Goal: Task Accomplishment & Management: Use online tool/utility

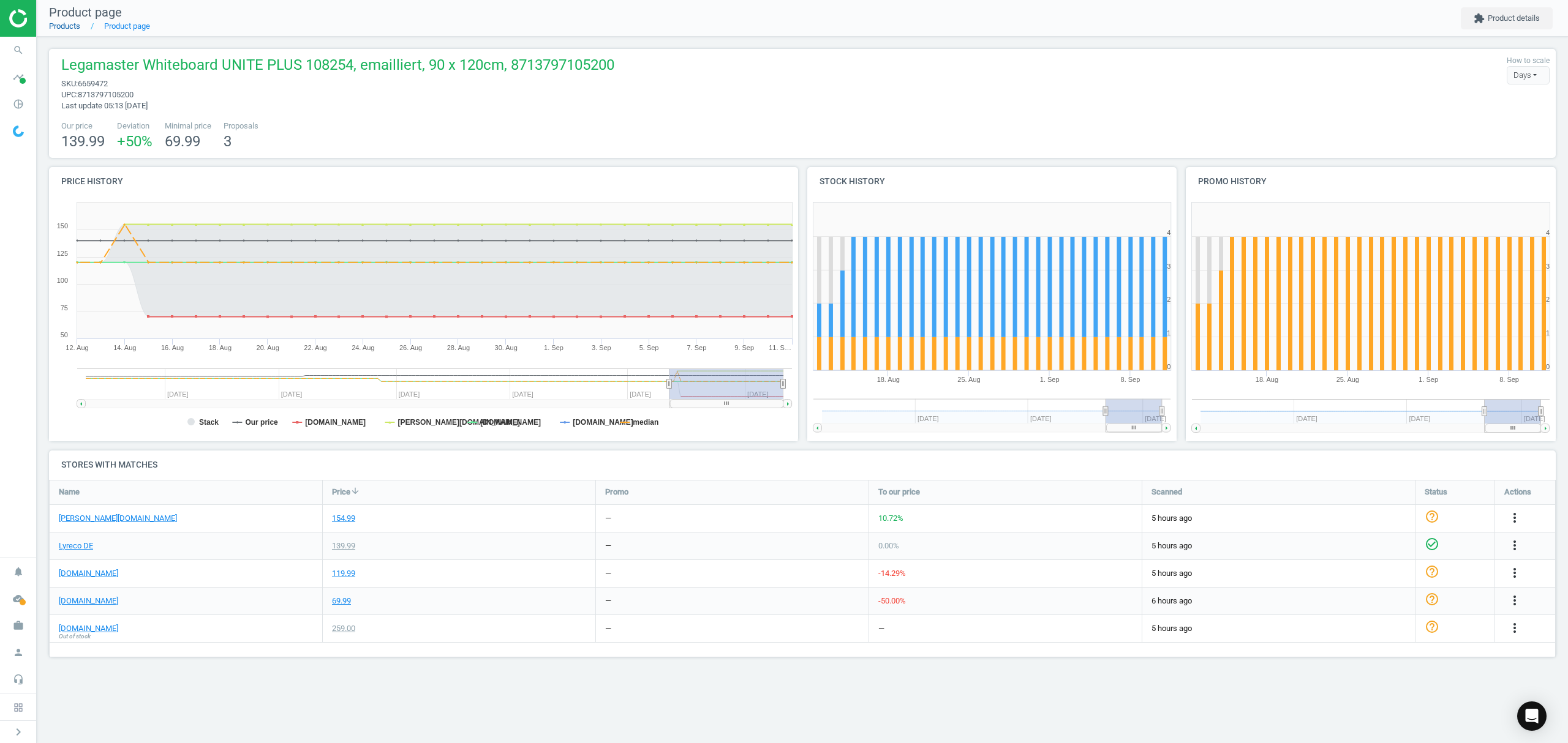
scroll to position [203, 1532]
drag, startPoint x: 0, startPoint y: 0, endPoint x: 59, endPoint y: 26, distance: 64.5
click at [59, 26] on link "Products" at bounding box center [64, 26] width 31 height 9
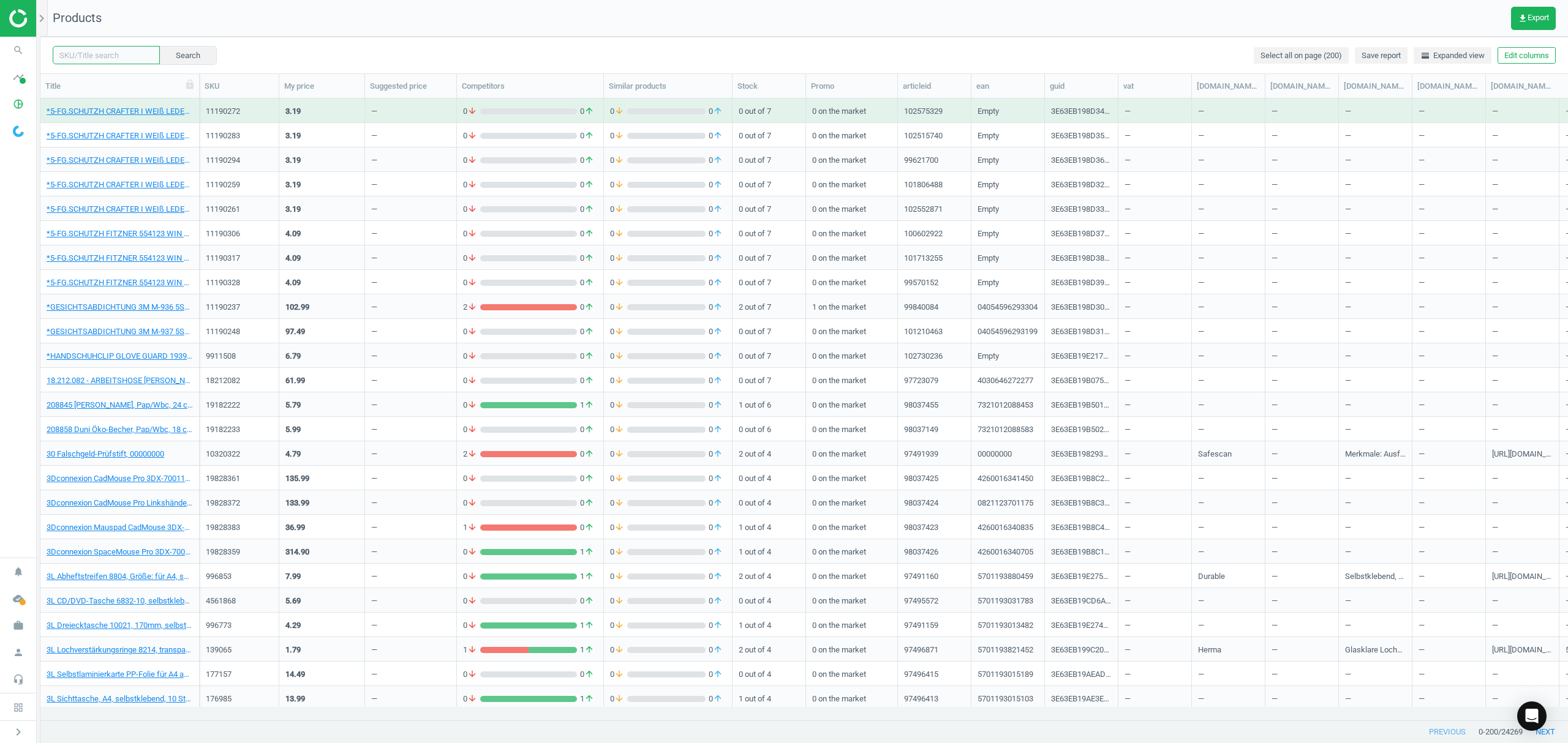
click at [110, 47] on input "text" at bounding box center [106, 55] width 107 height 18
paste input "6519024"
type input "6519024"
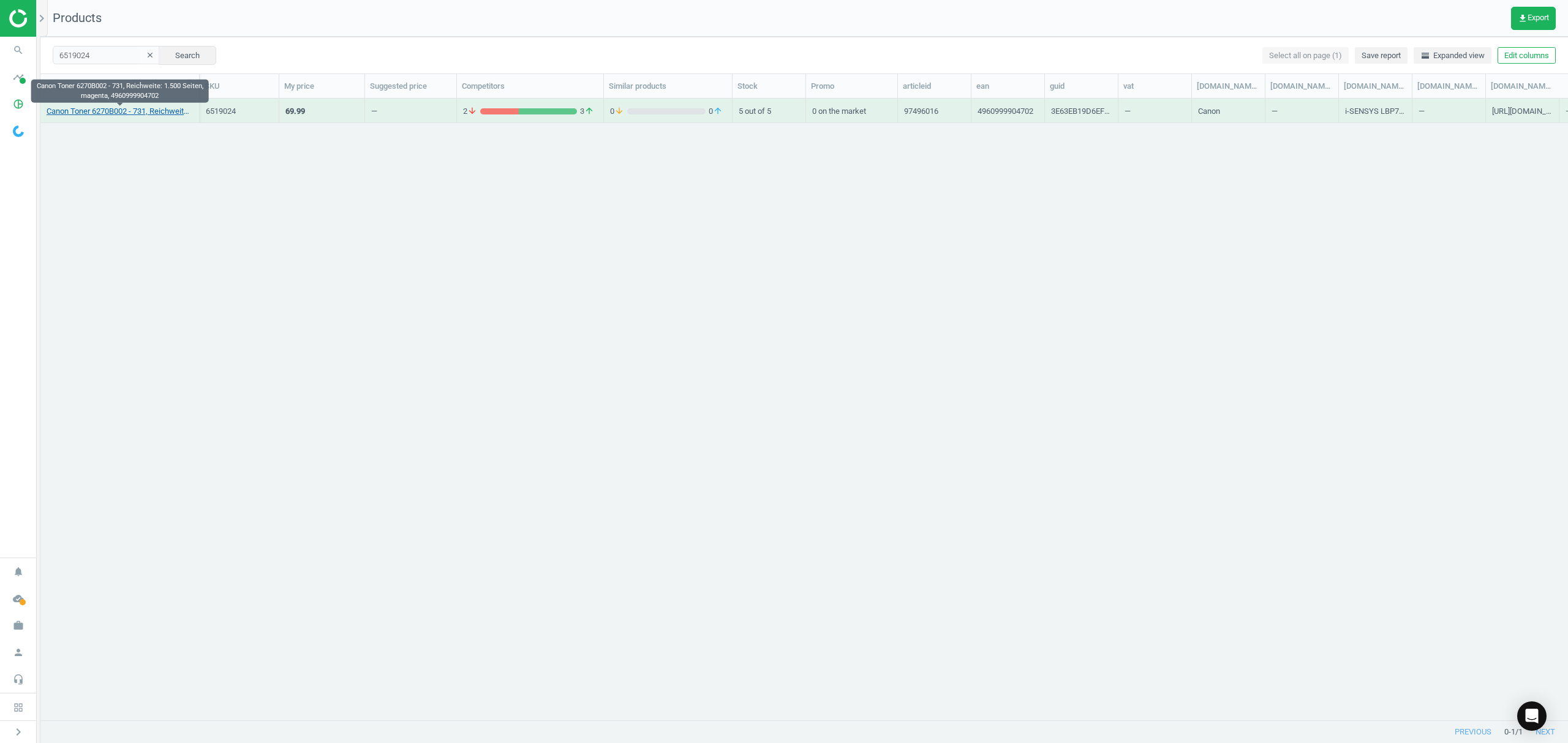
click at [153, 110] on link "Canon Toner 6270B002 - 731, Reichweite: 1.500 Seiten, magenta, 4960999904702" at bounding box center [120, 111] width 146 height 11
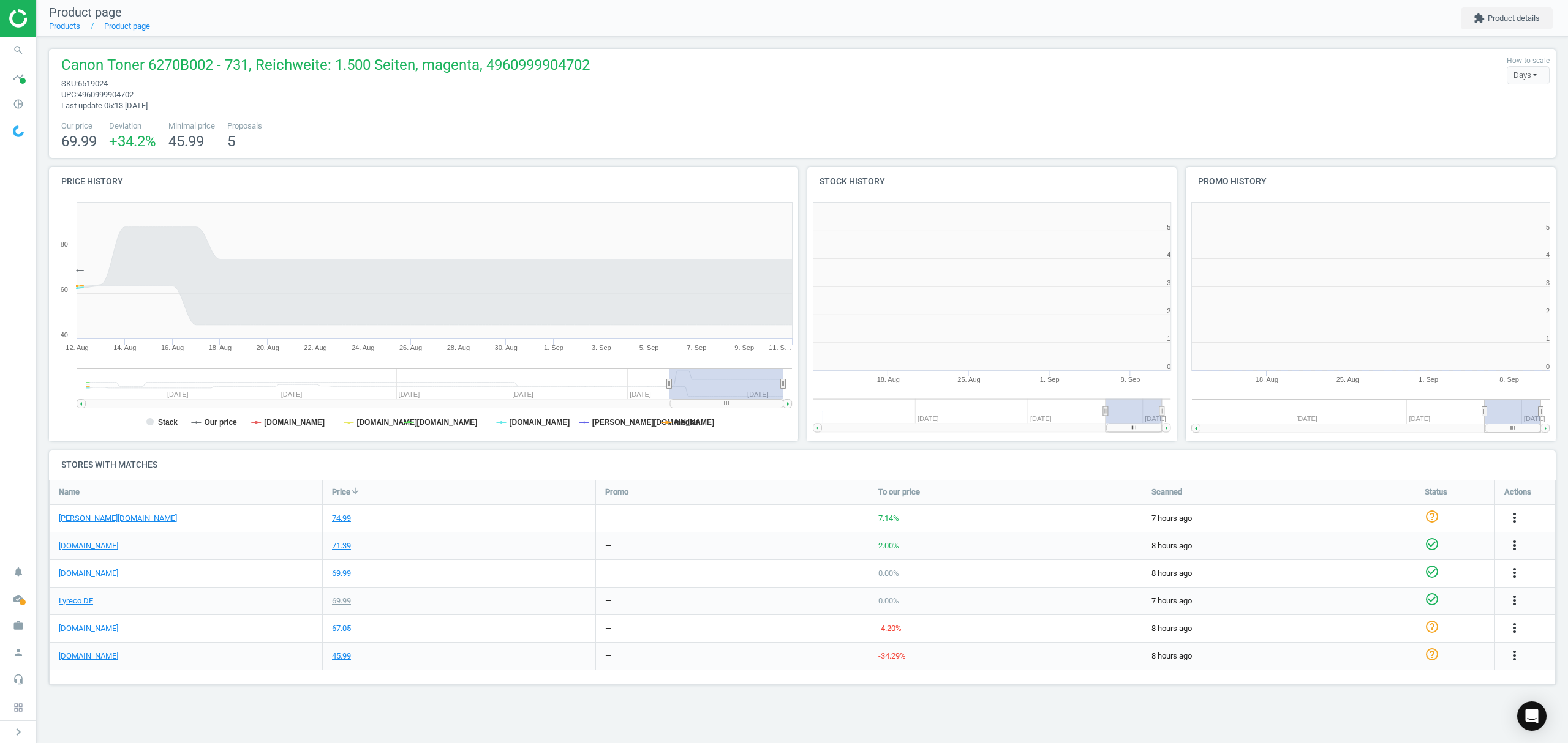
scroll to position [270, 394]
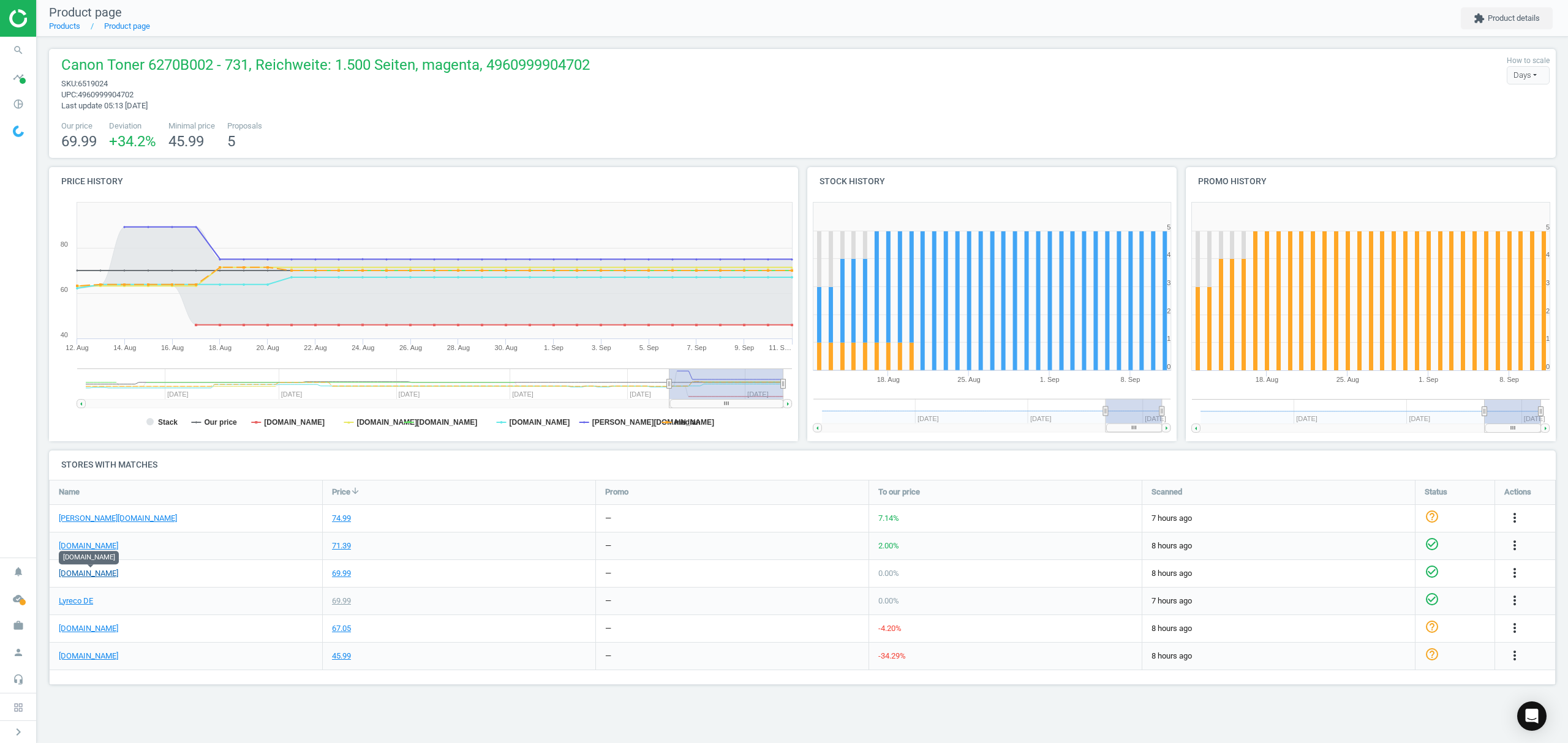
click at [109, 574] on link "[DOMAIN_NAME]" at bounding box center [88, 573] width 59 height 11
click at [1512, 654] on icon "more_vert" at bounding box center [1515, 655] width 15 height 15
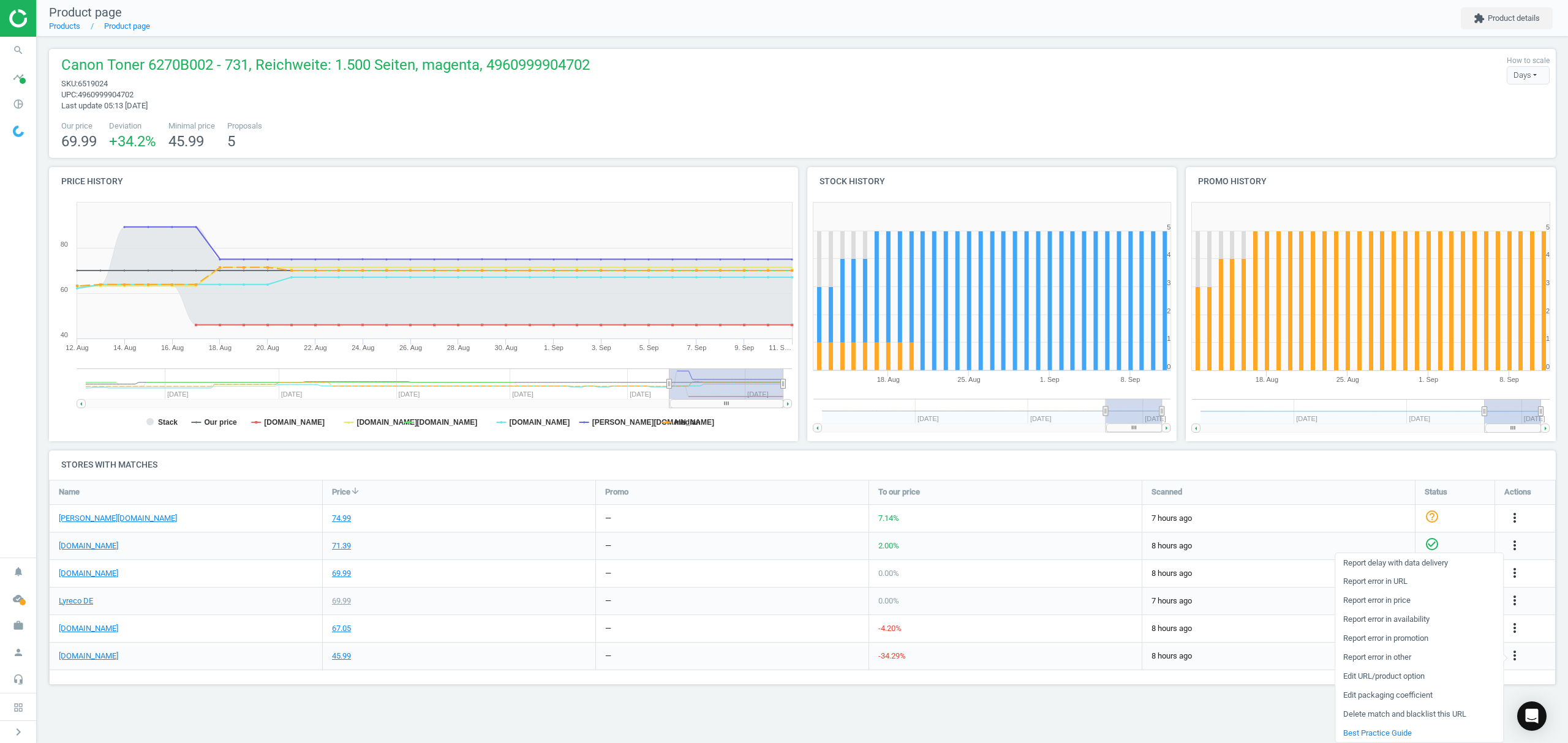
click at [1366, 676] on link "Edit URL/product option" at bounding box center [1419, 676] width 168 height 19
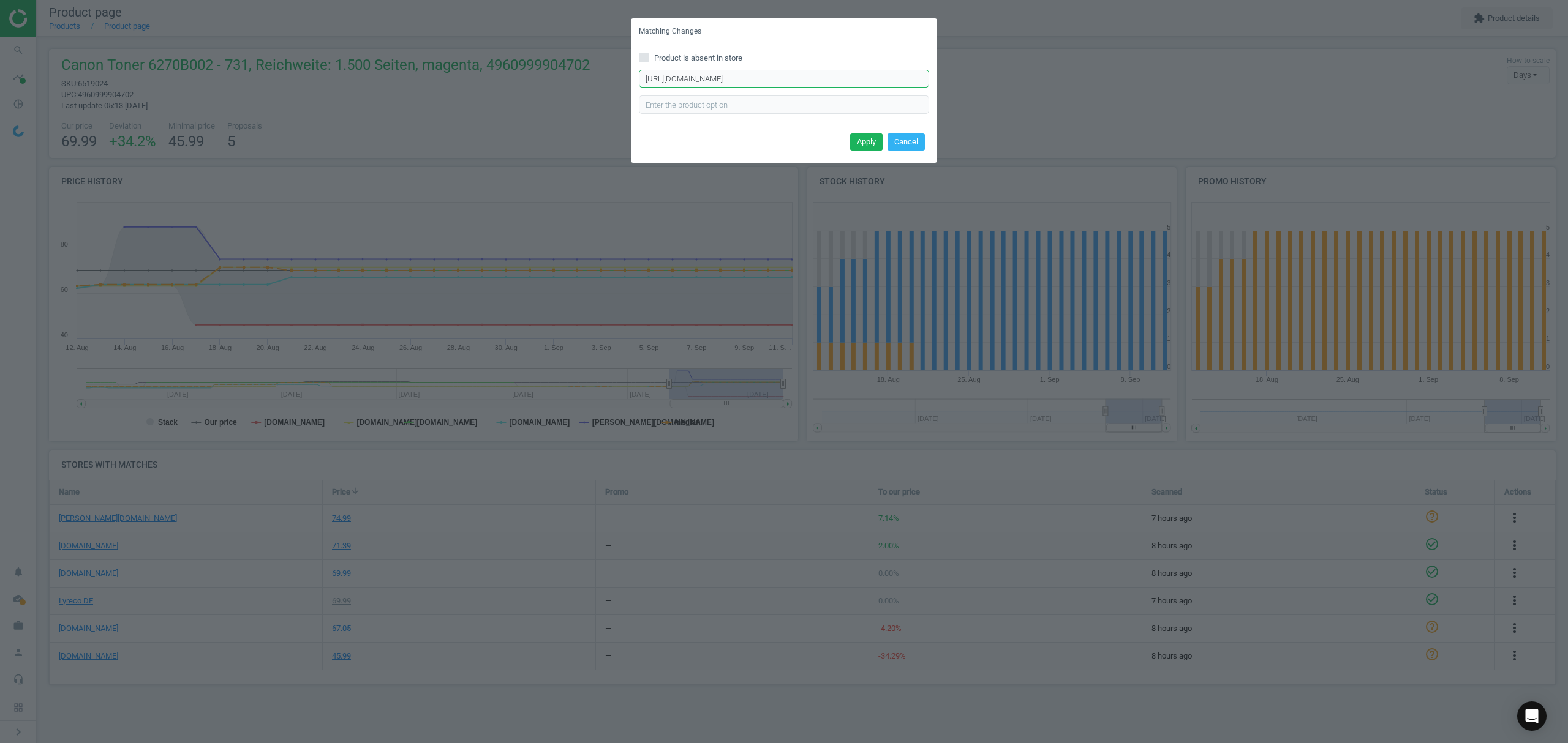
click at [749, 74] on input "https://www.office-discount.de/office-discount-toner-209167" at bounding box center [784, 79] width 291 height 18
click at [750, 76] on input "https://www.office-discount.de/office-discount-toner-209167" at bounding box center [784, 79] width 291 height 18
drag, startPoint x: 755, startPoint y: 74, endPoint x: 762, endPoint y: 74, distance: 7.0
click at [757, 74] on input "https://www.office-discount.de/office-discount-toner-209167" at bounding box center [784, 79] width 291 height 18
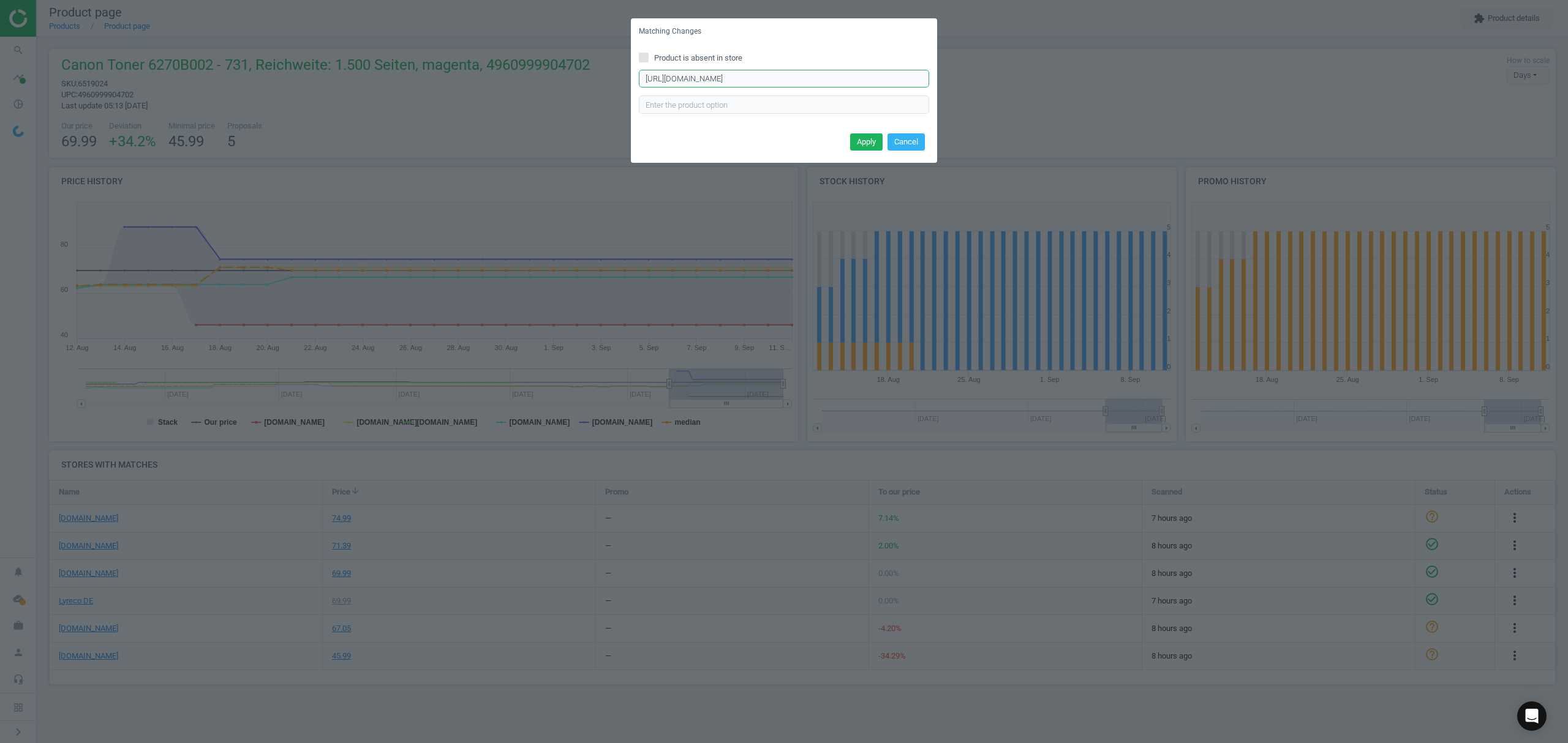
click at [762, 74] on input "https://www.office-discount.de/office-discount-toner-209167" at bounding box center [784, 79] width 291 height 18
click at [765, 74] on input "https://www.office-discount.de/office-discount-toner-209167" at bounding box center [784, 79] width 291 height 18
paste input "canon-731-m-toner-258566"
type input "https://www.office-discount.de/canon-731-m-toner-258566"
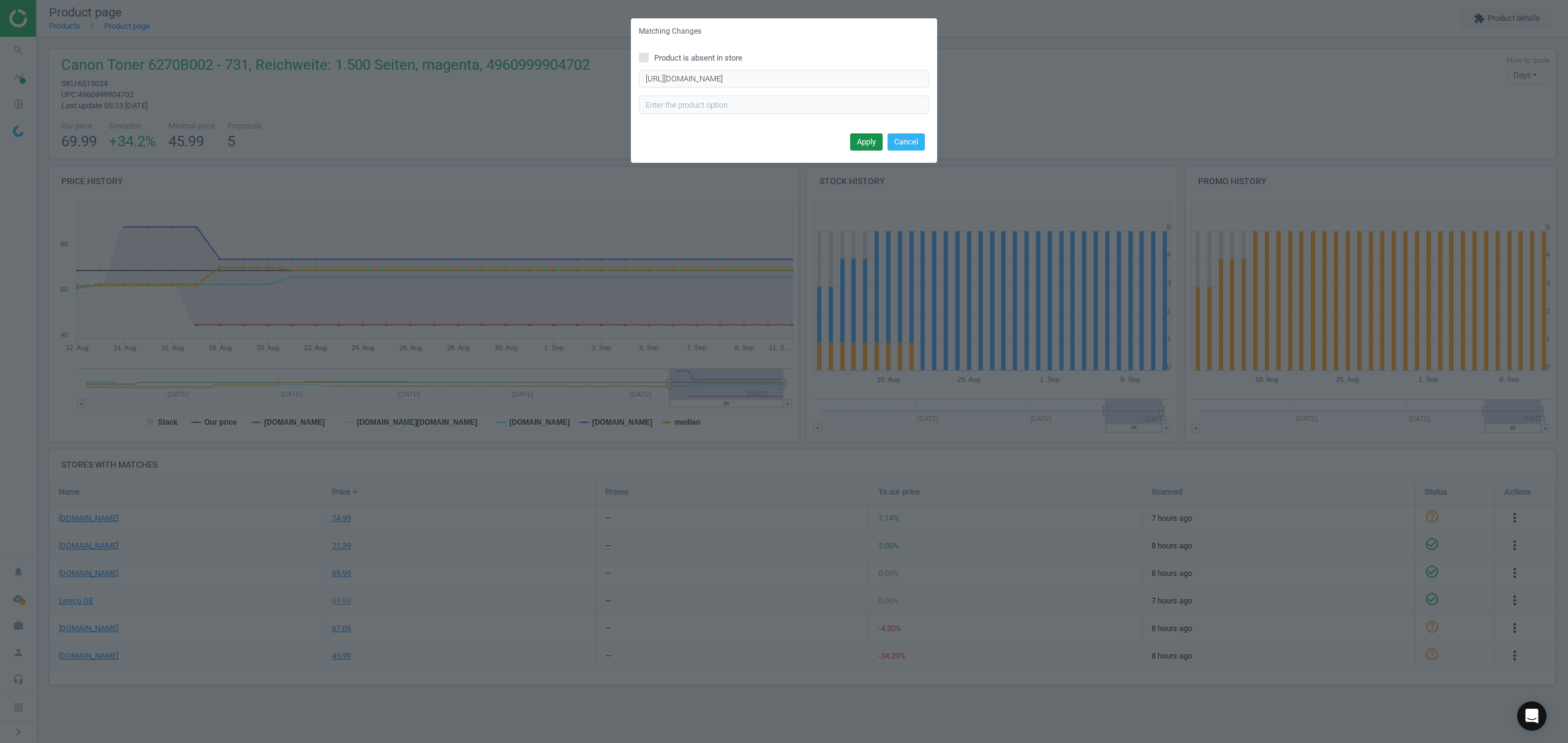
click at [857, 141] on button "Apply" at bounding box center [866, 142] width 32 height 17
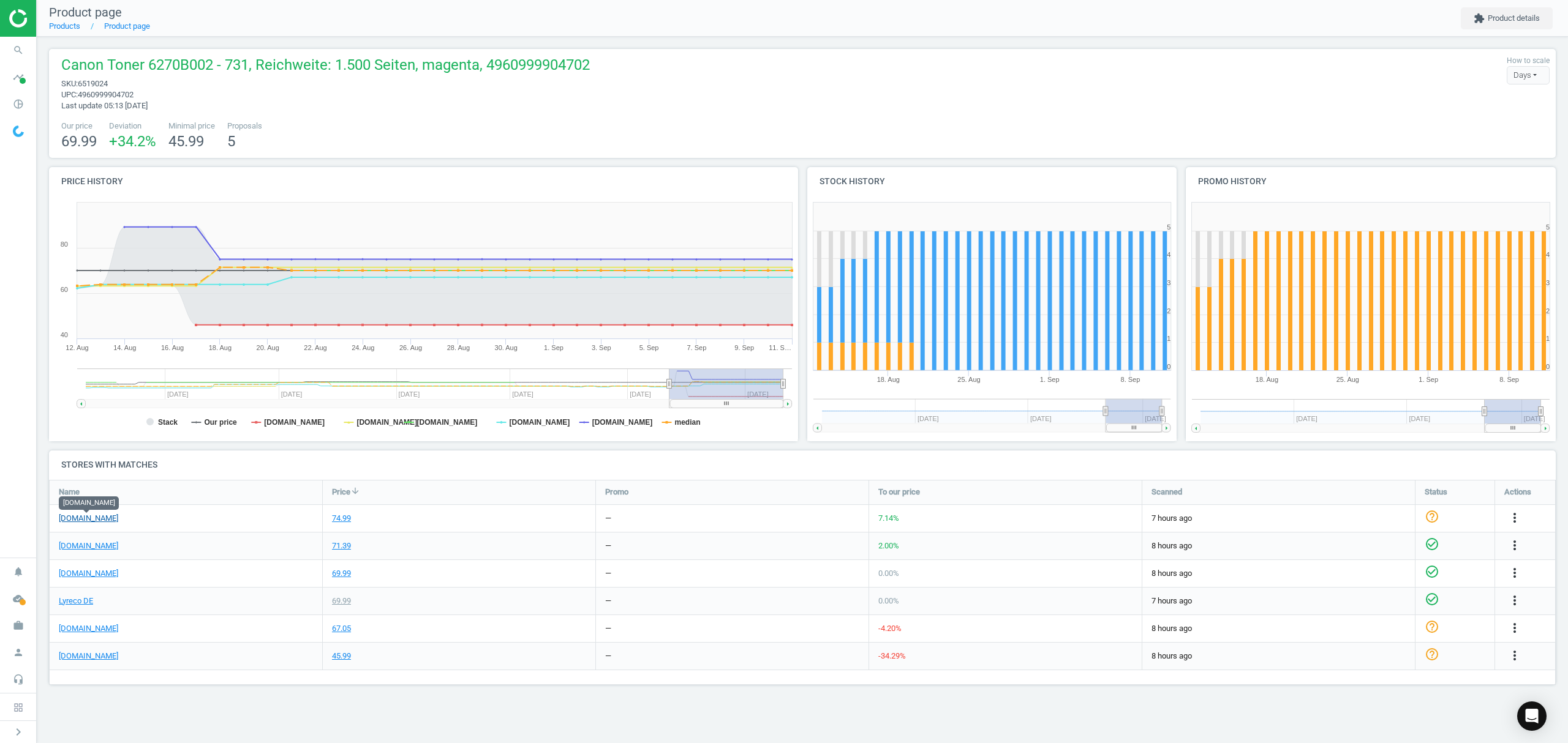
click at [97, 517] on link "[PERSON_NAME][DOMAIN_NAME]" at bounding box center [88, 518] width 59 height 11
click at [71, 26] on link "Products" at bounding box center [64, 26] width 31 height 9
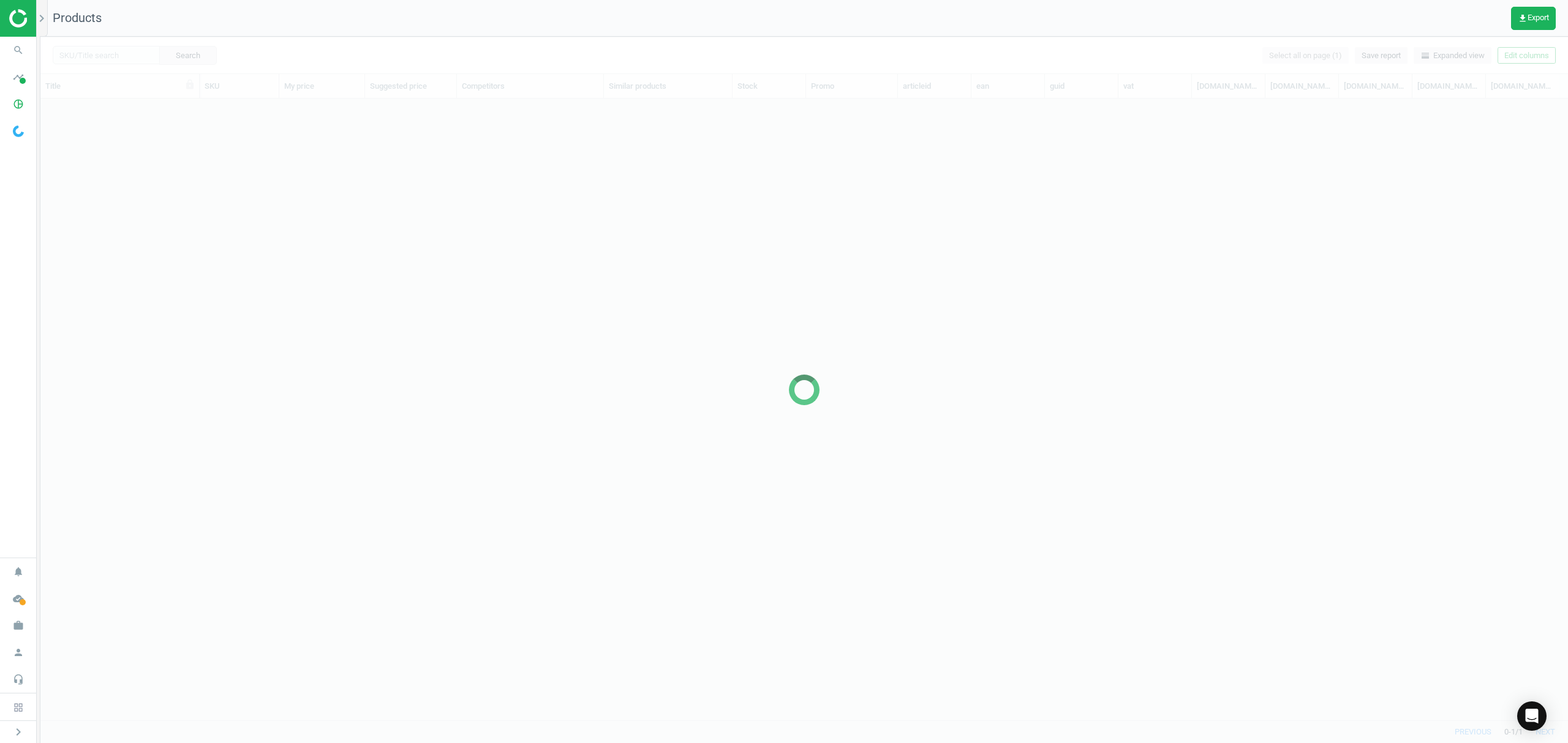
scroll to position [596, 1515]
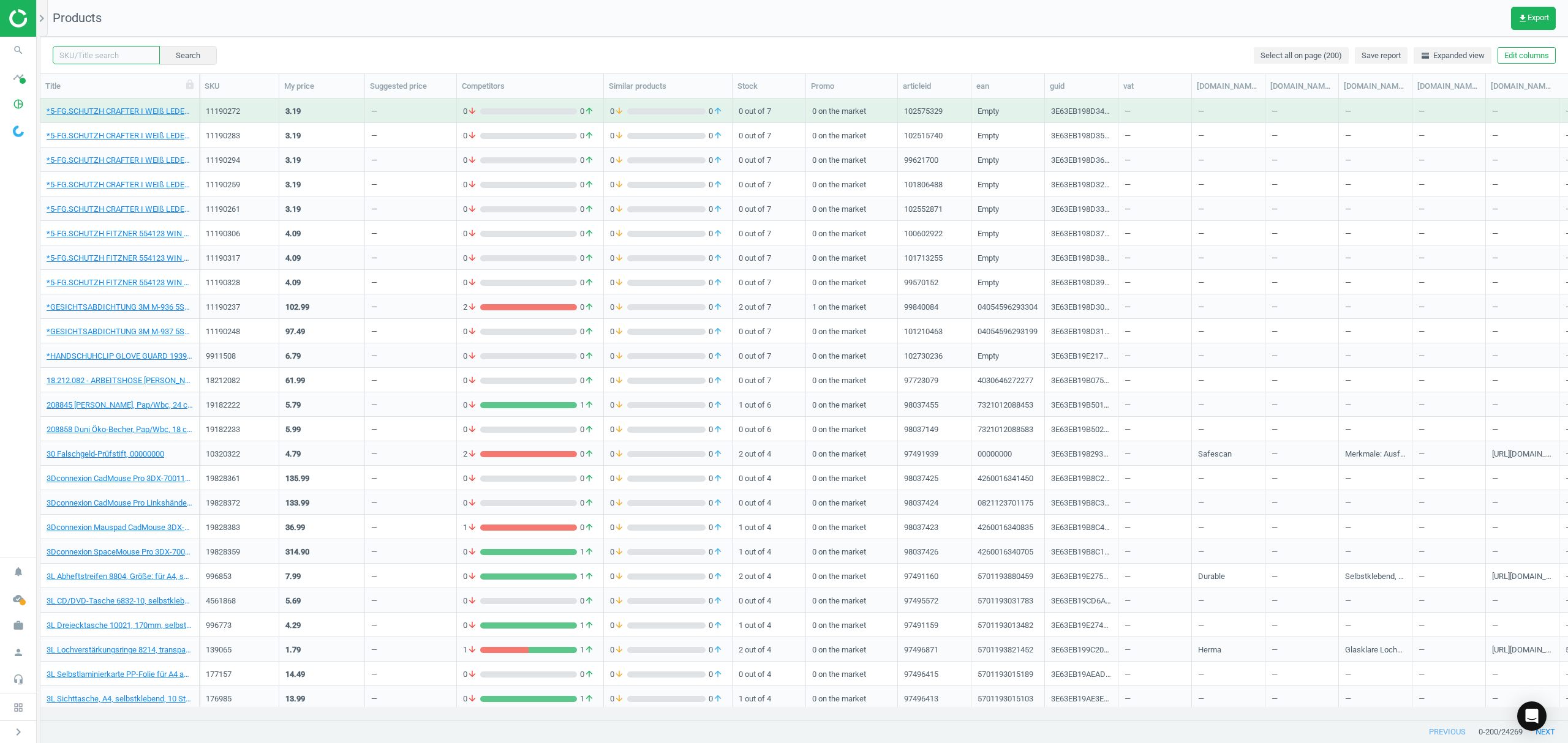
click at [107, 55] on input "text" at bounding box center [106, 55] width 107 height 18
paste input "19870561"
type input "19870561"
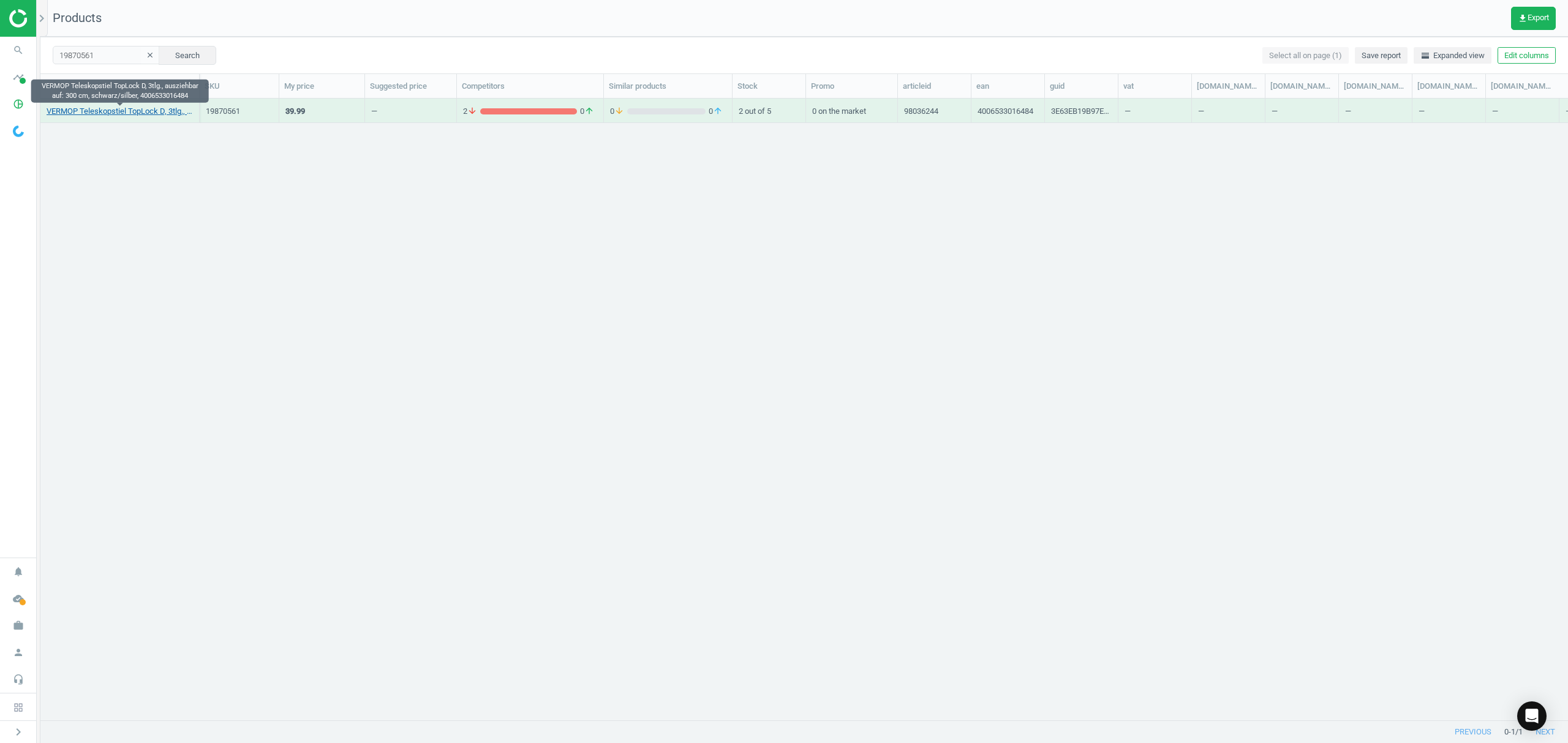
click at [138, 114] on link "VERMOP Teleskopstiel TopLock D, 3tlg., ausziehbar auf: 300 cm, schwarz/silber, …" at bounding box center [120, 111] width 146 height 11
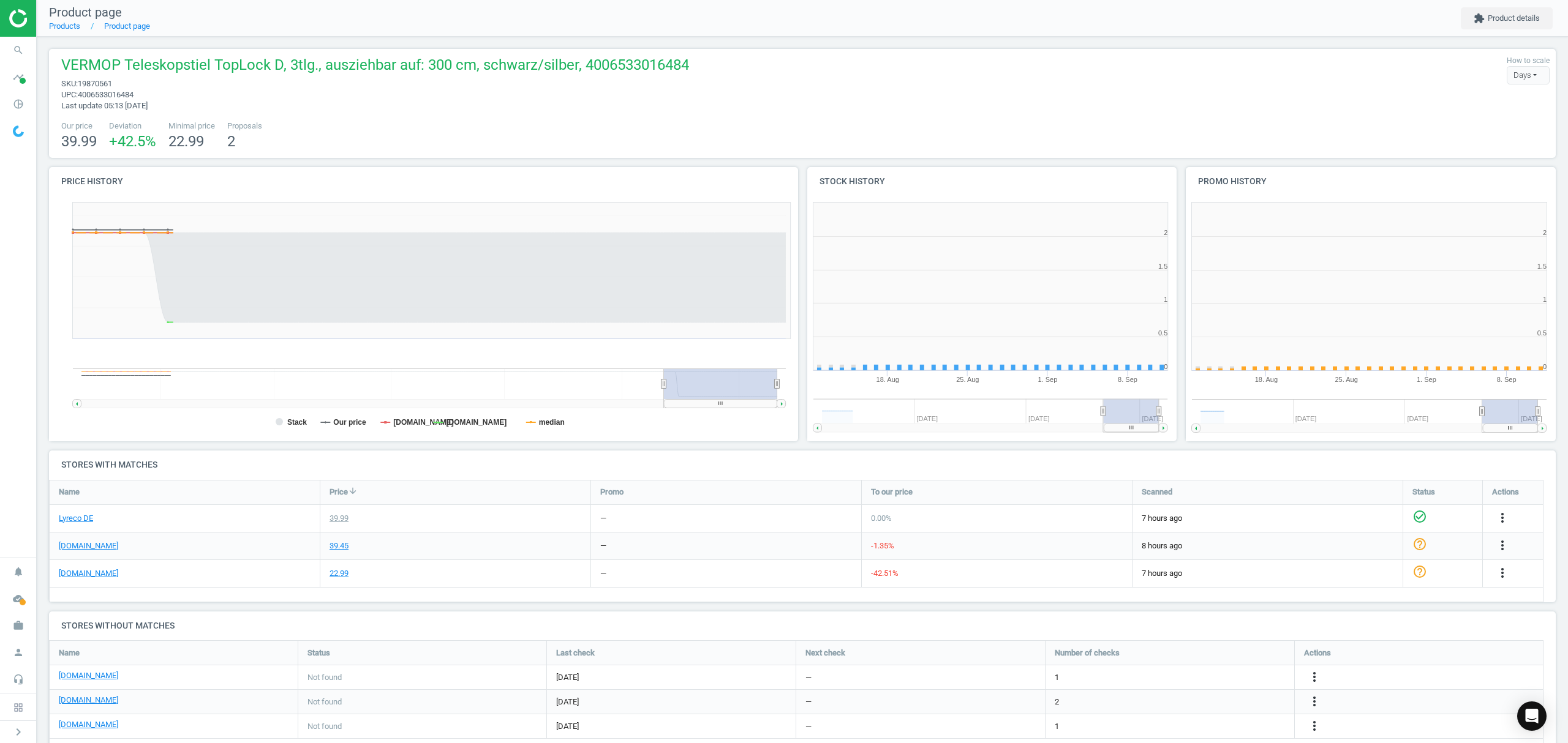
scroll to position [6, 6]
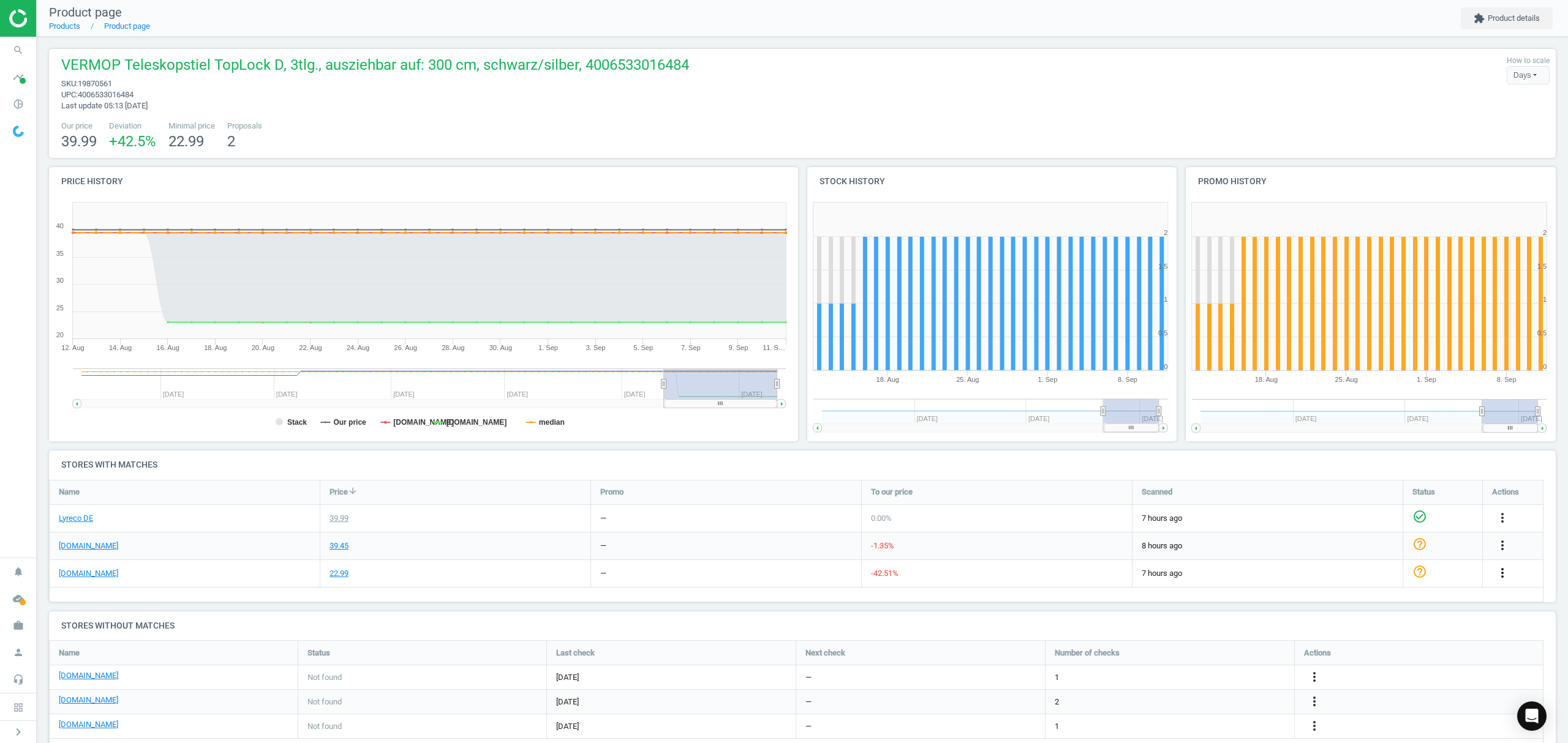
click at [1498, 571] on icon "more_vert" at bounding box center [1502, 573] width 15 height 15
click at [1345, 598] on link "Edit URL/product option" at bounding box center [1407, 602] width 168 height 19
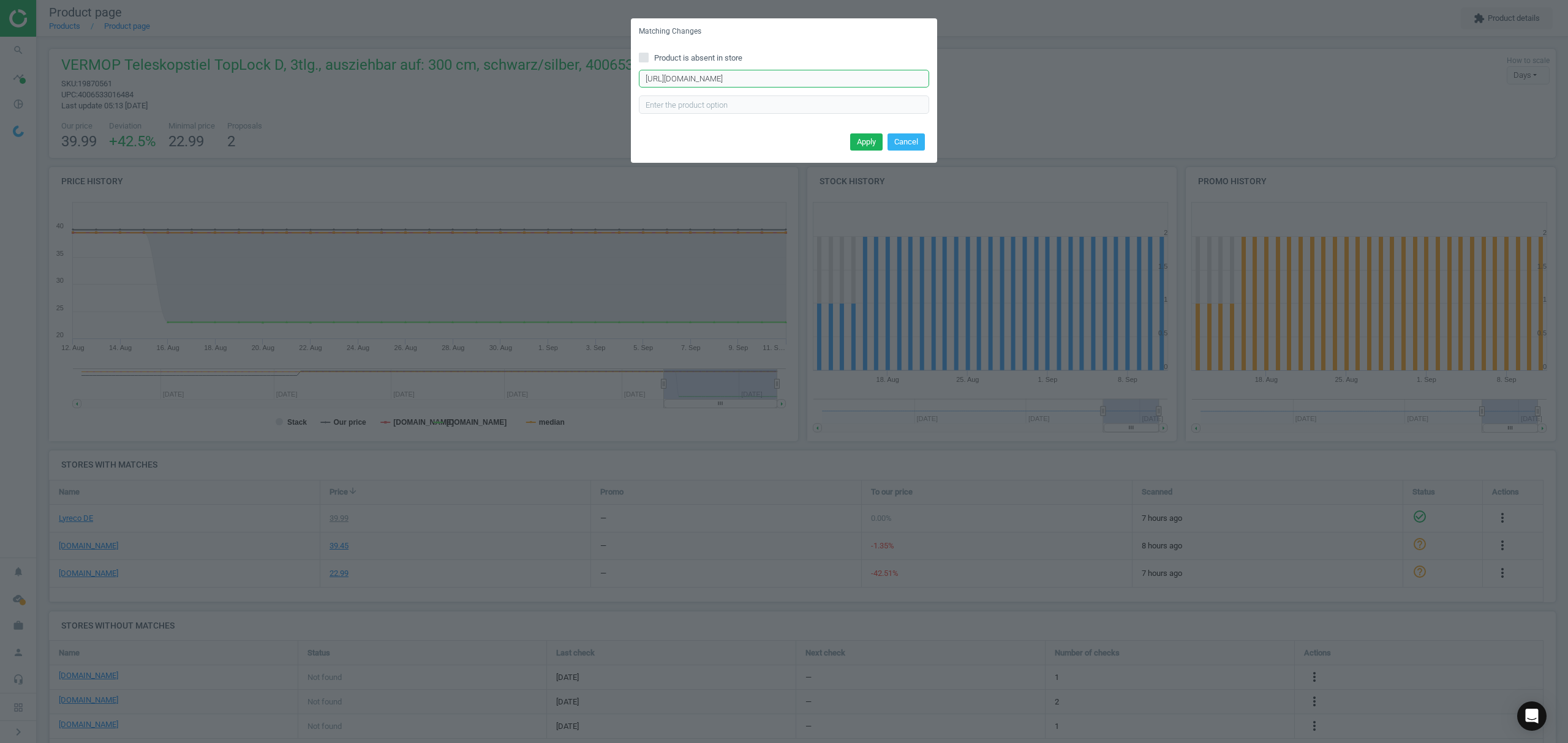
click at [681, 77] on input "https://www.office-discount.de/vermop-teleskopstiel-166970" at bounding box center [784, 79] width 291 height 18
click at [684, 77] on input "https://www.office-discount.de/vermop-teleskopstiel-166970" at bounding box center [784, 79] width 291 height 18
click at [645, 56] on input "Product is absent in store" at bounding box center [643, 57] width 8 height 8
checkbox input "true"
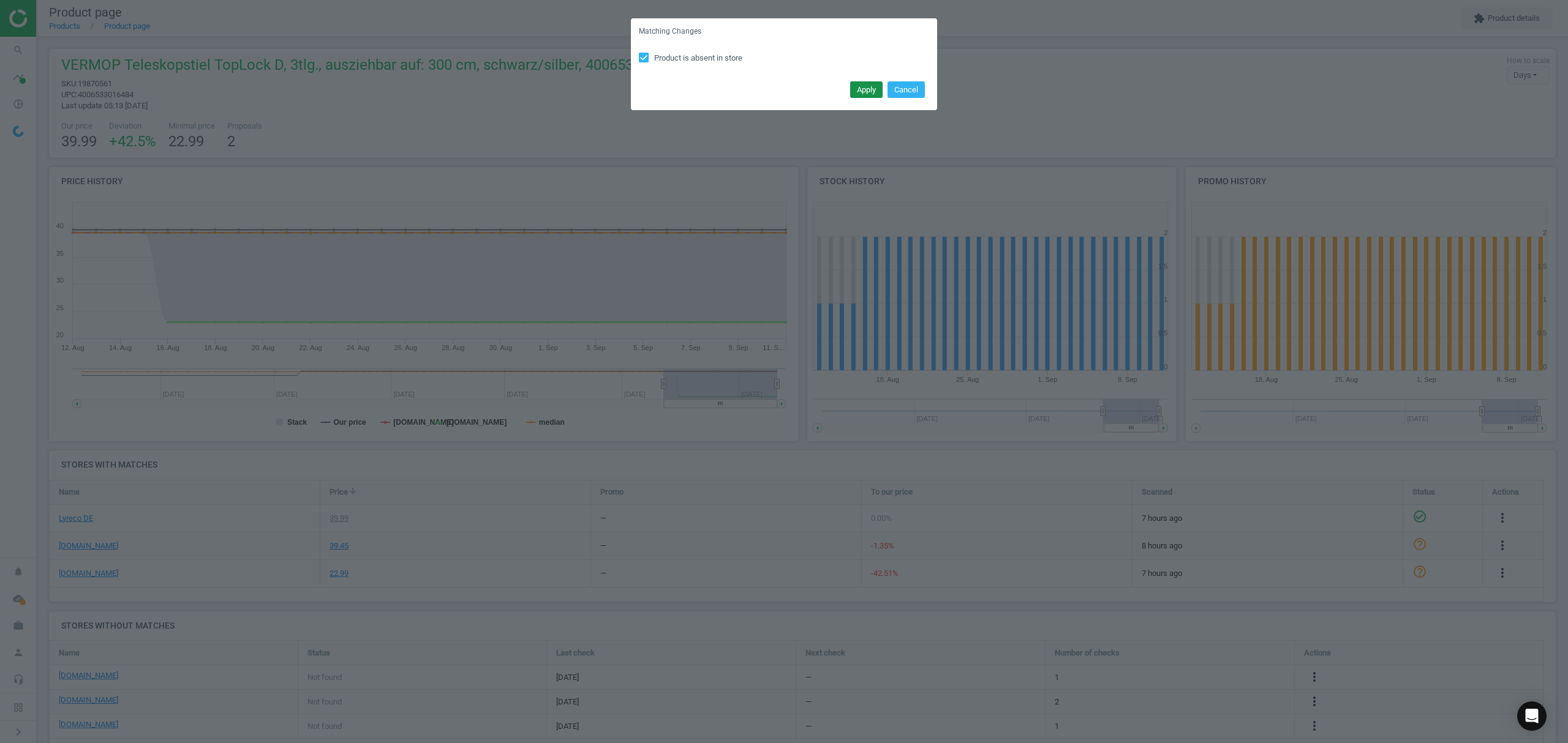
click at [856, 93] on button "Apply" at bounding box center [866, 90] width 32 height 17
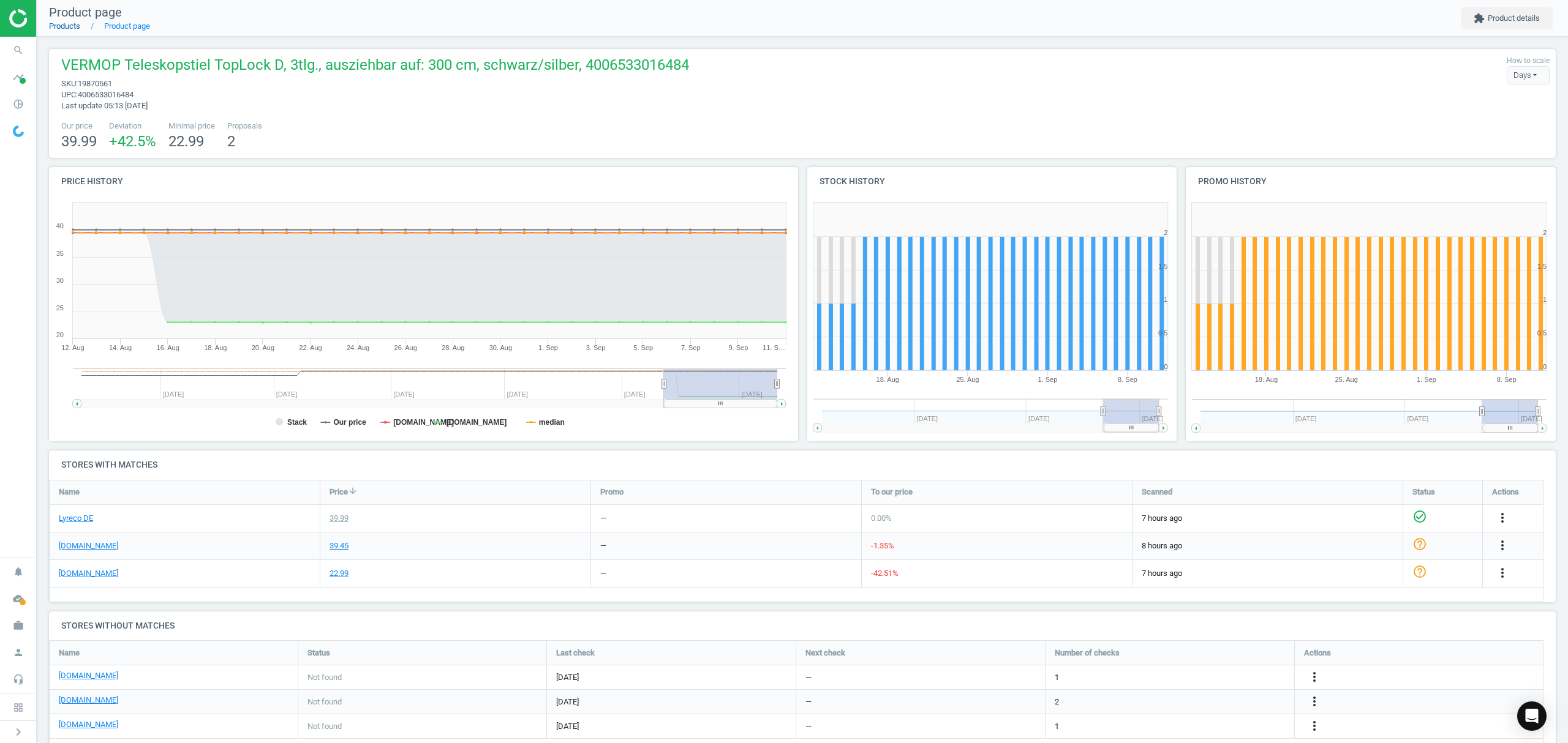
click at [60, 29] on link "Products" at bounding box center [64, 26] width 31 height 9
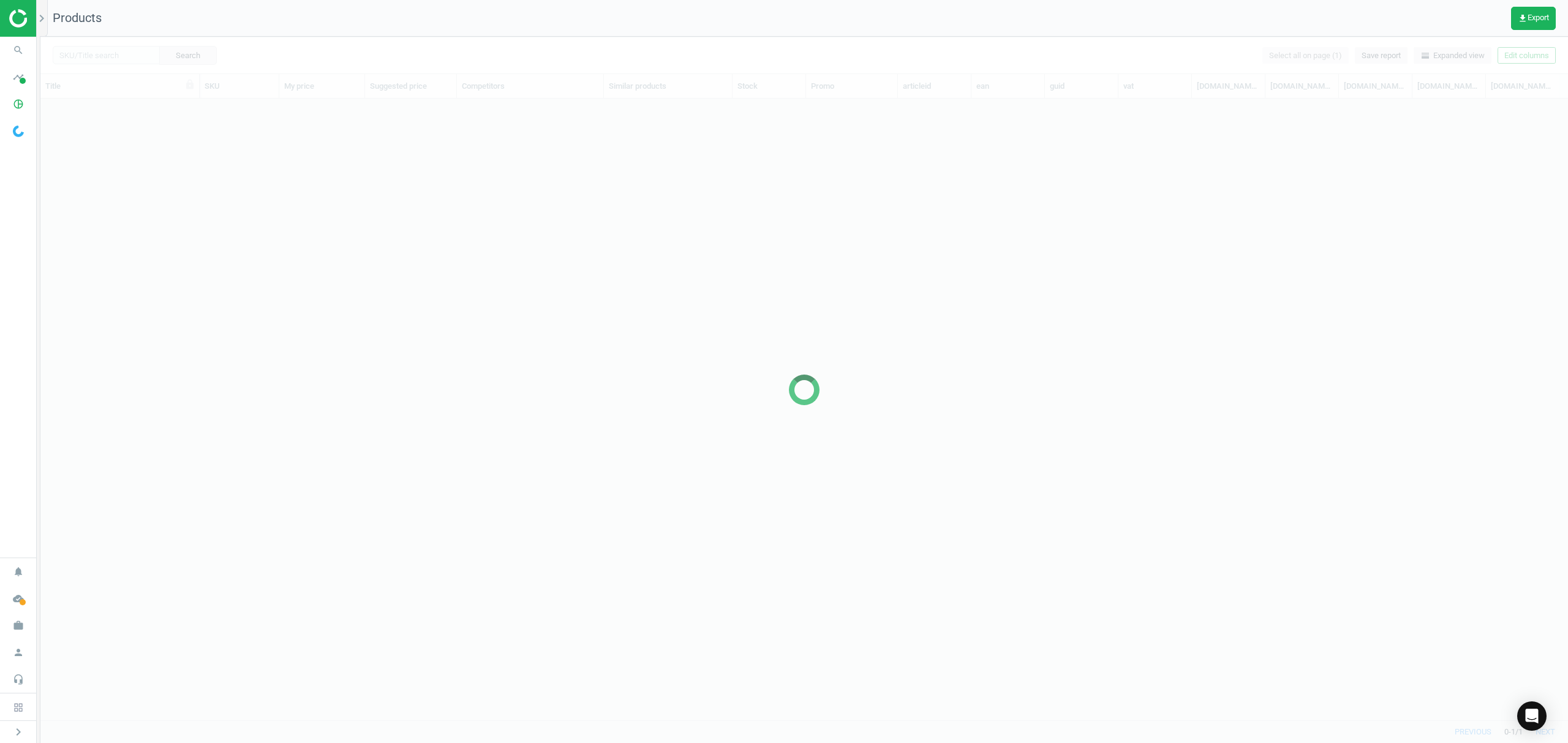
scroll to position [596, 1515]
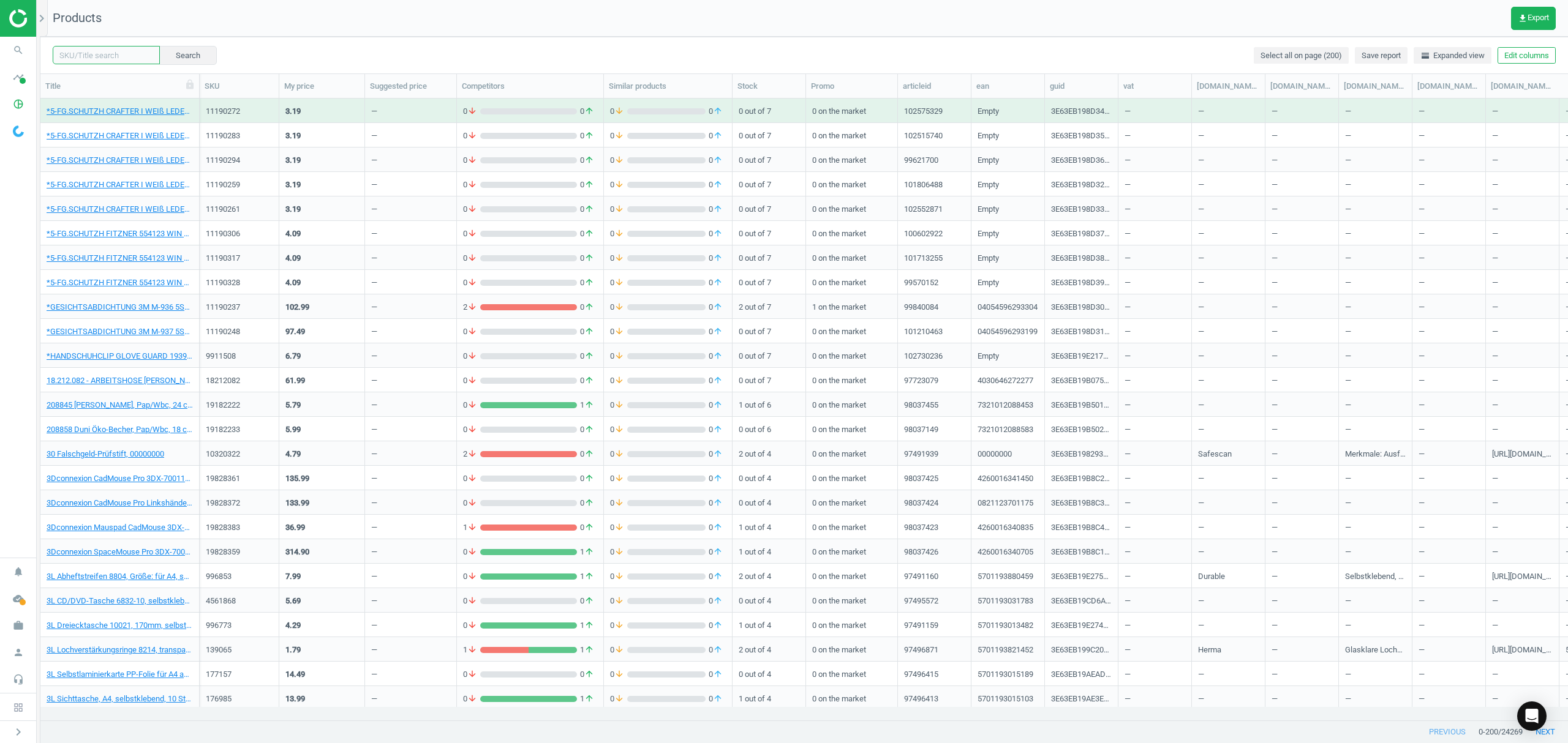
click at [114, 58] on input "text" at bounding box center [106, 55] width 107 height 18
paste input "19.870.572"
type input "19870572"
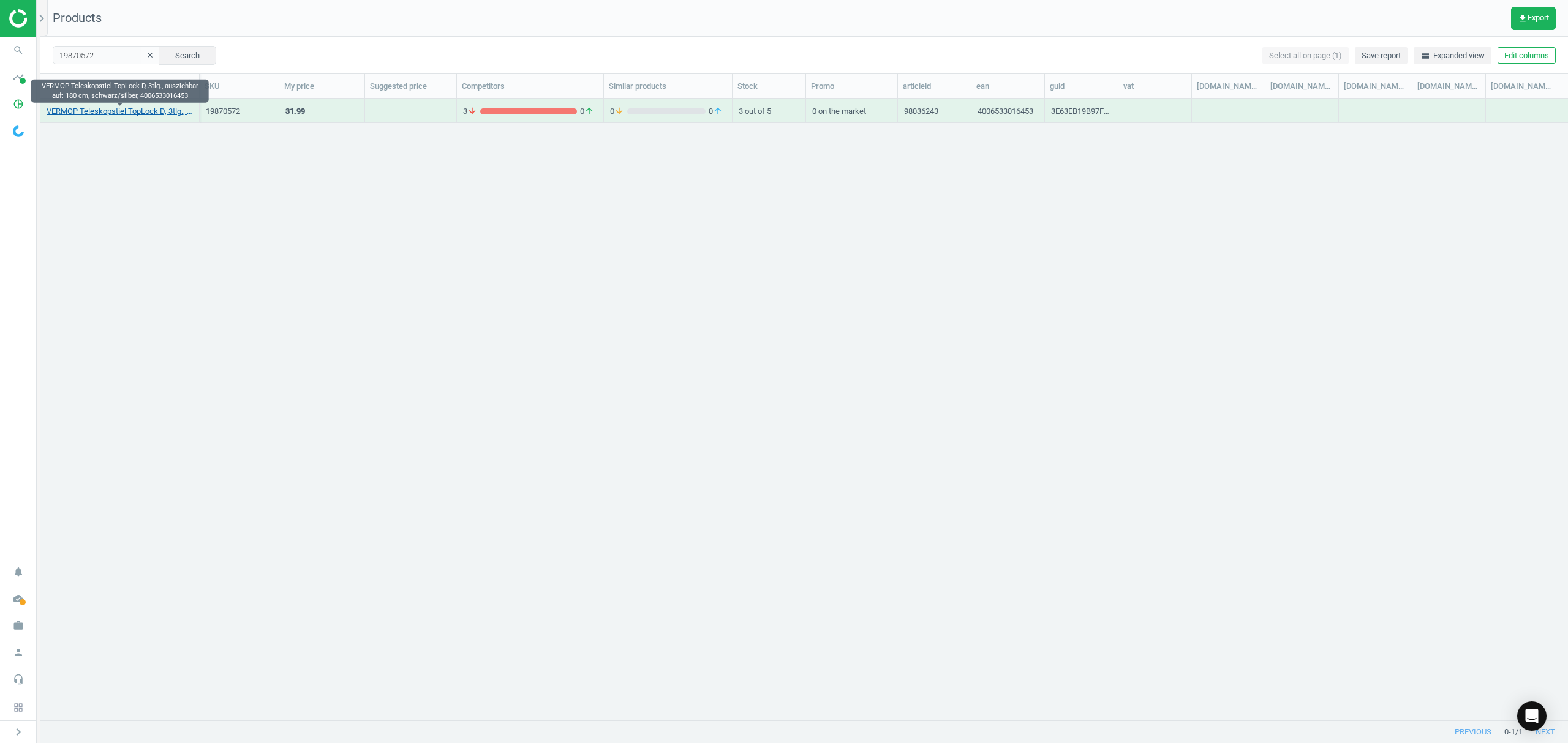
click at [112, 112] on link "VERMOP Teleskopstiel TopLock D, 3tlg., ausziehbar auf: 180 cm, schwarz/silber, …" at bounding box center [120, 111] width 146 height 11
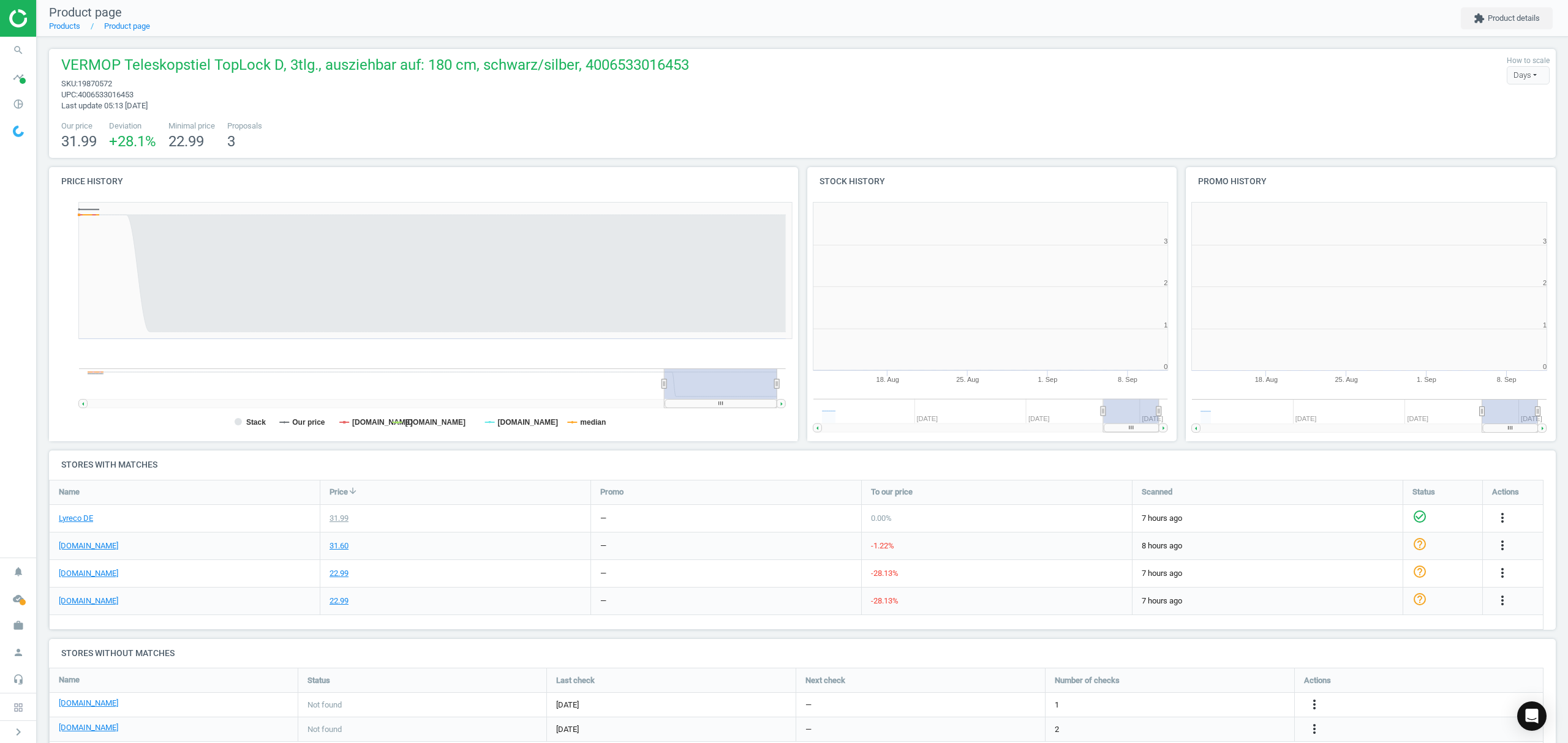
scroll to position [6, 6]
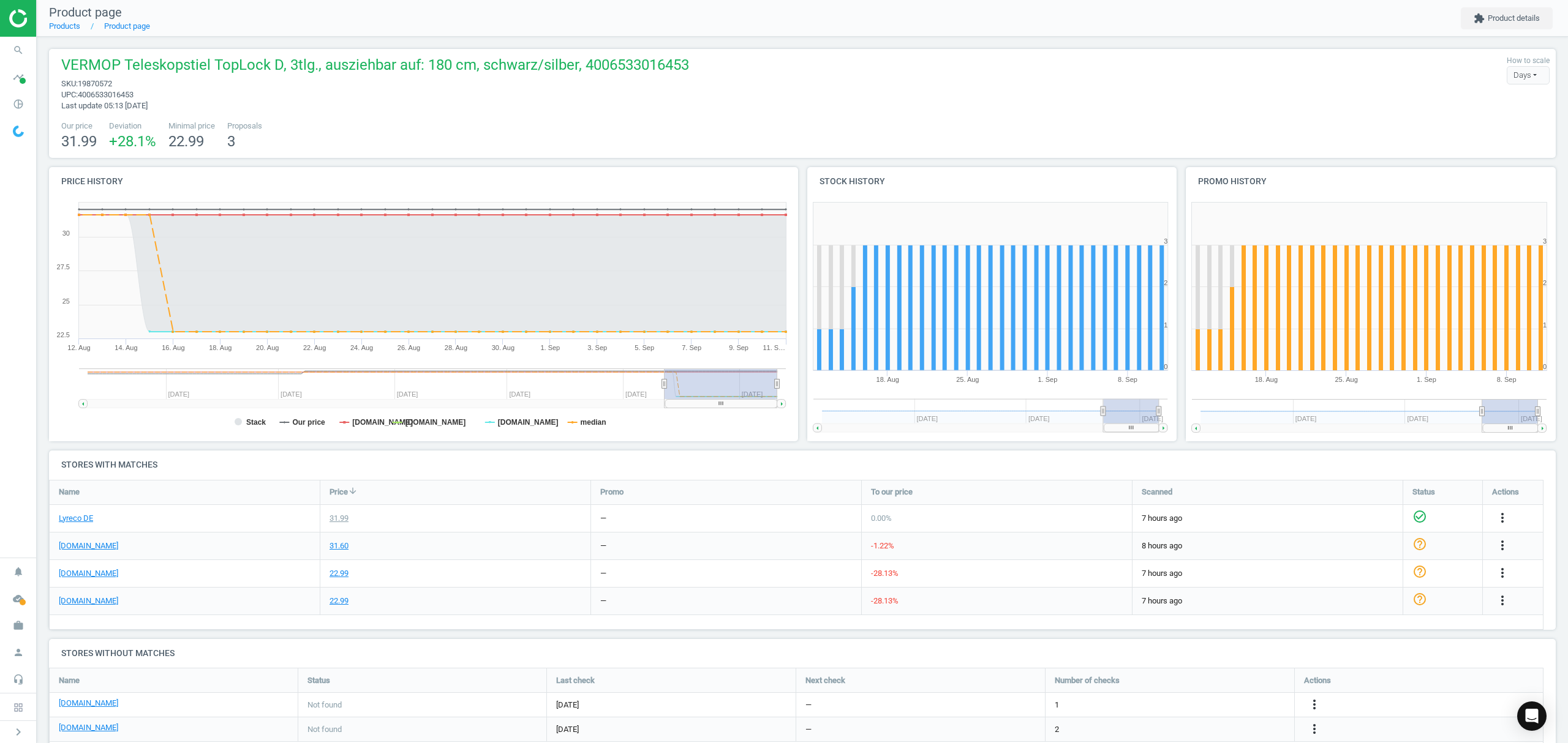
click at [101, 79] on span "19870572" at bounding box center [95, 83] width 34 height 9
copy span "19870572"
click at [69, 23] on link "Products" at bounding box center [64, 26] width 31 height 9
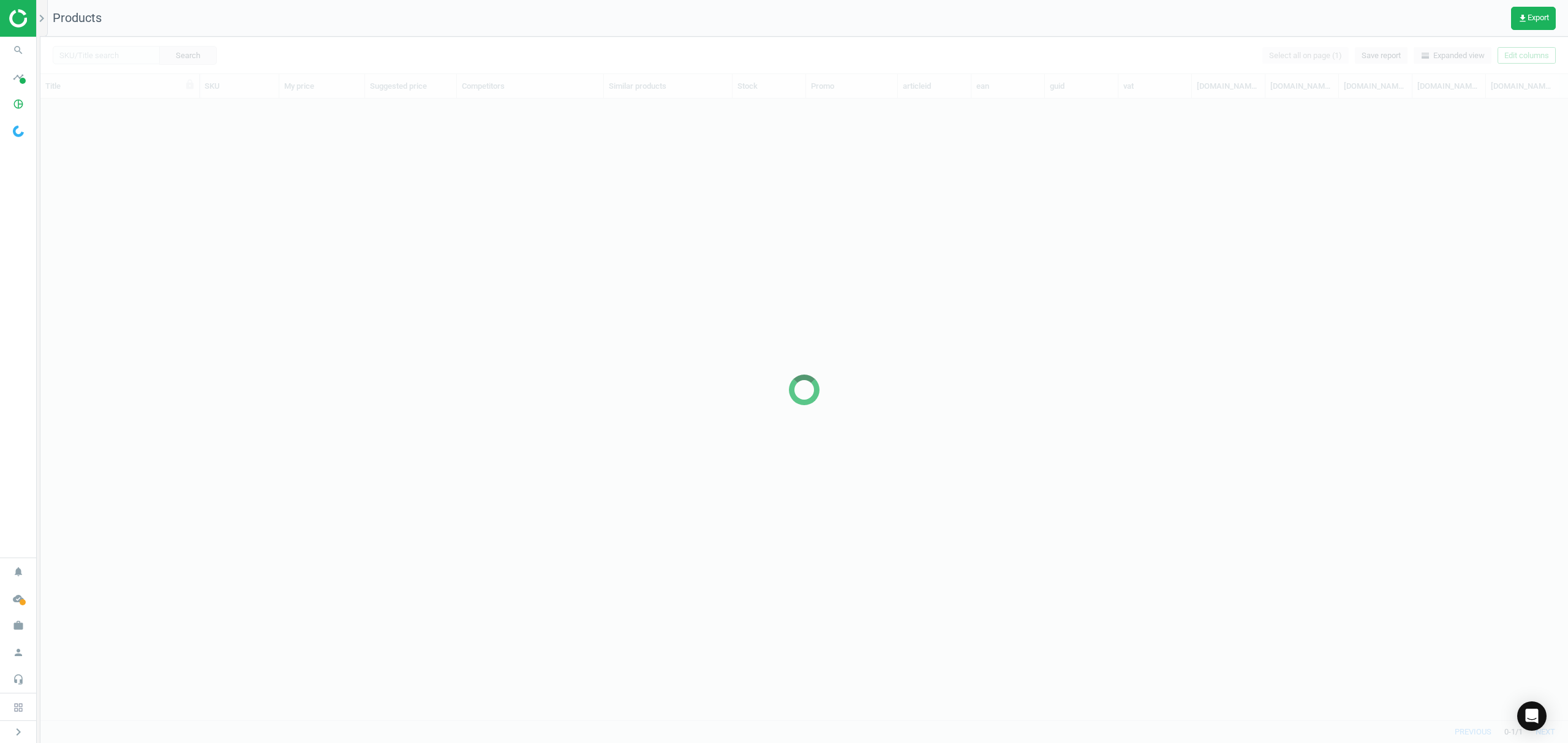
scroll to position [596, 1515]
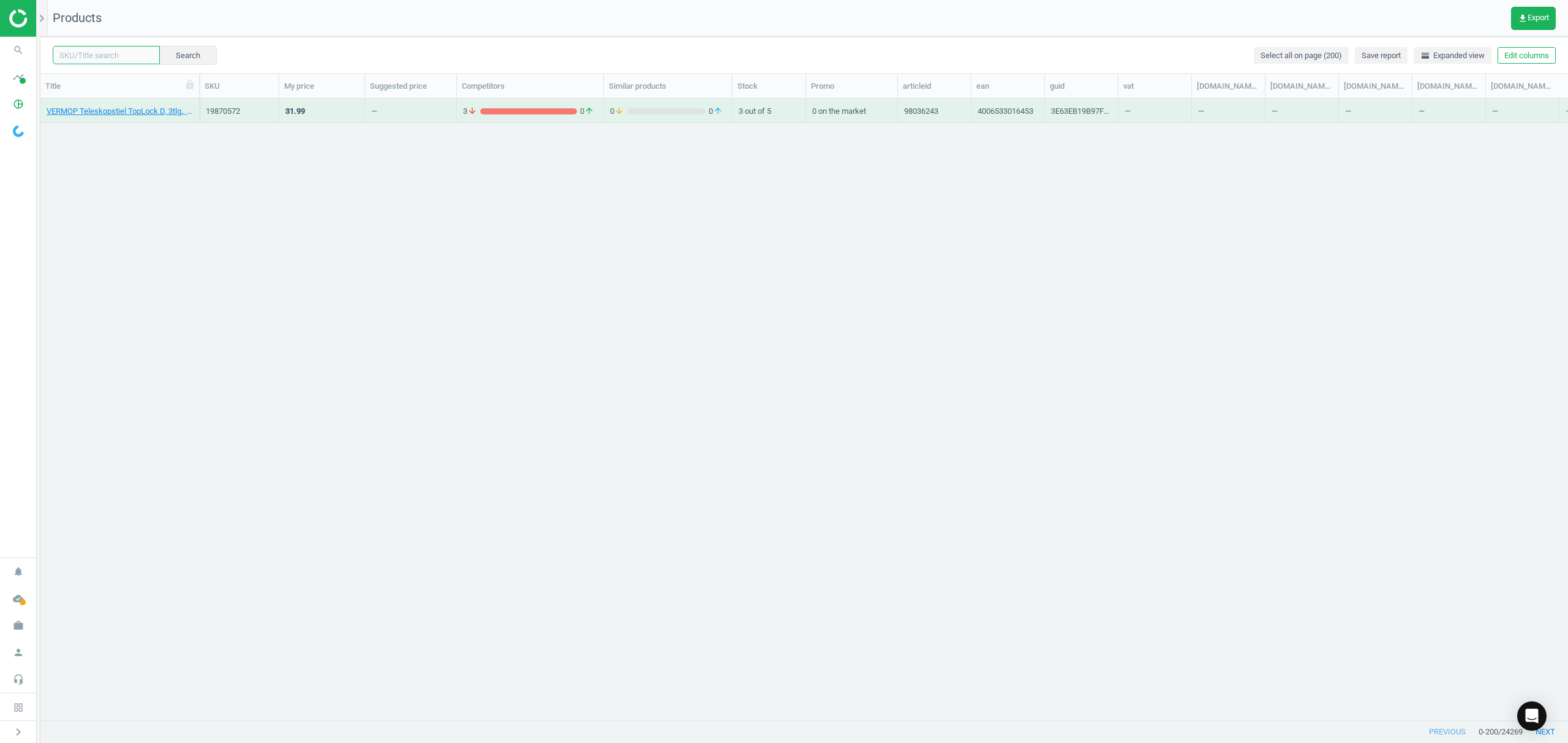
click at [104, 59] on input "text" at bounding box center [106, 55] width 107 height 18
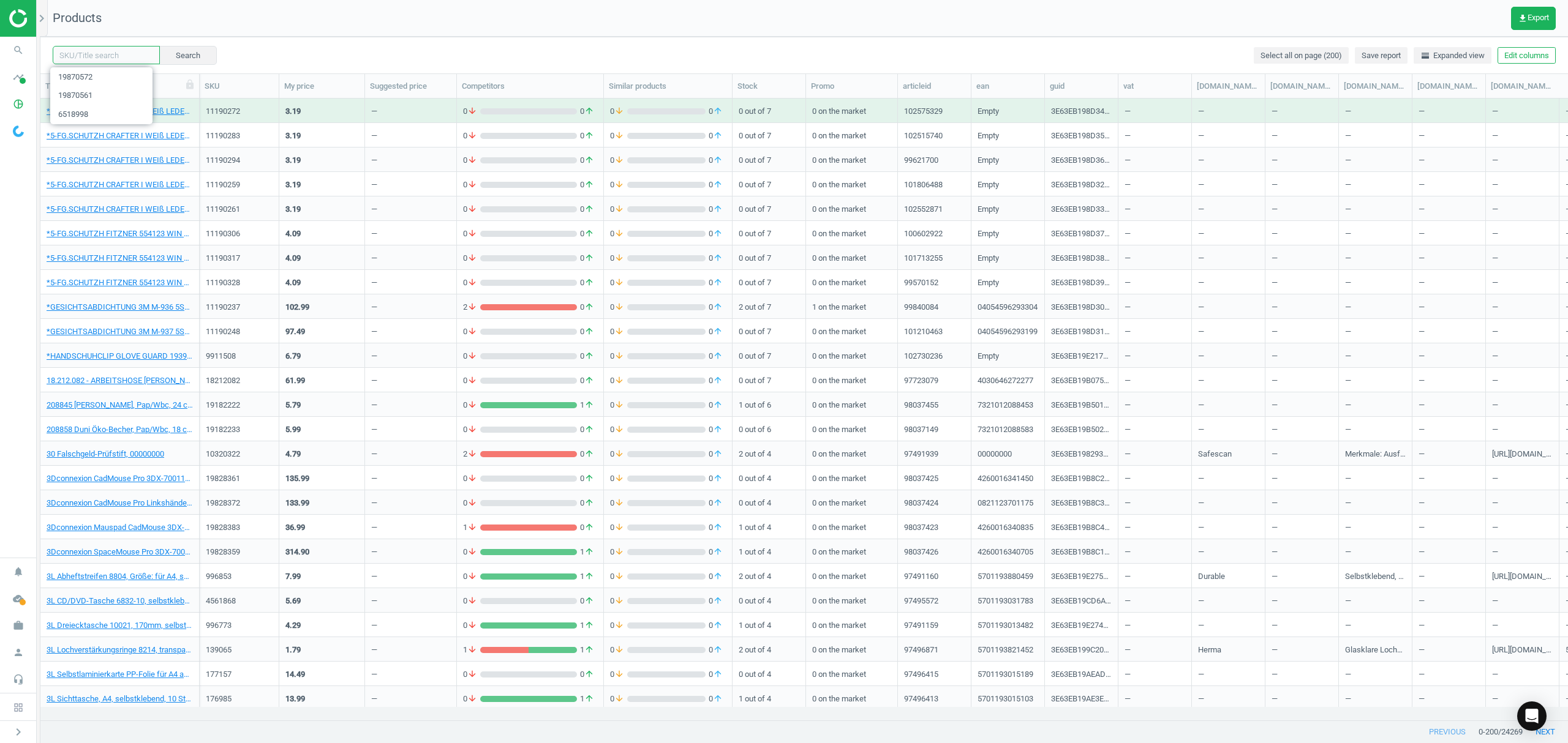
paste input "5493882"
type input "5493882"
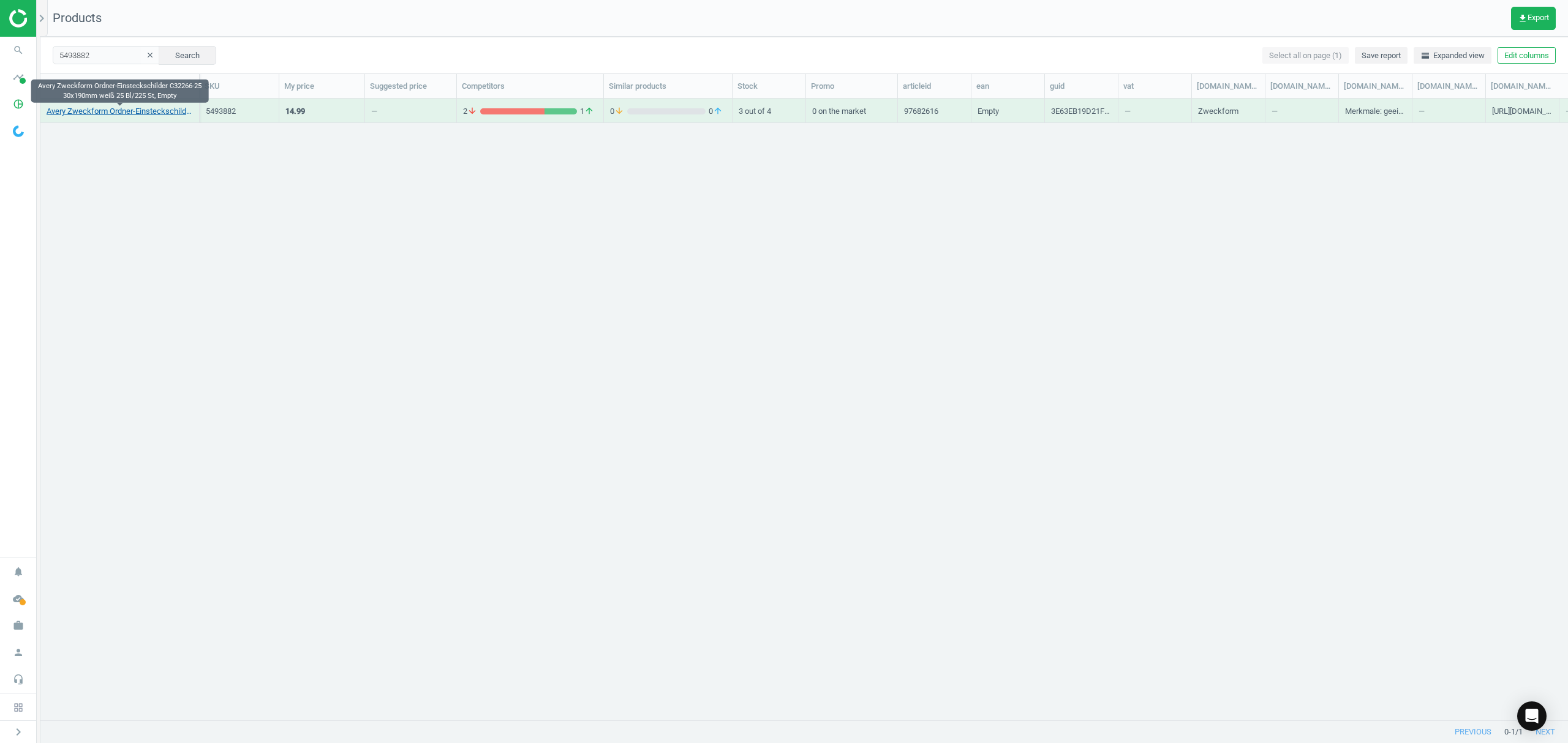
click at [126, 108] on link "Avery Zweckform Ordner-Einsteckschilder C32266-25 30x190mm weiß 25 Bl/225 St, E…" at bounding box center [120, 111] width 146 height 11
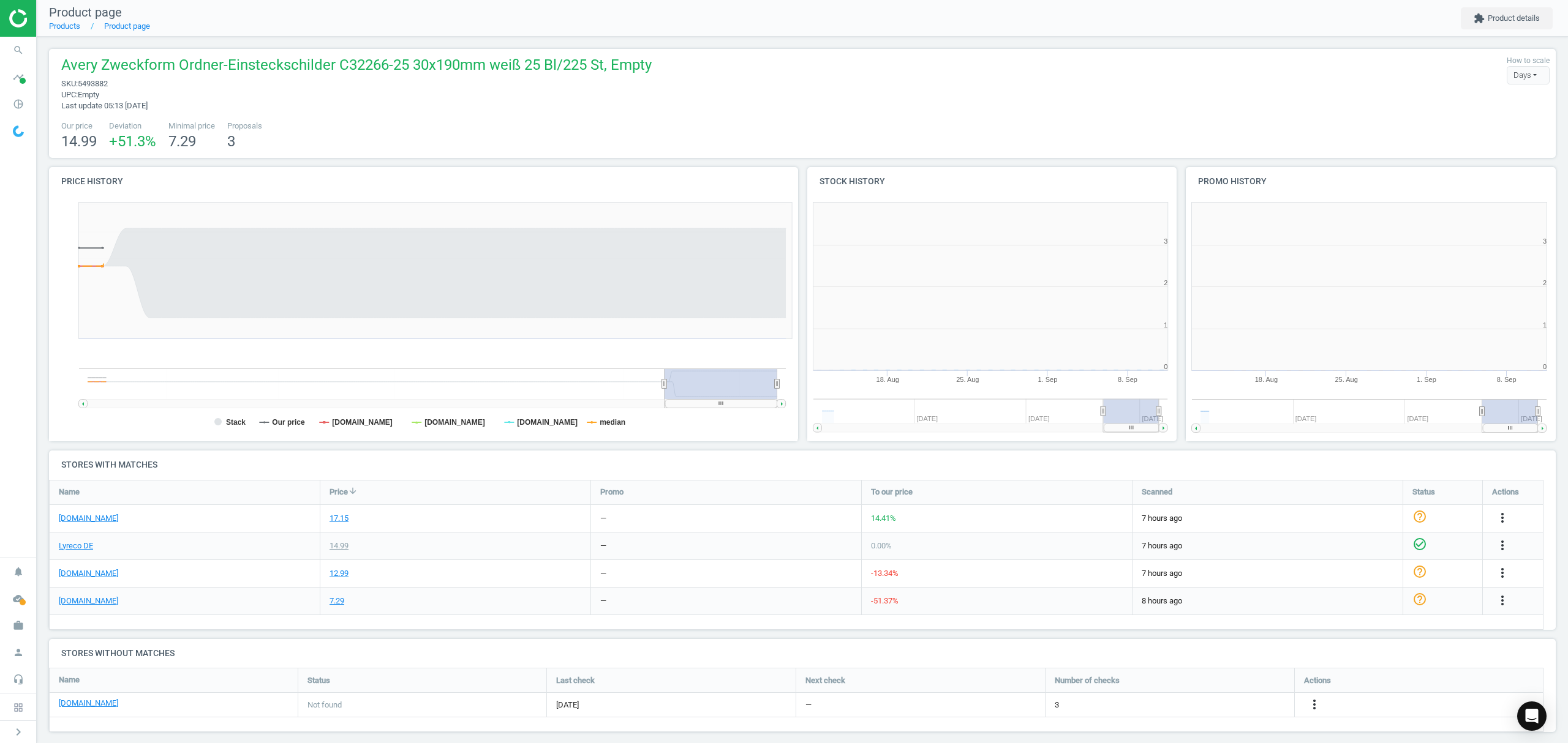
scroll to position [270, 392]
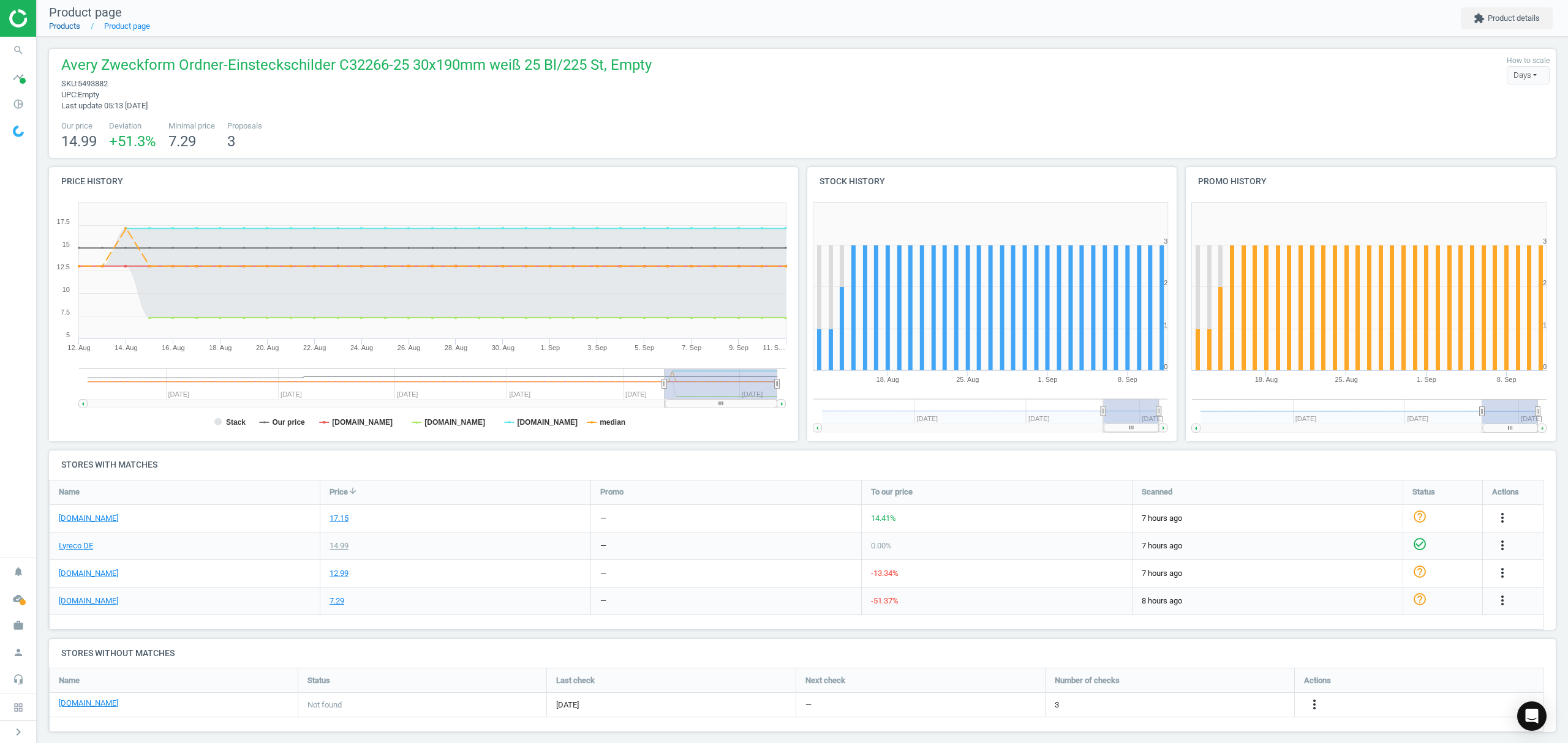
click at [64, 23] on link "Products" at bounding box center [64, 26] width 31 height 9
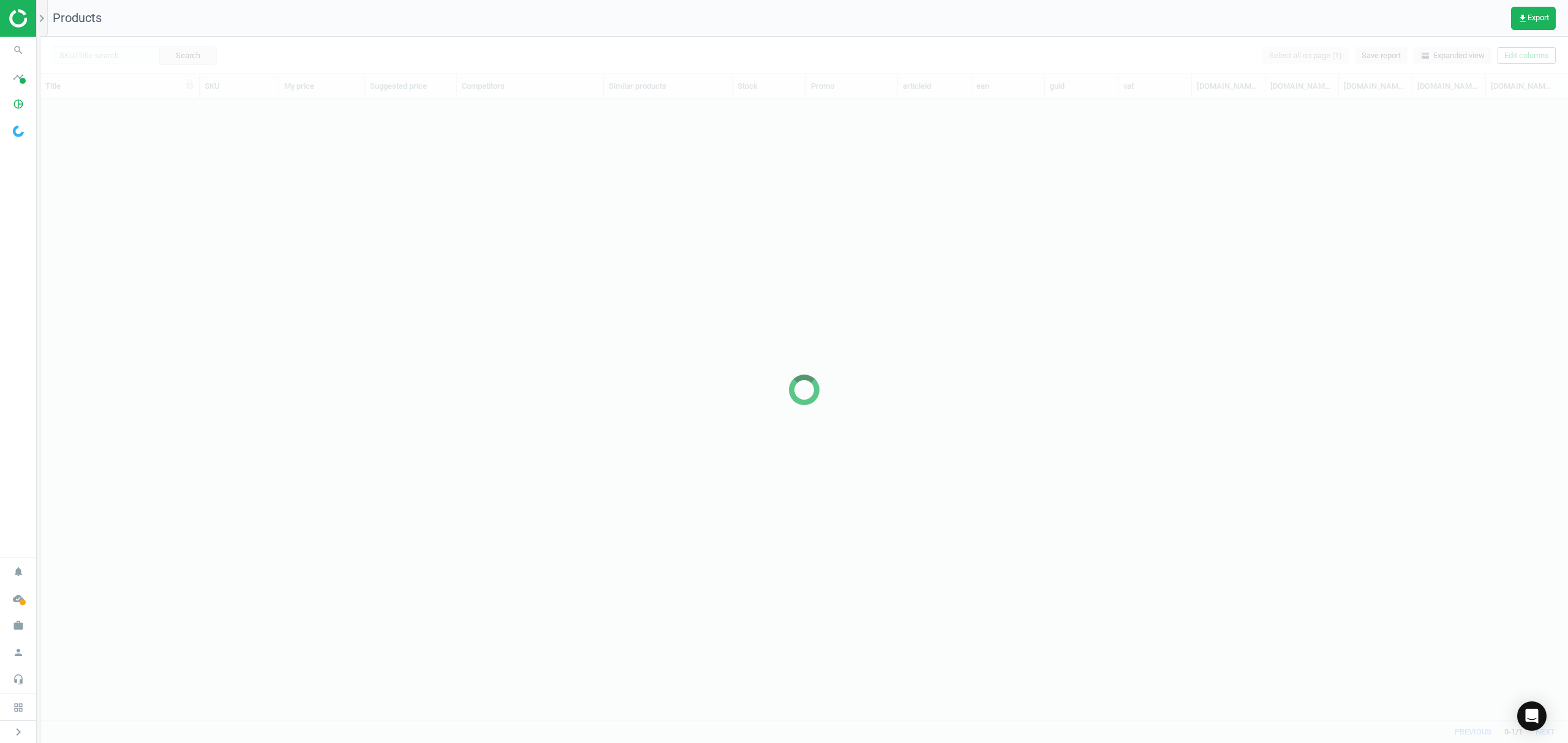
scroll to position [596, 1515]
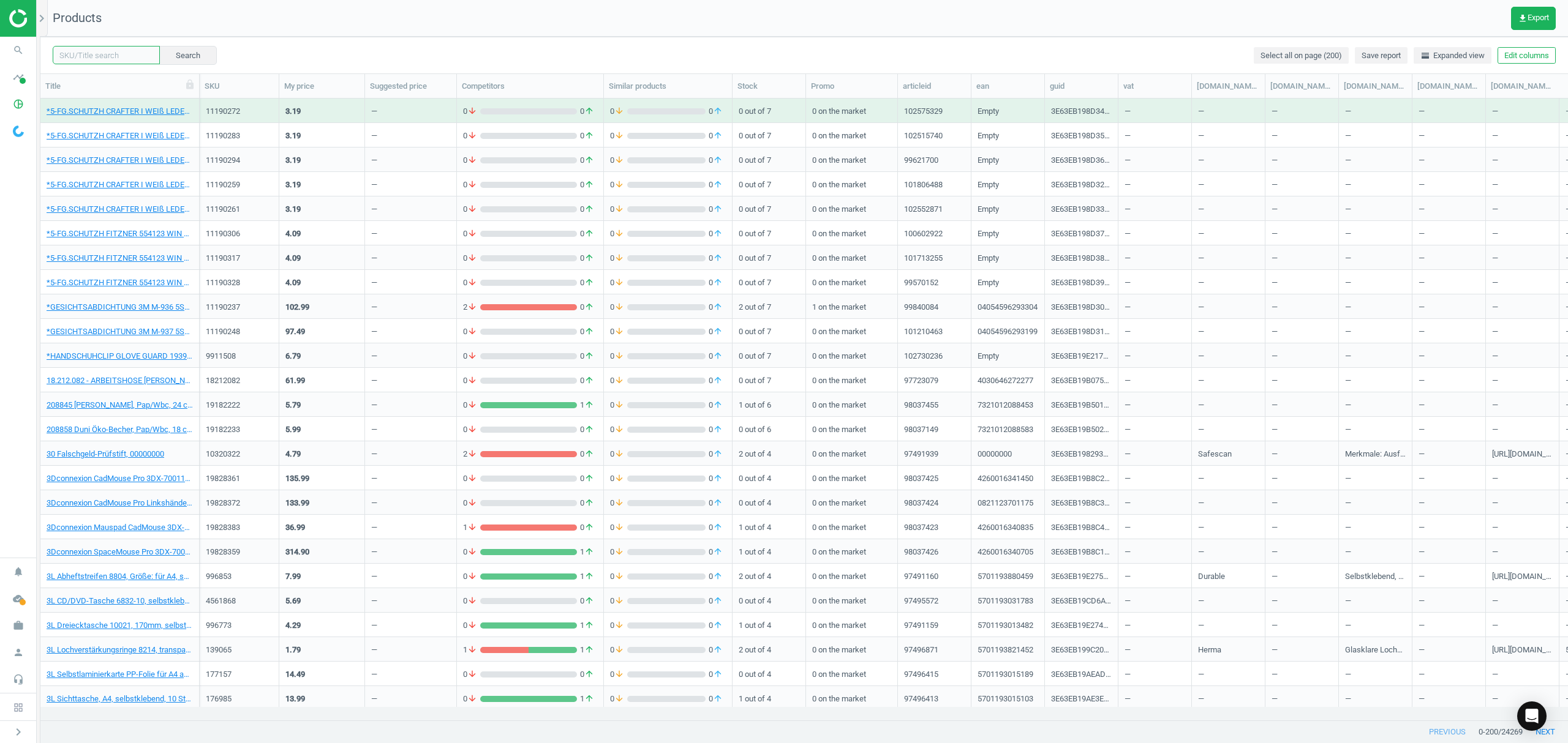
click at [85, 55] on input "text" at bounding box center [106, 55] width 107 height 18
paste input "9998405"
type input "9998405"
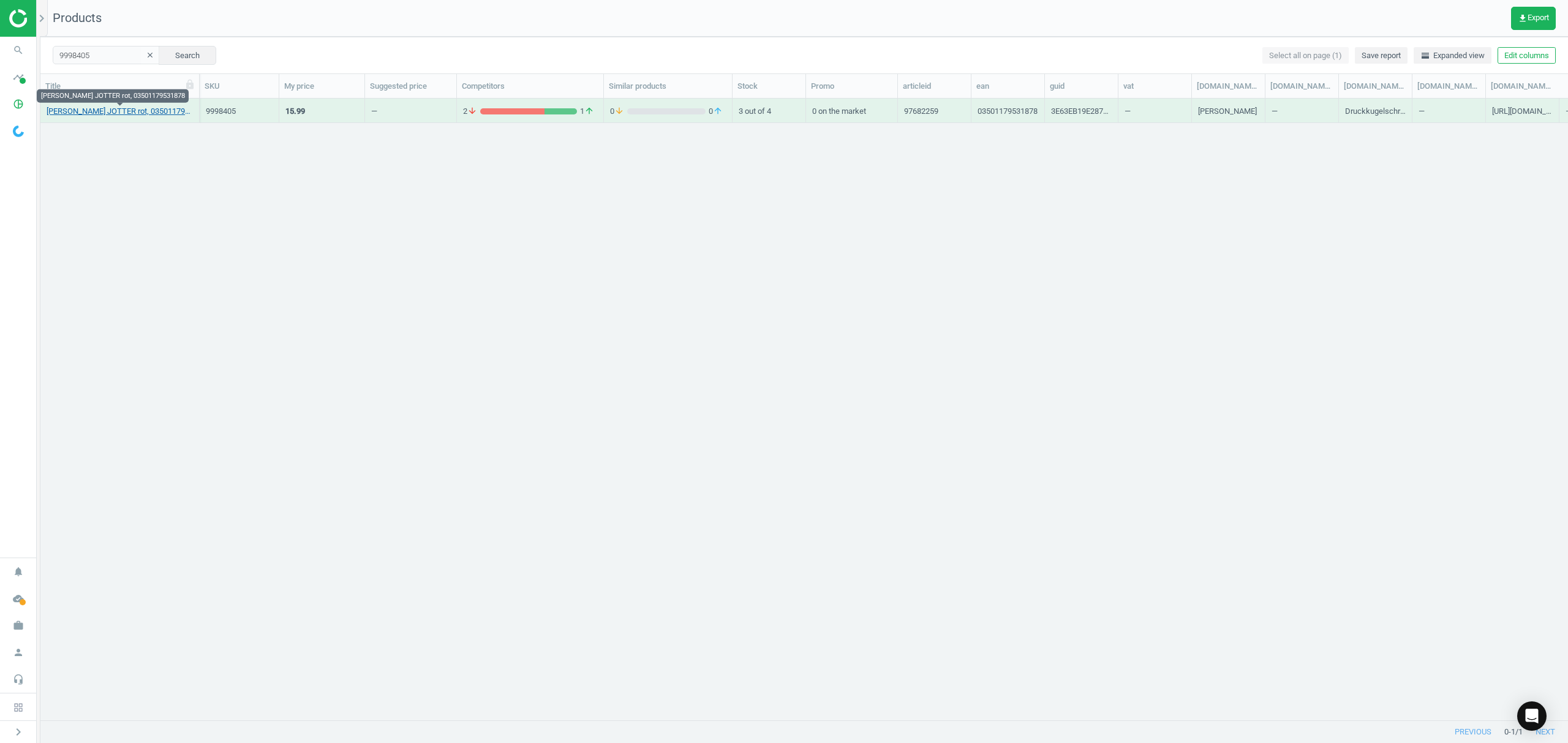
click at [123, 108] on link "Parker Kugelschreiber JOTTER rot, 03501179531878" at bounding box center [120, 111] width 146 height 11
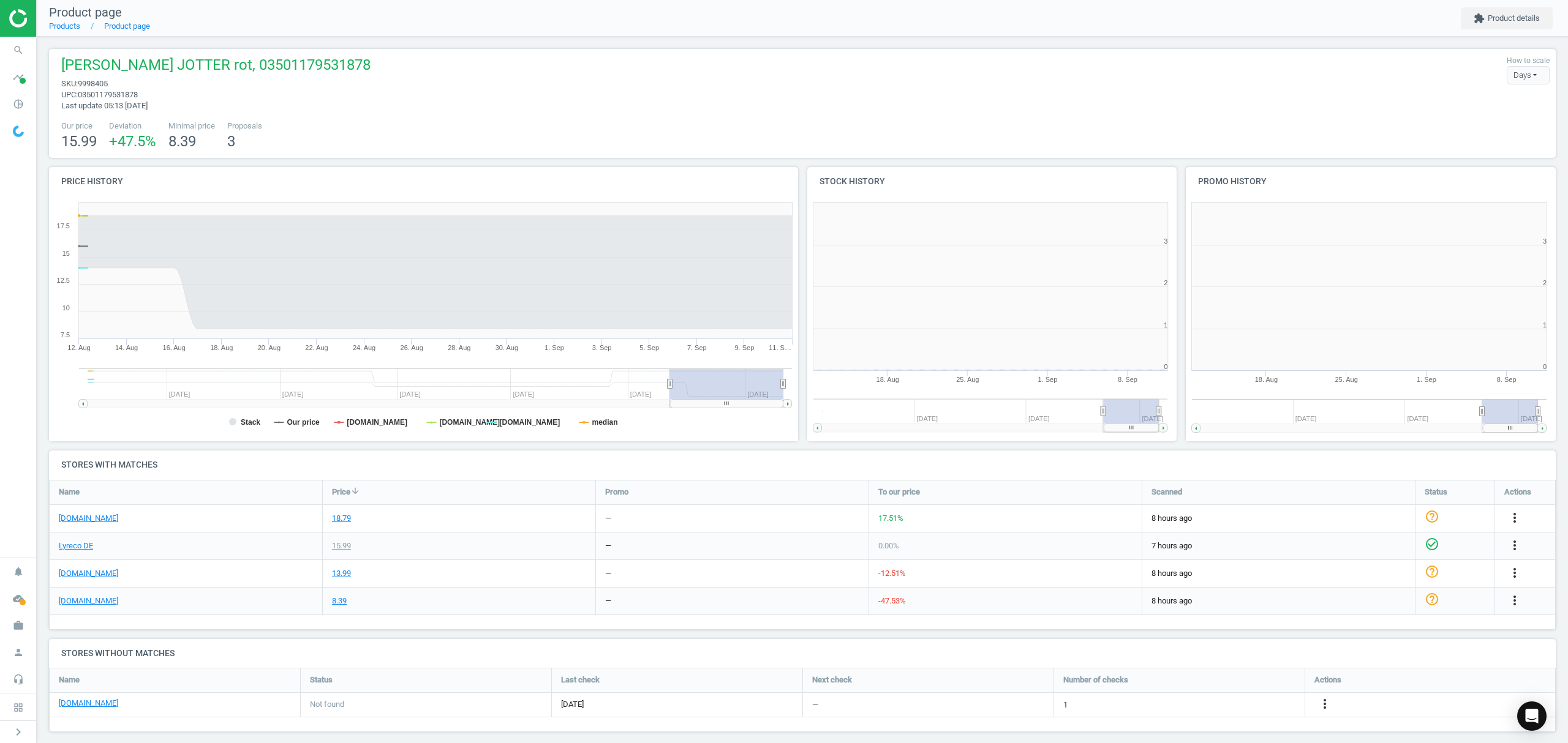
scroll to position [270, 392]
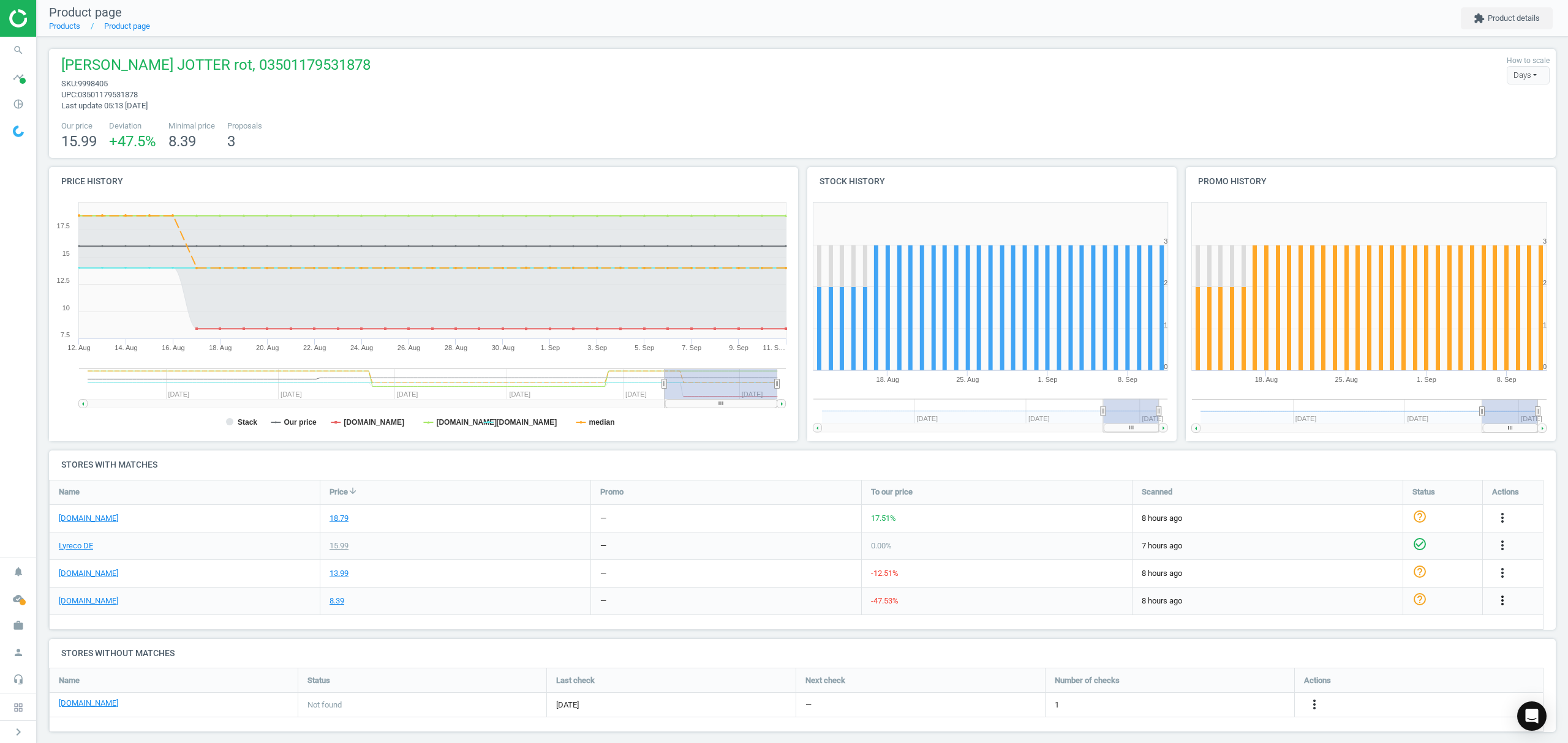
click at [1502, 598] on icon "more_vert" at bounding box center [1502, 601] width 15 height 15
click at [1504, 600] on icon "more_vert" at bounding box center [1502, 601] width 15 height 15
click at [1505, 598] on icon "more_vert" at bounding box center [1502, 601] width 15 height 15
click at [1358, 628] on link "Edit URL/product option" at bounding box center [1407, 630] width 168 height 19
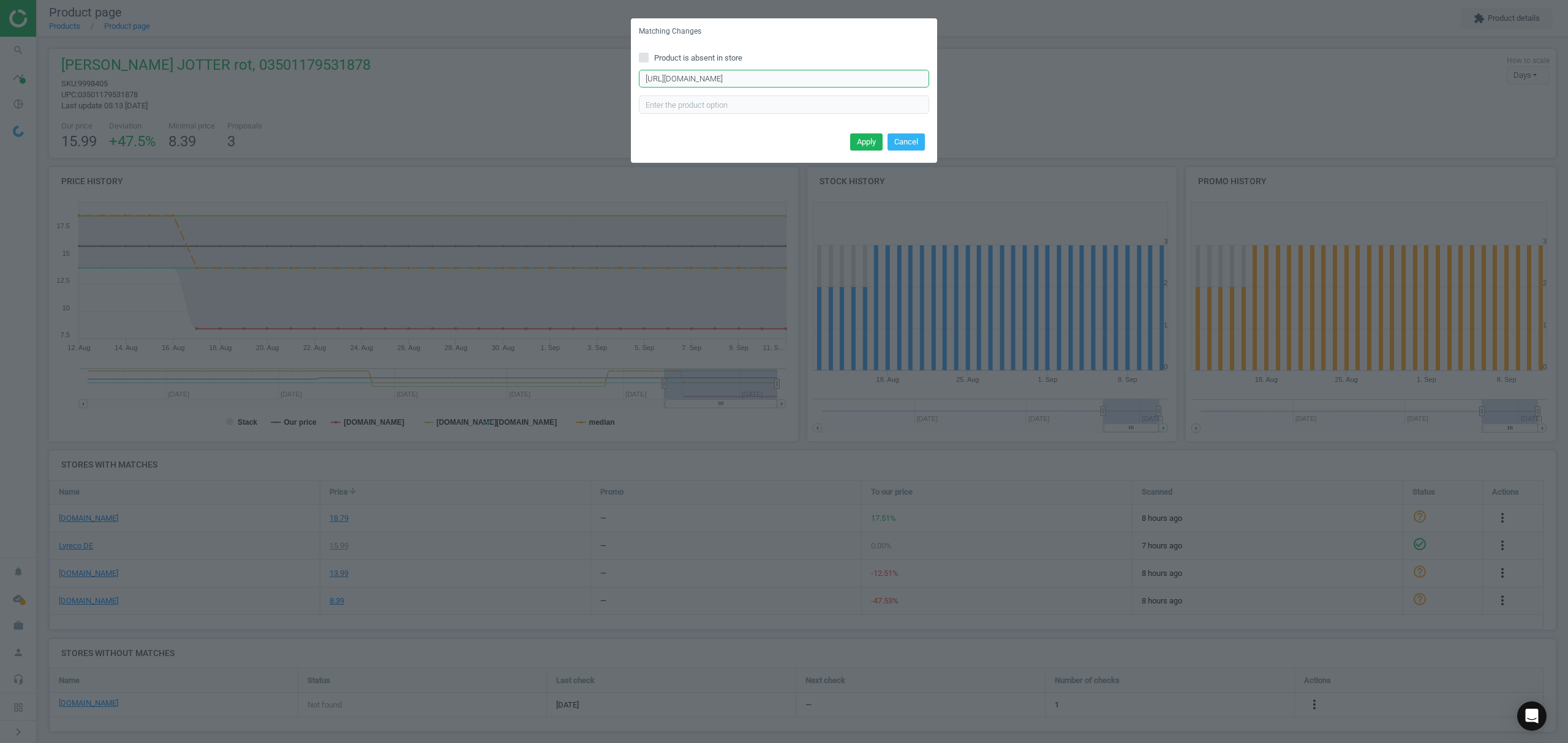
click at [727, 79] on input "https://www.office-discount.de/parker-originals-cc-kugelschreiber-276002" at bounding box center [784, 79] width 291 height 18
paste input "jotter-kensington-red-kugelschreiber-400890"
type input "https://www.office-discount.de/parker-jotter-kensington-red-kugelschreiber-4008…"
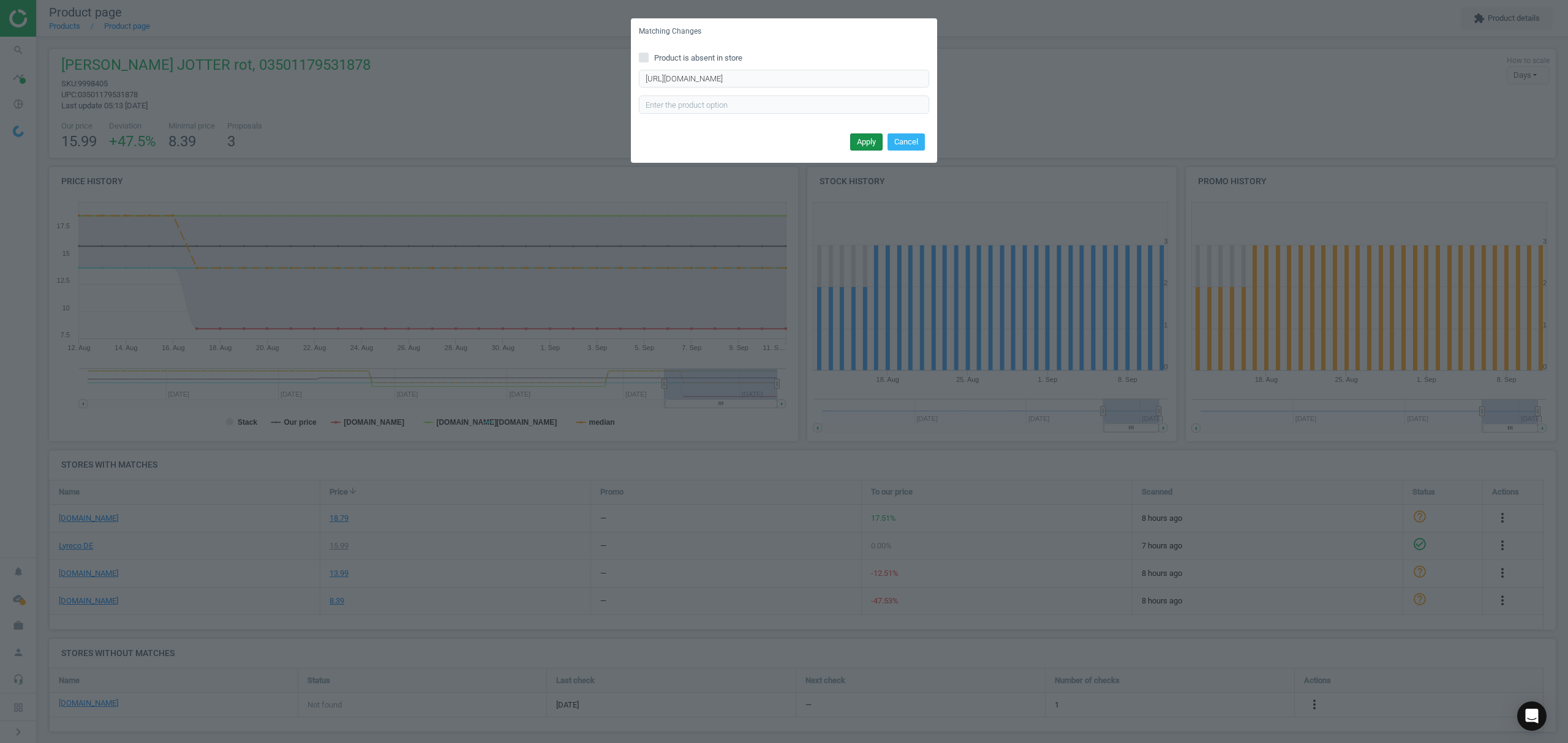
click at [860, 139] on button "Apply" at bounding box center [866, 142] width 32 height 17
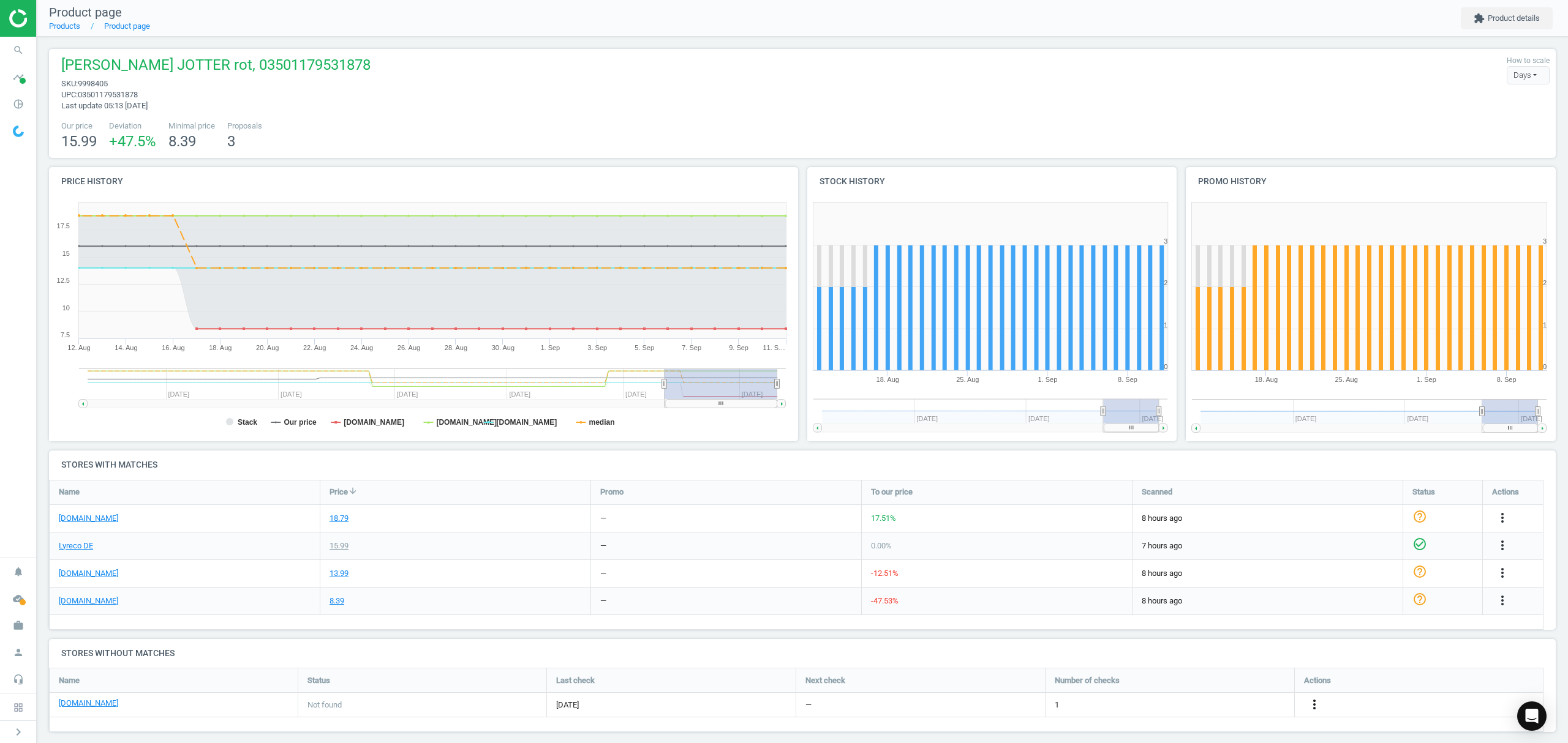
click at [1312, 704] on icon "more_vert" at bounding box center [1315, 704] width 15 height 15
click at [1213, 704] on link "Edit URL/product option" at bounding box center [1219, 706] width 168 height 19
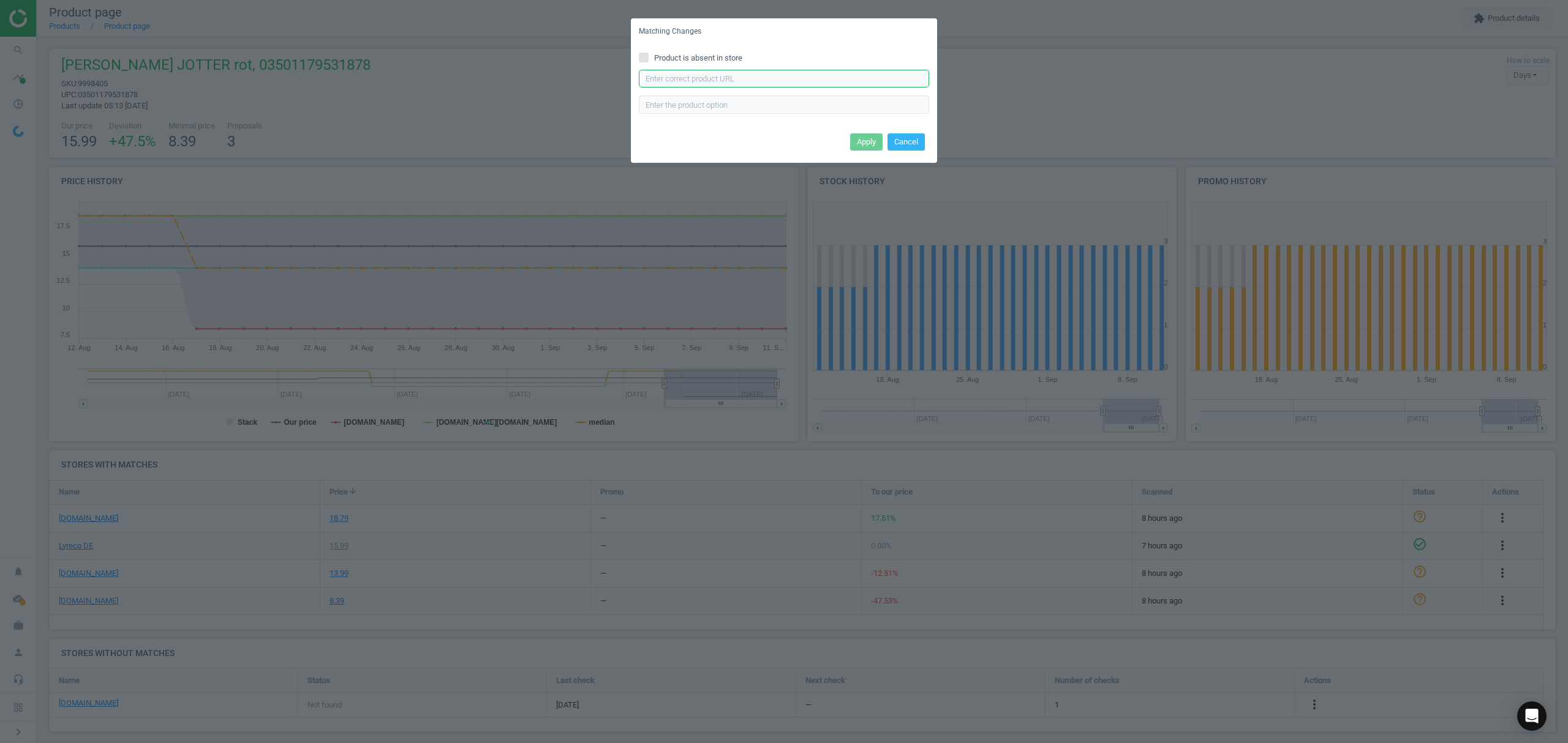
click at [765, 71] on input "text" at bounding box center [784, 79] width 291 height 18
paste input "https://www.otto-office.com/de/PARKER-Jotter-Kugelschreiber-dokumentenecht/2873…"
type input "https://www.otto-office.com/de/PARKER-Jotter-Kugelschreiber-dokumentenecht/2873…"
click at [863, 136] on button "Apply" at bounding box center [866, 142] width 32 height 17
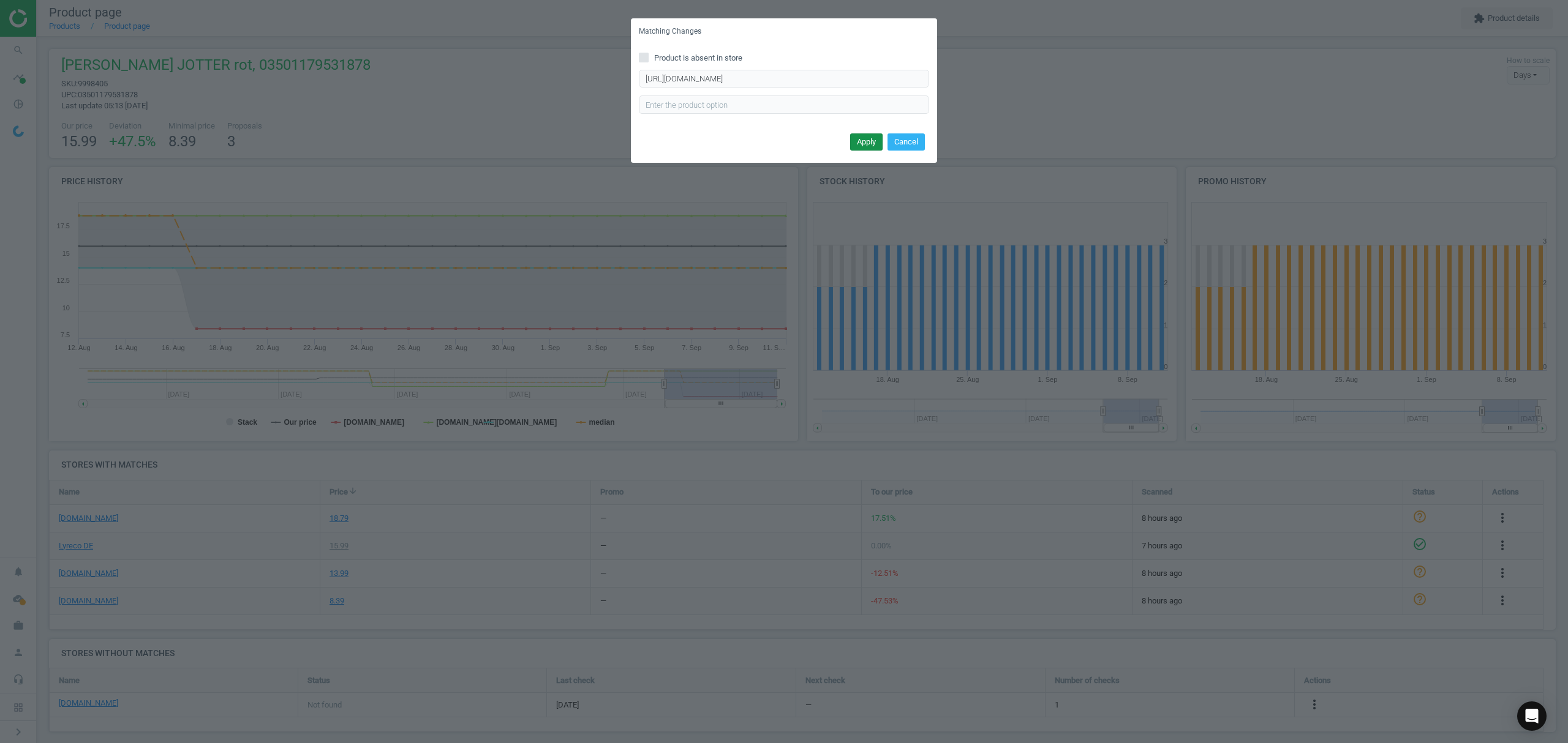
scroll to position [0, 0]
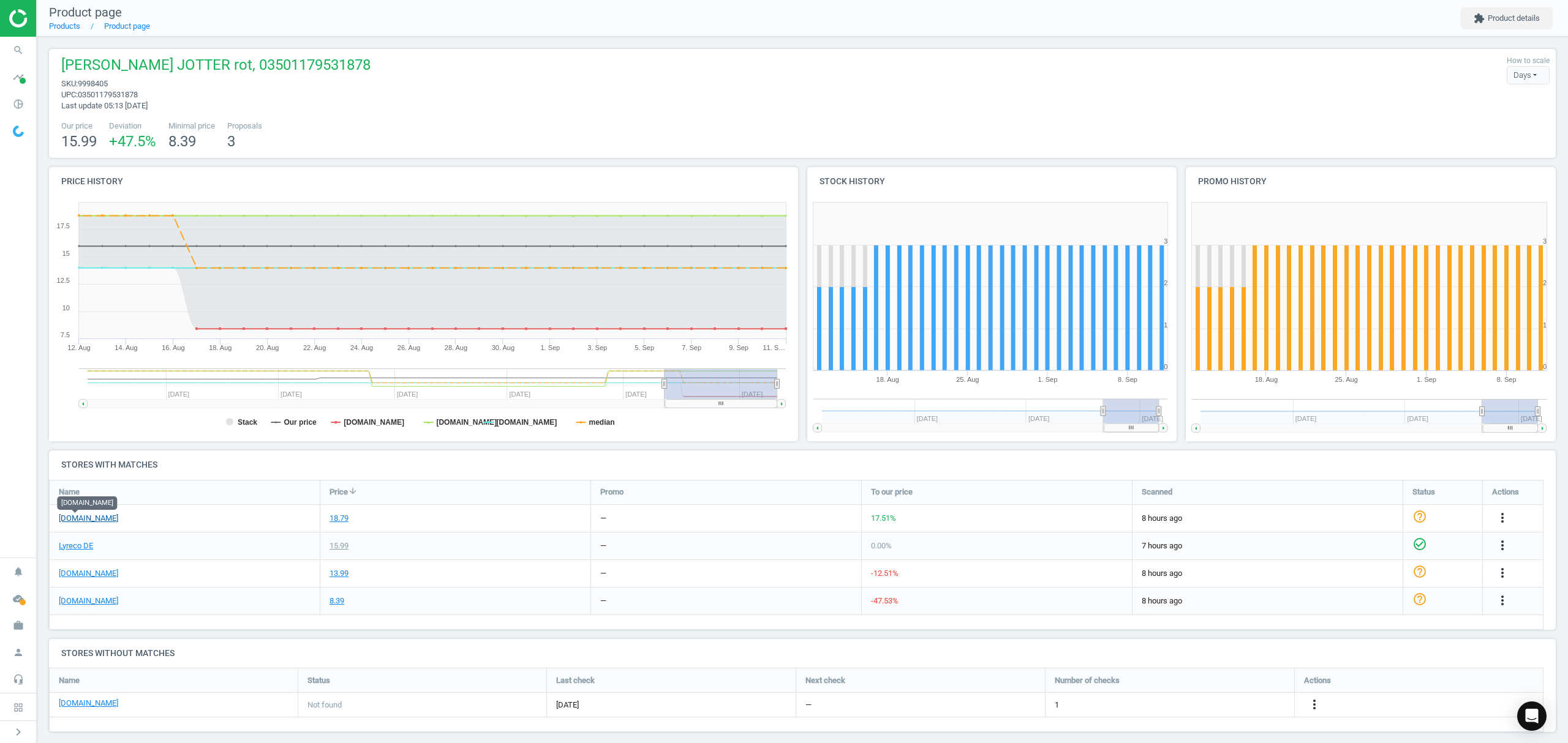
click at [72, 520] on link "[DOMAIN_NAME]" at bounding box center [88, 518] width 59 height 11
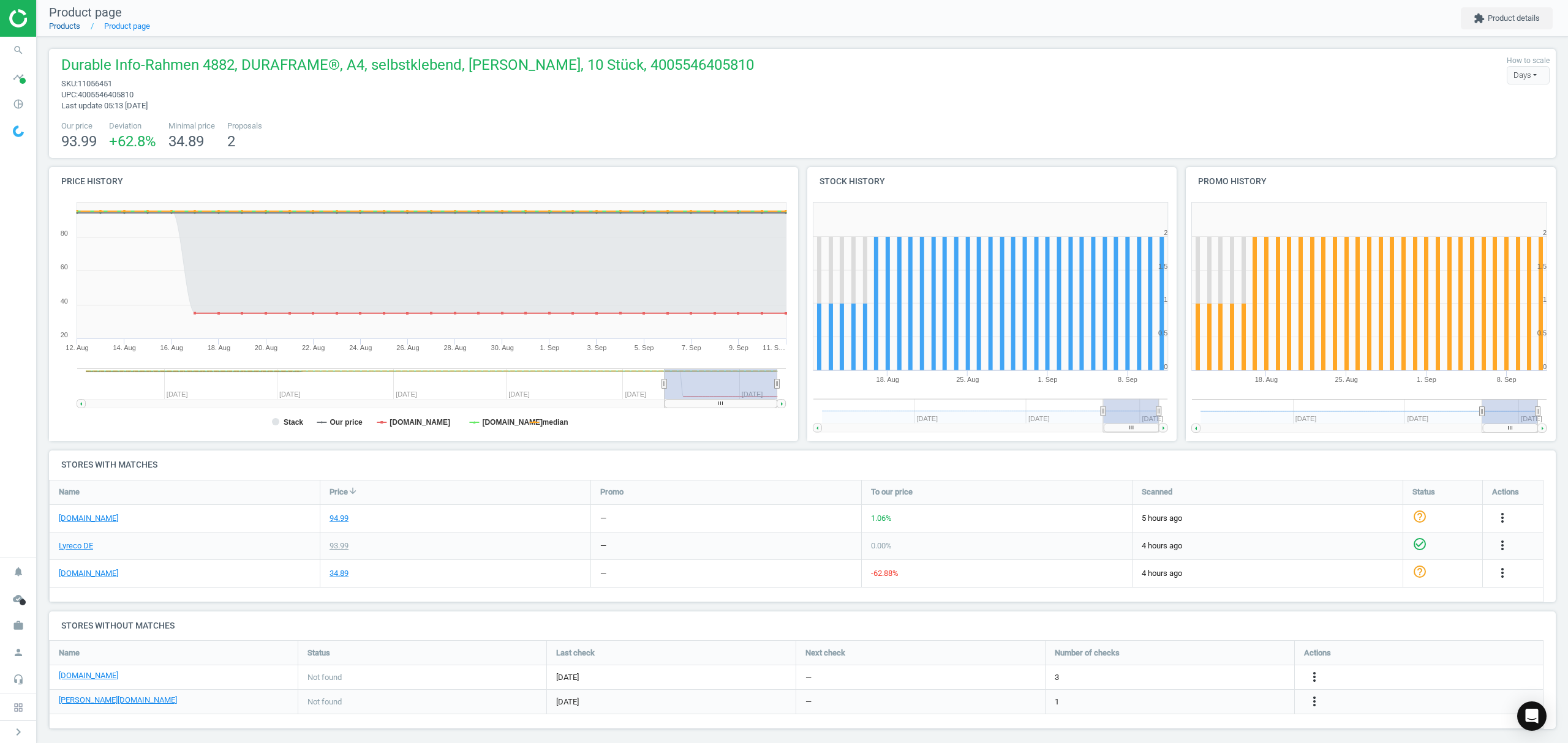
click at [69, 29] on link "Products" at bounding box center [64, 26] width 31 height 9
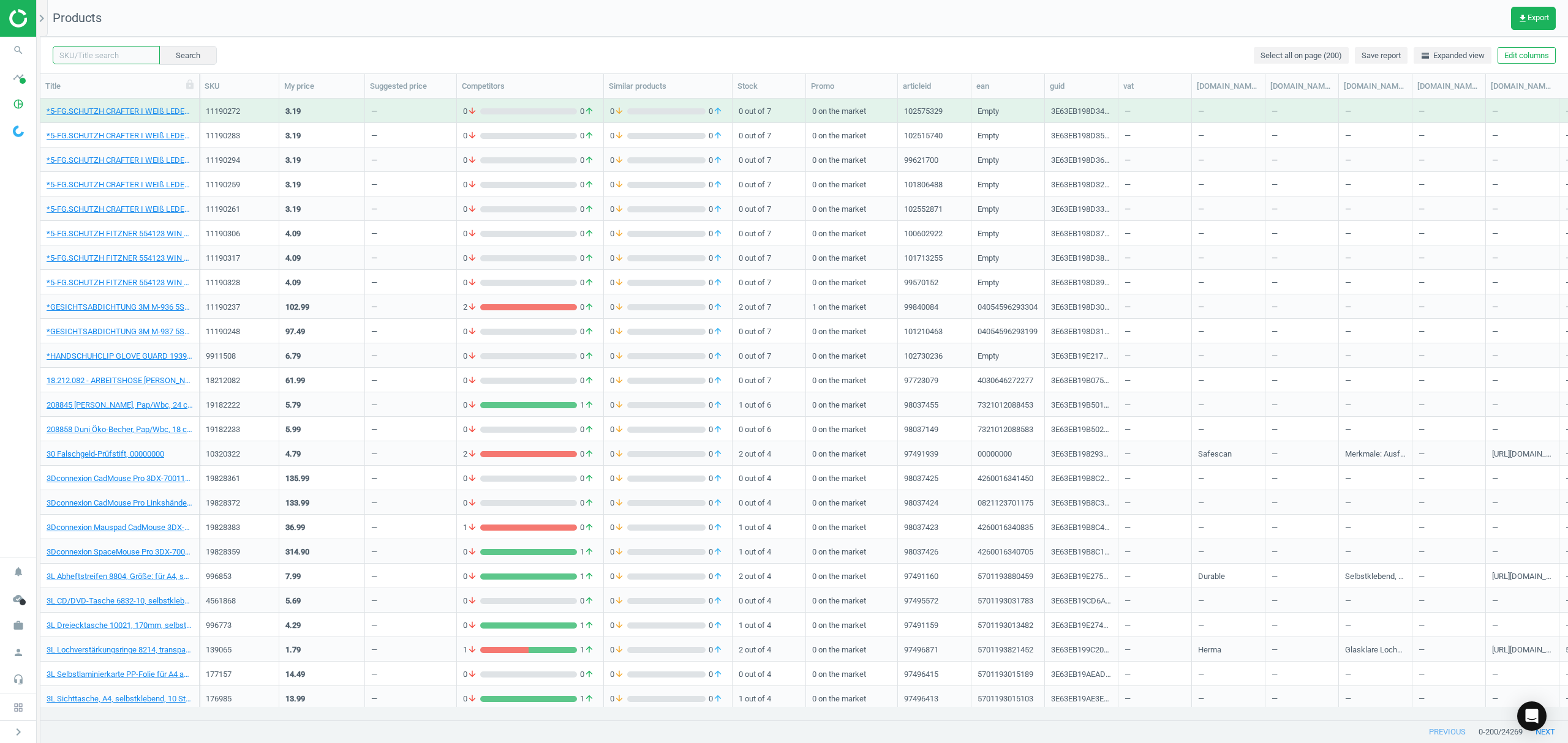
click at [101, 53] on input "text" at bounding box center [106, 55] width 107 height 18
paste input "6519013"
type input "6519013"
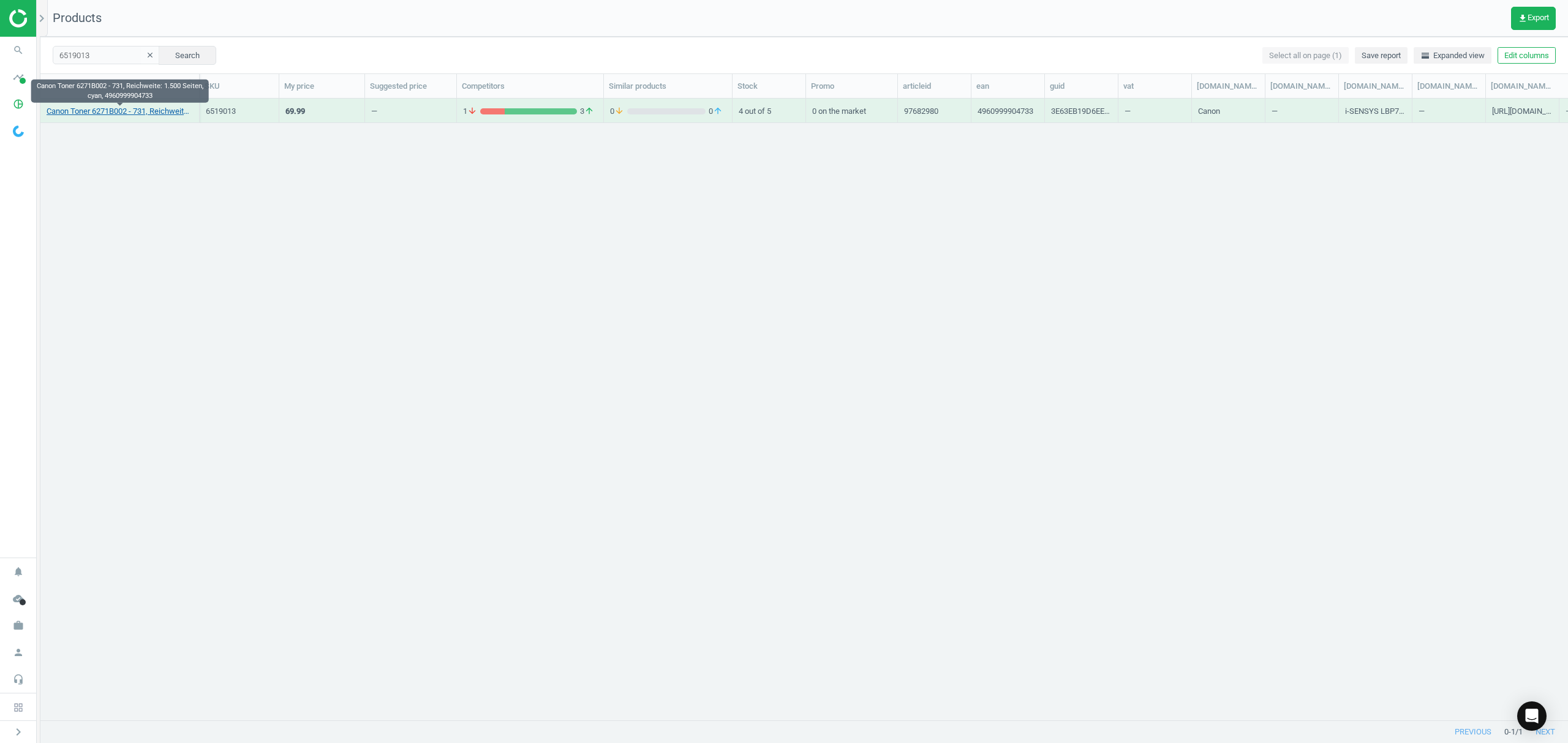
click at [142, 115] on link "Canon Toner 6271B002 - 731, Reichweite: 1.500 Seiten, cyan, 4960999904733" at bounding box center [120, 111] width 146 height 11
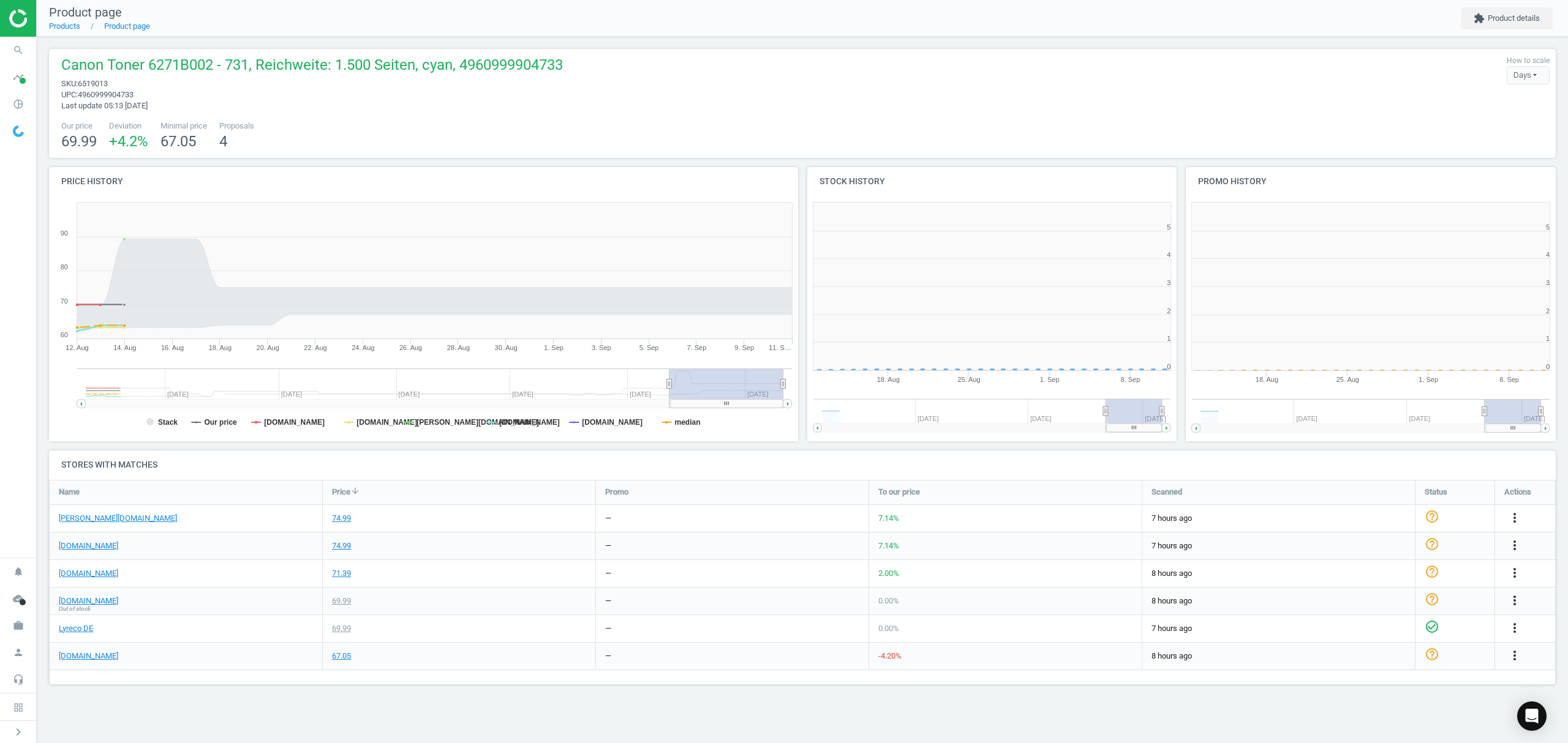
scroll to position [270, 394]
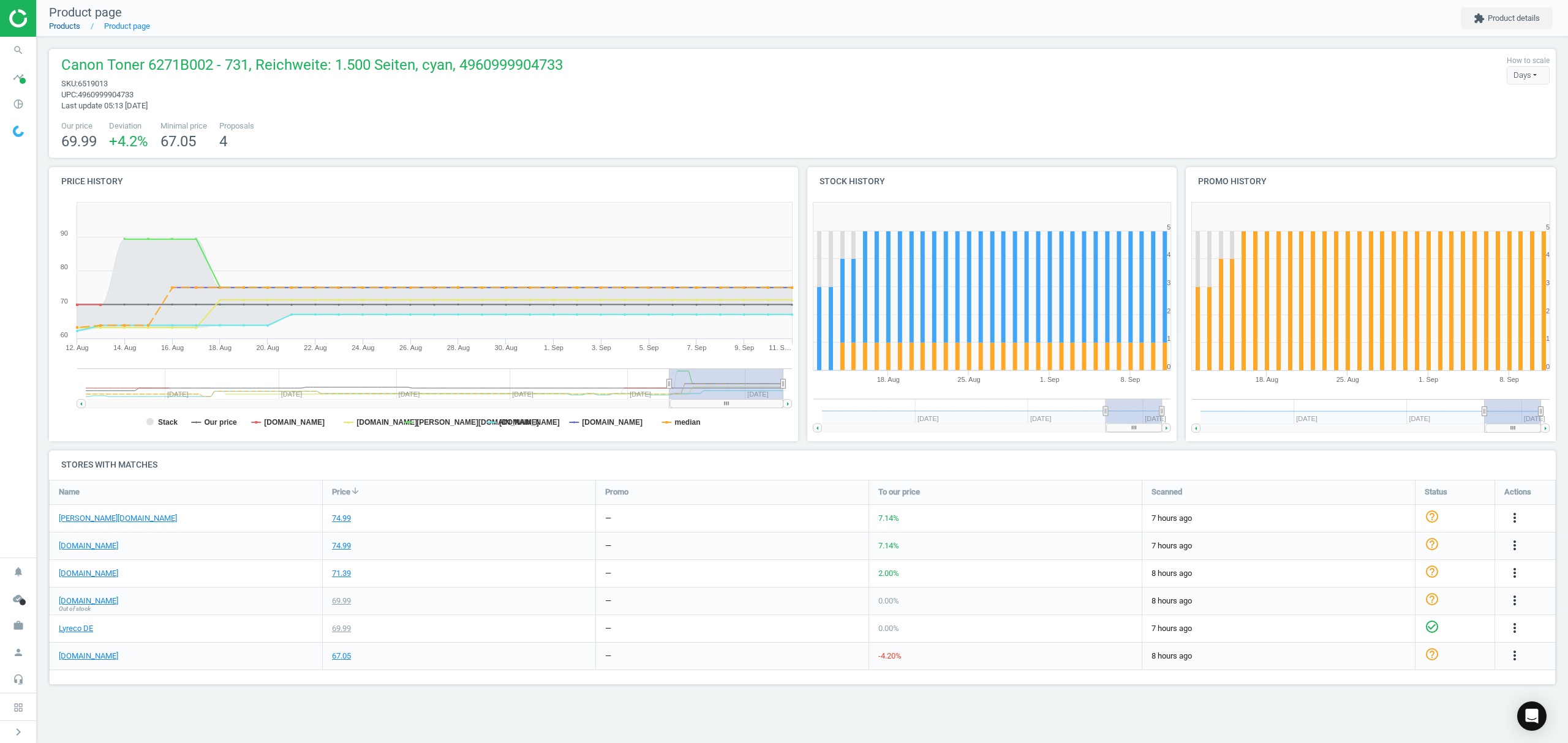
click at [64, 25] on link "Products" at bounding box center [64, 26] width 31 height 9
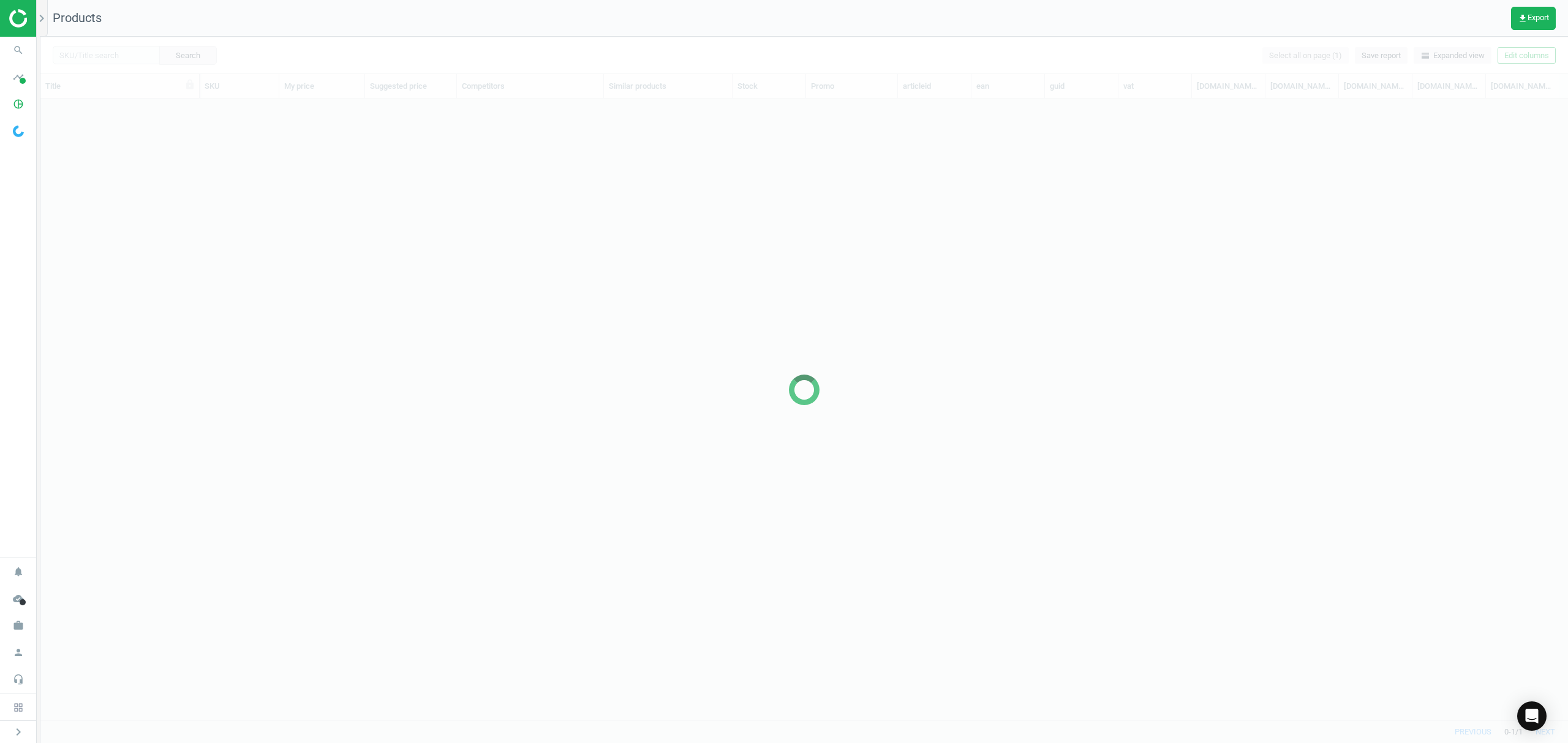
scroll to position [596, 1515]
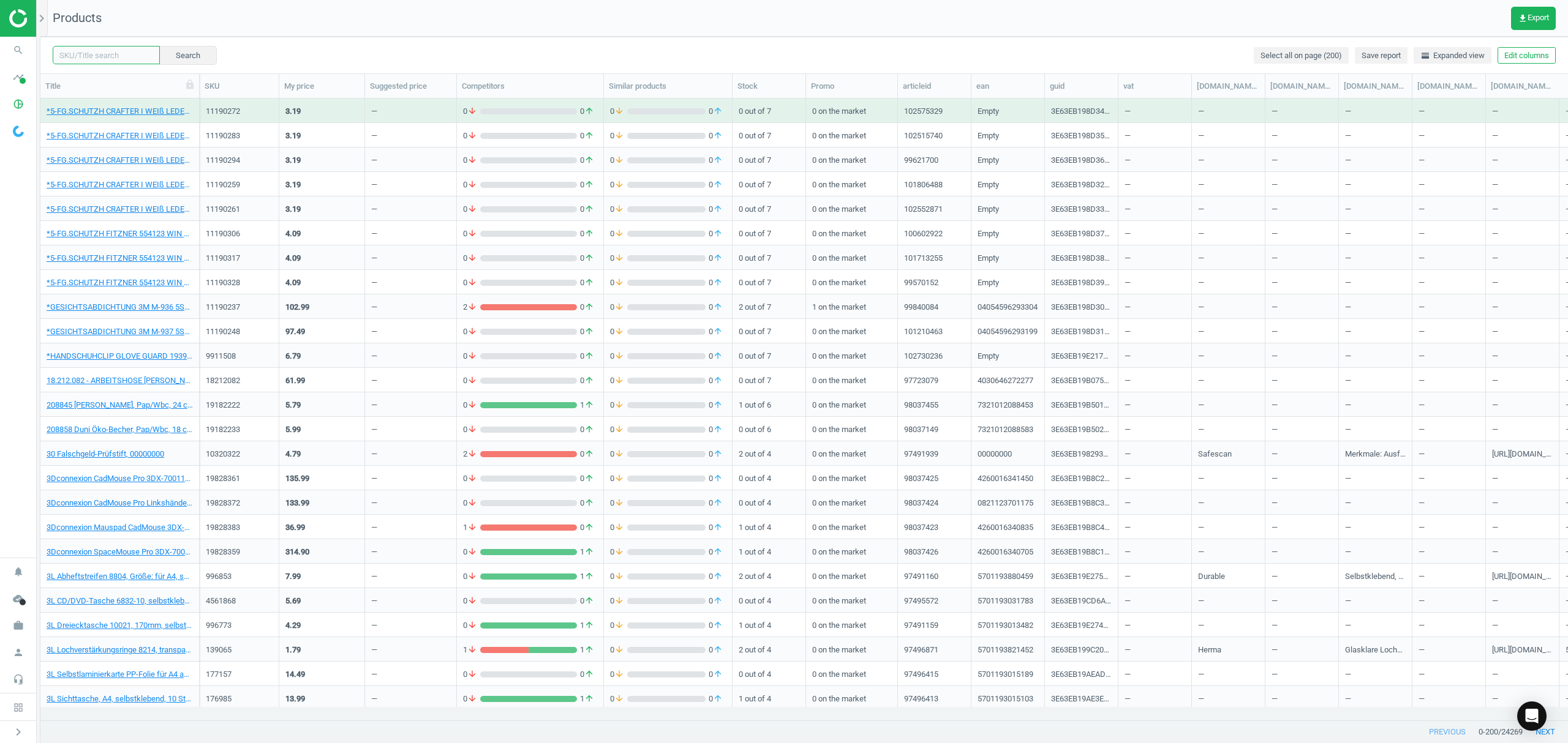
click at [89, 55] on input "text" at bounding box center [106, 55] width 107 height 18
paste input "6518998"
type input "6518998"
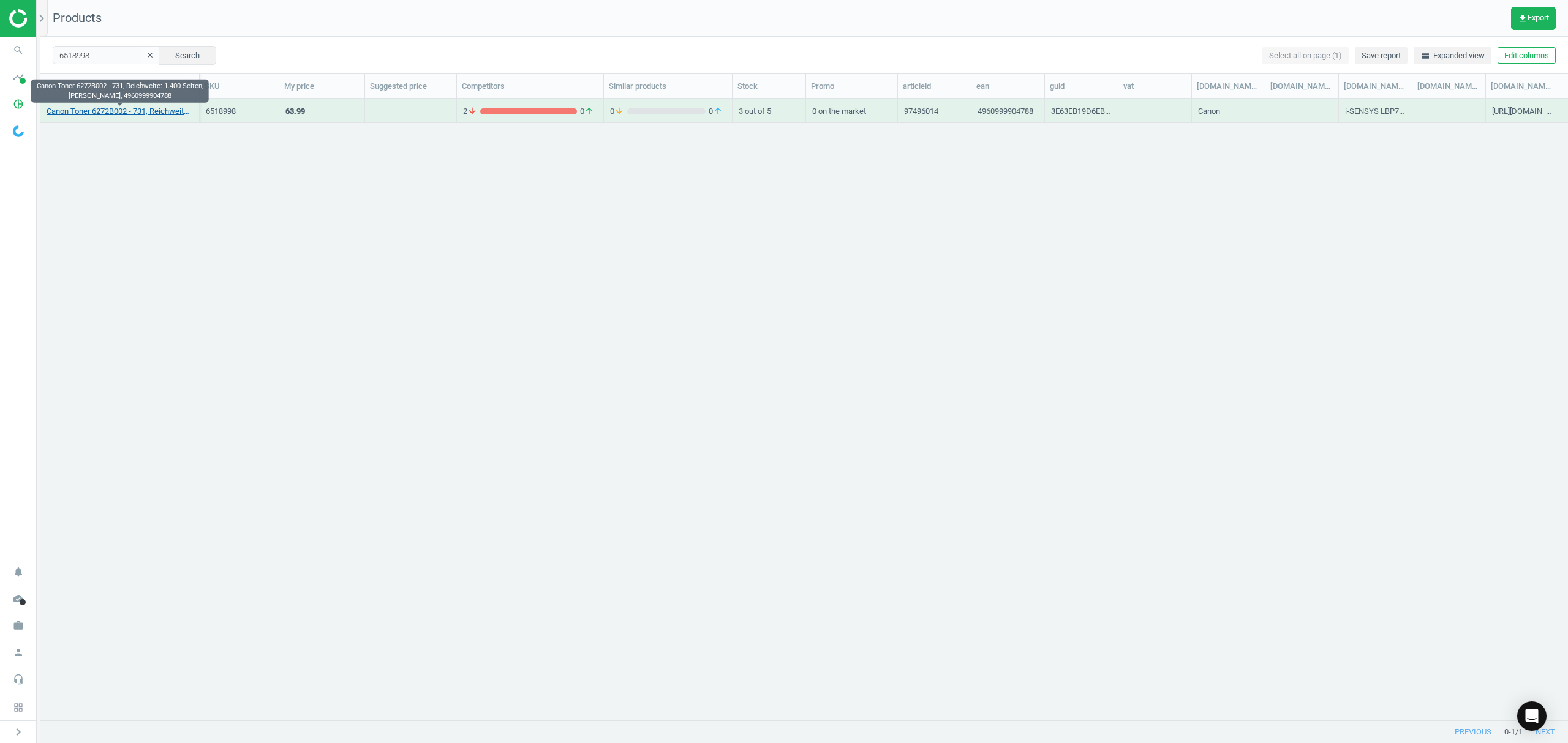
click at [81, 112] on link "Canon Toner 6272B002 - 731, Reichweite: 1.400 Seiten, schwarz, 4960999904788" at bounding box center [120, 111] width 146 height 11
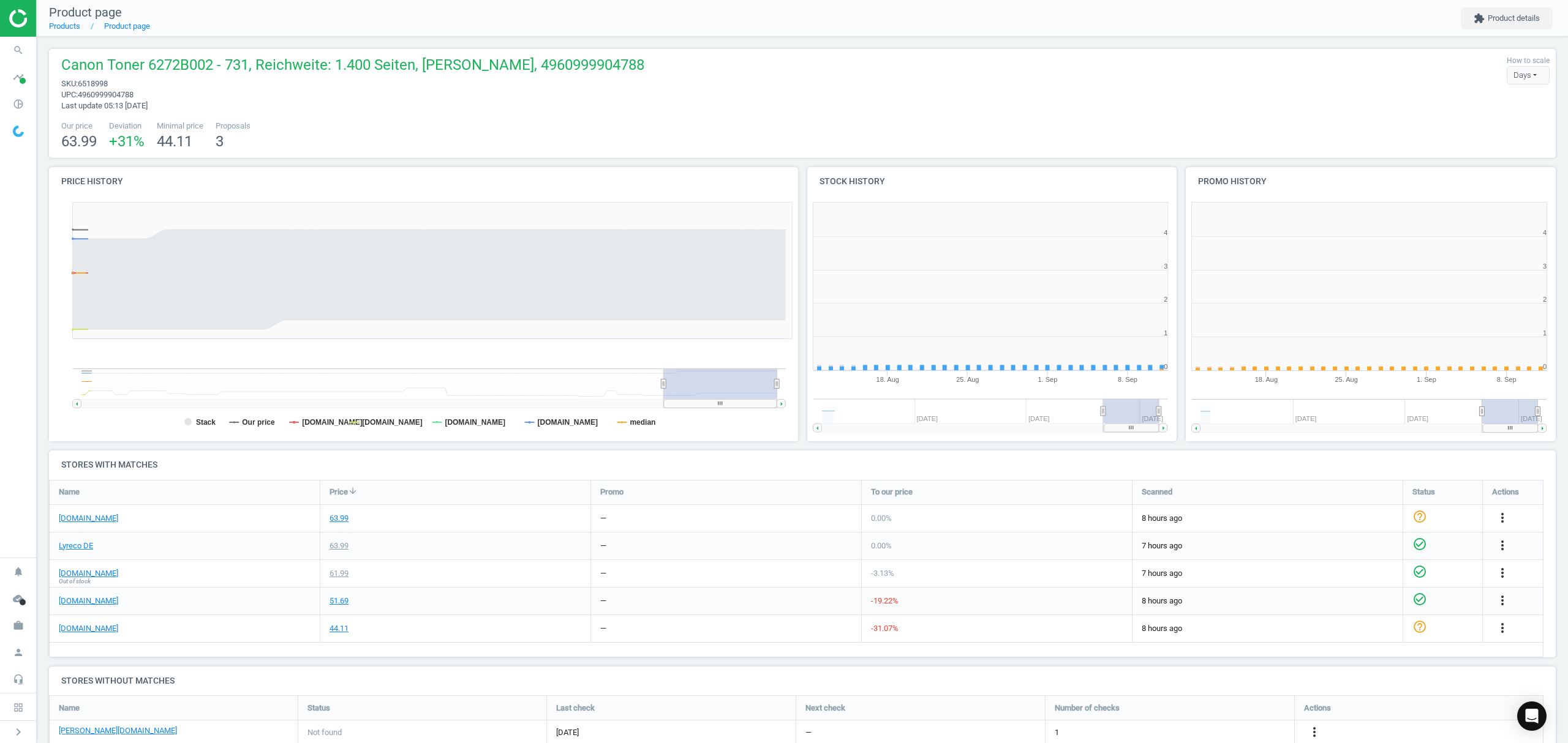
scroll to position [270, 392]
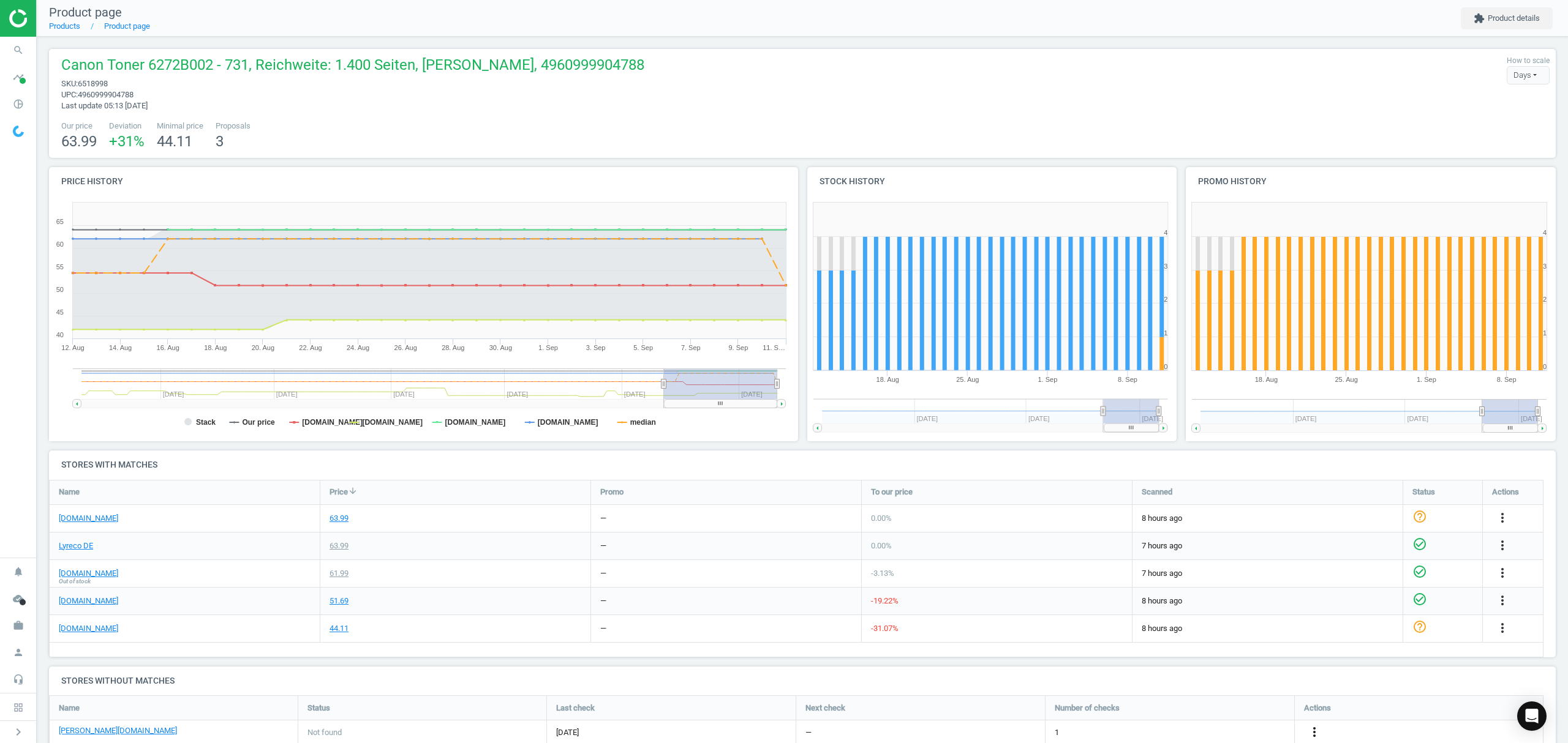
click at [1315, 733] on icon "more_vert" at bounding box center [1315, 732] width 15 height 15
click at [1204, 715] on link "Edit URL/product option" at bounding box center [1219, 714] width 168 height 19
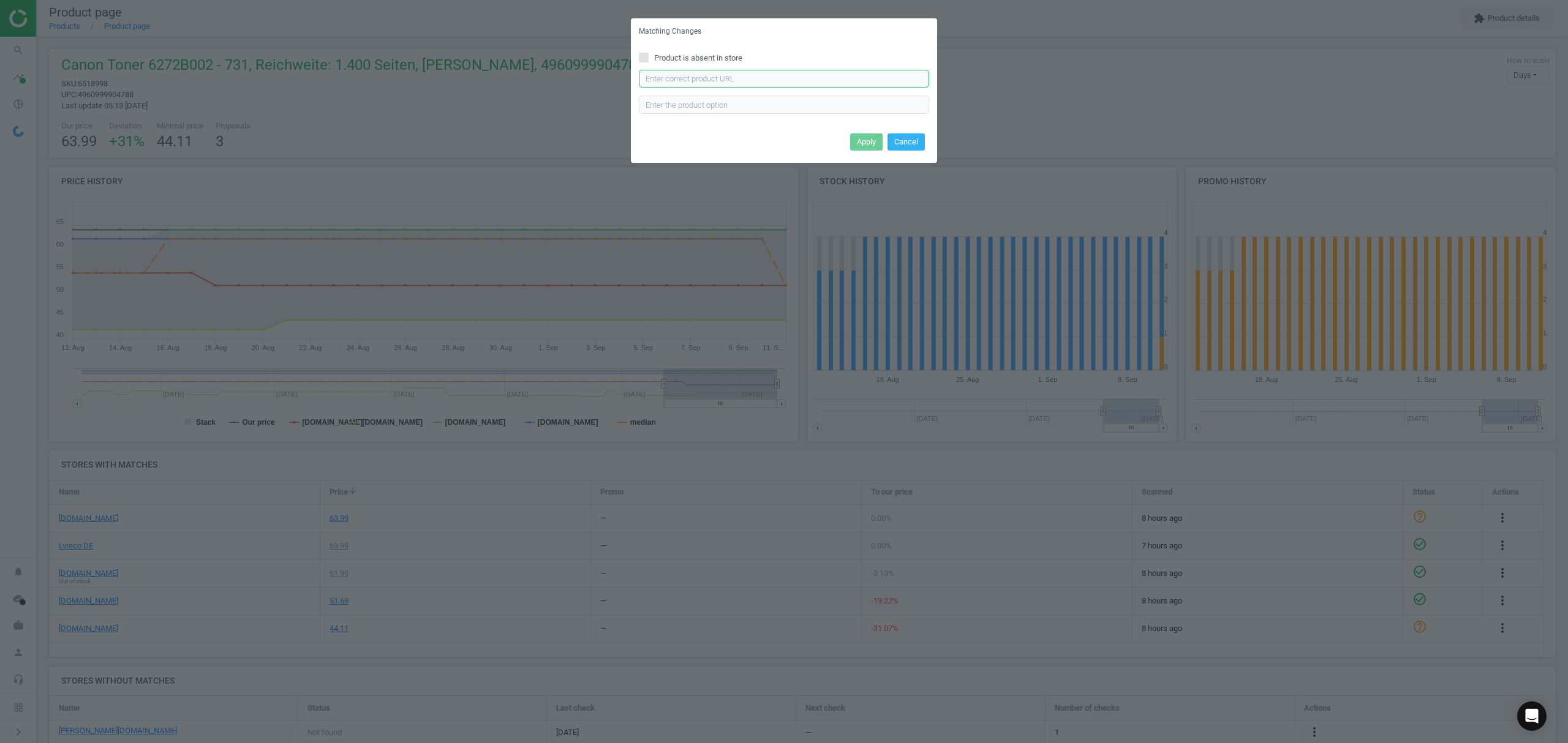
click at [686, 82] on input "text" at bounding box center [784, 79] width 291 height 18
paste input "https://www.office-discount.de/canon-731-bk-toner-340986"
type input "https://www.office-discount.de/canon-731-bk-toner-340986"
click at [917, 152] on button "Cancel" at bounding box center [906, 153] width 37 height 17
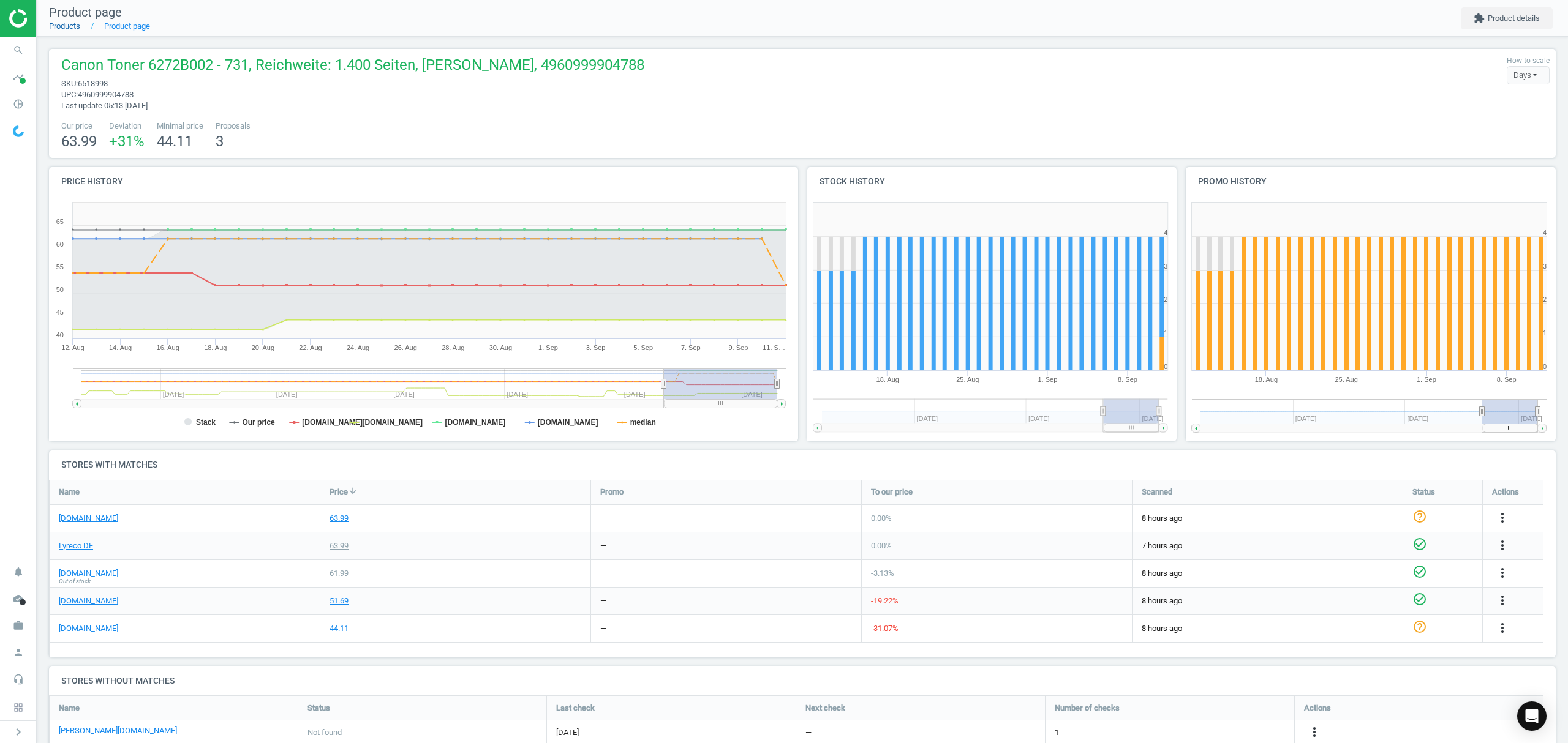
click at [64, 25] on link "Products" at bounding box center [64, 26] width 31 height 9
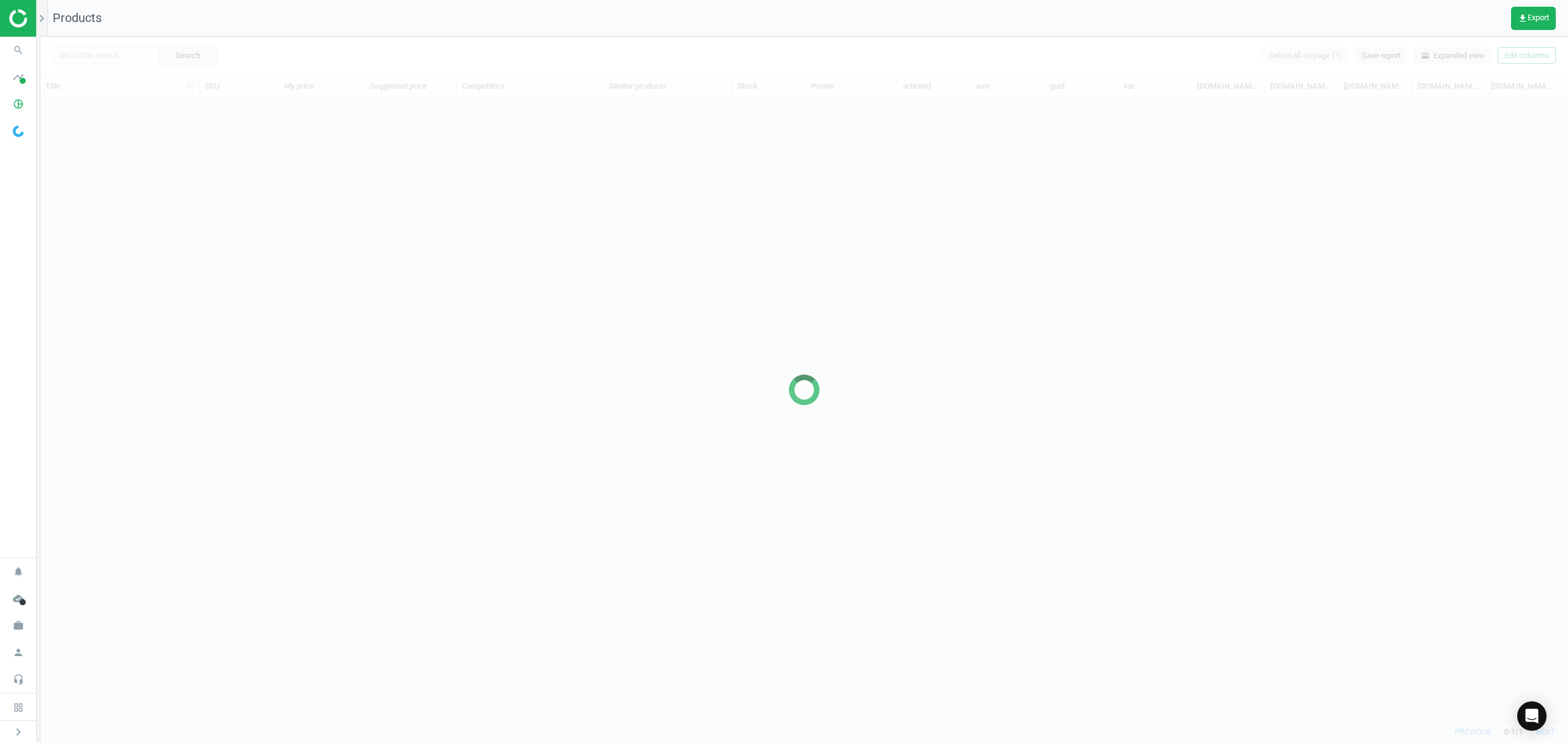
scroll to position [596, 1515]
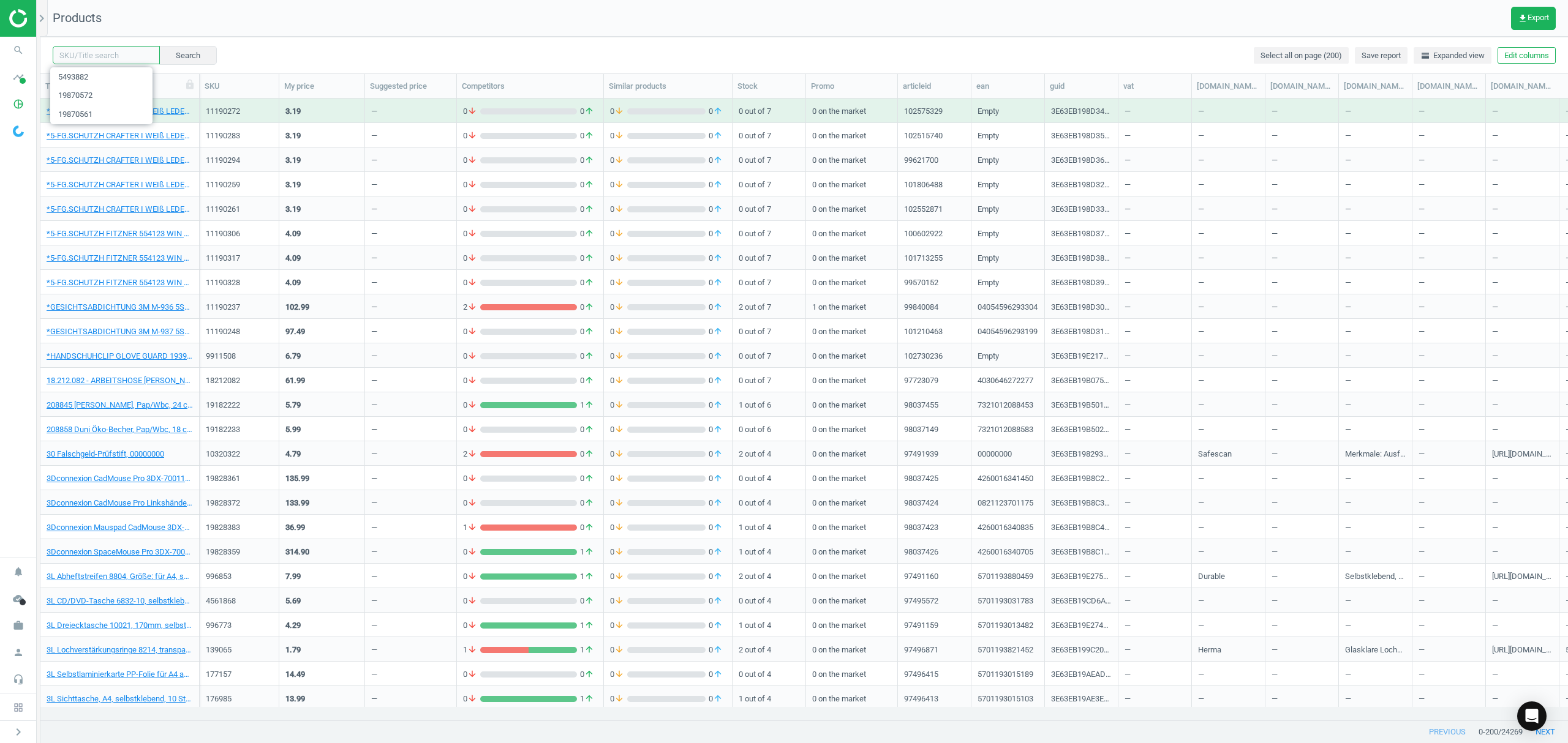
click at [92, 53] on input "text" at bounding box center [106, 55] width 107 height 18
paste input "12.249.009"
type input "12249009"
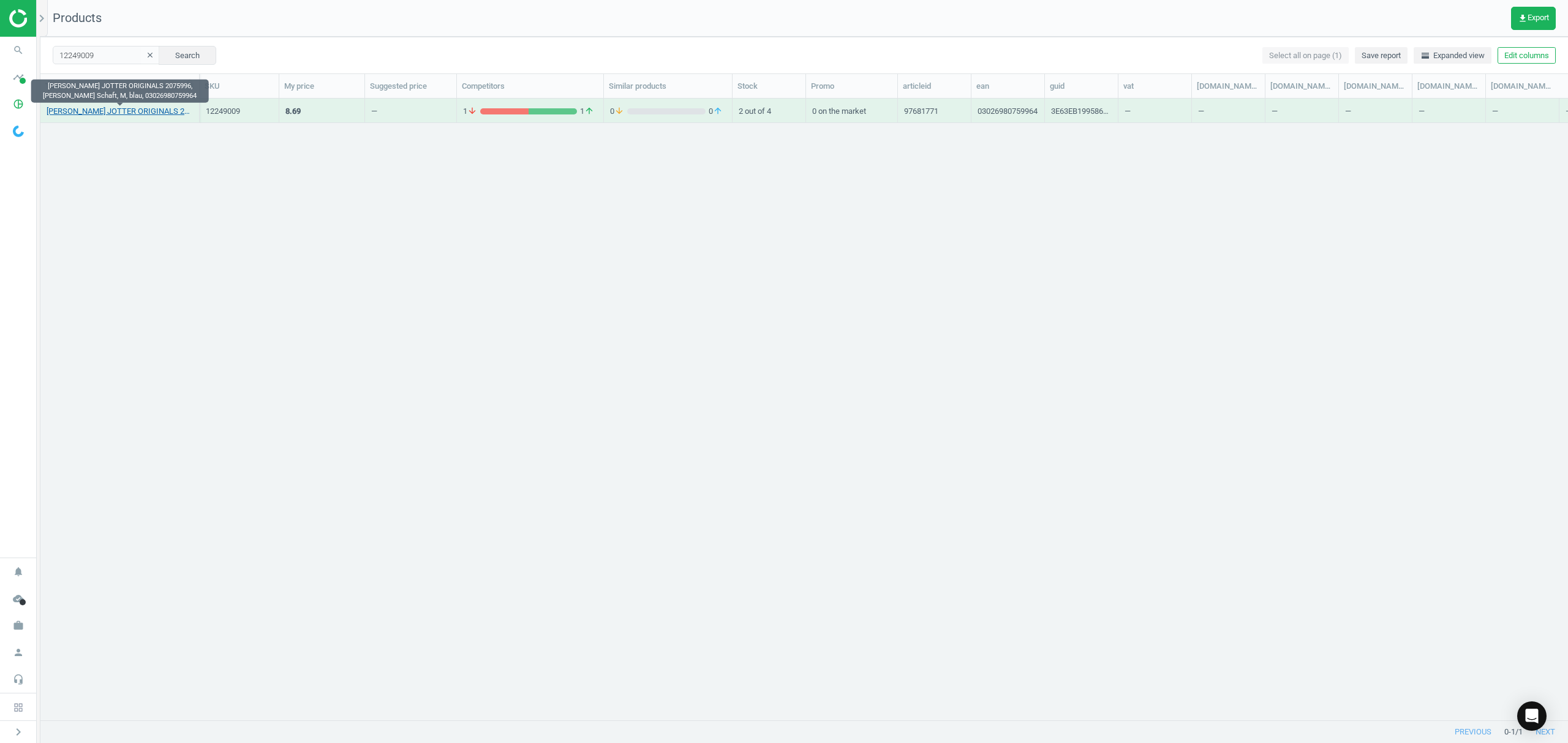
click at [123, 108] on link "PARKER Kugelschreiber JOTTER ORIGINALS 2075996, pinker Schaft, M, blau, 0302698…" at bounding box center [120, 111] width 146 height 11
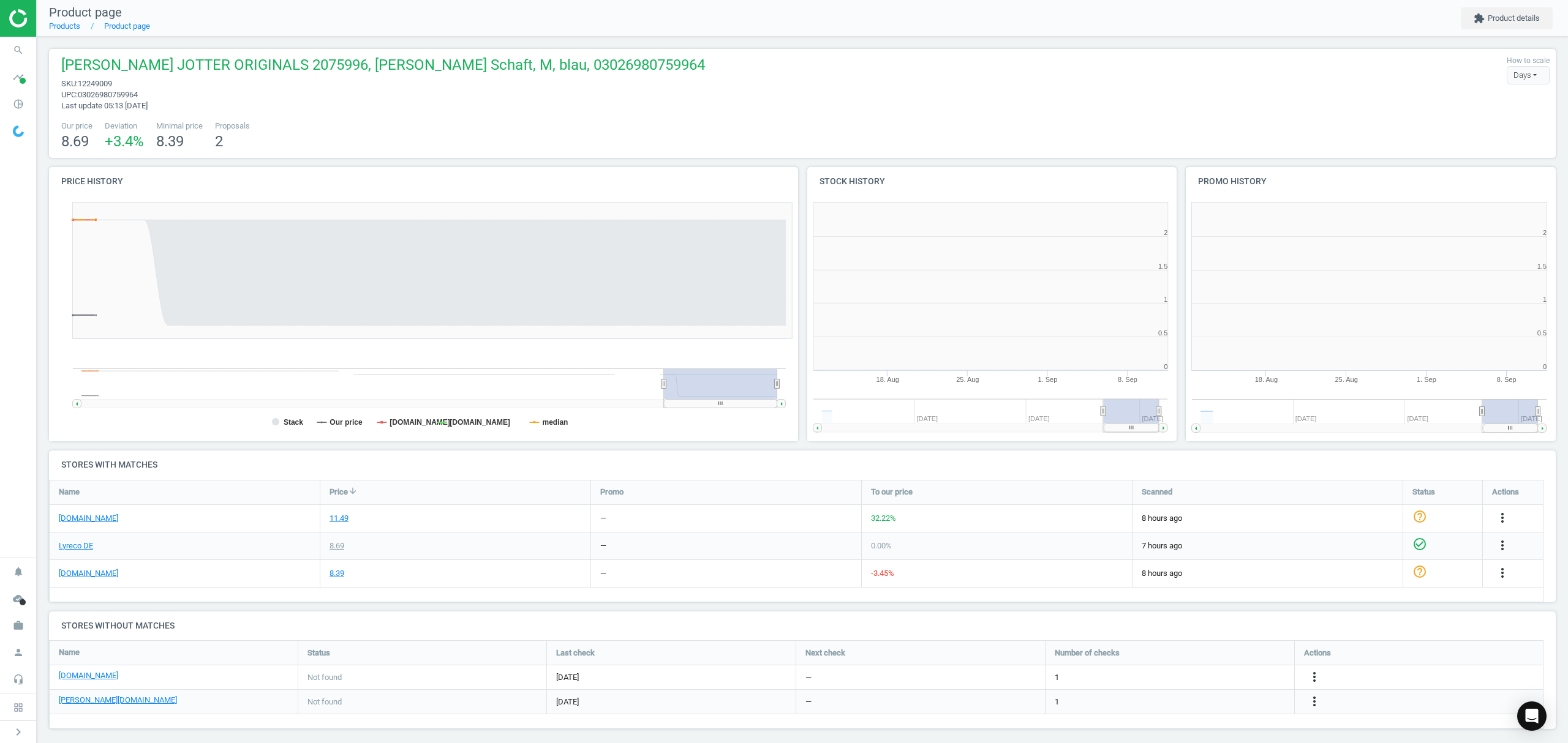
scroll to position [270, 768]
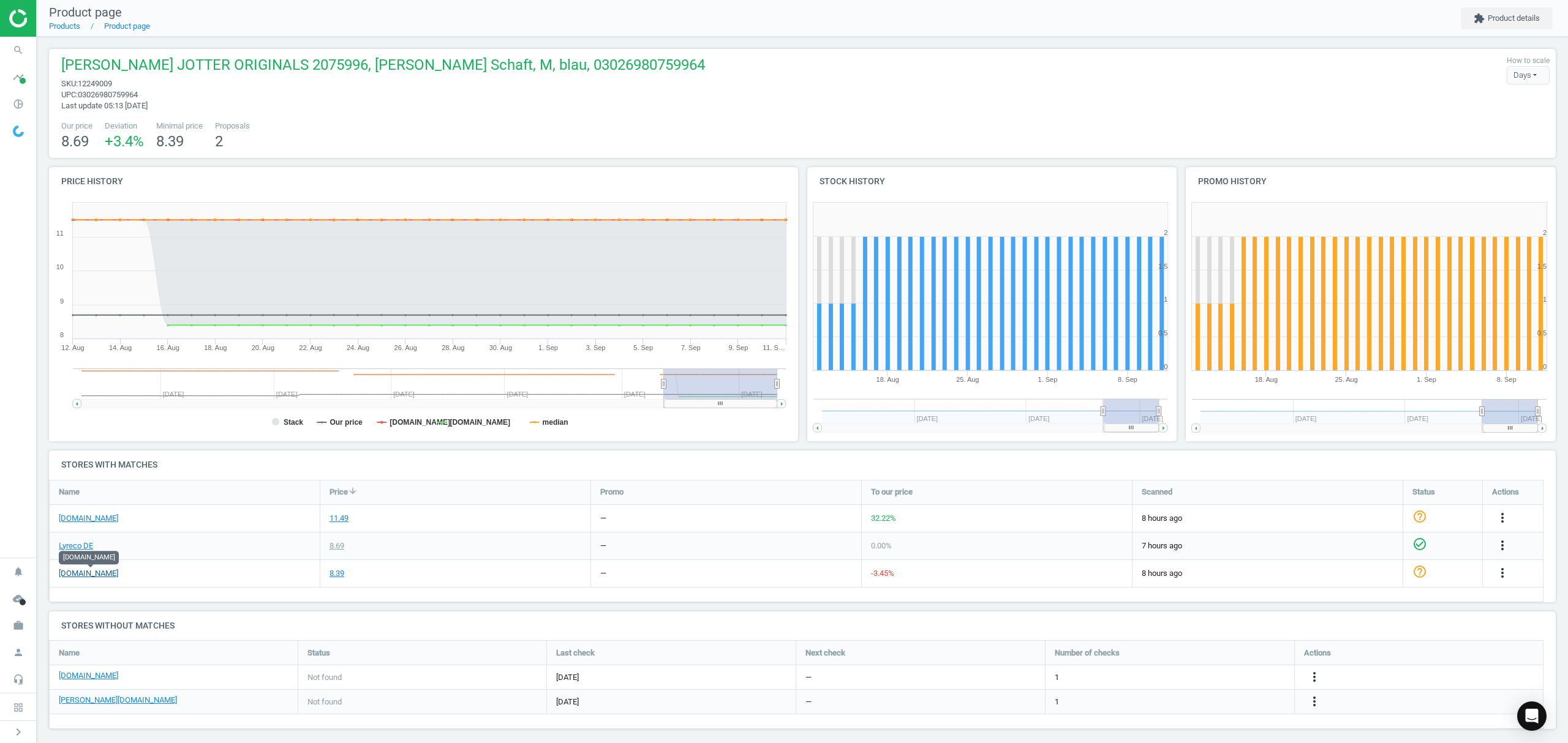
click at [85, 574] on link "[DOMAIN_NAME]" at bounding box center [88, 573] width 59 height 11
click at [59, 23] on link "Products" at bounding box center [64, 26] width 31 height 9
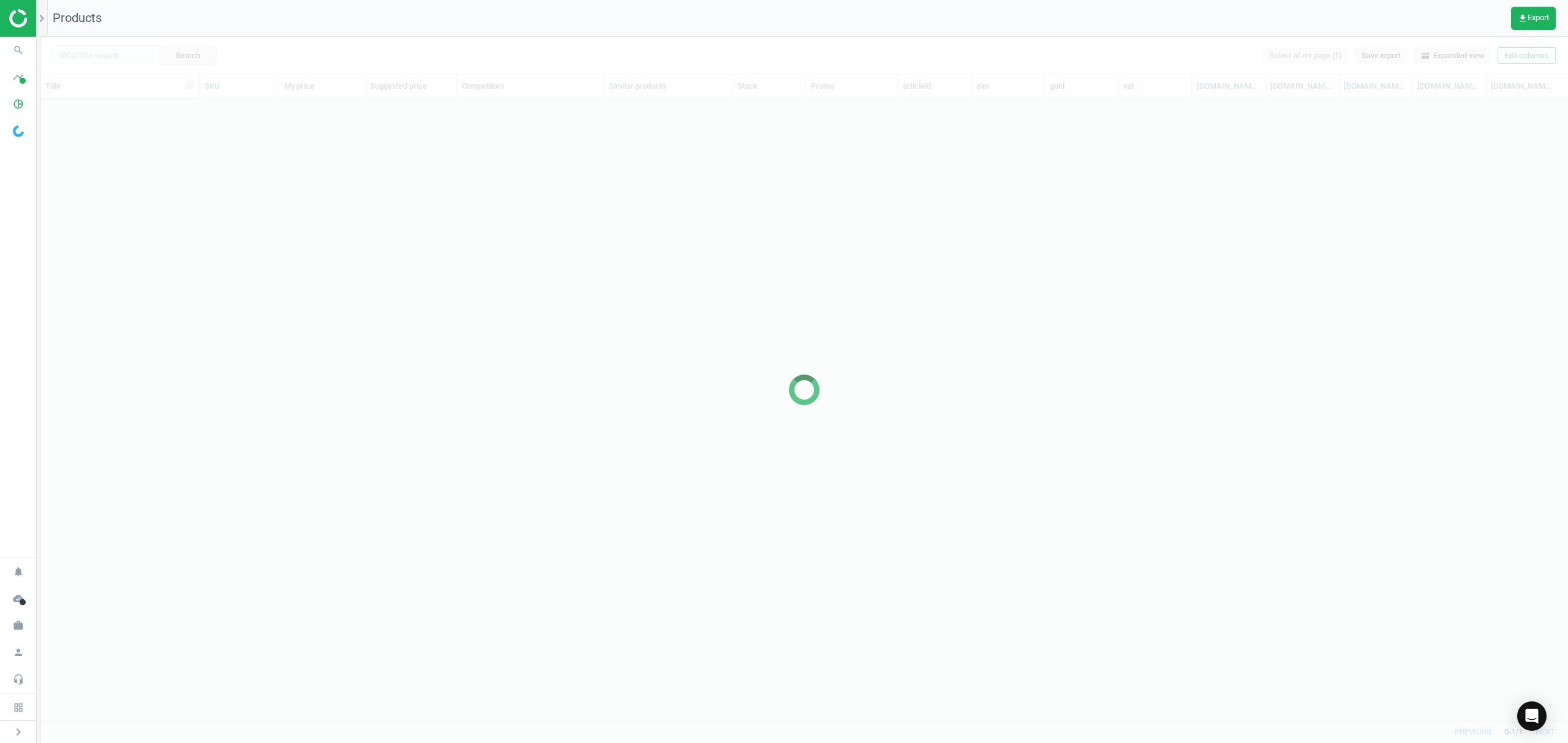
scroll to position [596, 1515]
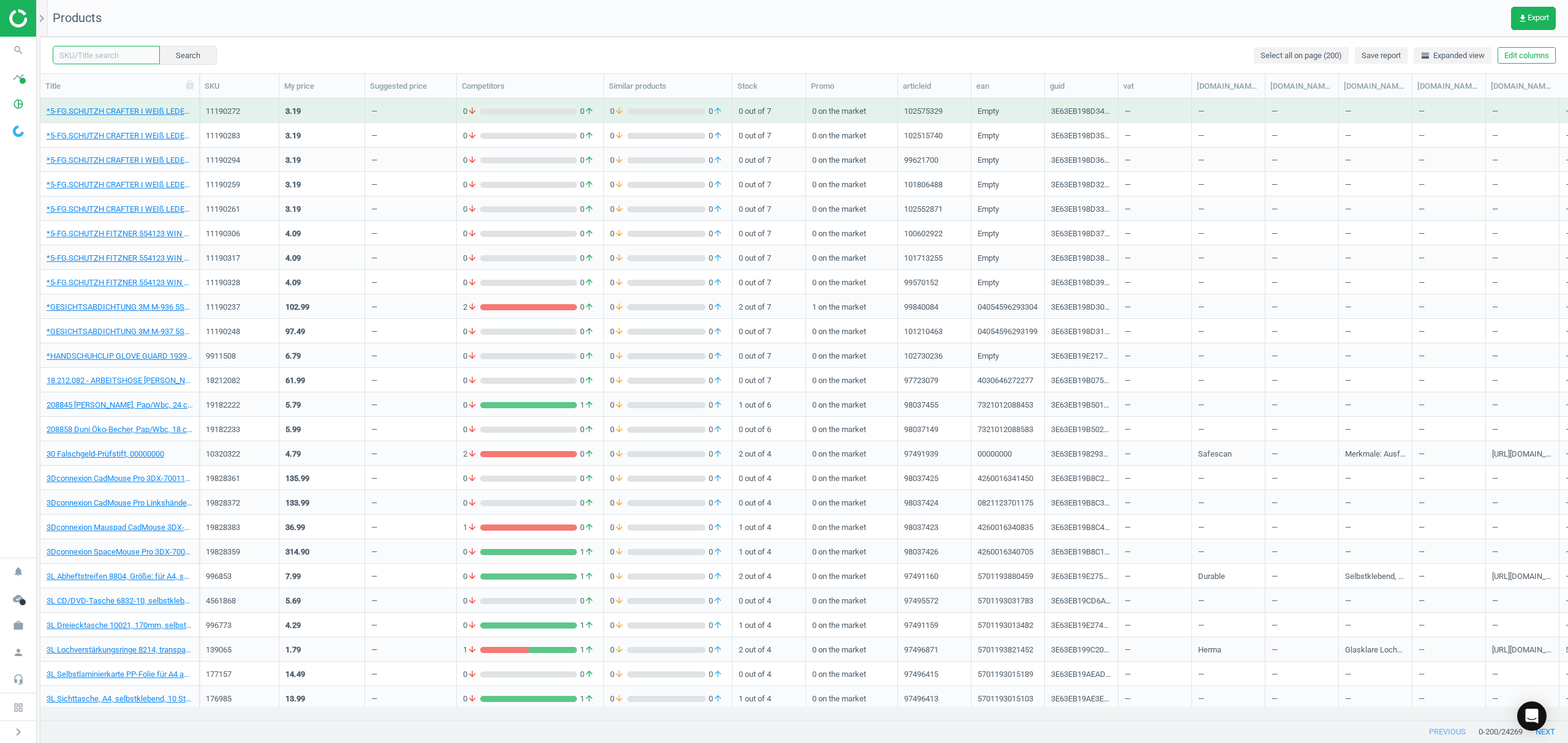
click at [102, 53] on input "text" at bounding box center [106, 55] width 107 height 18
paste input "9998427"
type input "9998427"
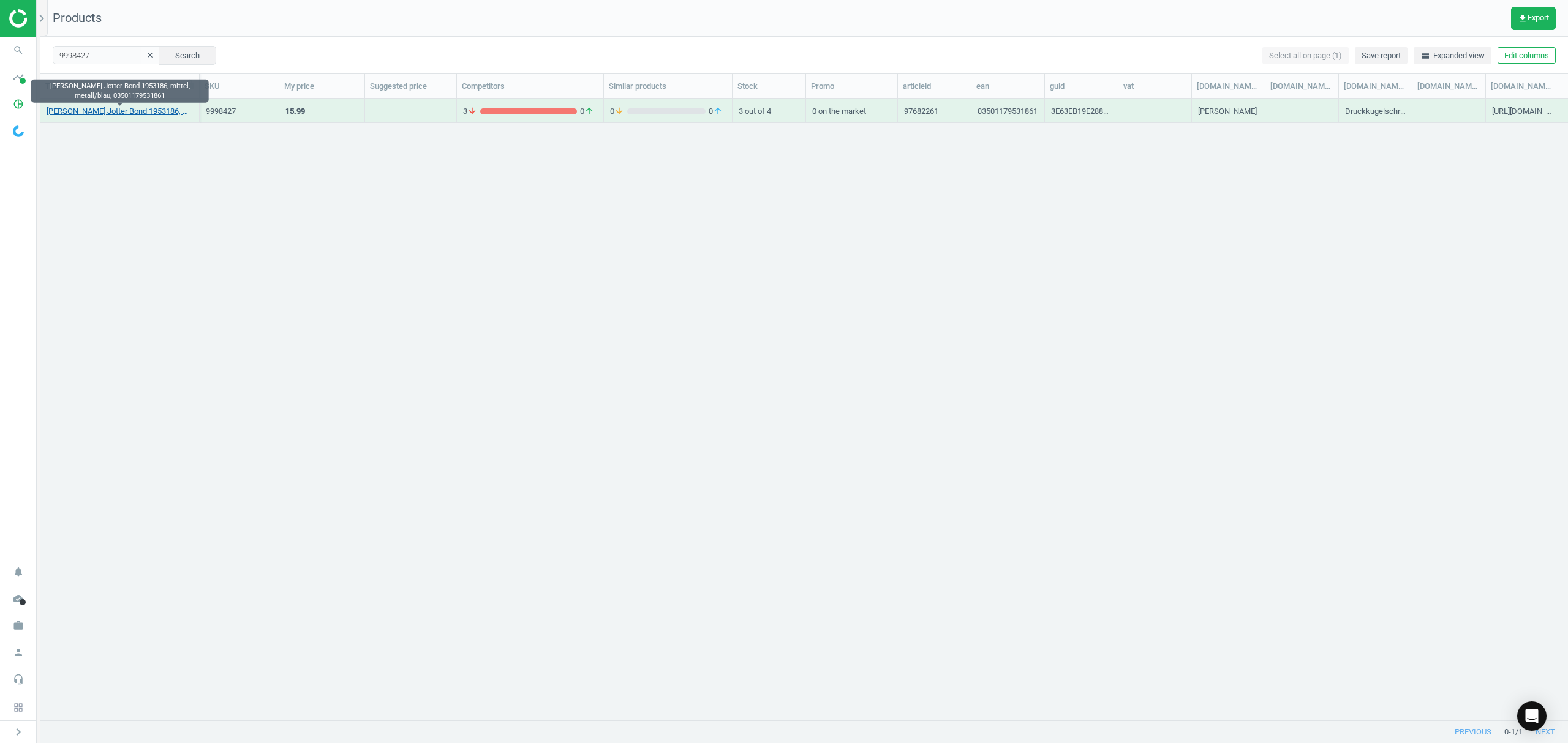
click at [116, 111] on link "Parker Kugelschreiber Jotter Bond 1953186, mittel, metall/blau, 03501179531861" at bounding box center [120, 111] width 146 height 11
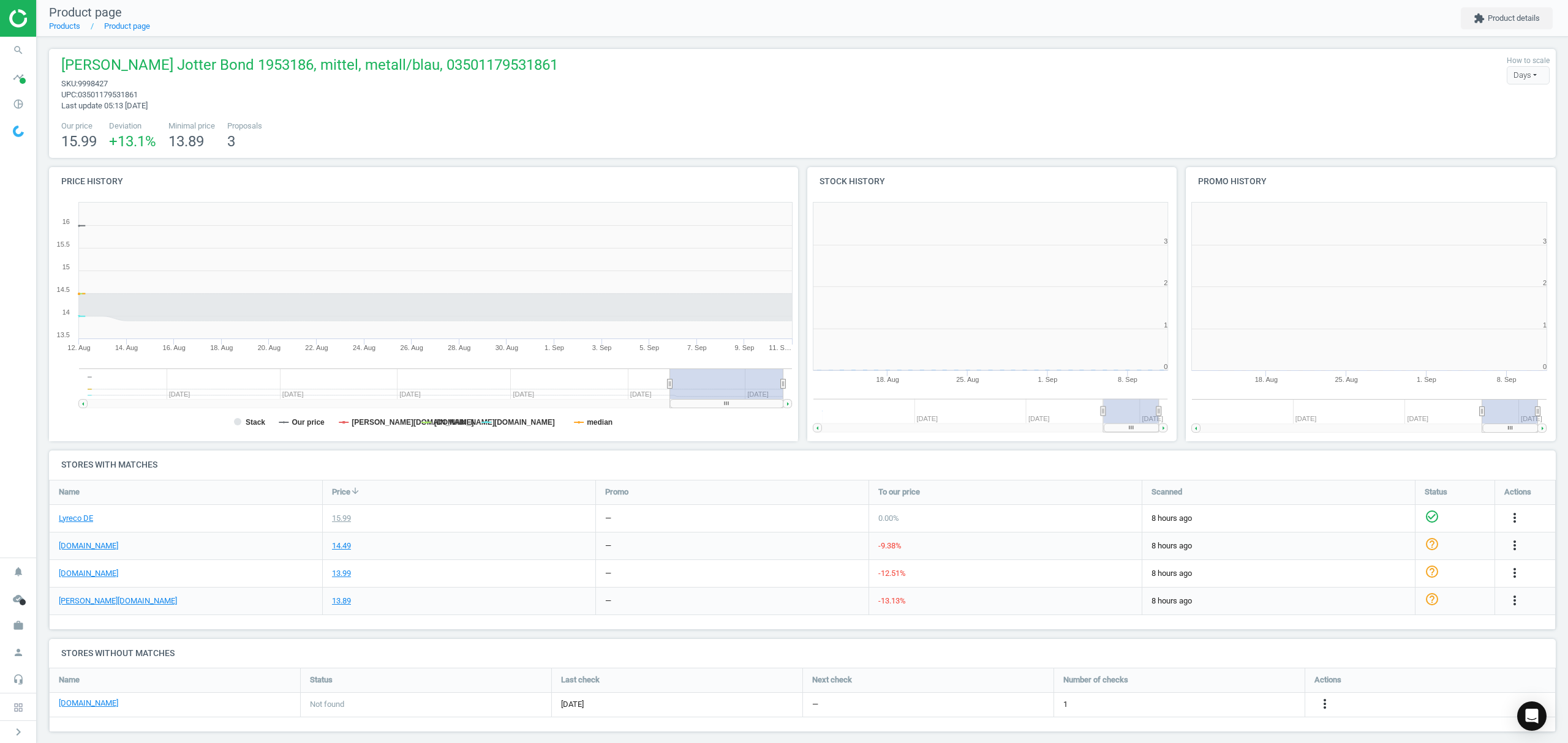
scroll to position [6, 6]
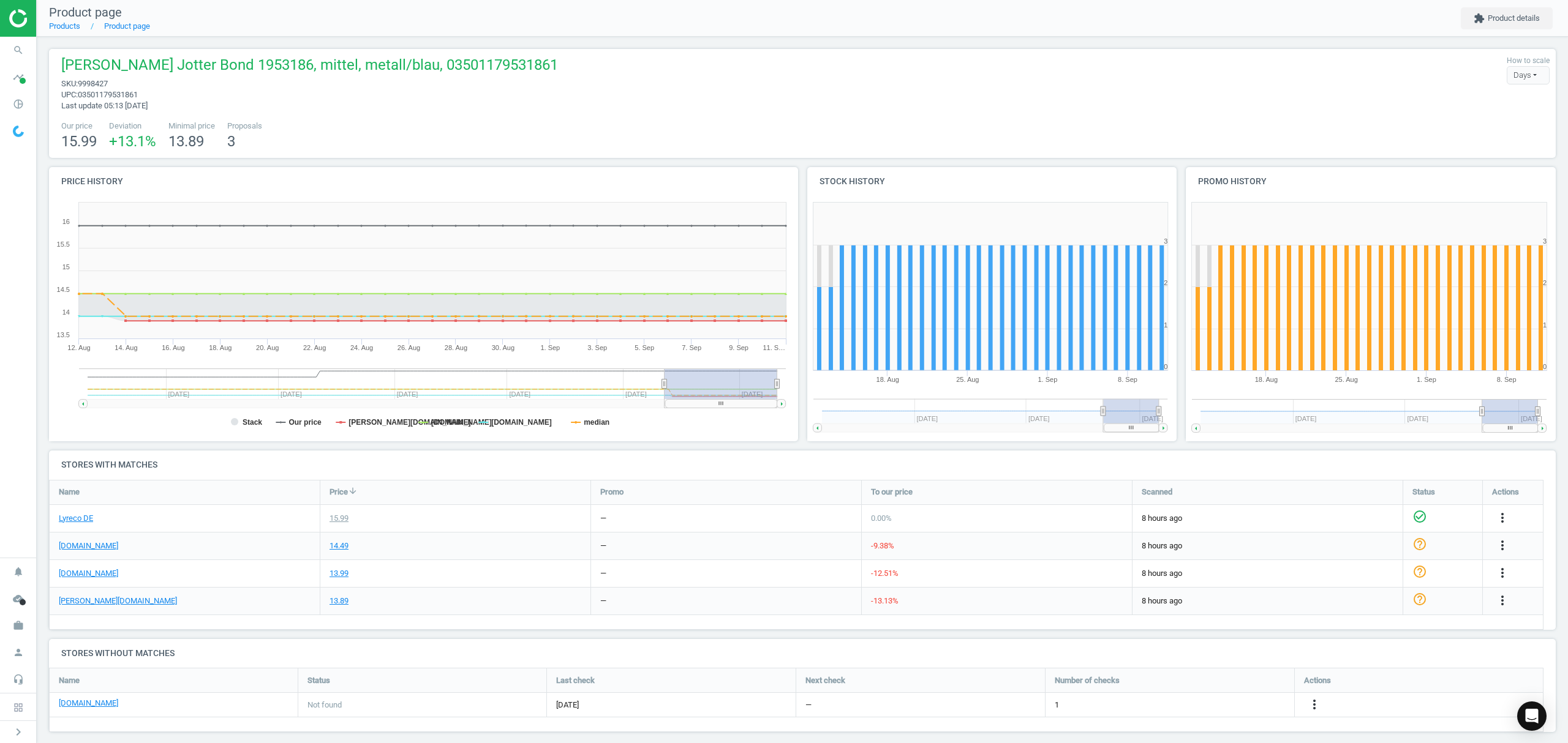
click at [99, 84] on span "9998427" at bounding box center [93, 83] width 30 height 9
copy span "9998427"
click at [1316, 708] on icon "more_vert" at bounding box center [1315, 704] width 15 height 15
click at [1210, 707] on link "Edit URL/product option" at bounding box center [1219, 706] width 168 height 19
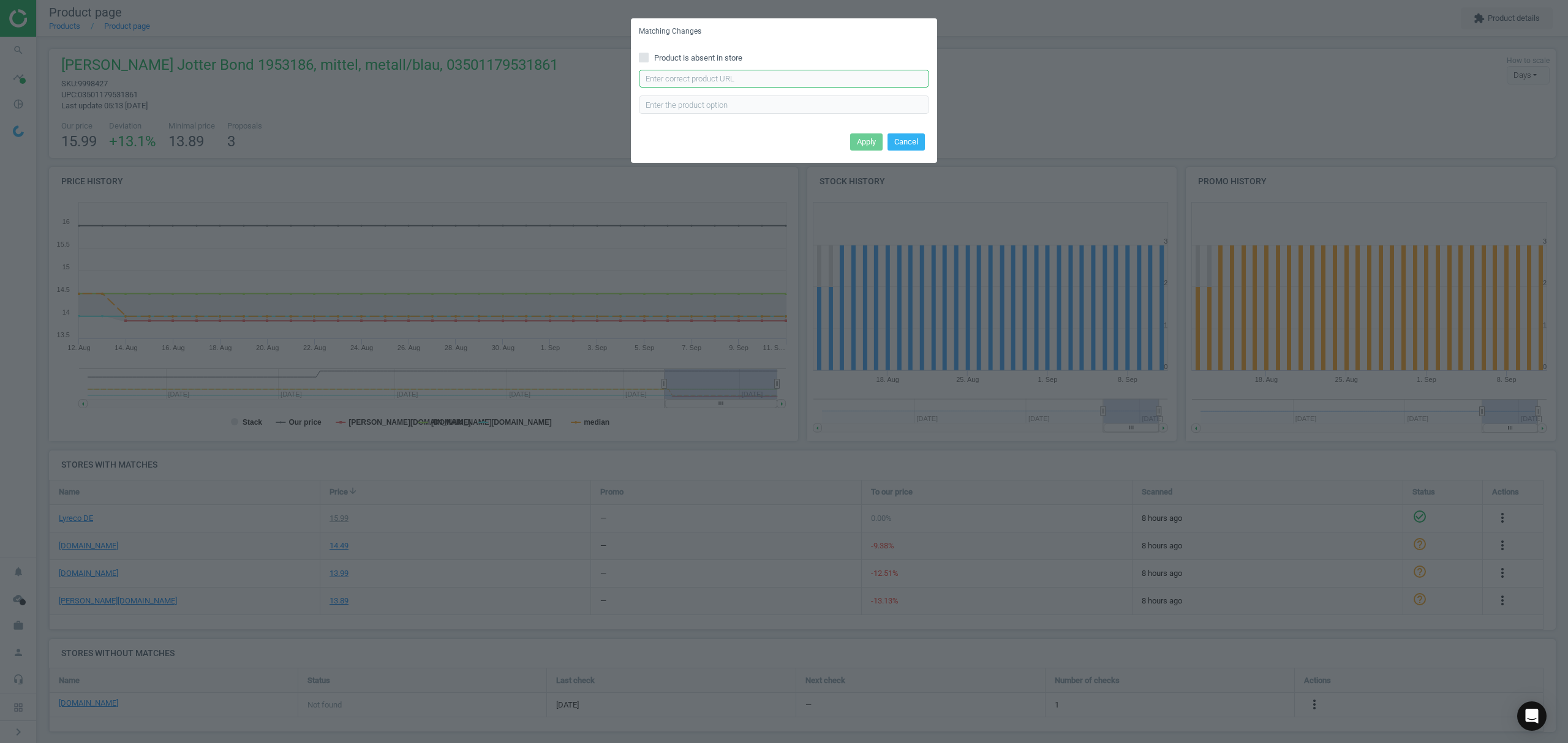
click at [714, 82] on input "text" at bounding box center [784, 79] width 291 height 18
paste input "https://www.office-discount.de/parker-jotter-royal-blue-kugelschreiber-400907"
type input "https://www.office-discount.de/parker-jotter-royal-blue-kugelschreiber-400907"
click at [866, 141] on button "Apply" at bounding box center [866, 142] width 32 height 17
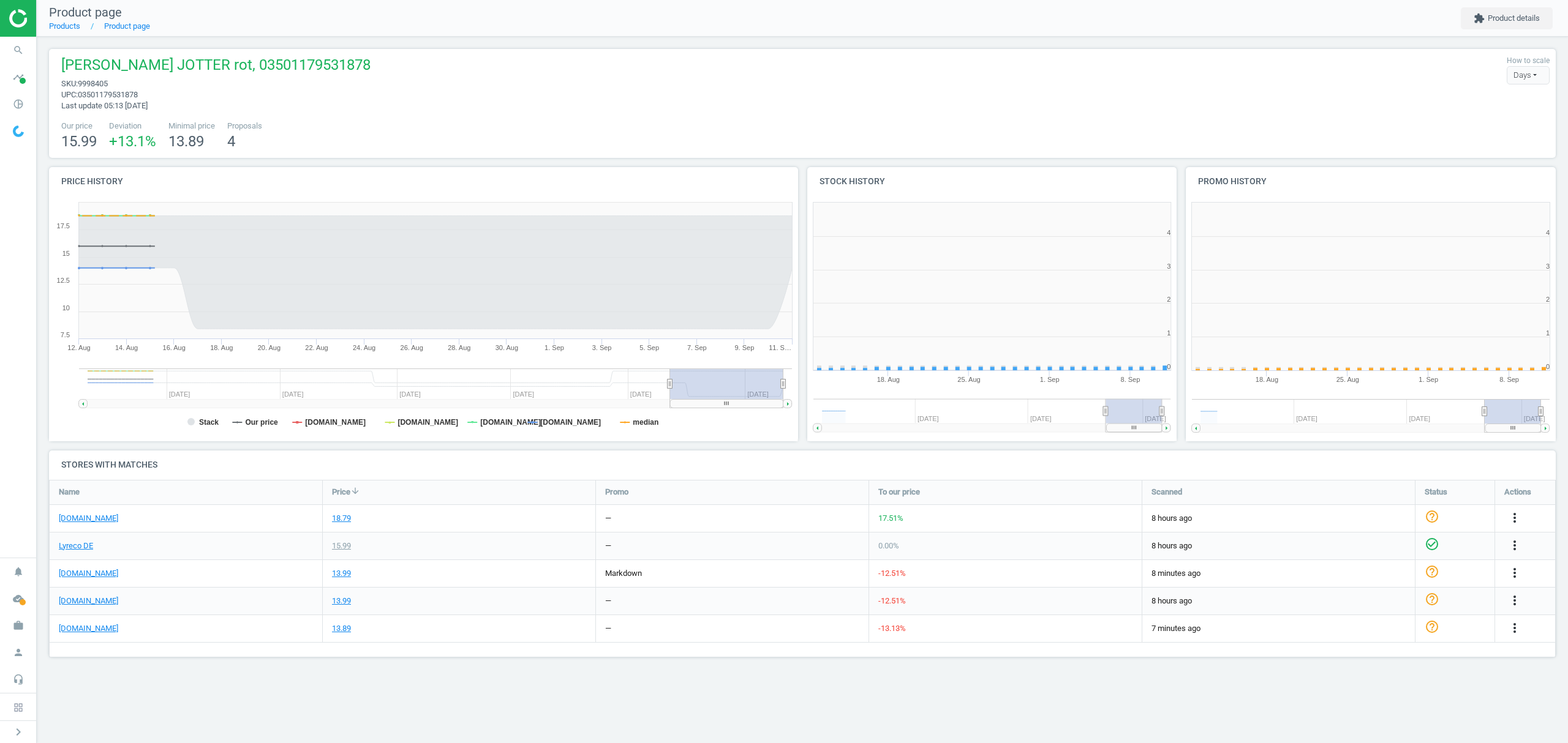
scroll to position [270, 394]
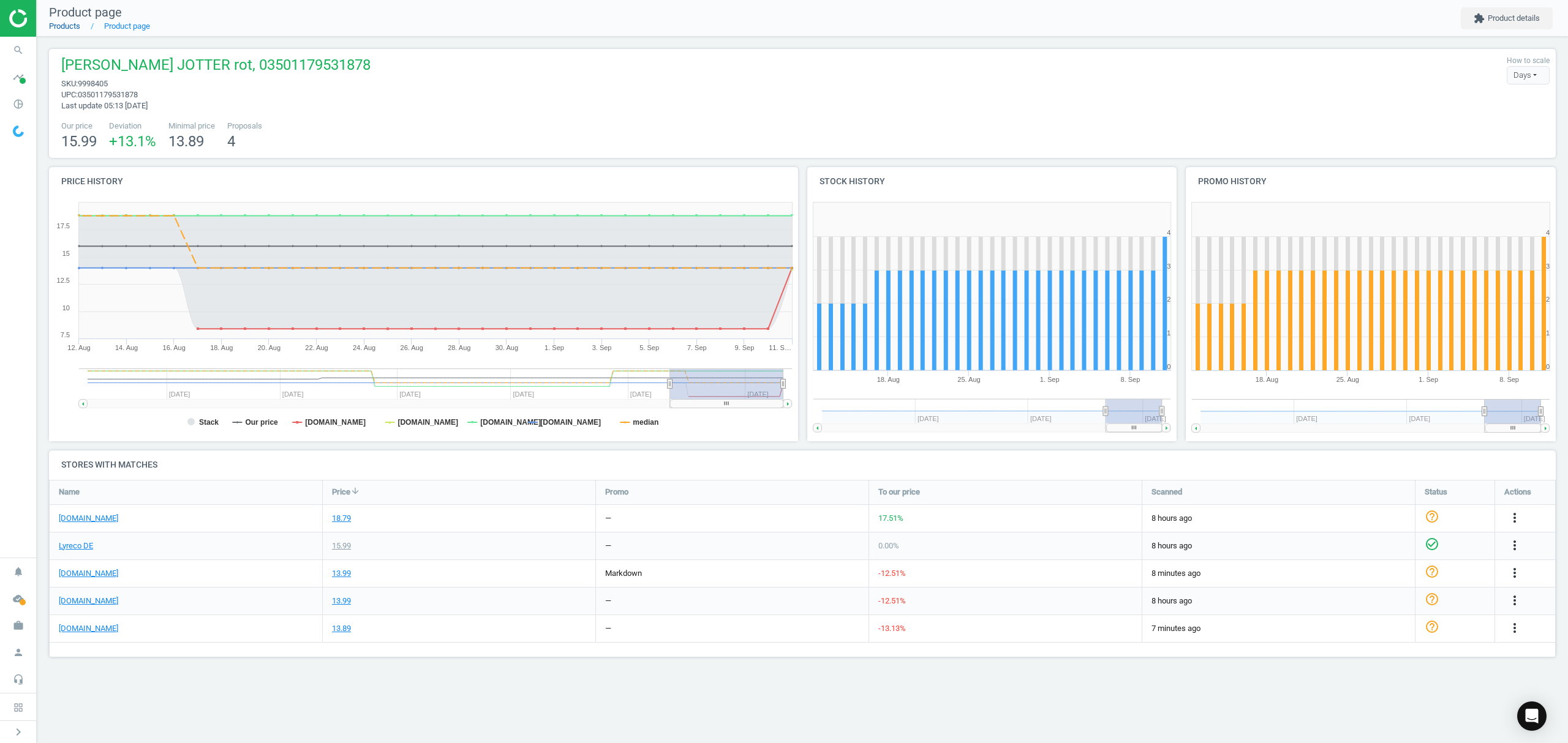
click at [58, 23] on link "Products" at bounding box center [64, 26] width 31 height 9
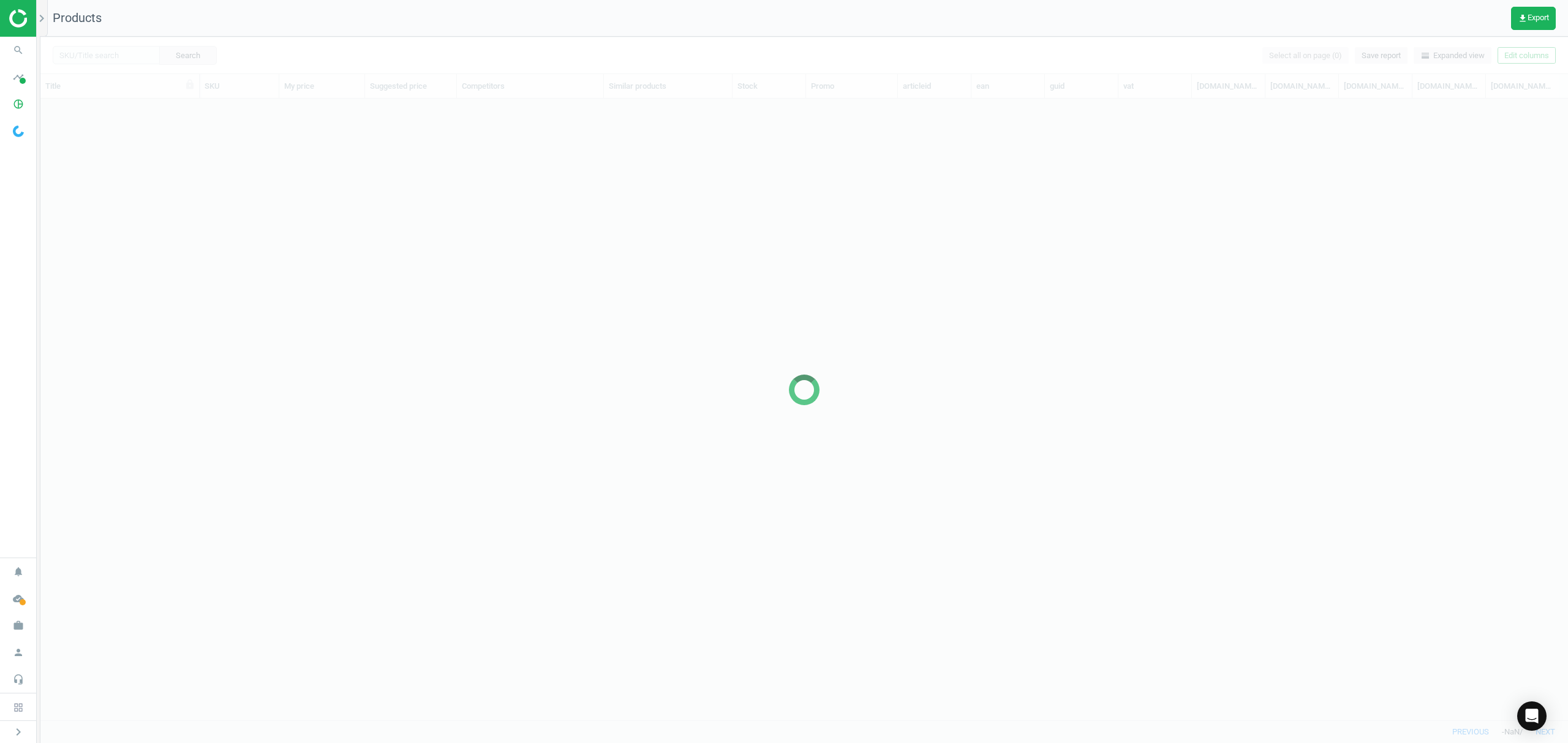
scroll to position [596, 1515]
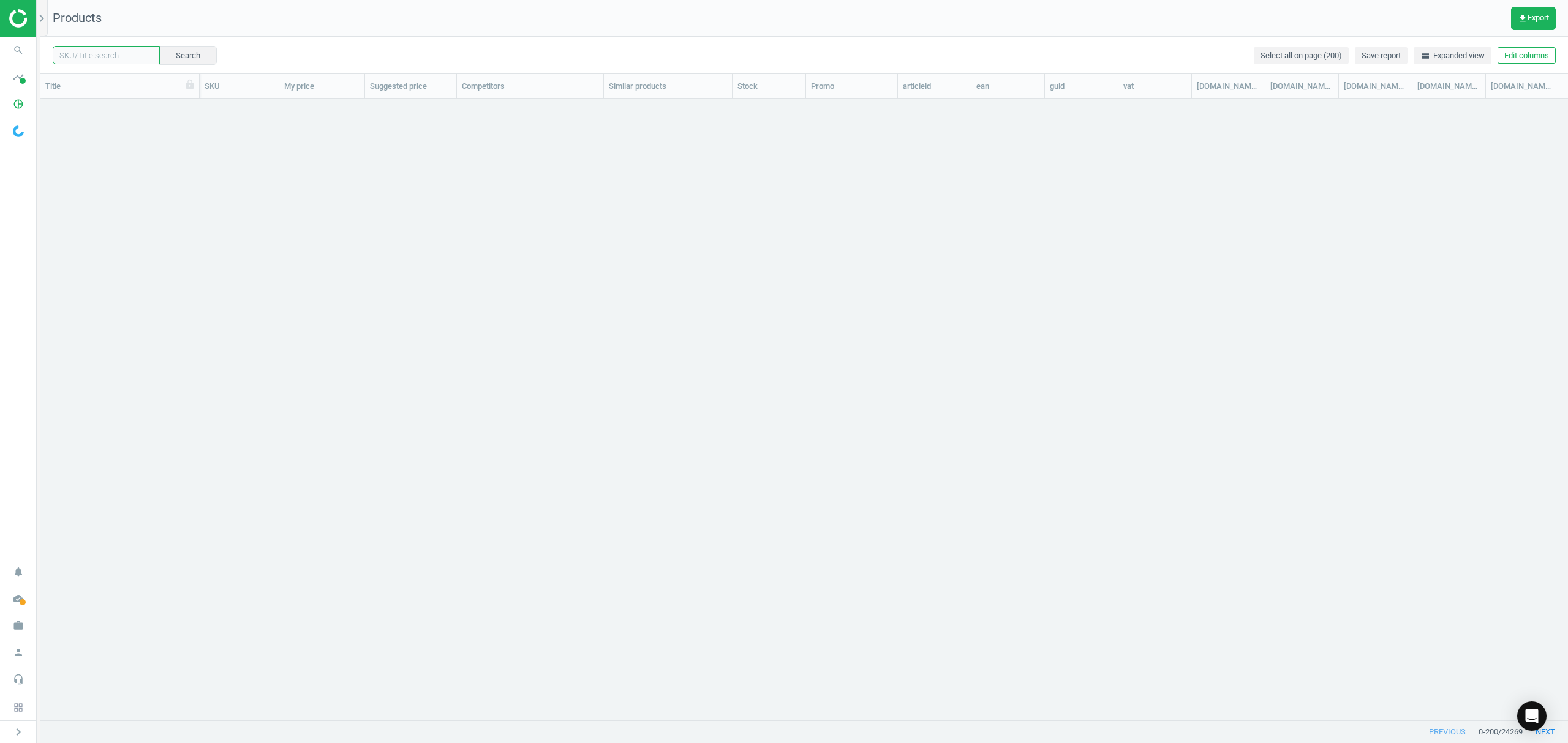
drag, startPoint x: 107, startPoint y: 54, endPoint x: 237, endPoint y: 63, distance: 130.3
click at [107, 54] on input "text" at bounding box center [106, 55] width 107 height 18
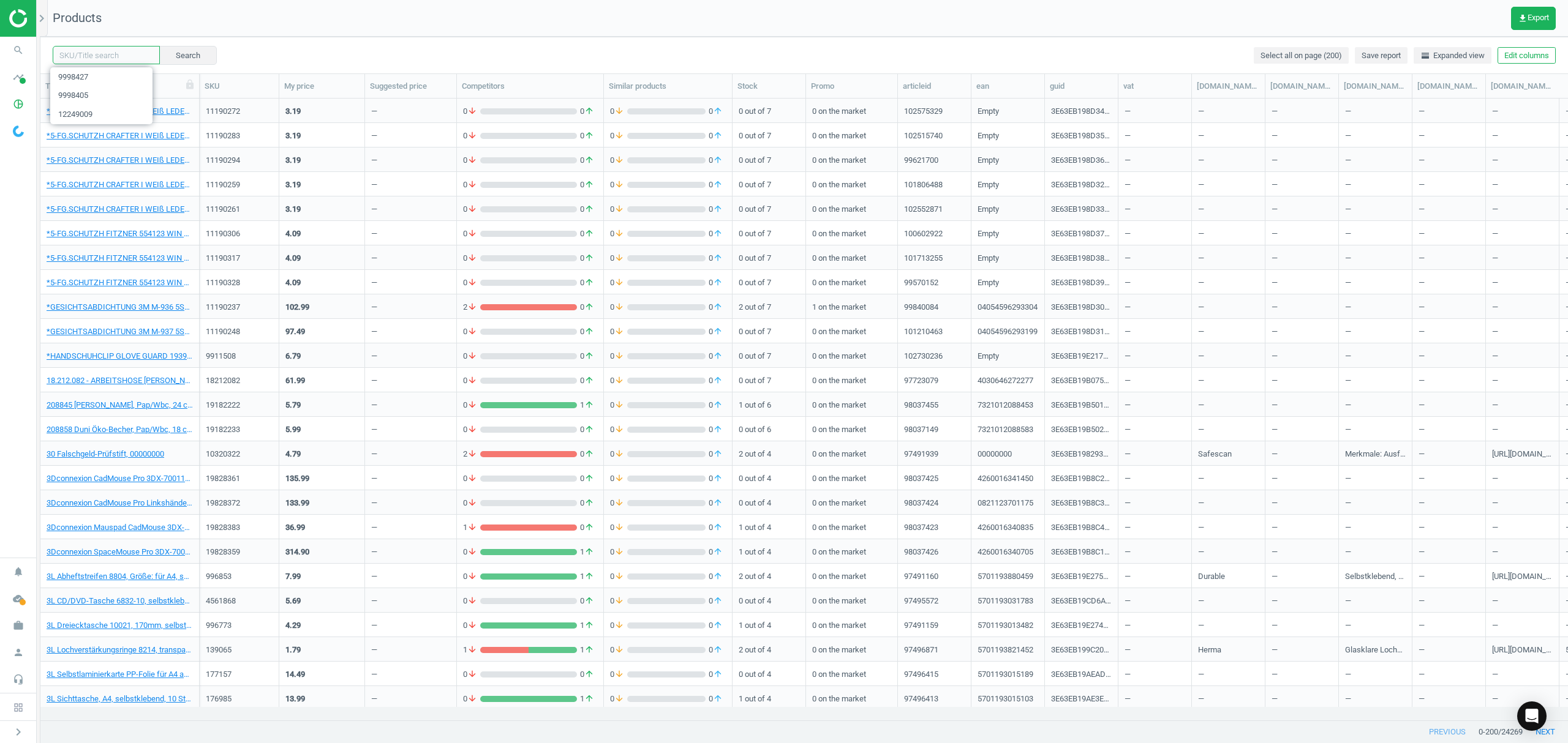
paste input "9998393"
type input "9998393"
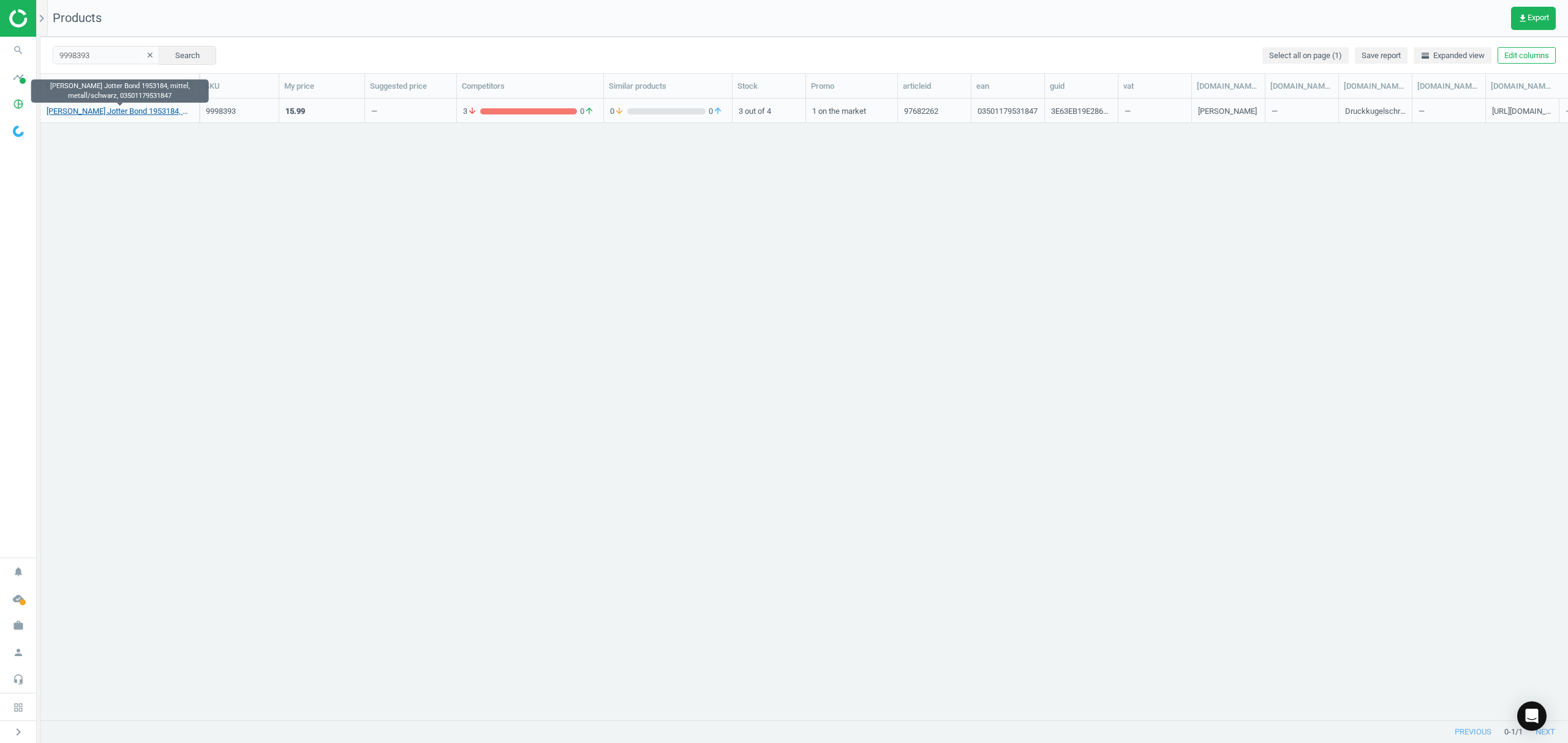
click at [121, 111] on link "Parker Kugelschreiber Jotter Bond 1953184, mittel, metall/schwarz, 035011795318…" at bounding box center [120, 111] width 146 height 11
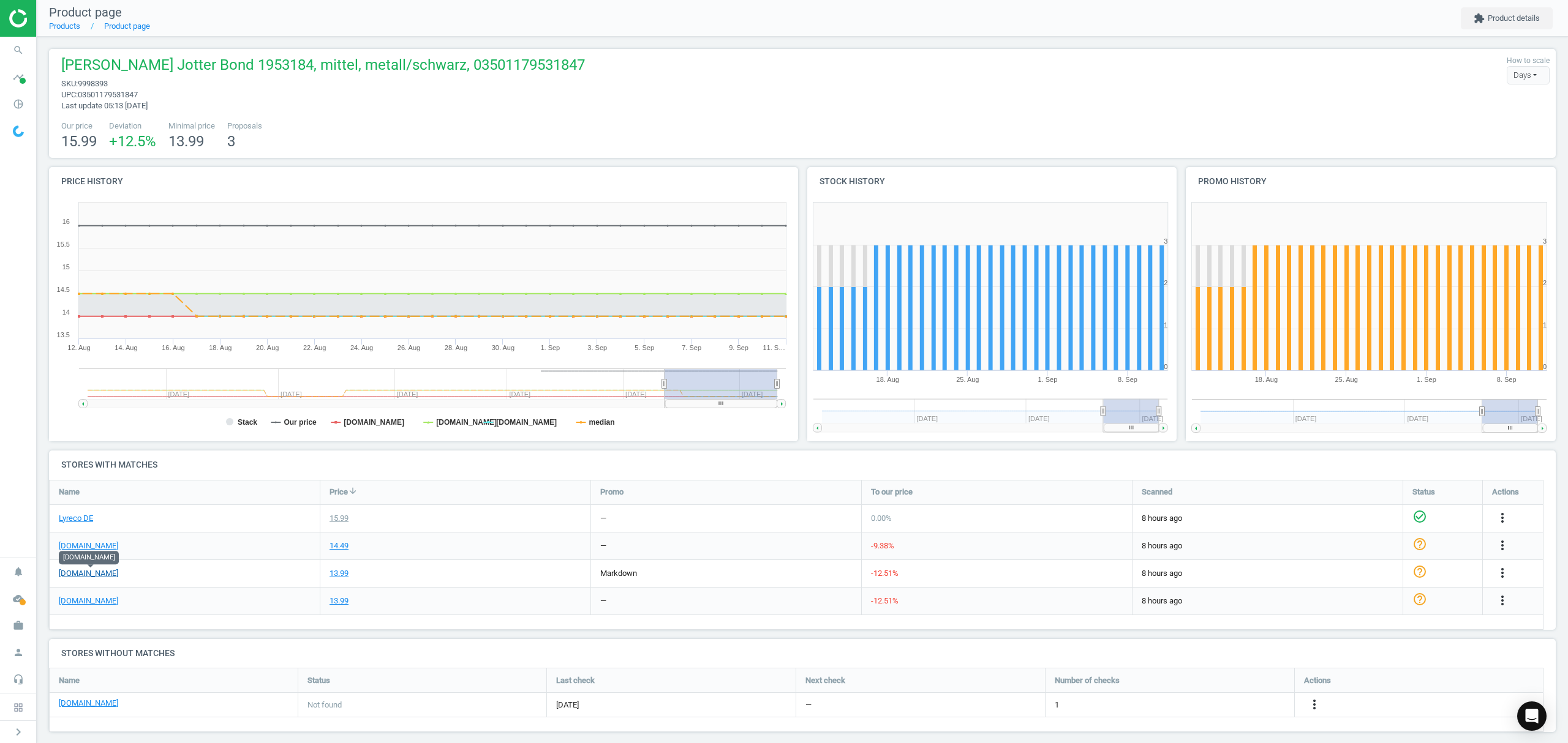
click at [112, 573] on link "[DOMAIN_NAME]" at bounding box center [88, 573] width 59 height 11
click at [1314, 701] on icon "more_vert" at bounding box center [1315, 704] width 15 height 15
click at [1218, 704] on link "Edit URL/product option" at bounding box center [1219, 706] width 168 height 19
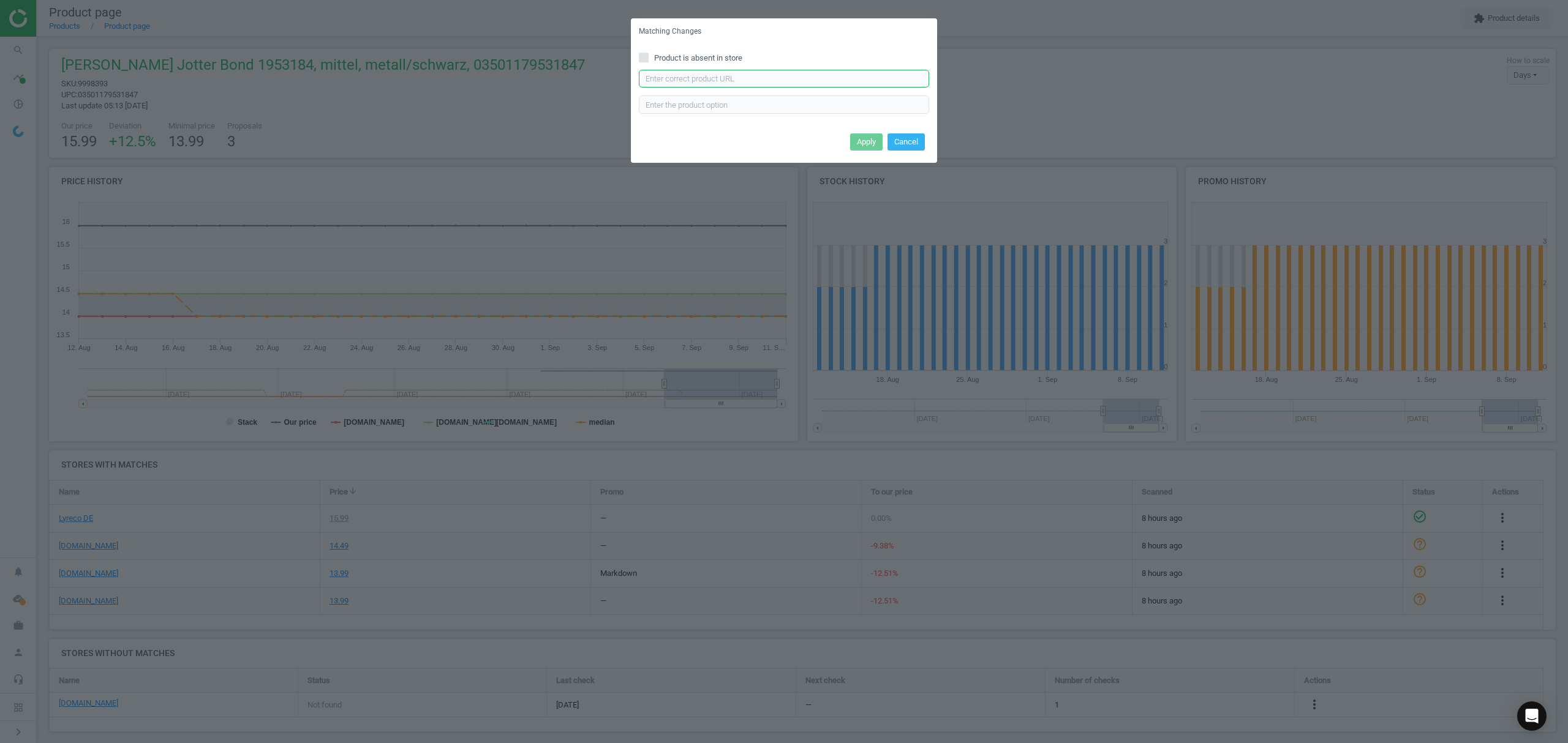
click at [725, 74] on input "text" at bounding box center [784, 79] width 291 height 18
paste input "https://www.otto-office.com/de/PARKER-Jotter-Kugelschreiber-dokumentenecht/2873…"
type input "https://www.otto-office.com/de/PARKER-Jotter-Kugelschreiber-dokumentenecht/2873…"
click at [872, 142] on button "Apply" at bounding box center [866, 142] width 32 height 17
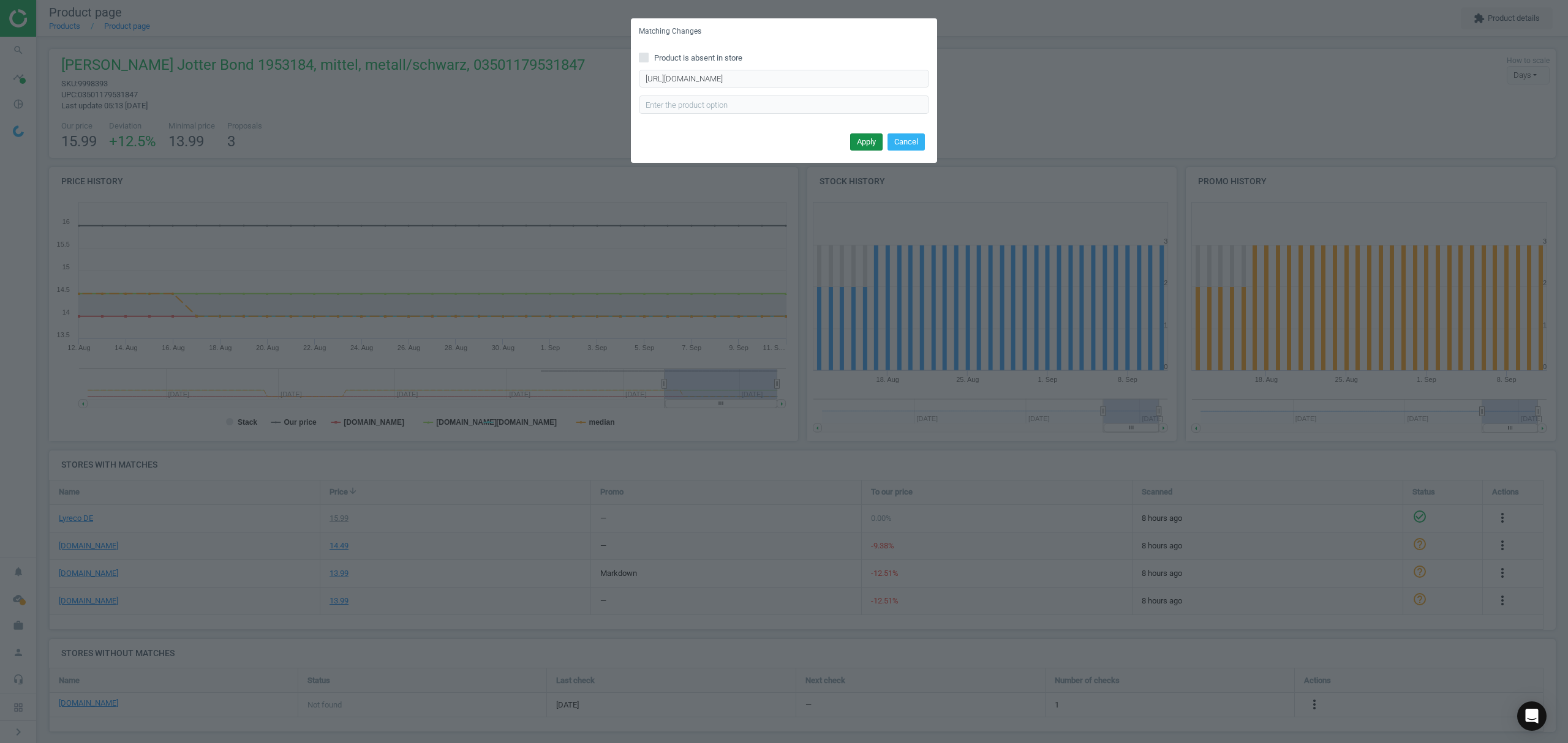
scroll to position [0, 0]
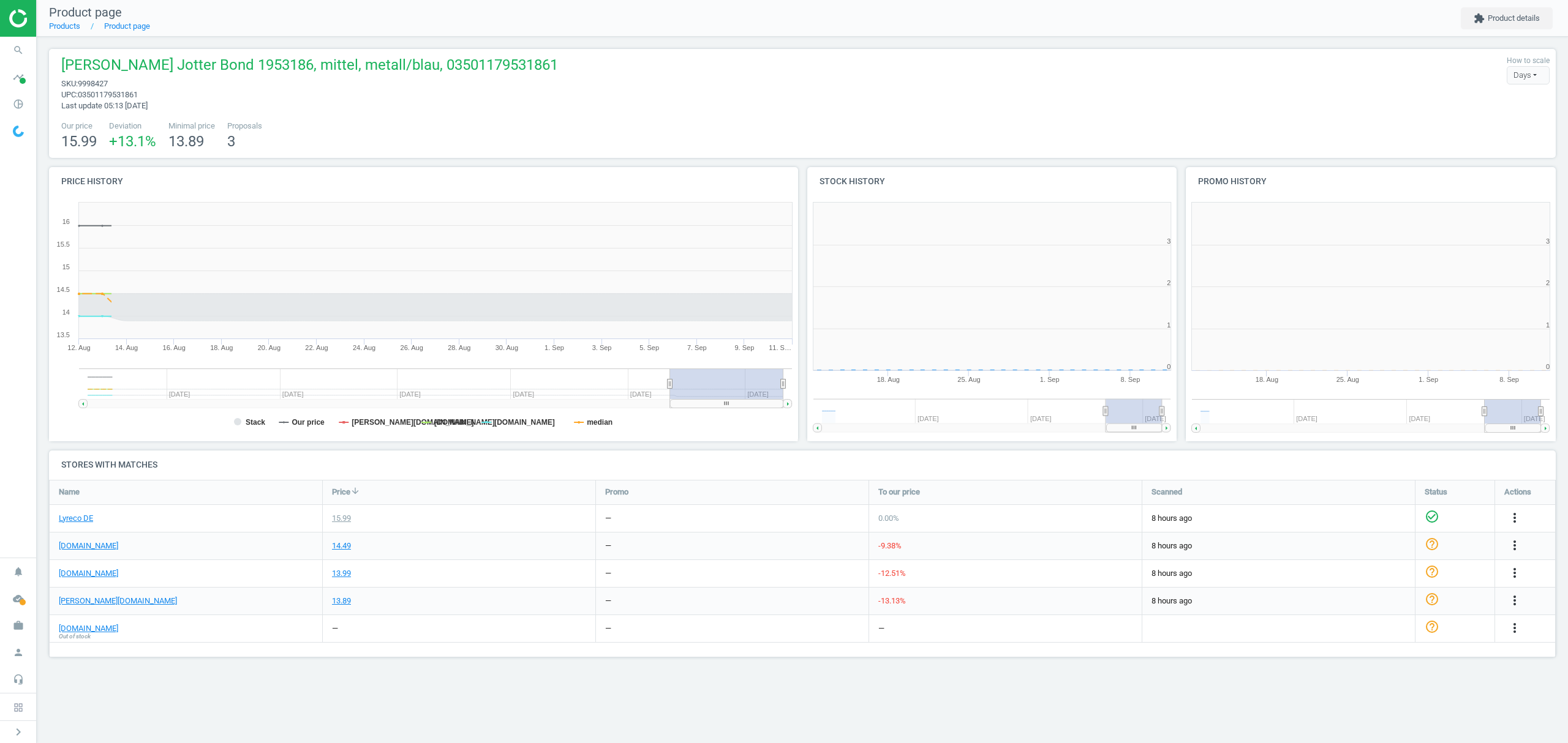
scroll to position [270, 394]
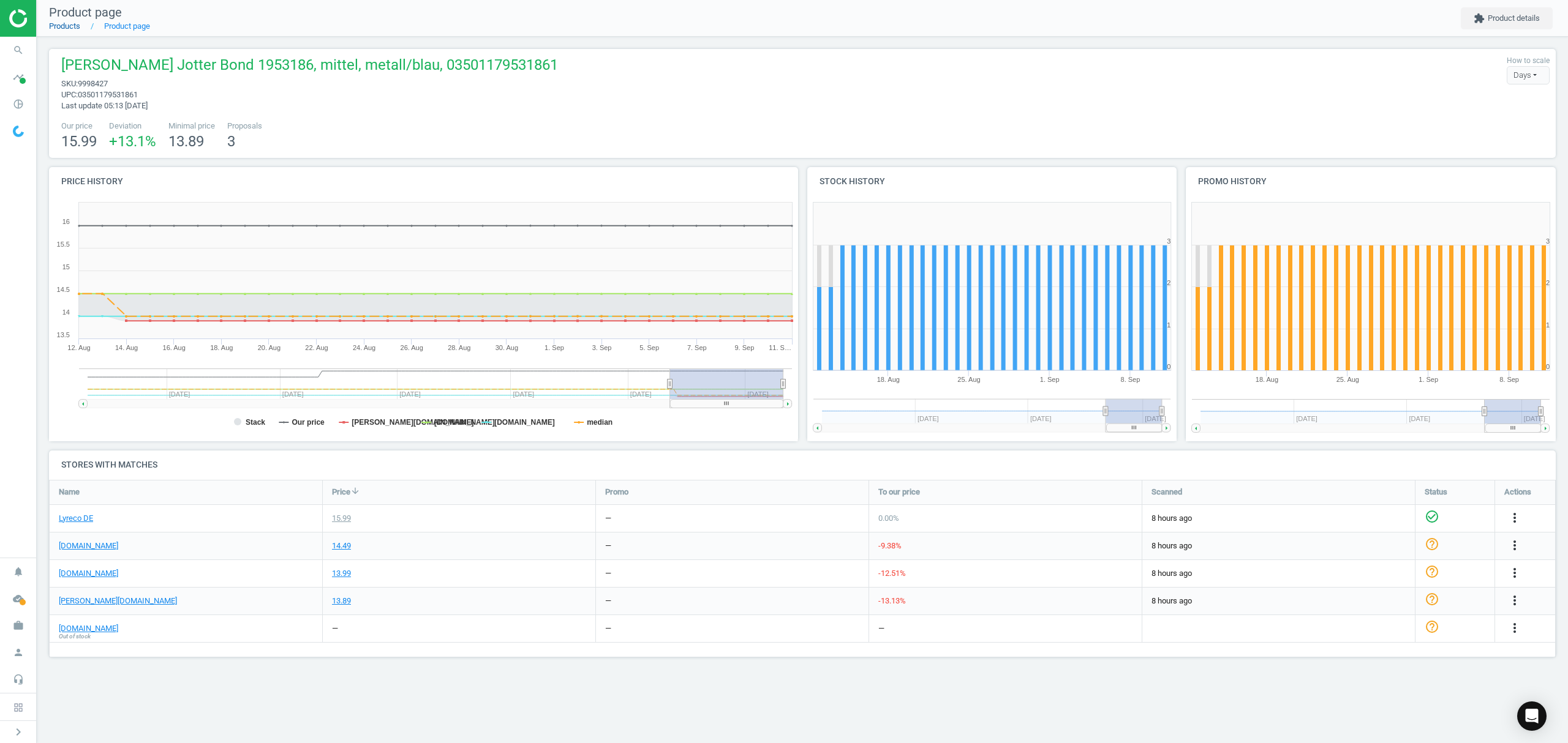
click at [65, 25] on link "Products" at bounding box center [64, 26] width 31 height 9
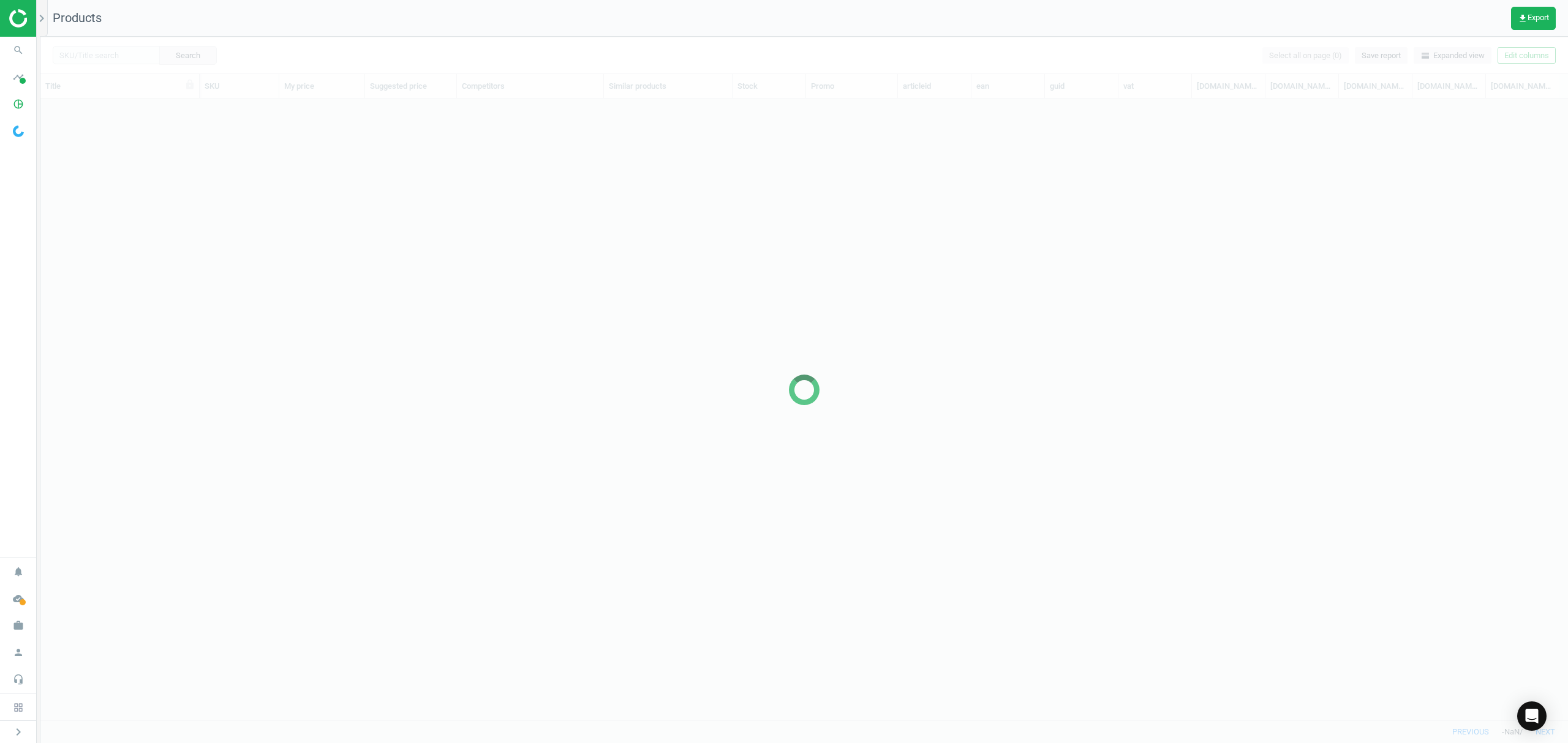
scroll to position [596, 1515]
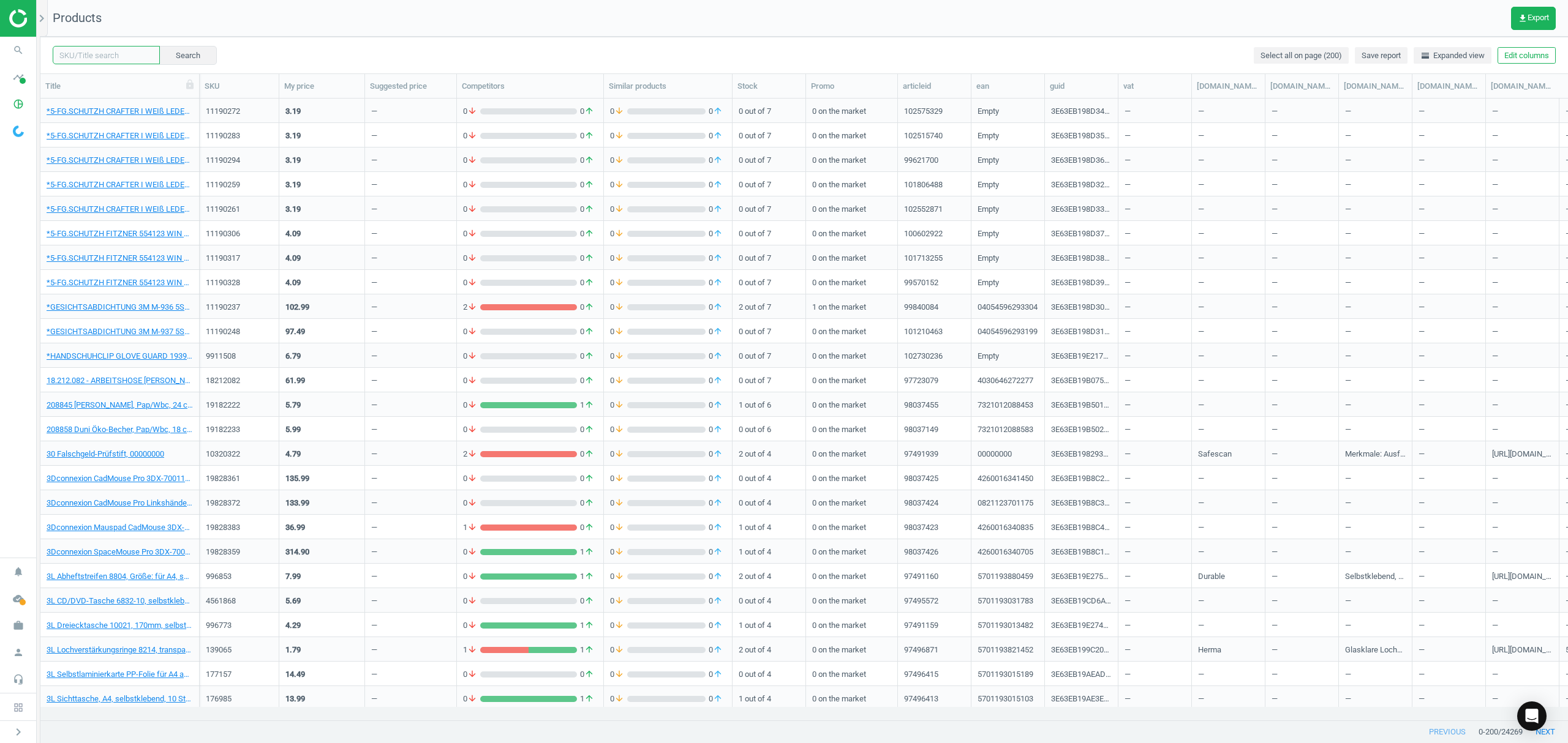
click at [99, 58] on input "text" at bounding box center [106, 55] width 107 height 18
paste input "9998382"
type input "9998382"
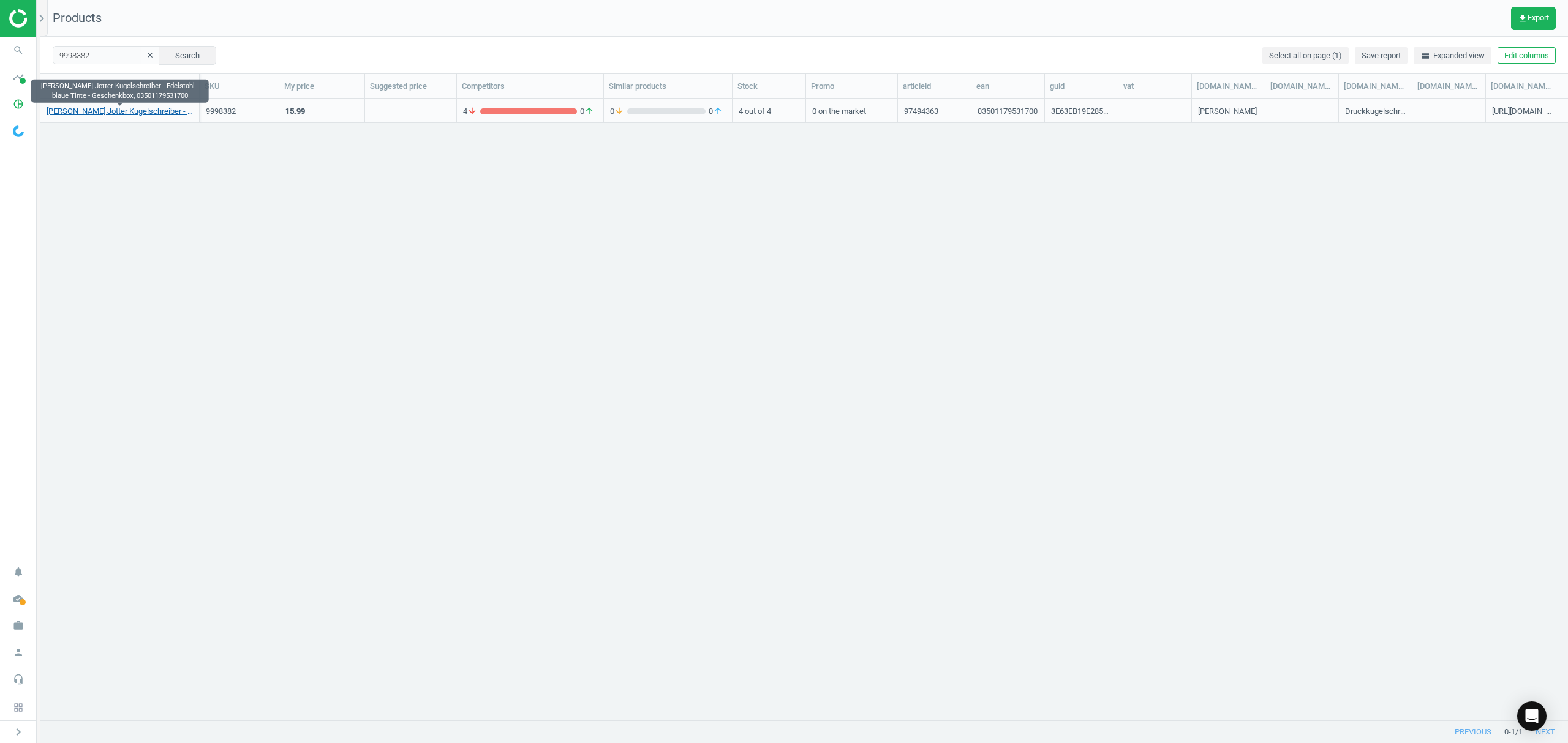
click at [74, 108] on link "Parker Jotter Kugelschreiber - Edelstahl - blaue Tinte - Geschenkbox, 035011795…" at bounding box center [120, 111] width 146 height 11
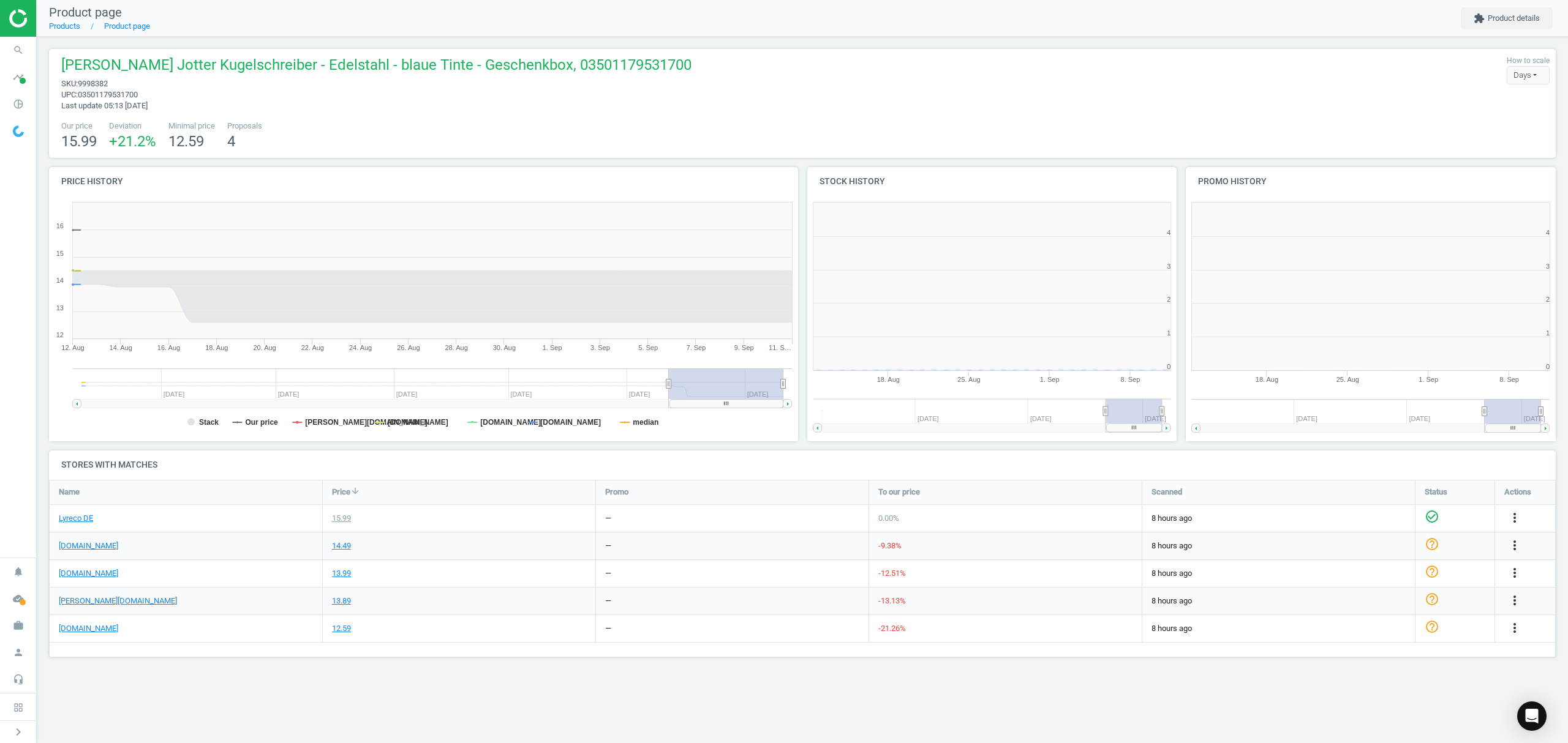
scroll to position [270, 394]
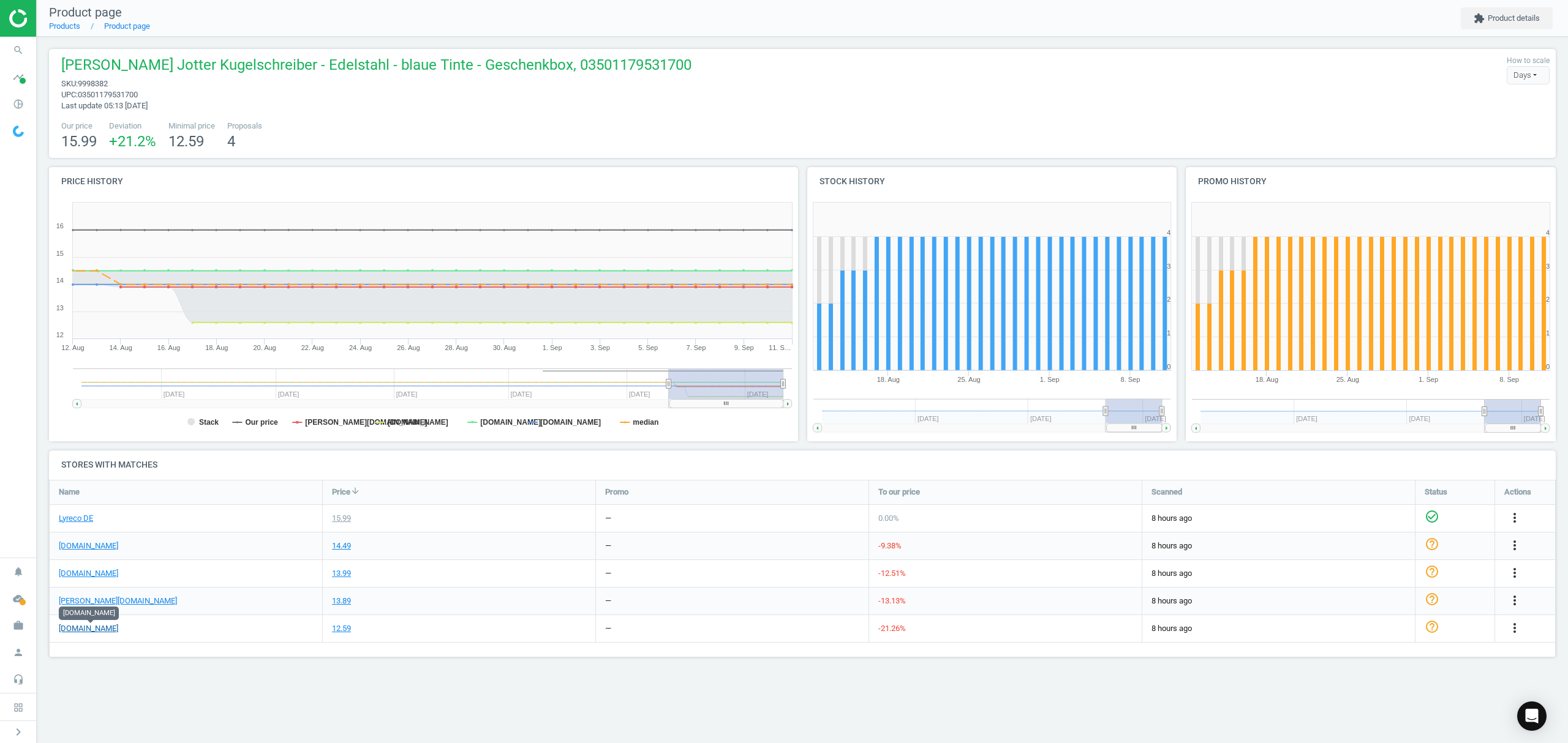
click at [97, 625] on link "[DOMAIN_NAME]" at bounding box center [88, 628] width 59 height 11
click at [1514, 628] on icon "more_vert" at bounding box center [1515, 628] width 15 height 15
click at [1362, 655] on link "Edit URL/product option" at bounding box center [1419, 658] width 168 height 19
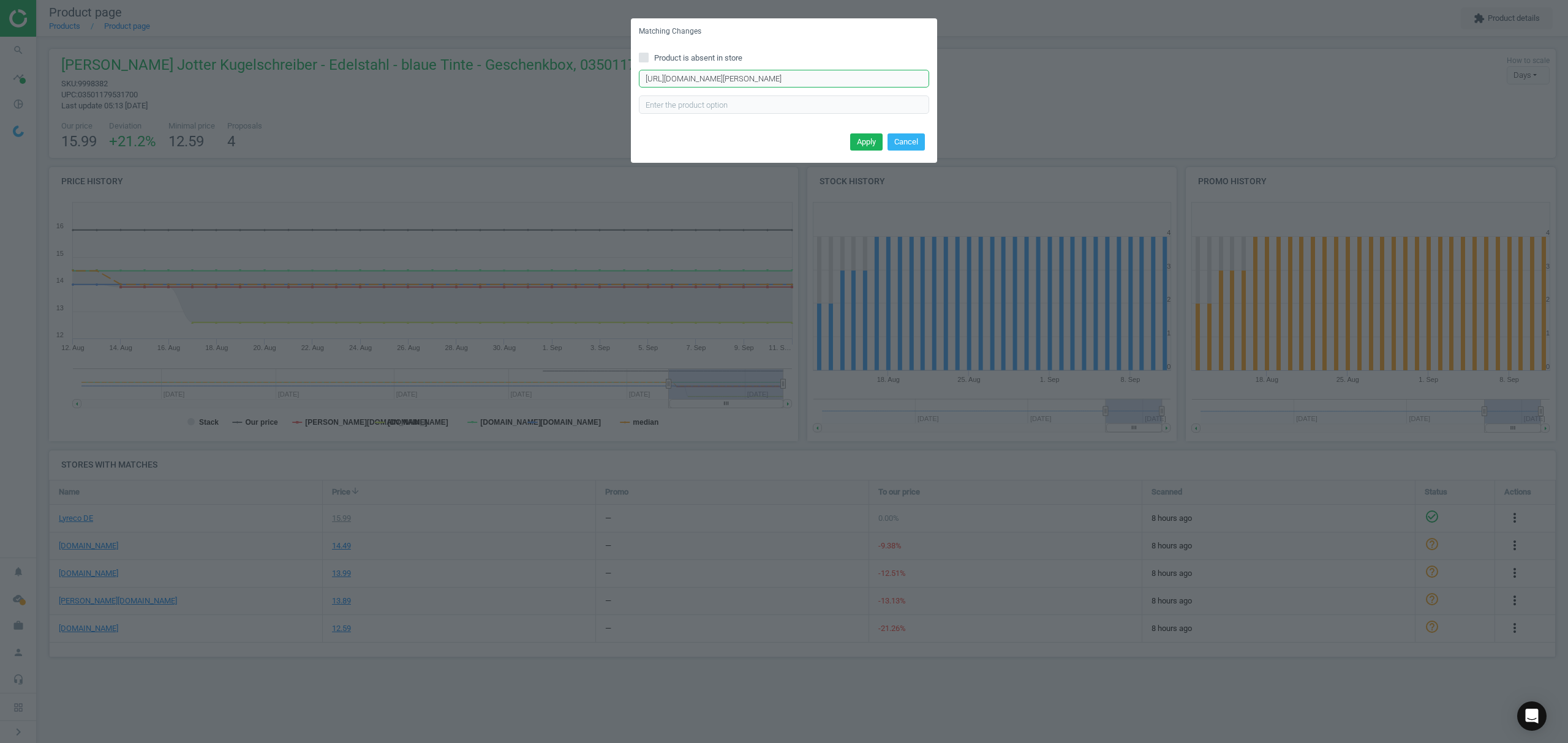
click at [774, 76] on input "https://www.office-discount.de/parker-jotter-xl-kugelschreiber-605537" at bounding box center [784, 79] width 291 height 18
paste input "edelstahl-kugelschreiber-400883"
type input "https://www.office-discount.de/parker-jotter-edelstahl-kugelschreiber-400883"
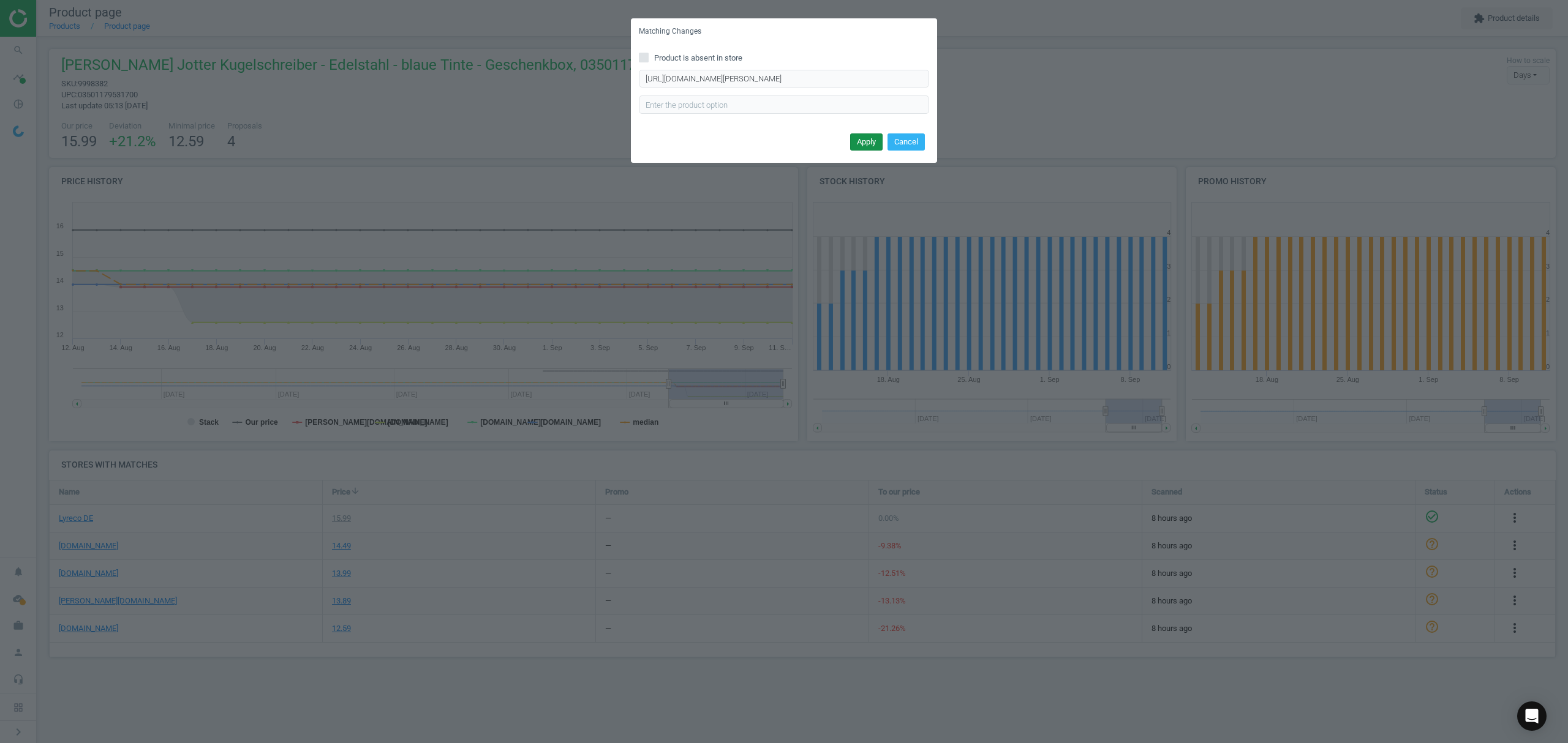
click at [857, 136] on button "Apply" at bounding box center [866, 142] width 32 height 17
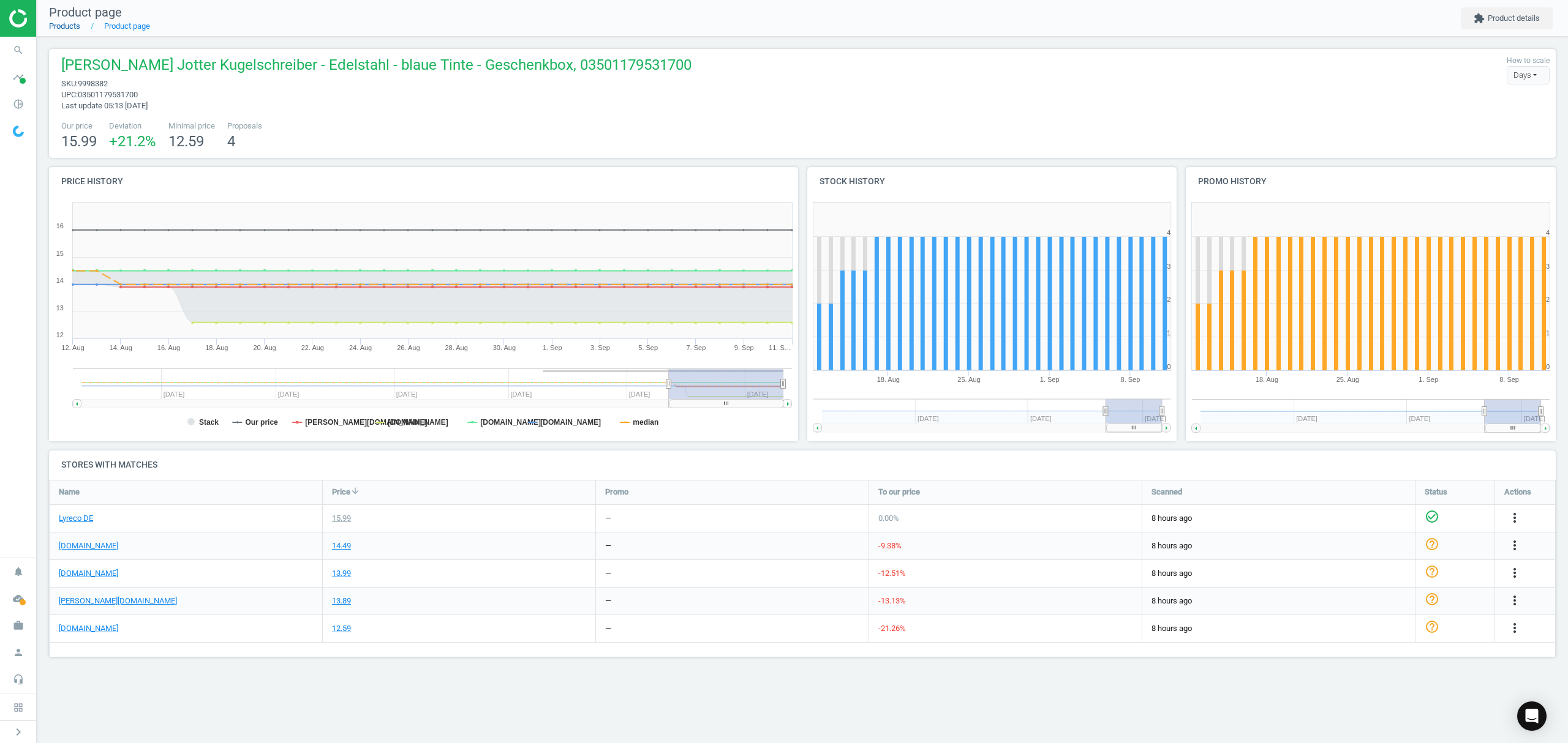
click at [67, 23] on link "Products" at bounding box center [64, 26] width 31 height 9
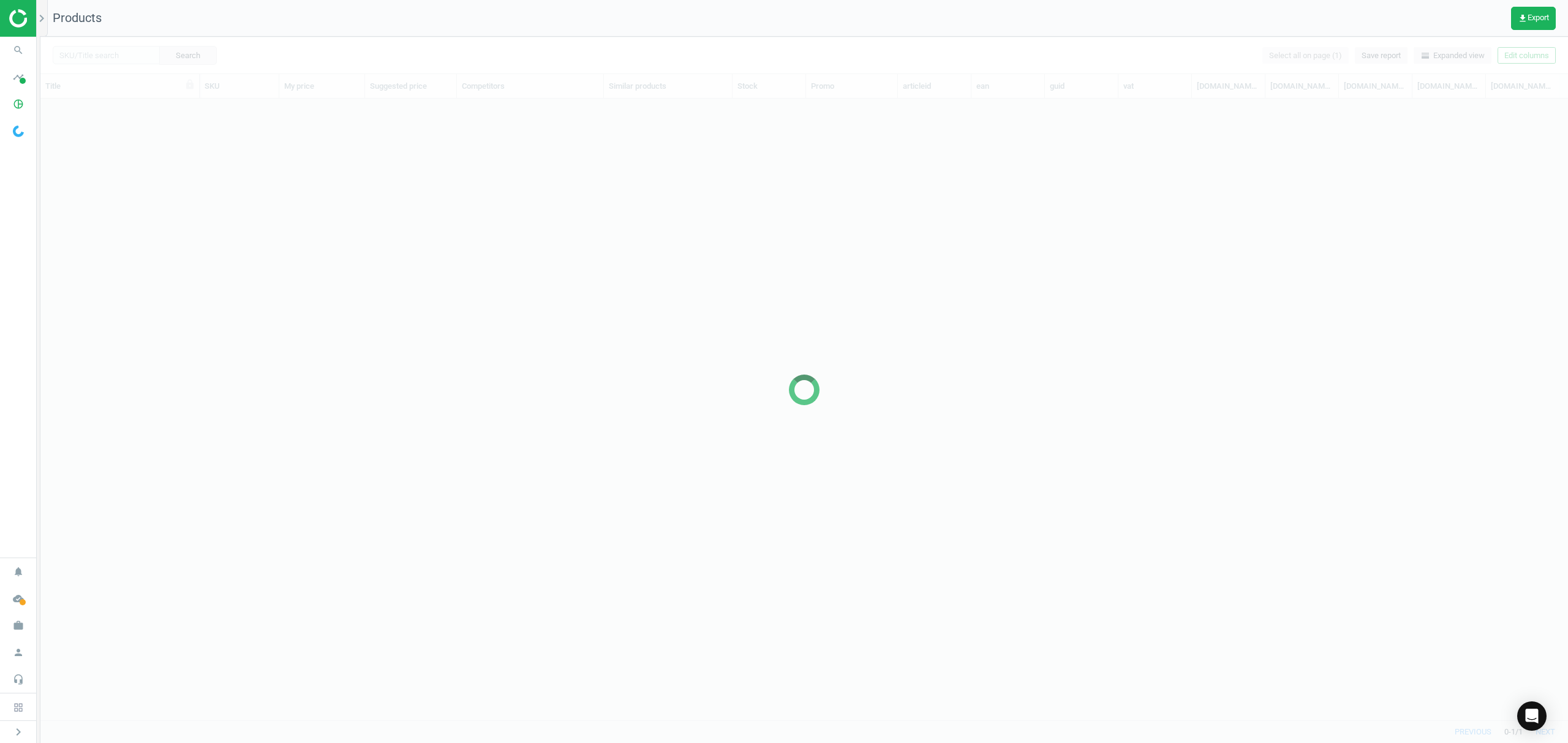
scroll to position [596, 1515]
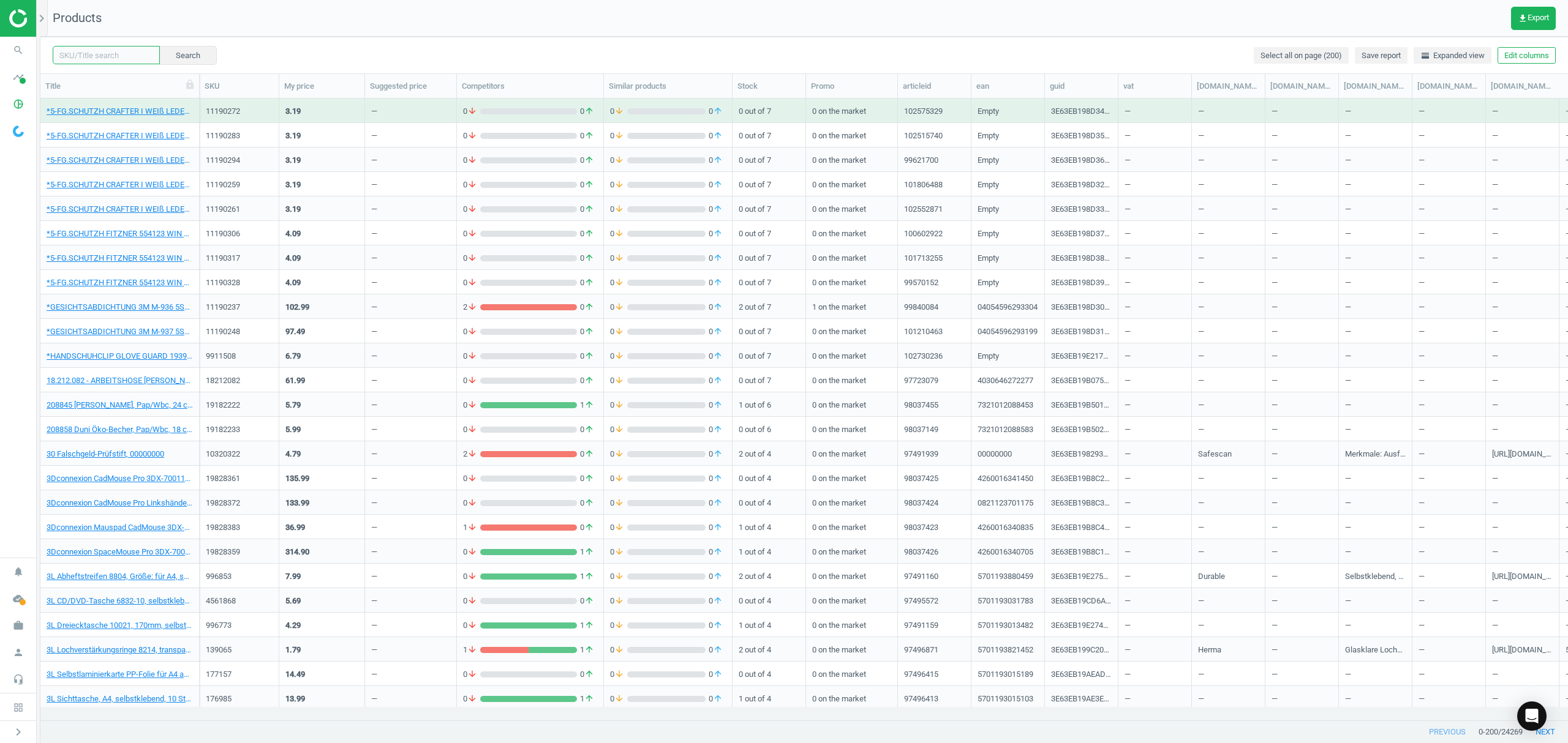
click at [114, 53] on input "text" at bounding box center [106, 55] width 107 height 18
paste input "15641266"
type input "15641266"
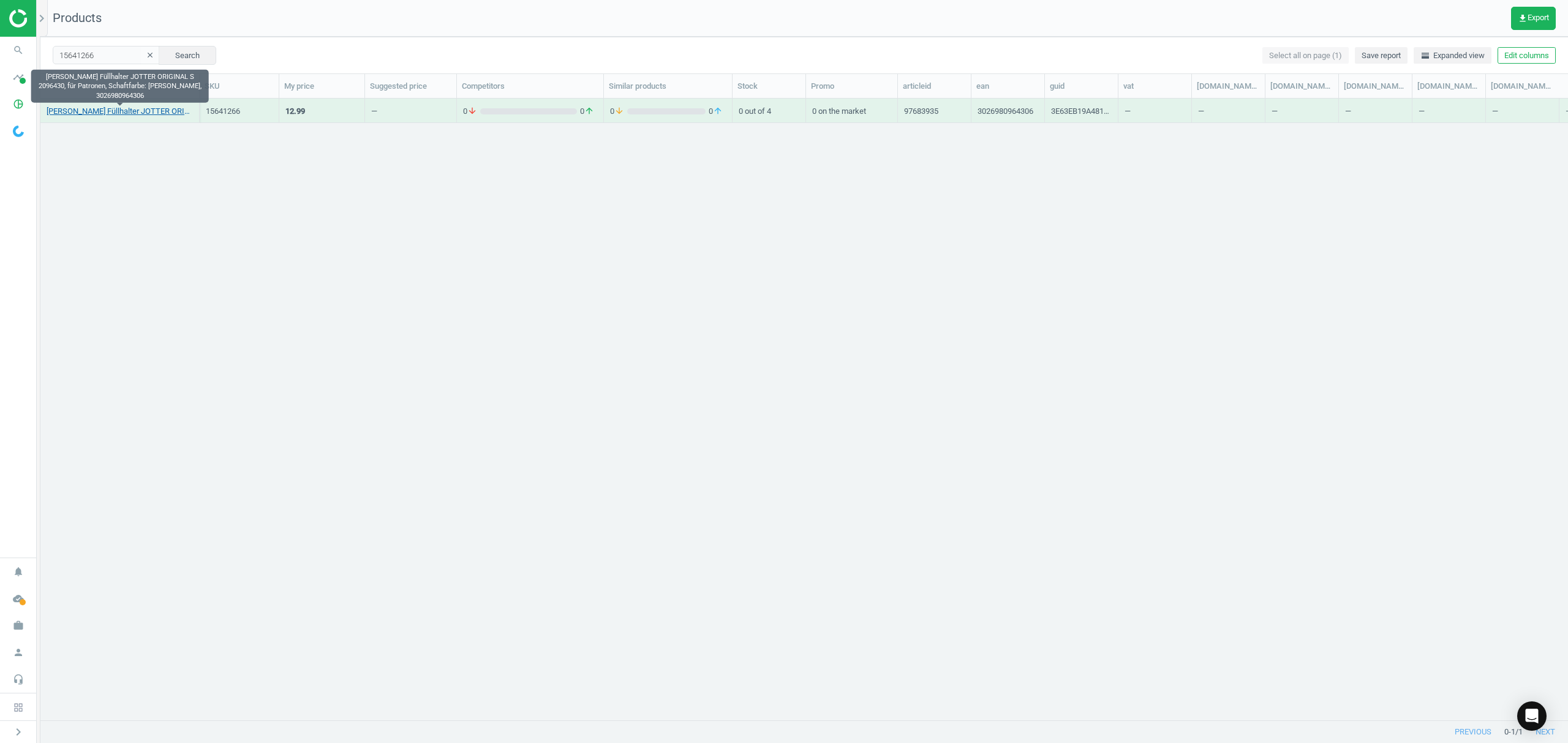
click at [105, 115] on link "[PERSON_NAME] Füllhalter JOTTER ORIGINAL S 2096430, für Patronen, Schaftfarbe: …" at bounding box center [120, 111] width 146 height 11
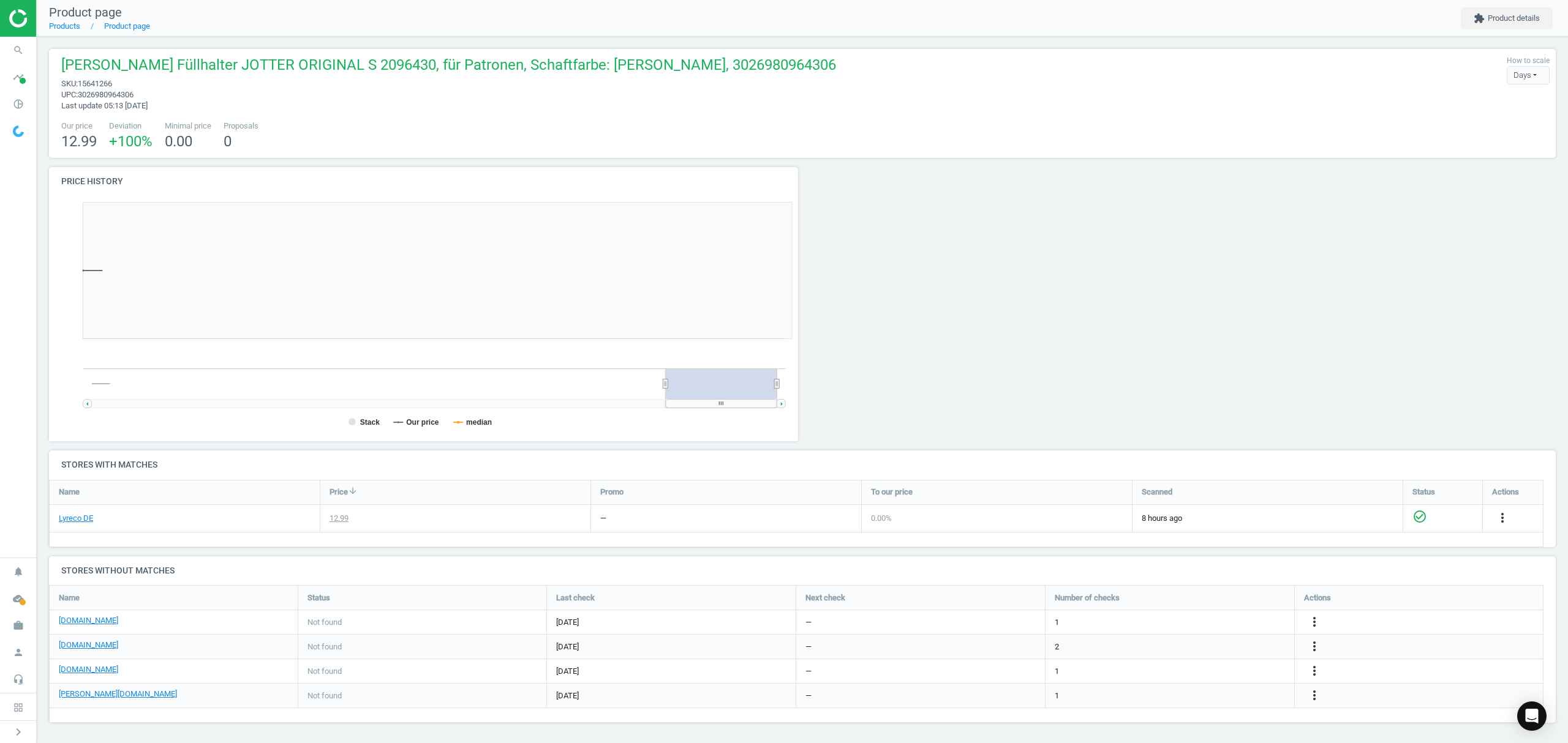
scroll to position [270, 768]
drag, startPoint x: 61, startPoint y: 66, endPoint x: 167, endPoint y: 70, distance: 106.1
click at [167, 70] on span "[PERSON_NAME] Füllhalter JOTTER ORIGINAL S 2096430, für Patronen, Schaftfarbe: …" at bounding box center [448, 66] width 775 height 23
copy span "Parker Füllhalter"
click at [104, 84] on span "15641266" at bounding box center [95, 83] width 34 height 9
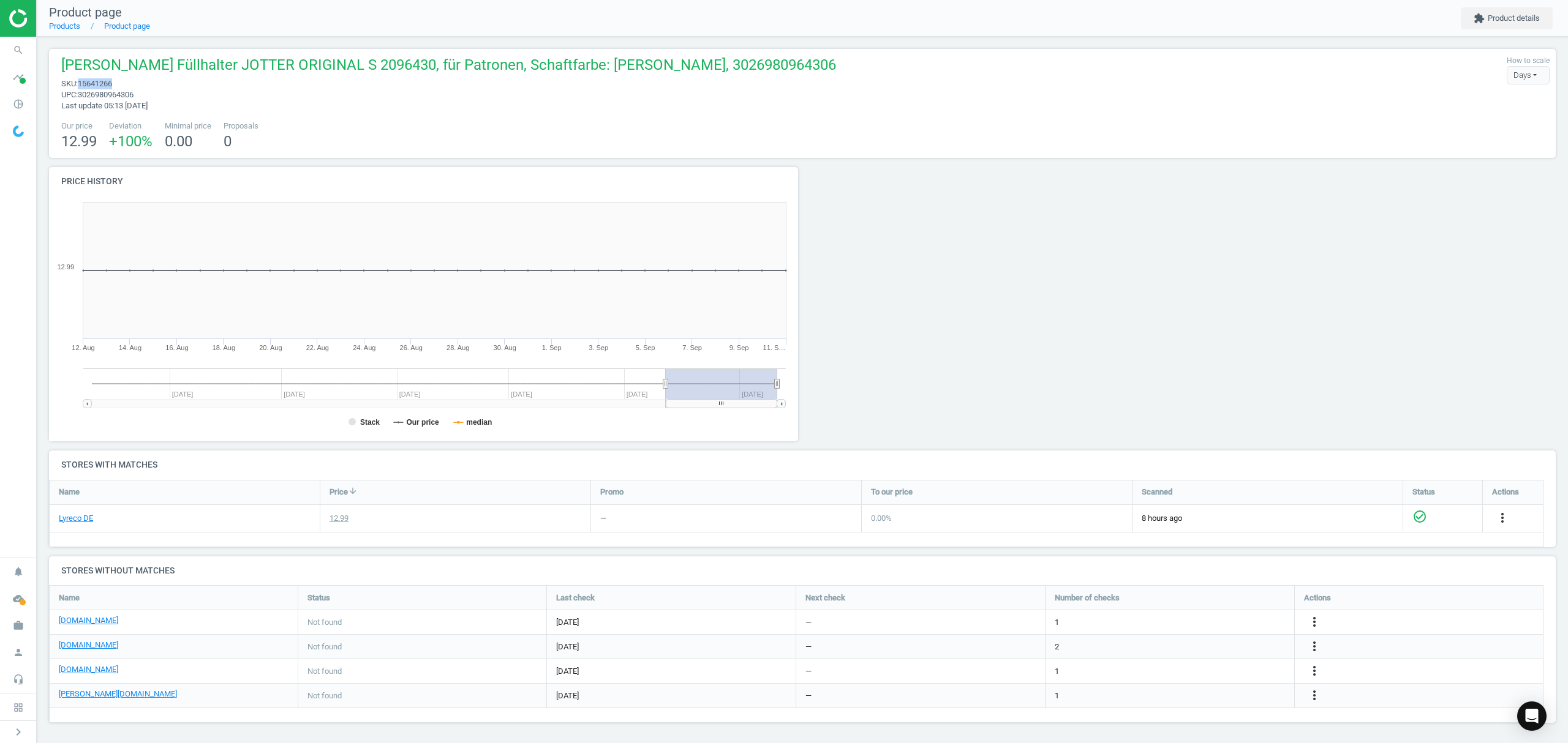
click at [104, 83] on span "15641266" at bounding box center [95, 83] width 34 height 9
copy span "15641266"
click at [1312, 620] on icon "more_vert" at bounding box center [1315, 622] width 15 height 15
click at [1211, 620] on link "Edit URL/product option" at bounding box center [1219, 623] width 168 height 19
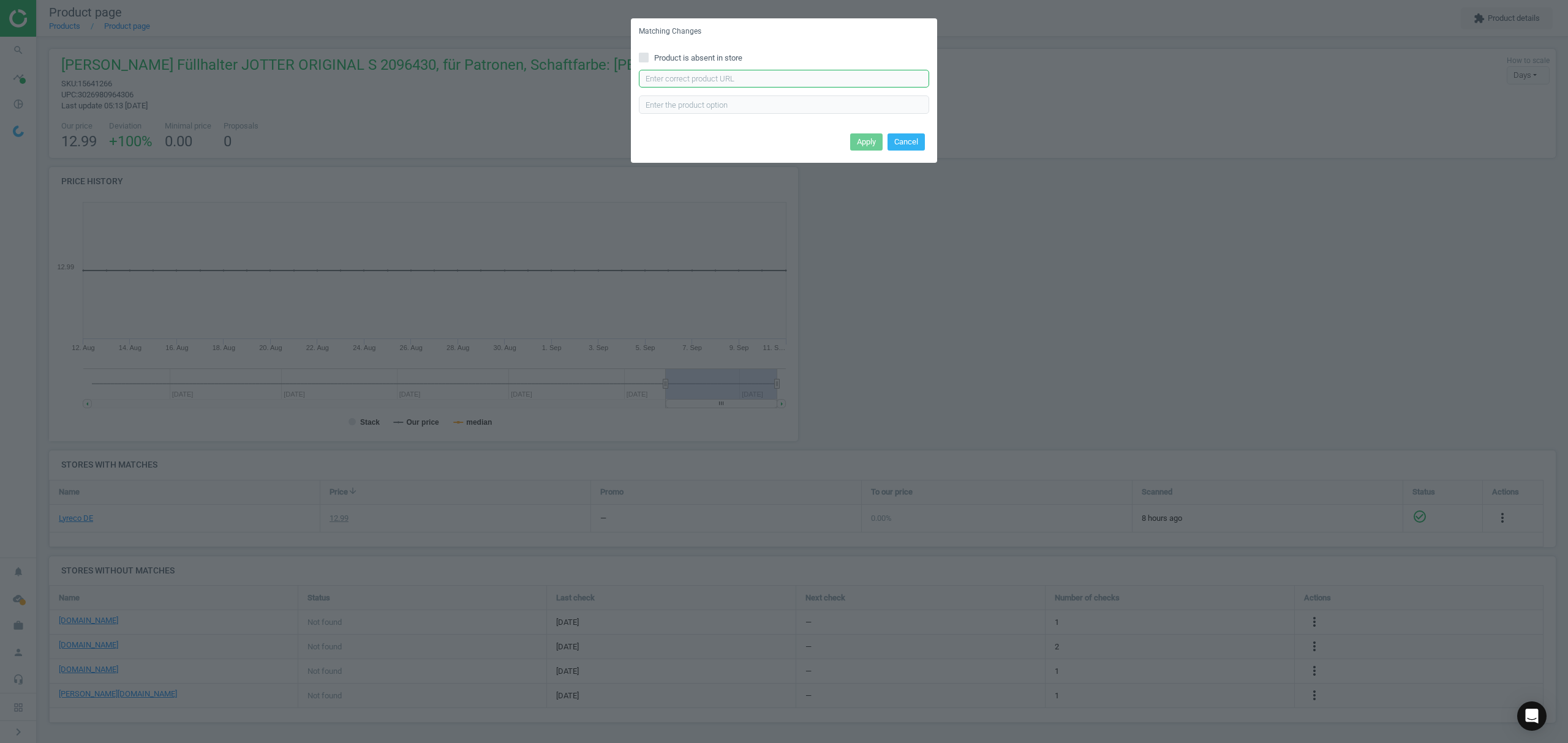
click at [762, 77] on input "text" at bounding box center [784, 79] width 291 height 18
paste input "https://www.bueromarkt-ag.de/fueller_parker_jotter_originals_schwarz_c.c.,p-209…"
type input "https://www.bueromarkt-ag.de/fueller_parker_jotter_originals_schwarz_c.c.,p-209…"
click at [871, 139] on button "Apply" at bounding box center [866, 142] width 32 height 17
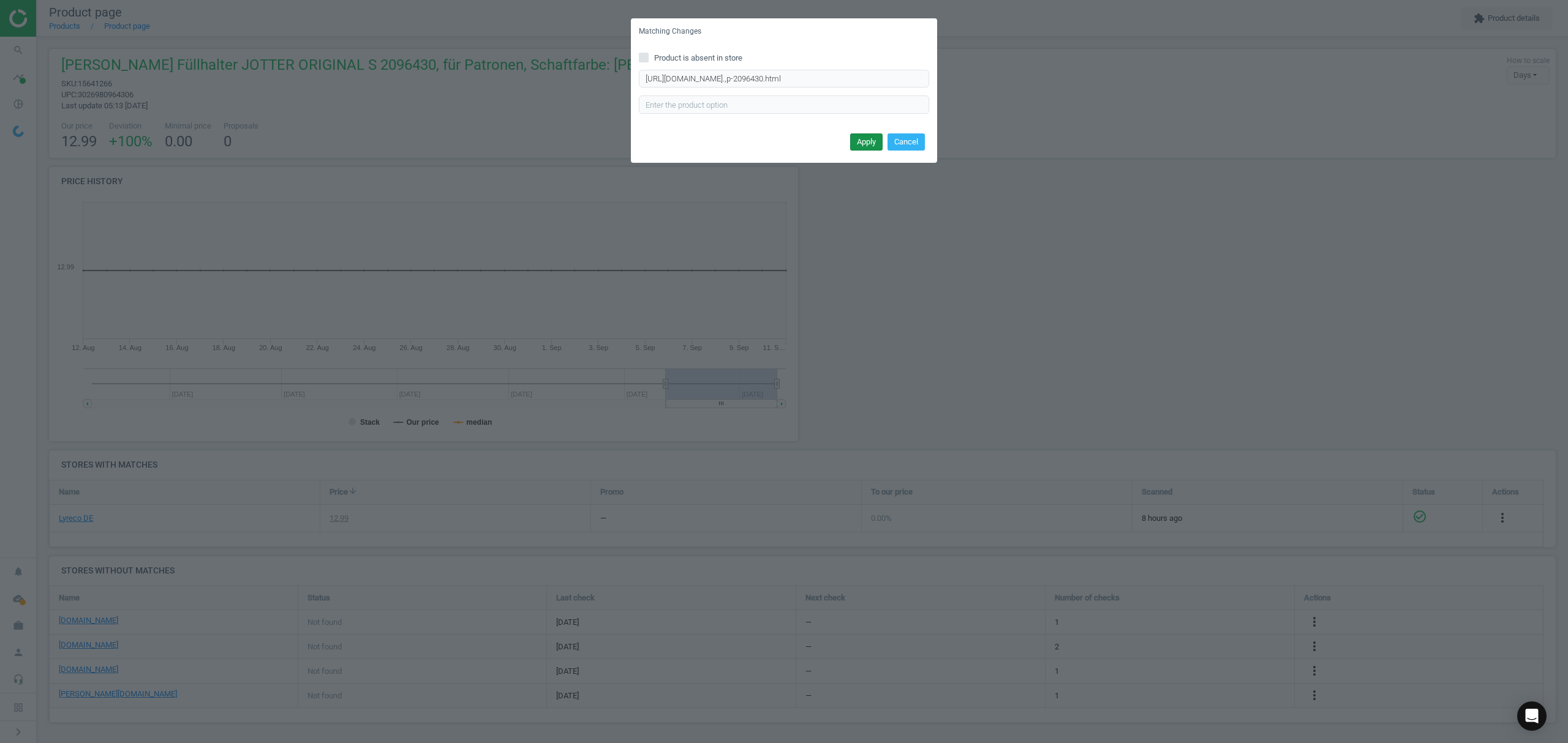
scroll to position [0, 0]
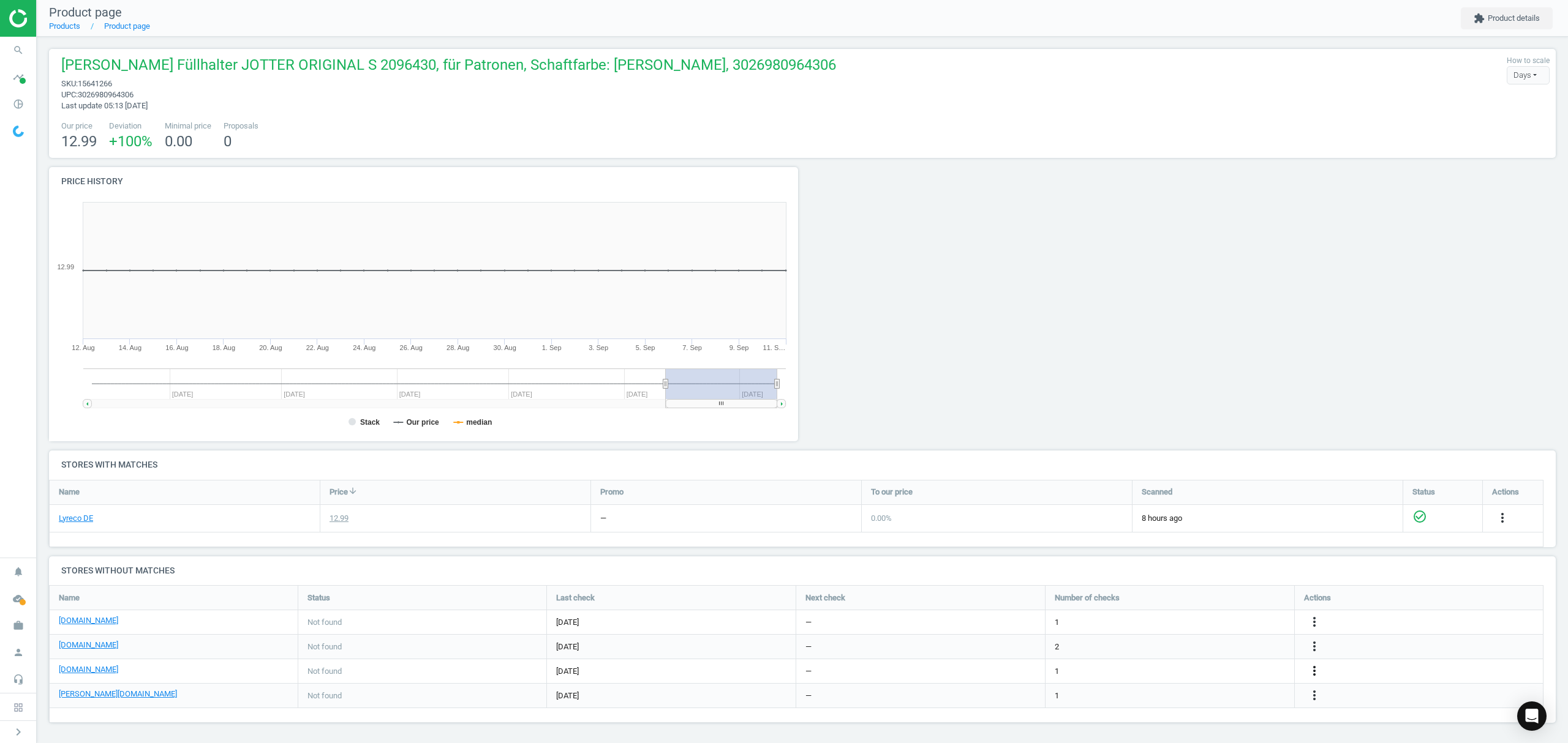
click at [1309, 671] on icon "more_vert" at bounding box center [1315, 671] width 15 height 15
click at [1199, 674] on link "Edit URL/product option" at bounding box center [1219, 672] width 168 height 19
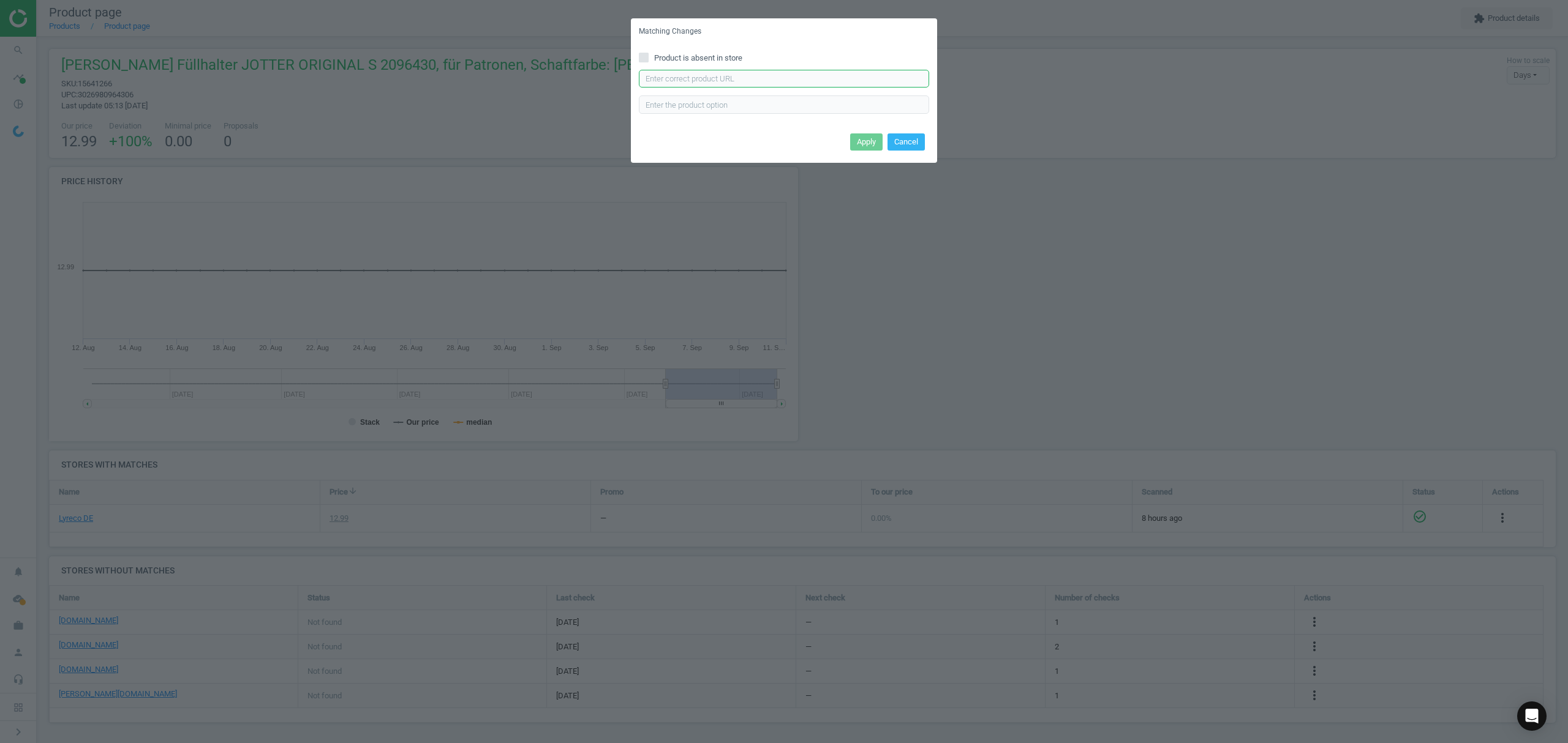
click at [706, 77] on input "text" at bounding box center [784, 79] width 291 height 18
paste input "https://www.office-discount.de/parker-originals-cc-patronenfueller-275911"
type input "https://www.office-discount.de/parker-originals-cc-patronenfueller-275911"
click at [861, 138] on button "Apply" at bounding box center [866, 142] width 32 height 17
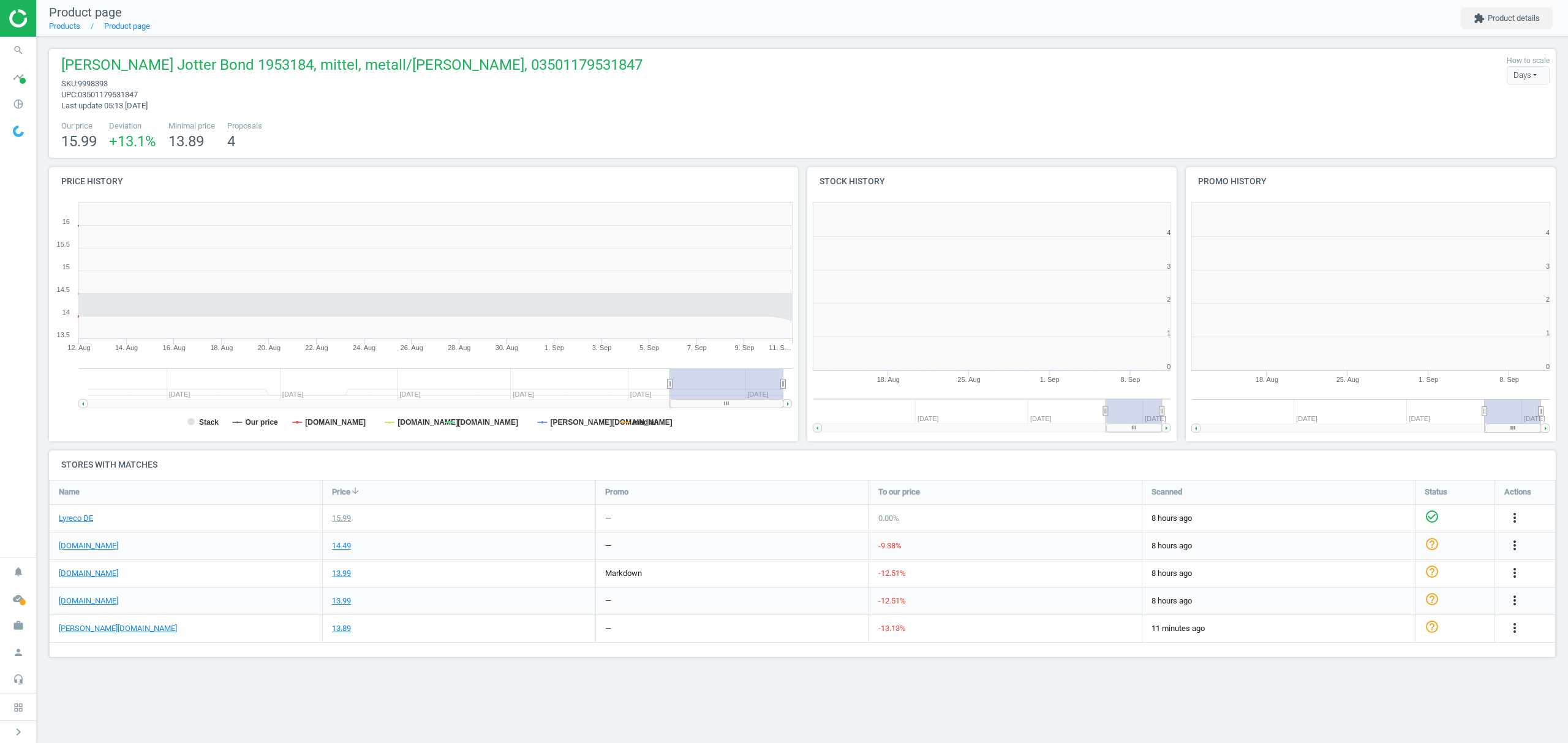
scroll to position [270, 394]
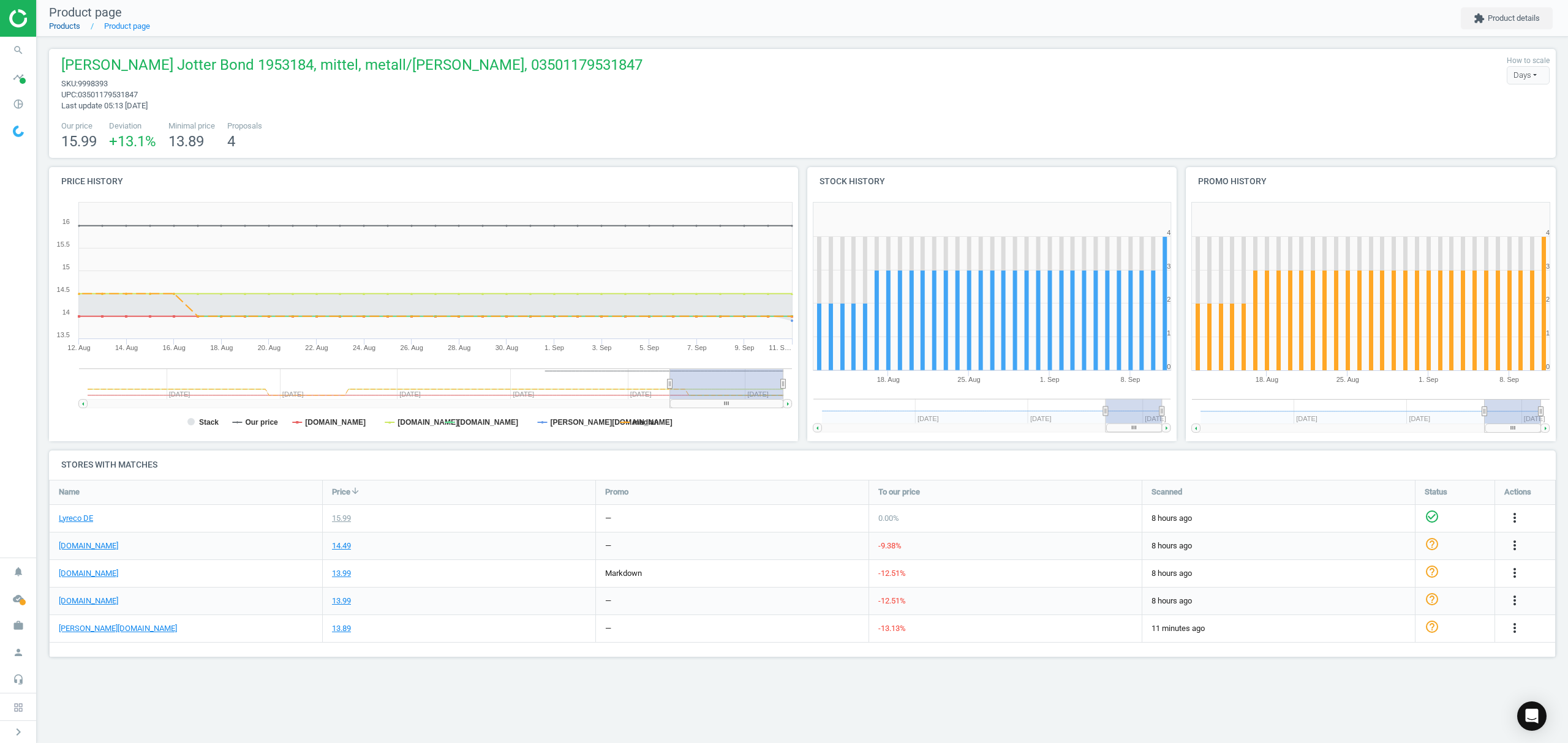
click at [58, 25] on link "Products" at bounding box center [64, 26] width 31 height 9
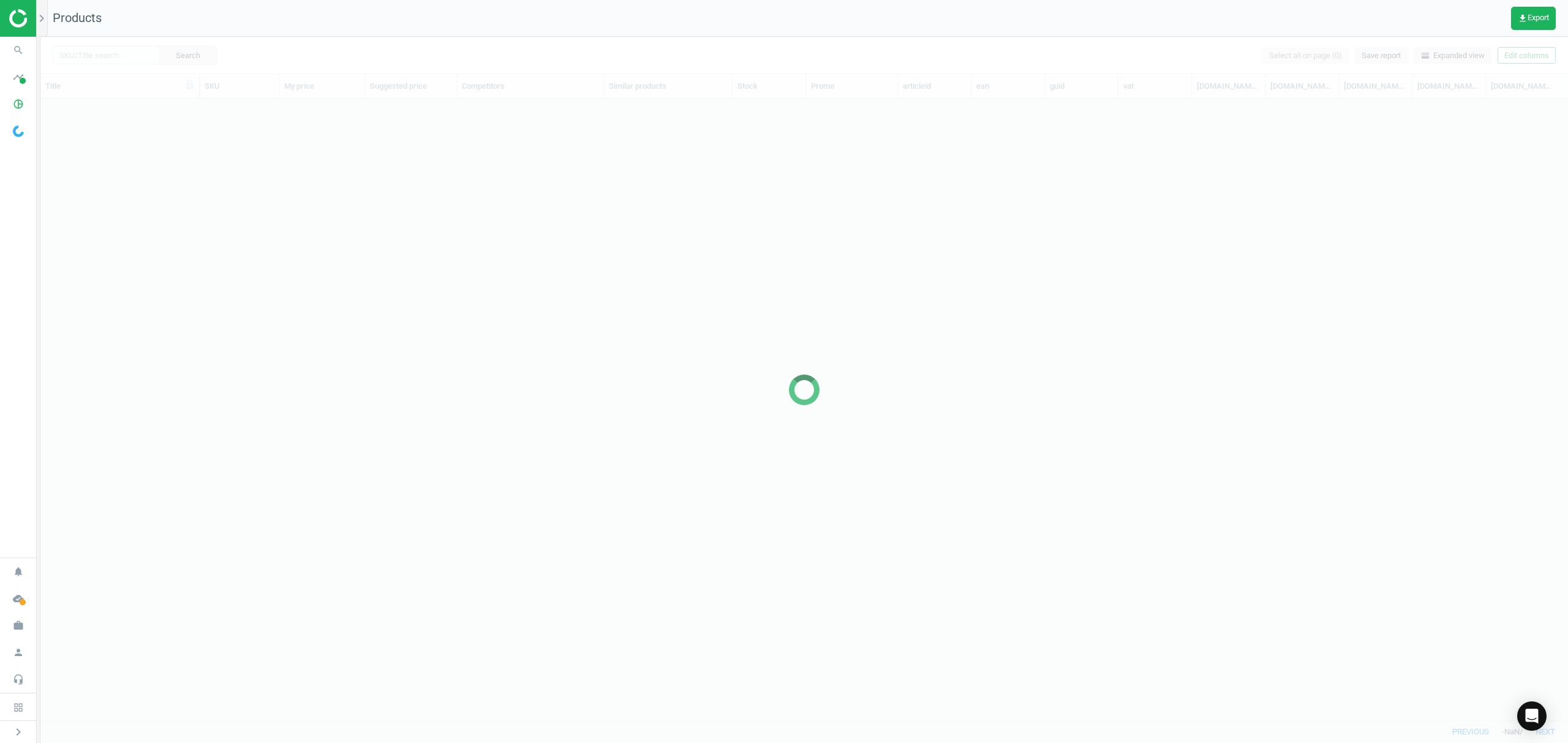
scroll to position [596, 1515]
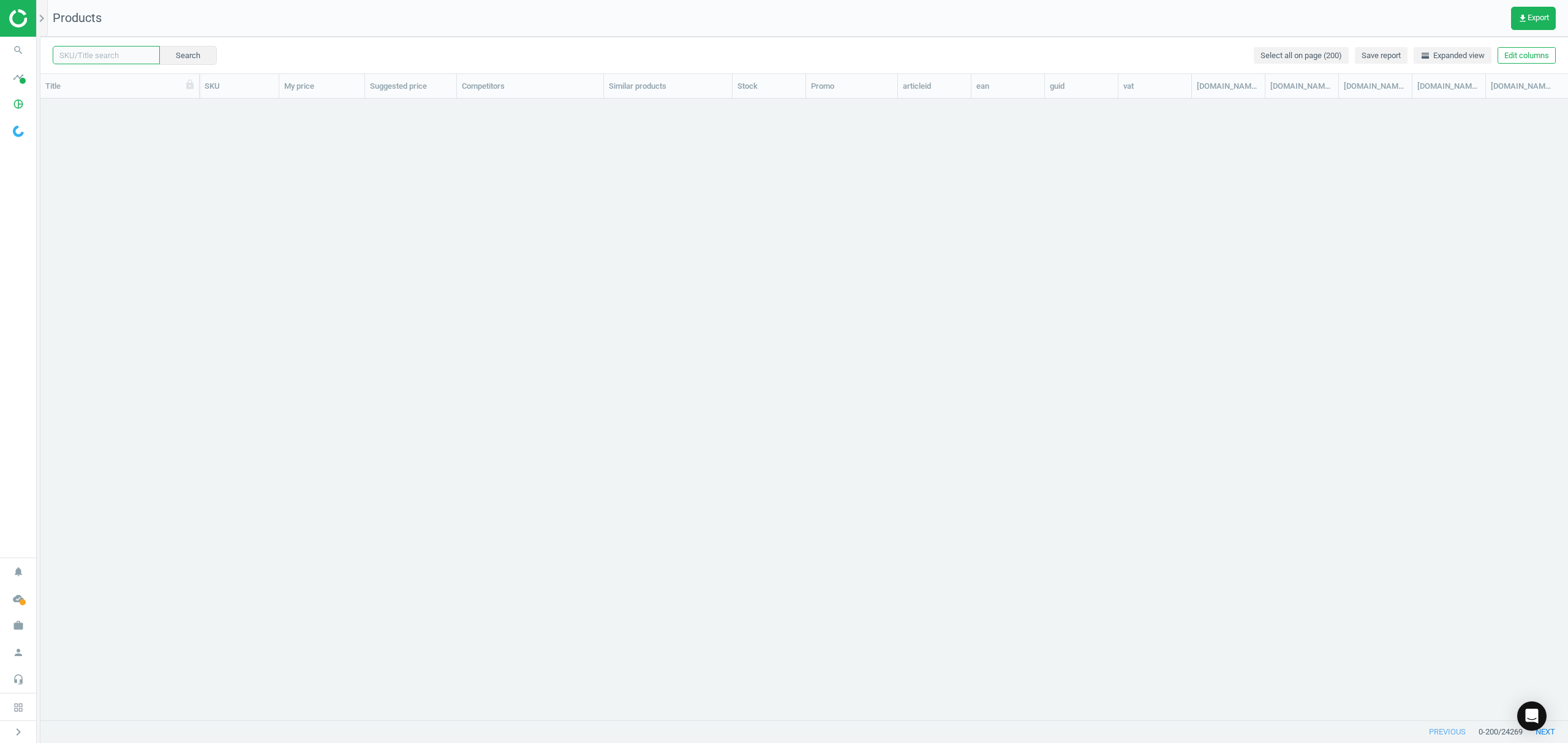
click at [99, 55] on input "text" at bounding box center [106, 55] width 107 height 18
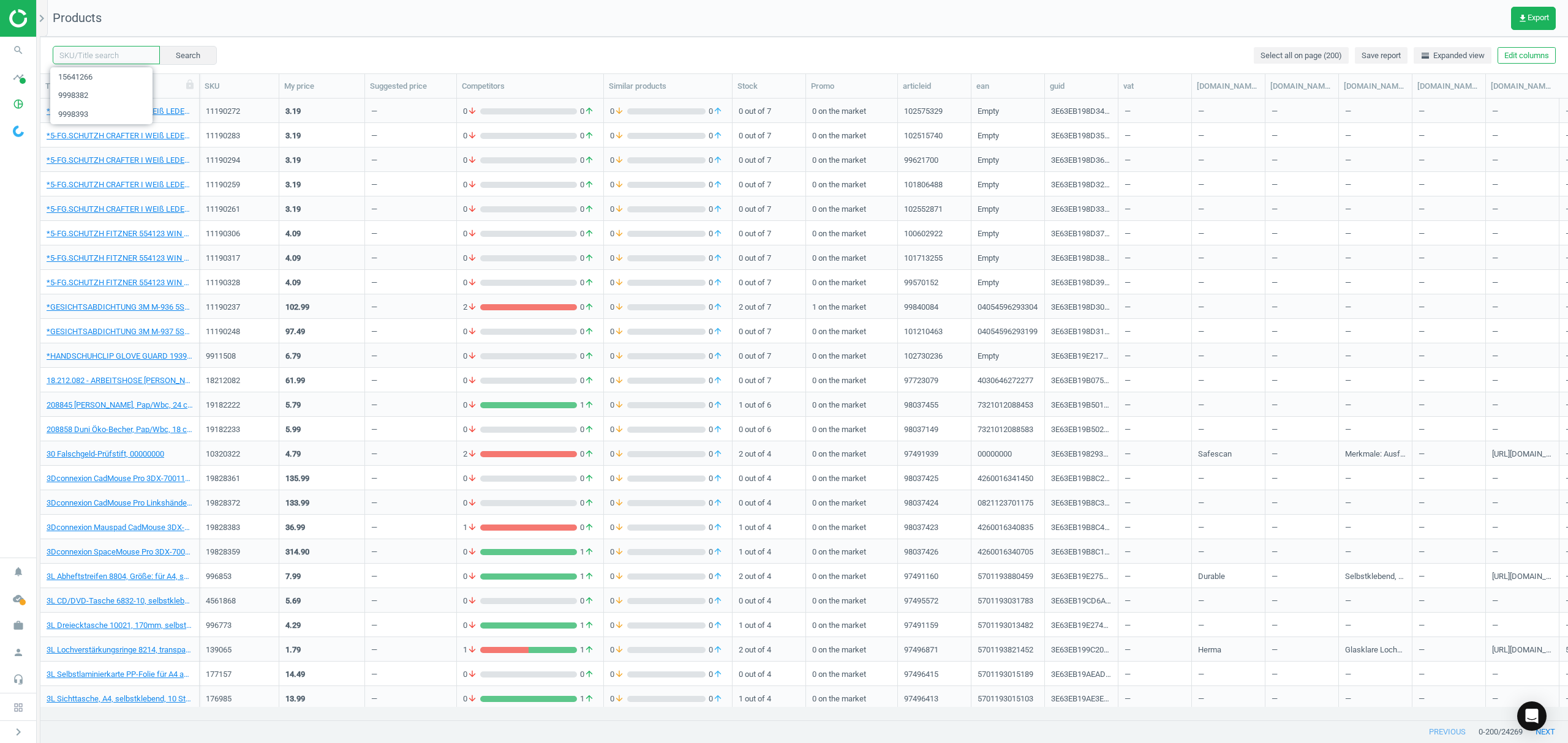
paste input "15641277"
type input "15641277"
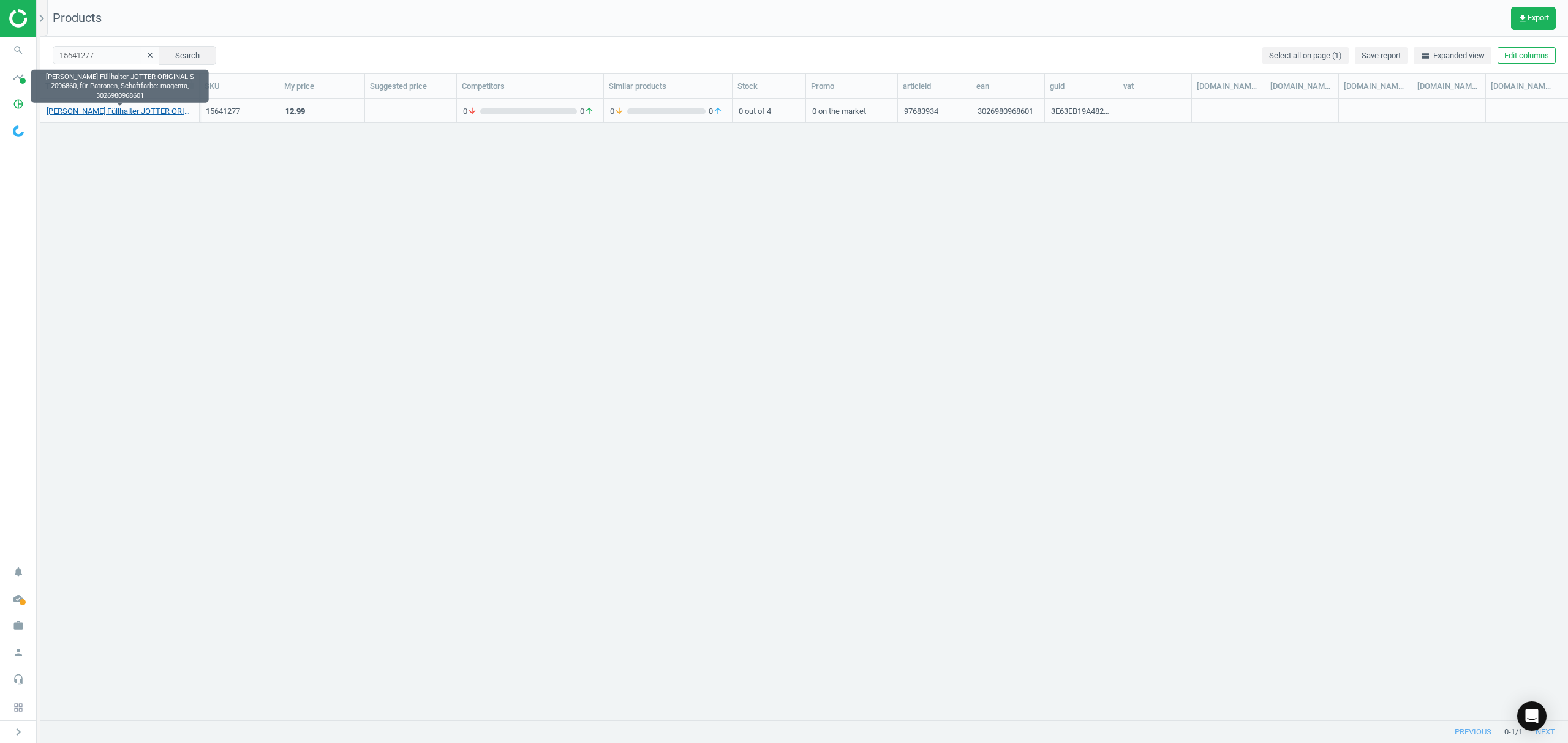
click at [91, 109] on link "[PERSON_NAME] Füllhalter JOTTER ORIGINAL S 2096860, für Patronen, Schaftfarbe: …" at bounding box center [120, 111] width 146 height 11
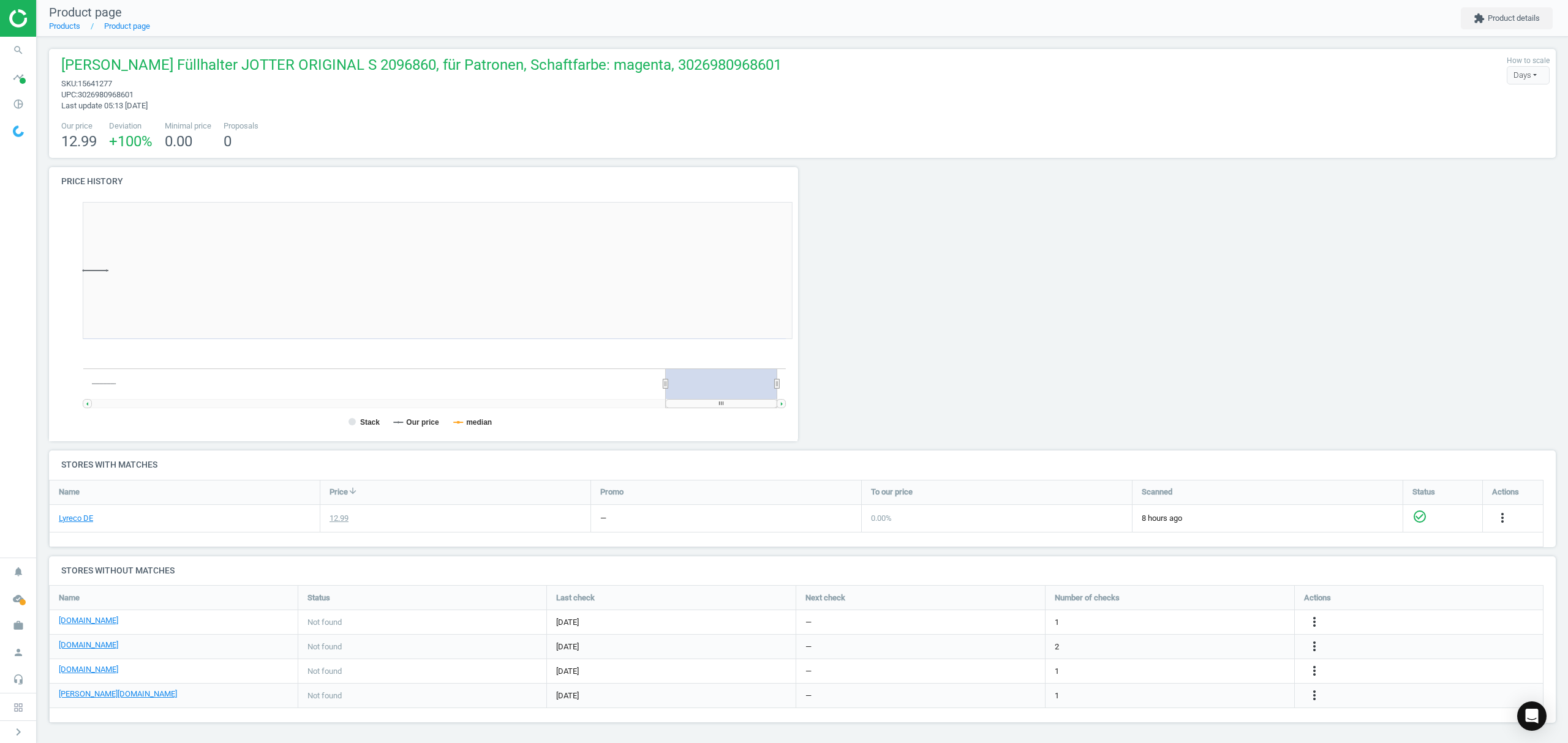
scroll to position [270, 768]
click at [1316, 622] on icon "more_vert" at bounding box center [1315, 622] width 15 height 15
click at [1194, 625] on link "Edit URL/product option" at bounding box center [1219, 623] width 168 height 19
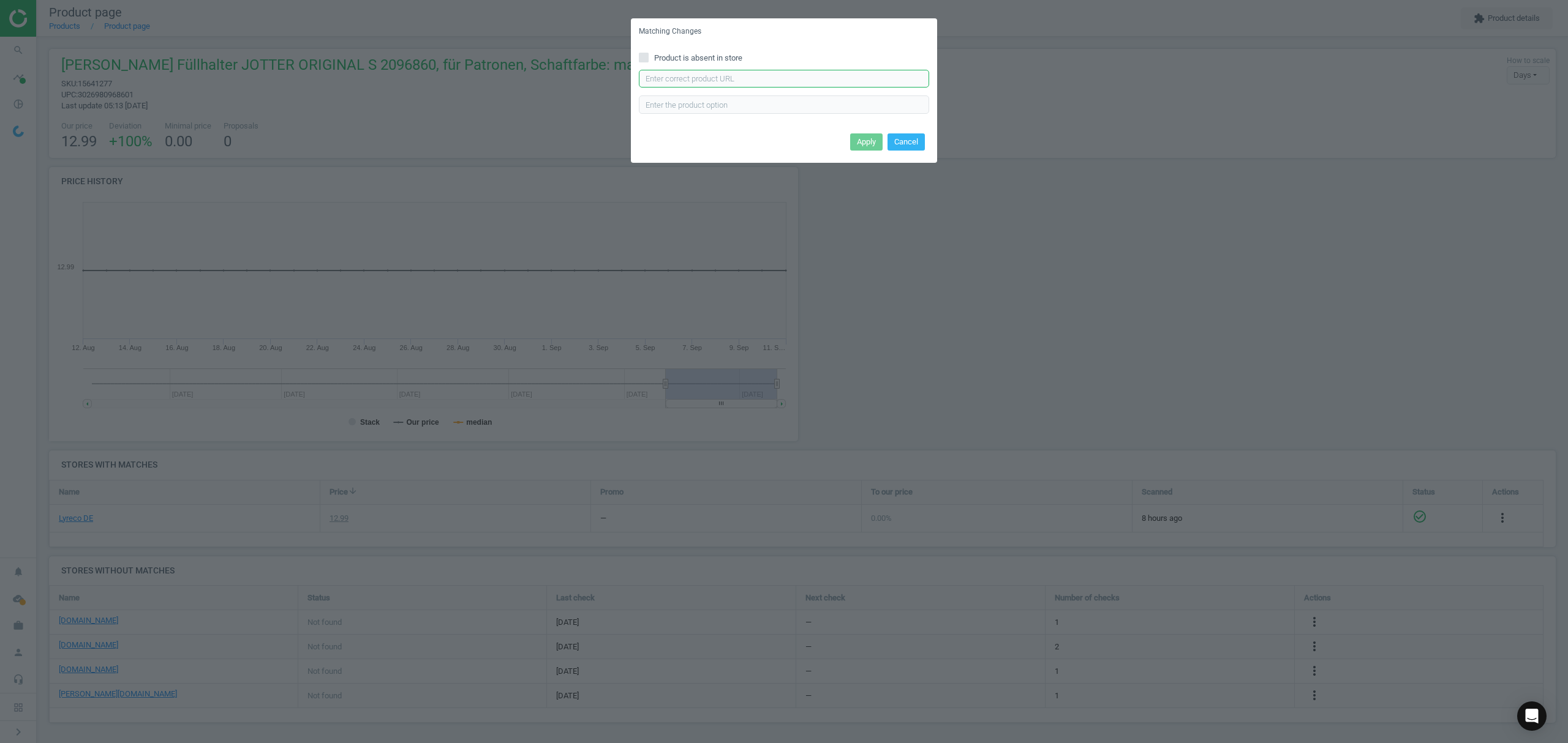
click at [757, 78] on input "text" at bounding box center [784, 79] width 291 height 18
paste input "[URL][DOMAIN_NAME].,p-2096872.html"
type input "[URL][DOMAIN_NAME].,p-2096872.html"
click at [858, 140] on button "Apply" at bounding box center [866, 142] width 32 height 17
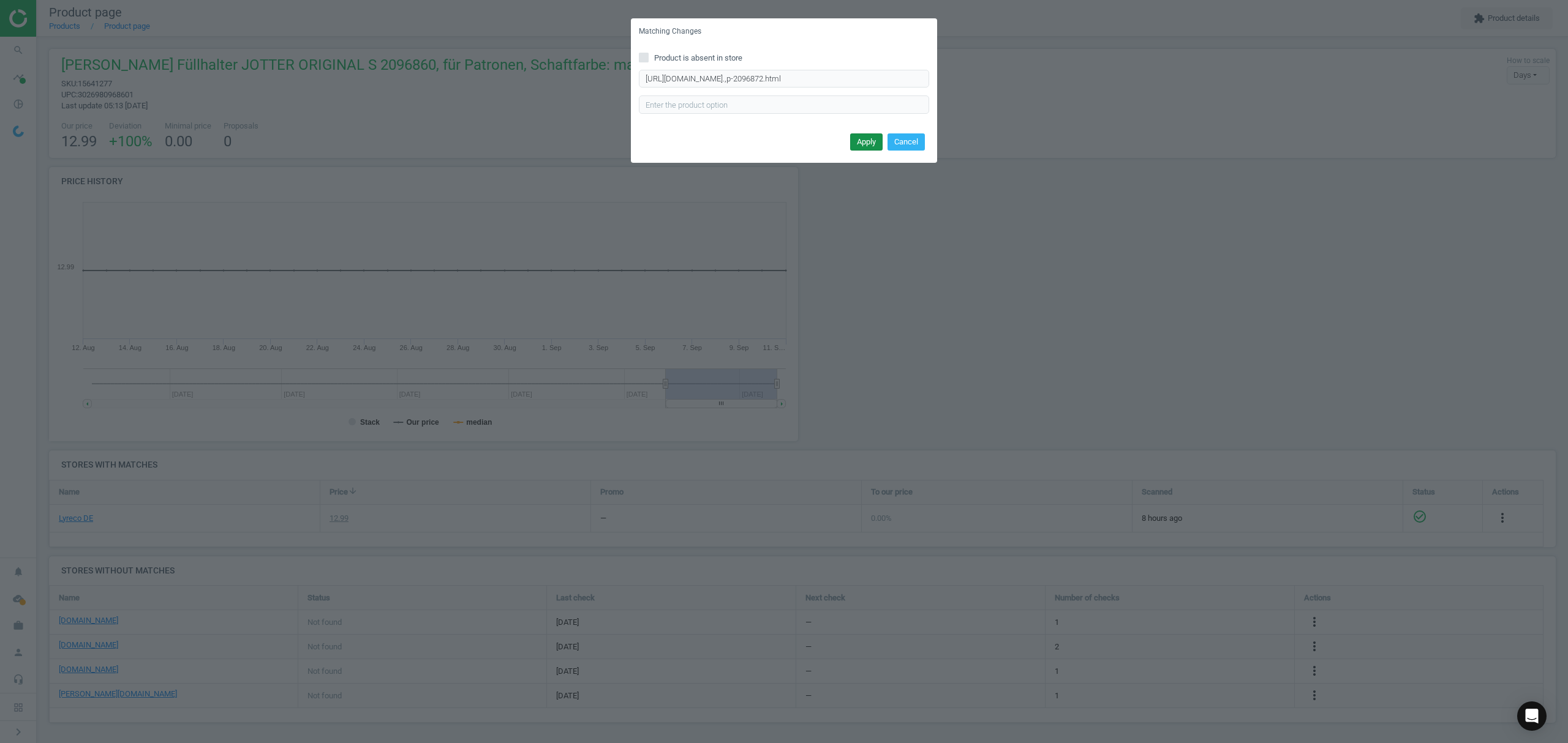
scroll to position [0, 0]
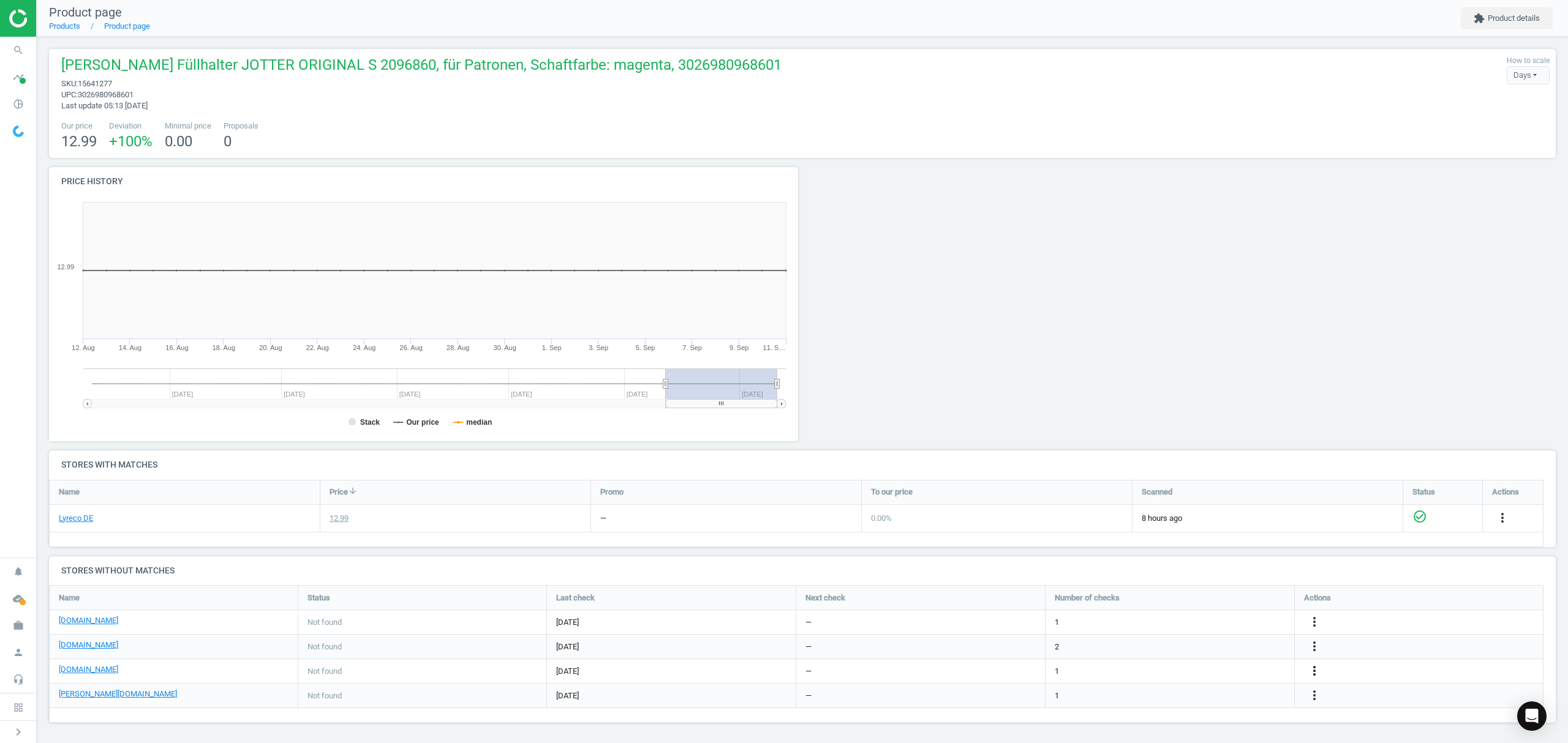
click at [1315, 671] on icon "more_vert" at bounding box center [1315, 671] width 15 height 15
click at [1202, 671] on link "Edit URL/product option" at bounding box center [1219, 672] width 168 height 19
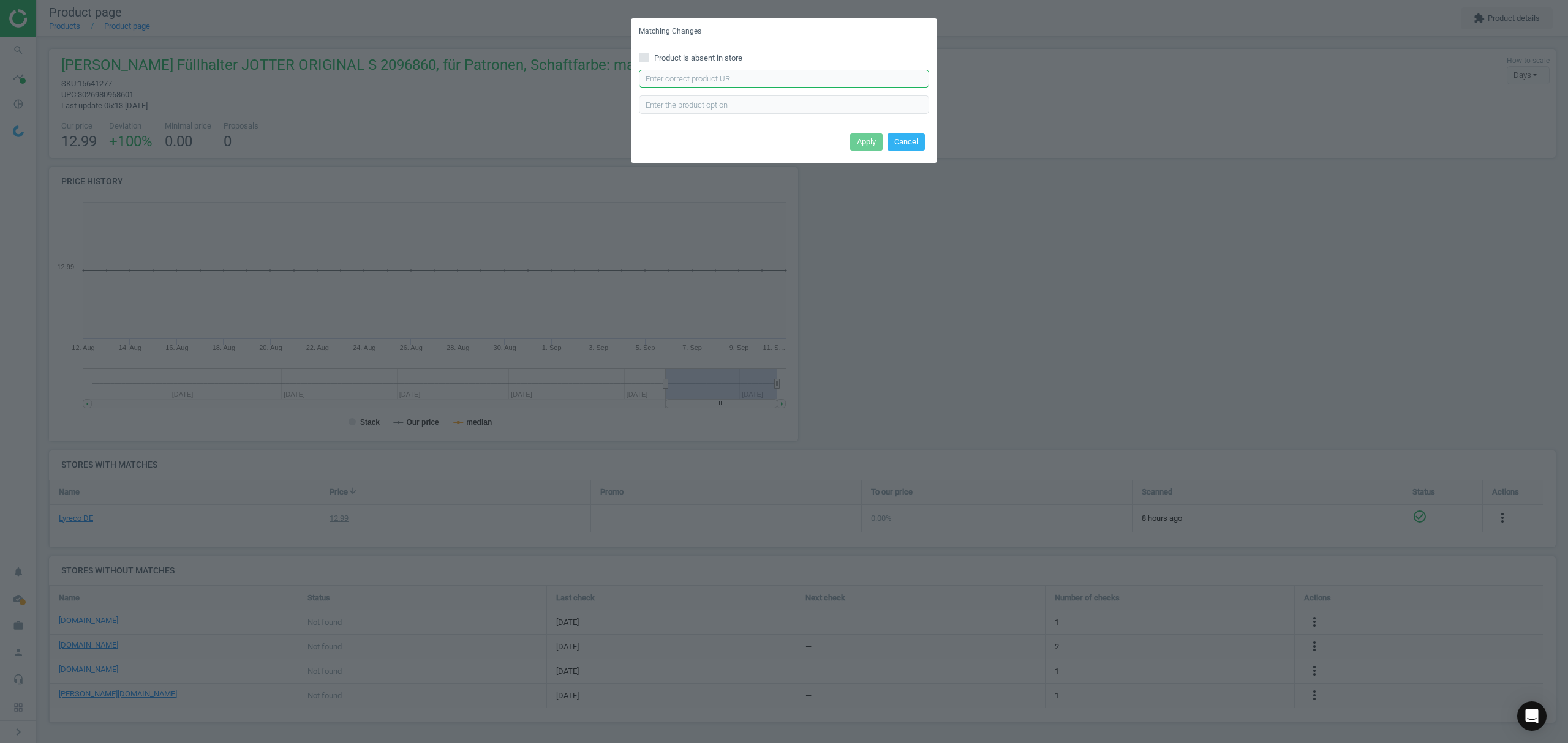
click at [724, 82] on input "text" at bounding box center [784, 79] width 291 height 18
paste input "[URL][DOMAIN_NAME][PERSON_NAME]"
type input "[URL][DOMAIN_NAME][PERSON_NAME]"
click at [865, 139] on button "Apply" at bounding box center [866, 142] width 32 height 17
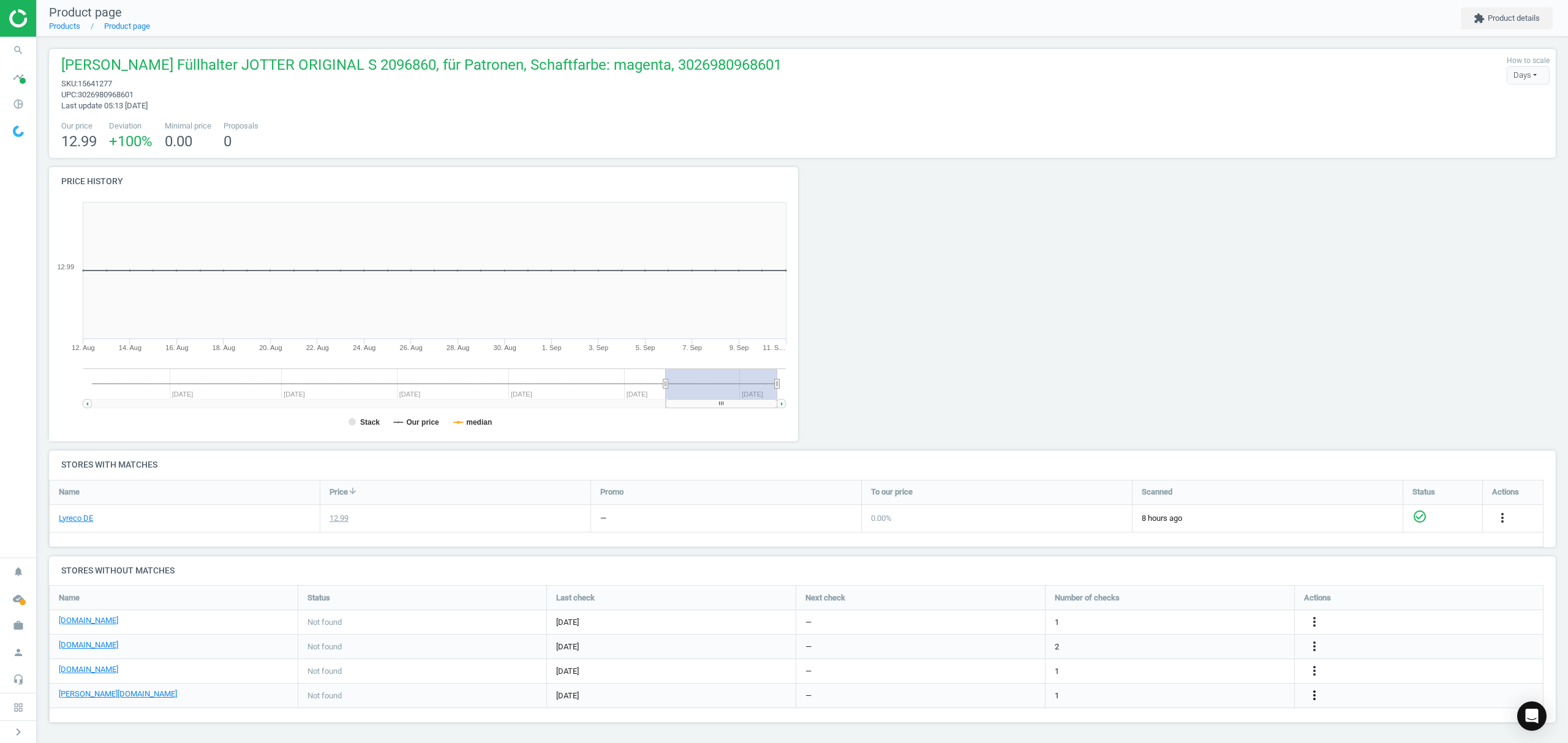
click at [1315, 694] on icon "more_vert" at bounding box center [1315, 696] width 15 height 15
click at [1188, 698] on link "Edit URL/product option" at bounding box center [1219, 697] width 168 height 19
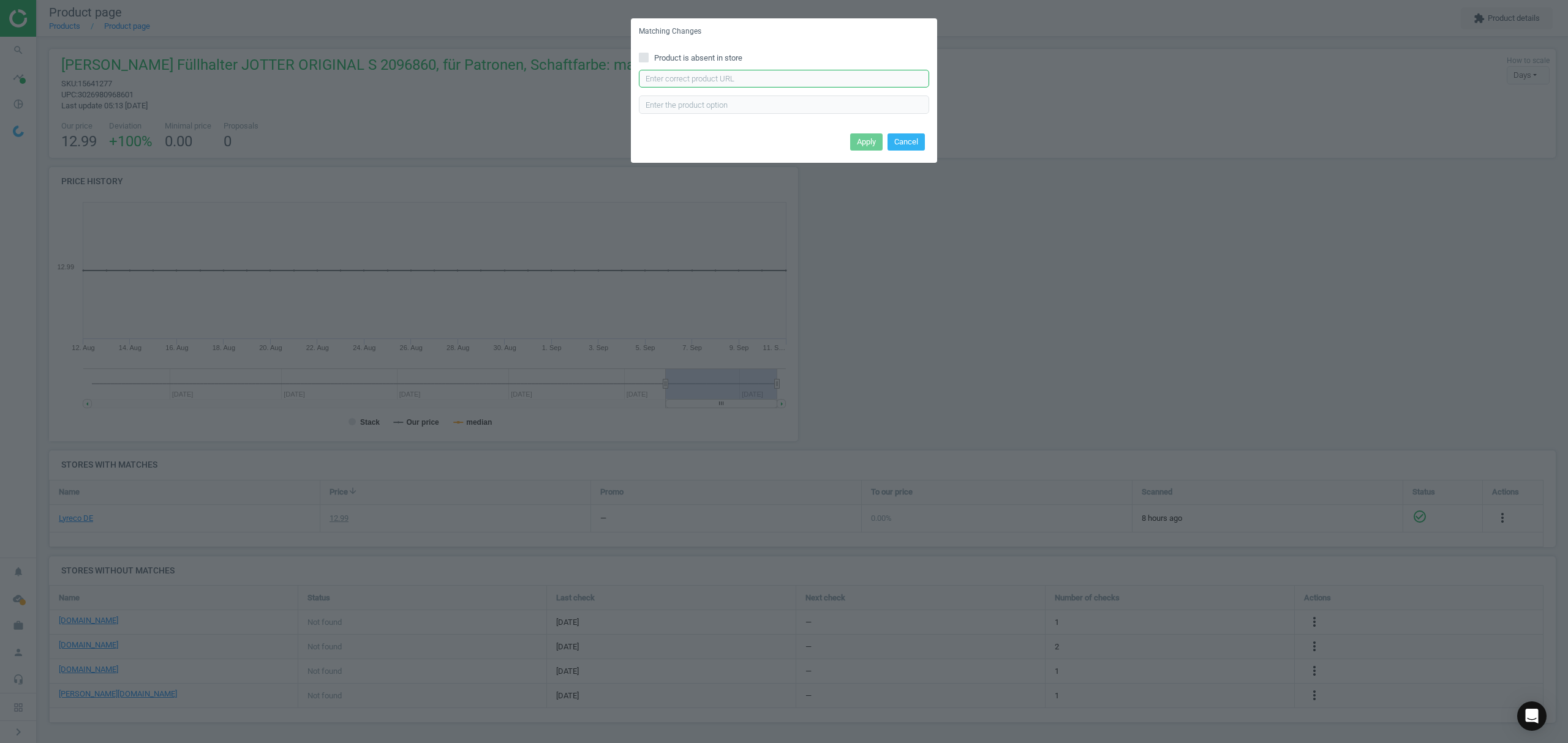
click at [727, 80] on input "text" at bounding box center [784, 79] width 291 height 18
paste input "[URL][DOMAIN_NAME][PERSON_NAME][PERSON_NAME]"
type input "[URL][DOMAIN_NAME][PERSON_NAME][PERSON_NAME]"
click at [879, 142] on button "Apply" at bounding box center [866, 142] width 32 height 17
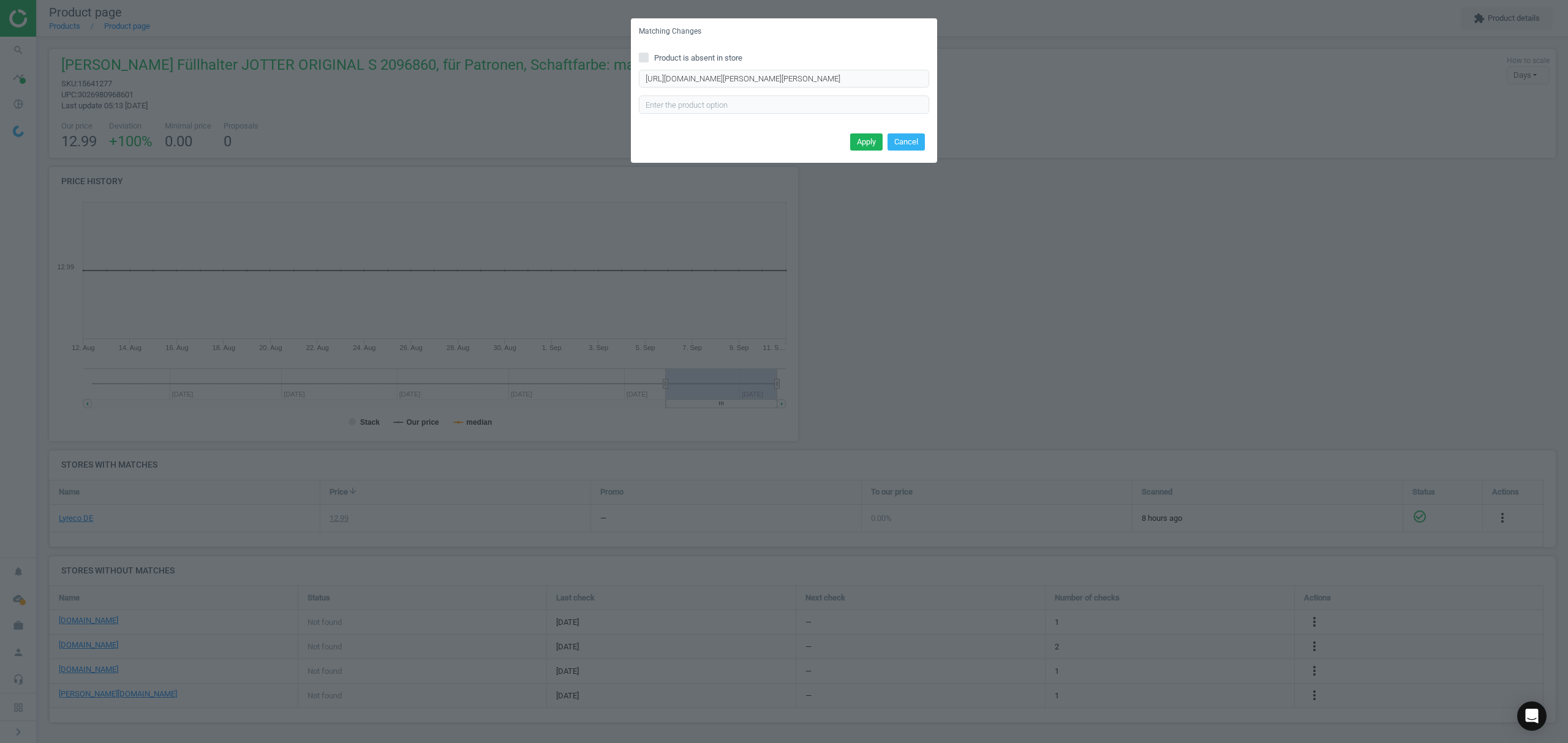
scroll to position [0, 0]
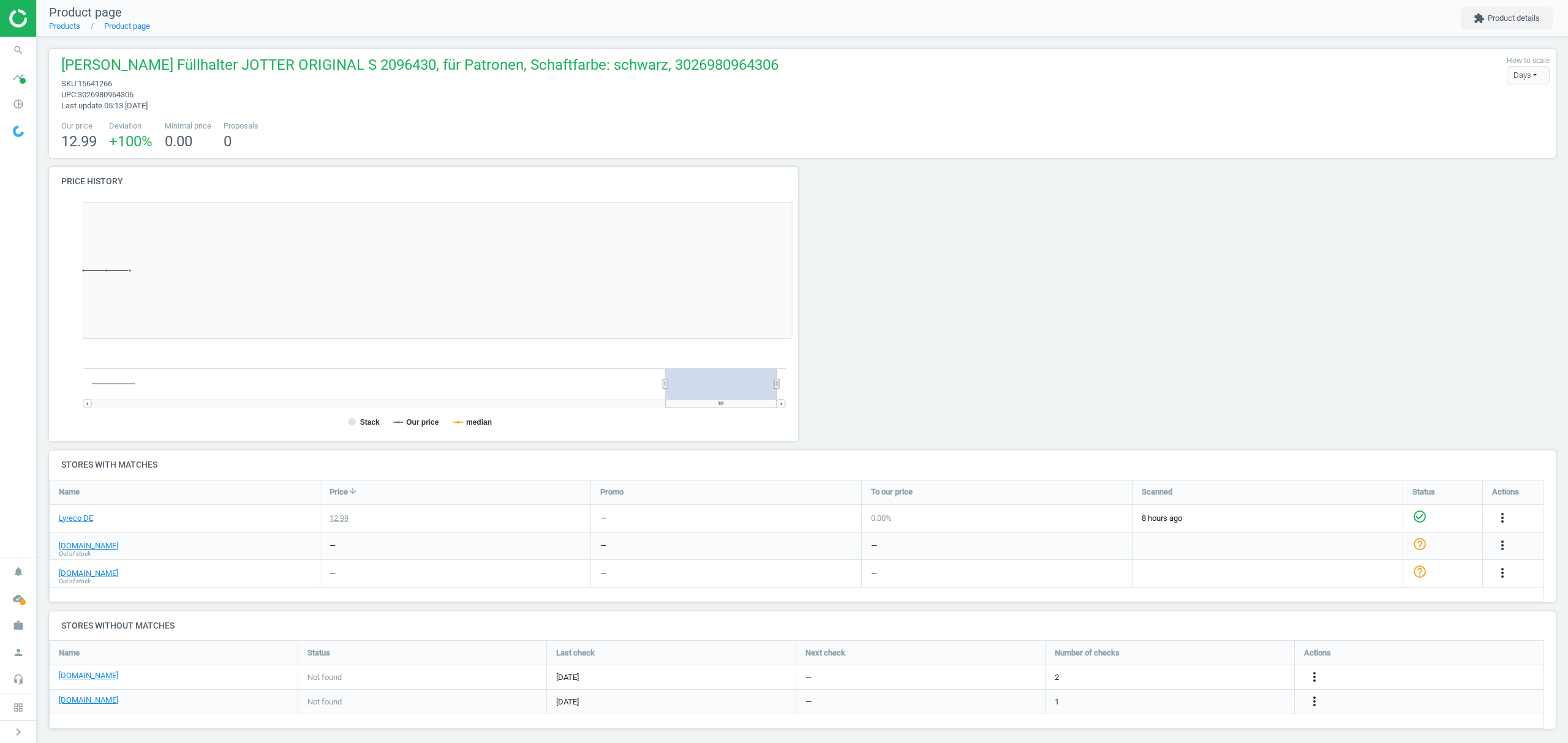
scroll to position [270, 768]
click at [1315, 701] on icon "more_vert" at bounding box center [1315, 701] width 15 height 15
click at [1219, 700] on link "Edit URL/product option" at bounding box center [1219, 702] width 168 height 19
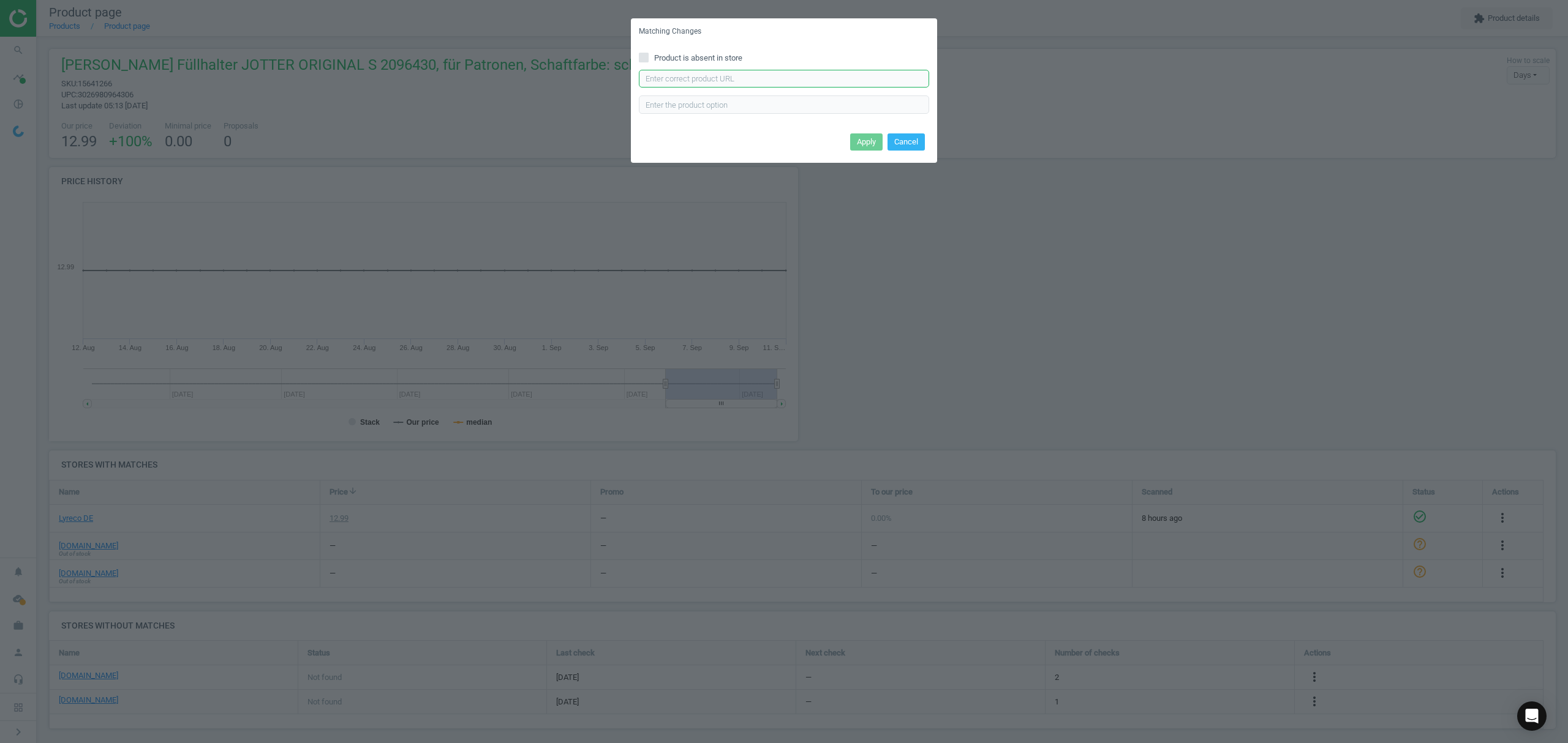
click at [712, 76] on input "text" at bounding box center [784, 79] width 291 height 18
paste input "[URL][DOMAIN_NAME][PERSON_NAME][PERSON_NAME]"
type input "[URL][DOMAIN_NAME][PERSON_NAME][PERSON_NAME]"
click at [870, 143] on button "Apply" at bounding box center [866, 142] width 32 height 17
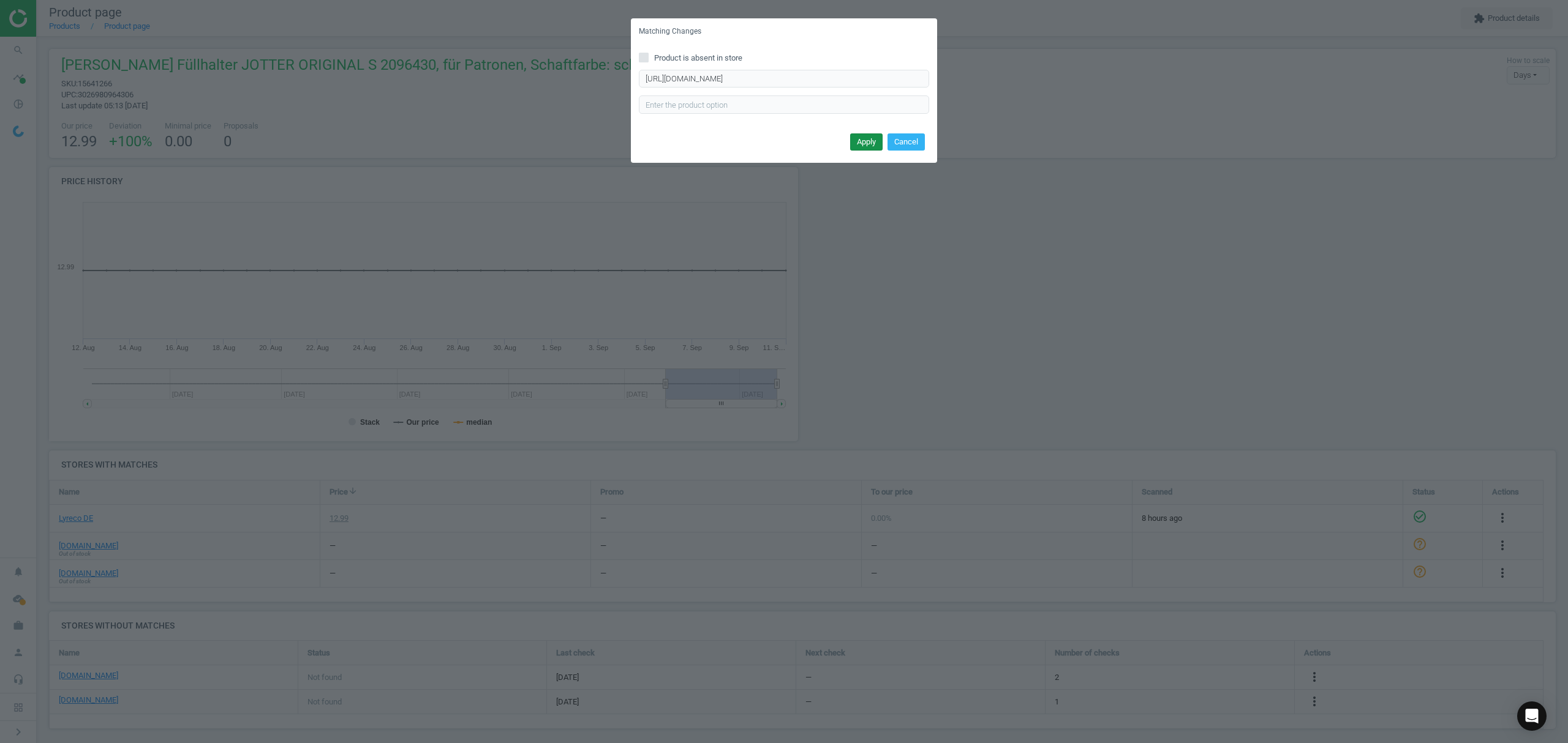
scroll to position [0, 0]
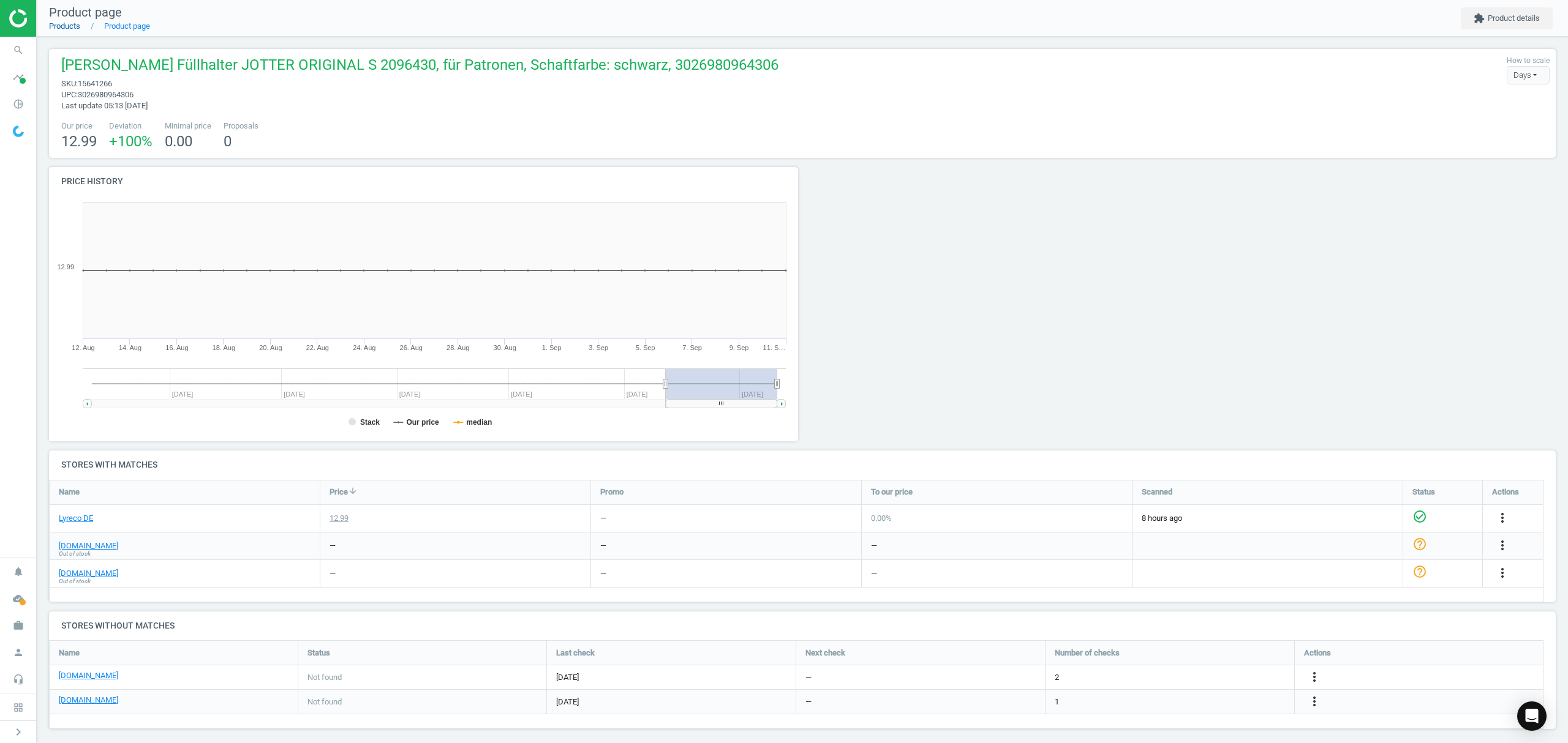
click at [69, 28] on link "Products" at bounding box center [64, 26] width 31 height 9
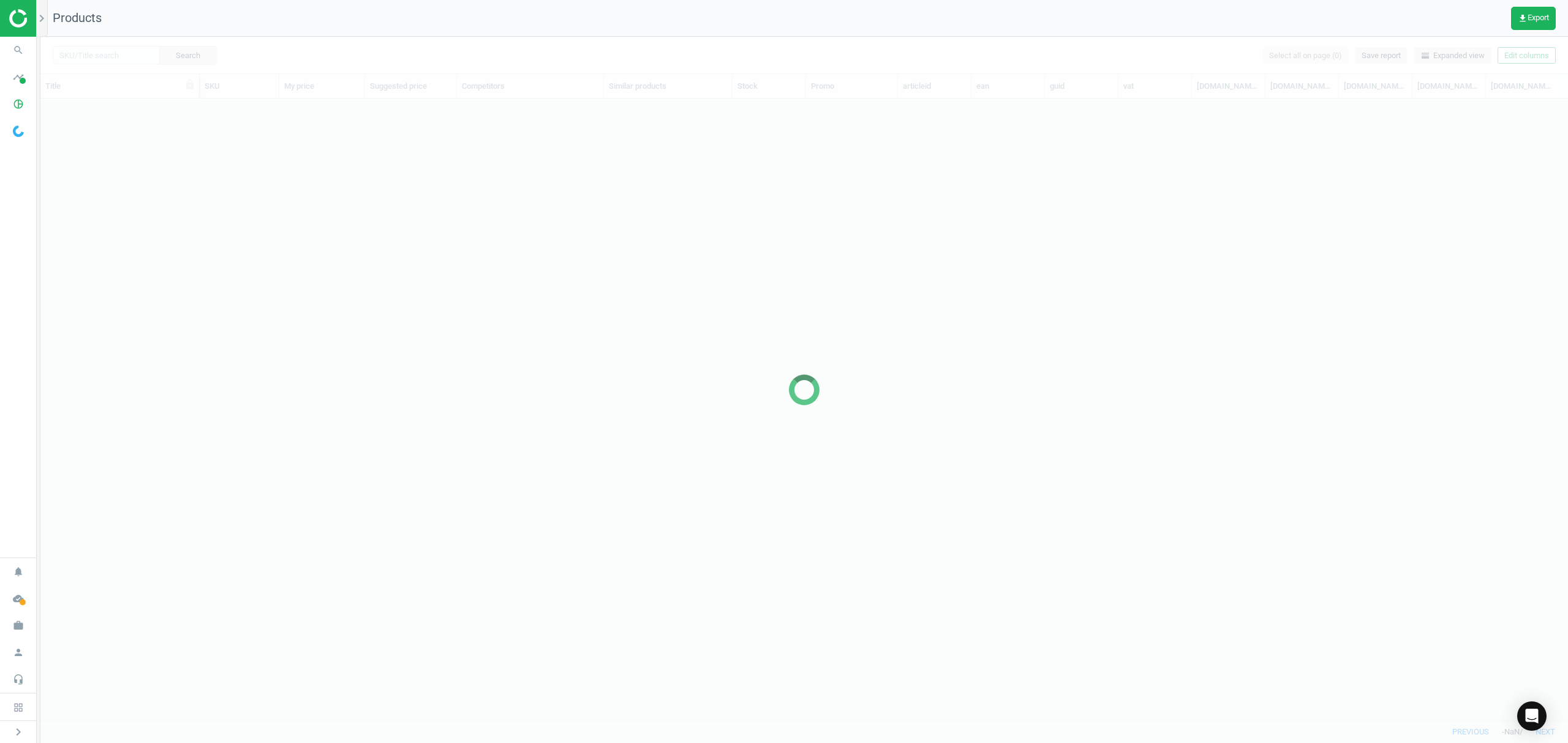
scroll to position [596, 1515]
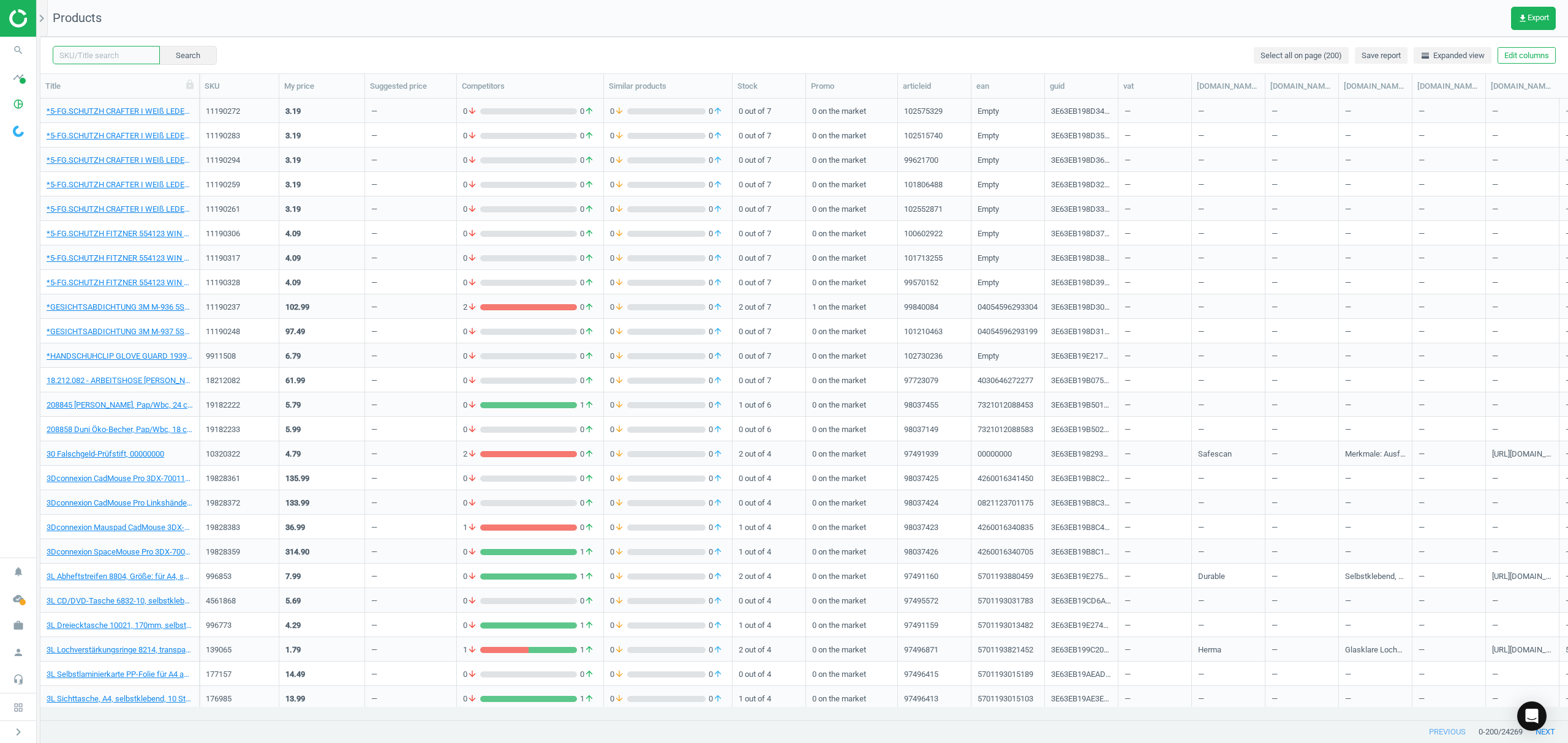
click at [96, 57] on input "text" at bounding box center [106, 55] width 107 height 18
paste input "173746"
type input "173746"
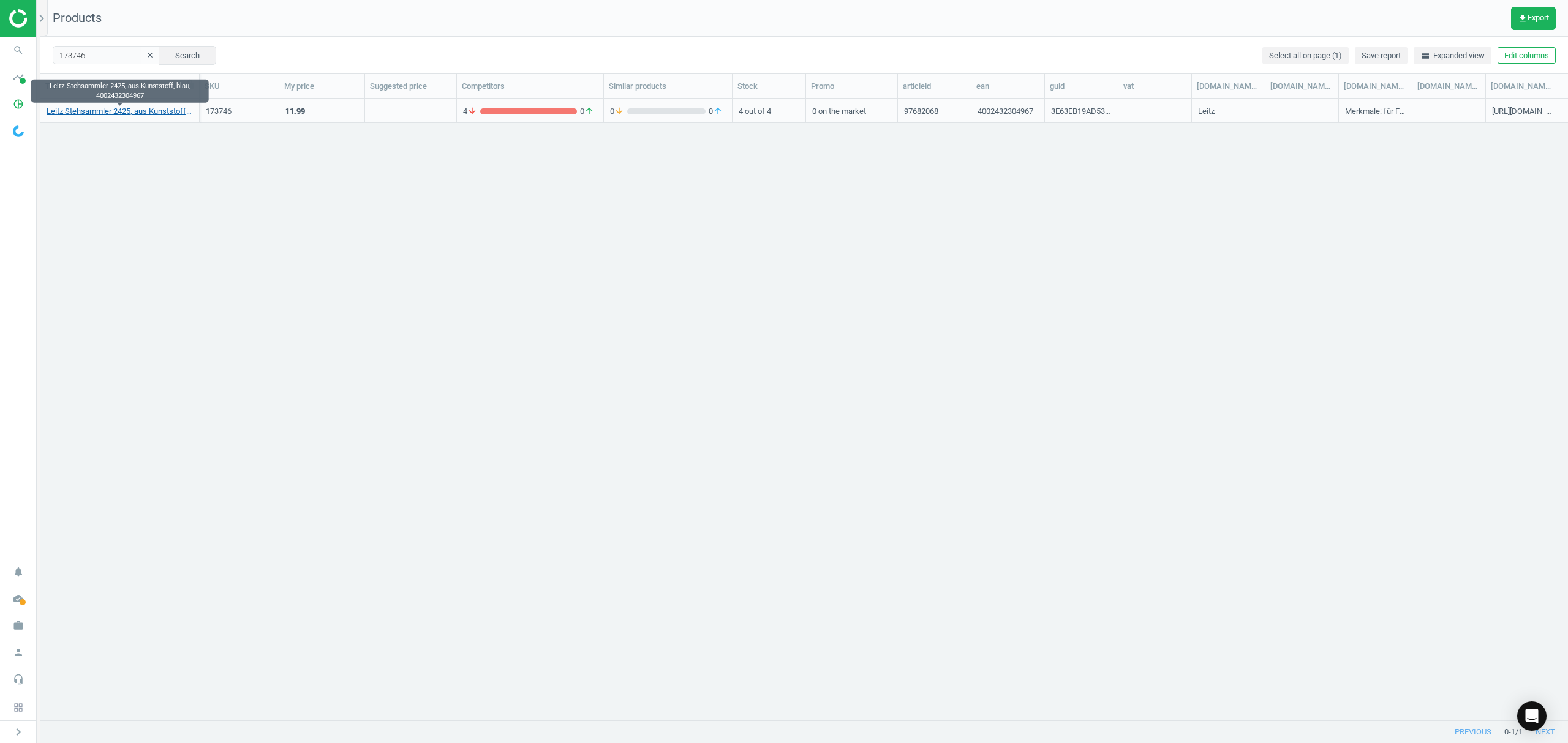
click at [111, 108] on link "Leitz Stehsammler 2425, aus Kunststoff, blau, 4002432304967" at bounding box center [120, 111] width 146 height 11
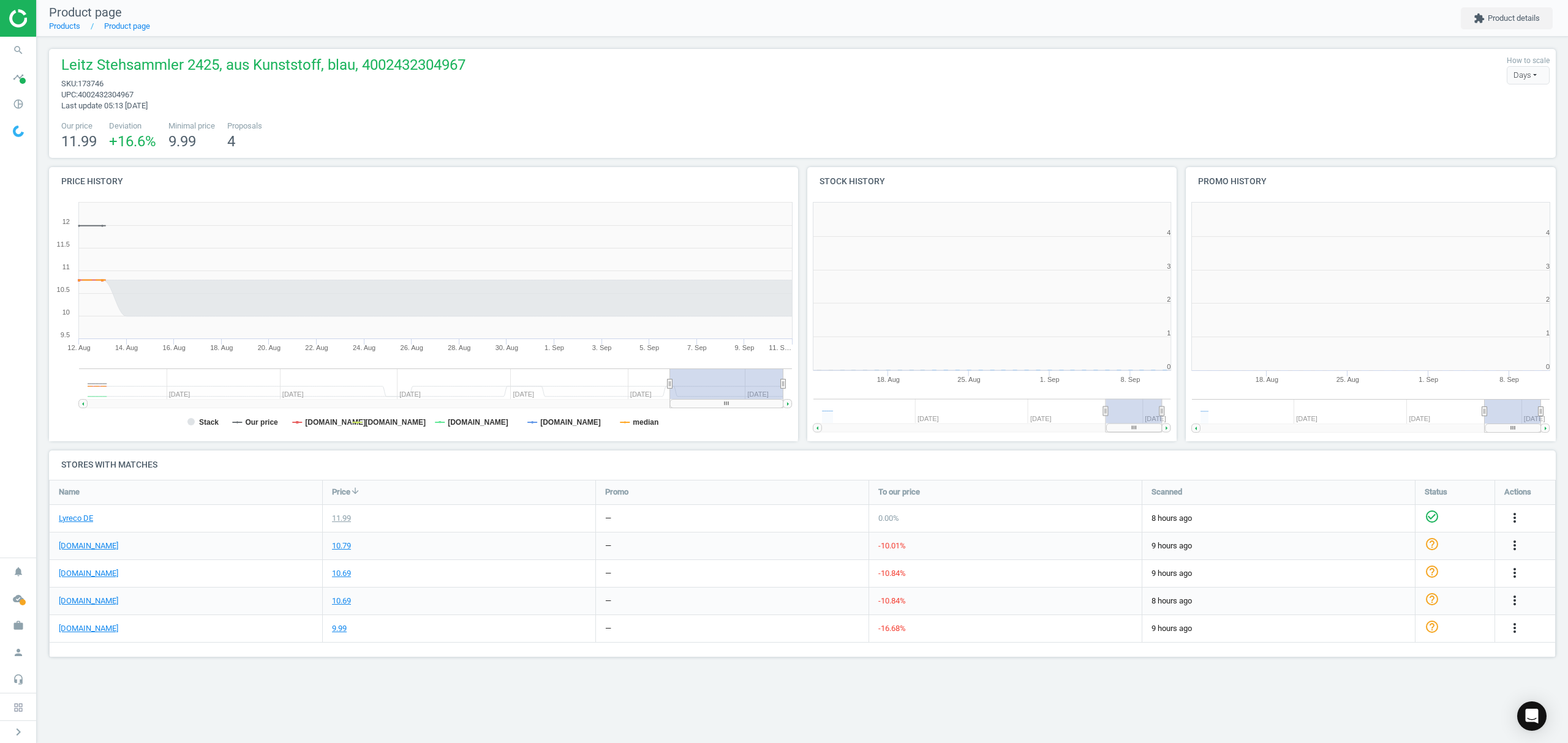
scroll to position [270, 394]
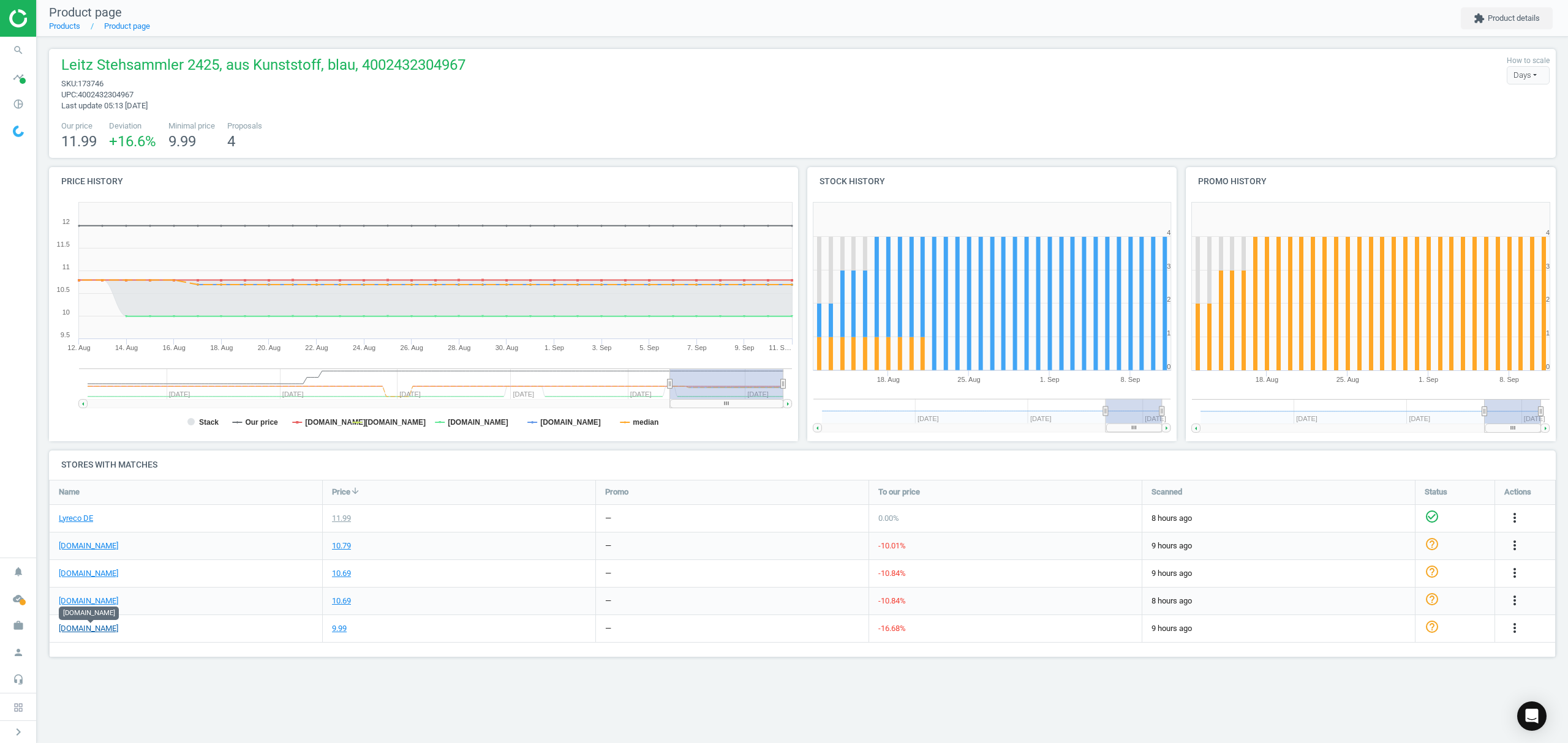
click at [102, 625] on link "[DOMAIN_NAME]" at bounding box center [88, 628] width 59 height 11
click at [56, 23] on link "Products" at bounding box center [64, 26] width 31 height 9
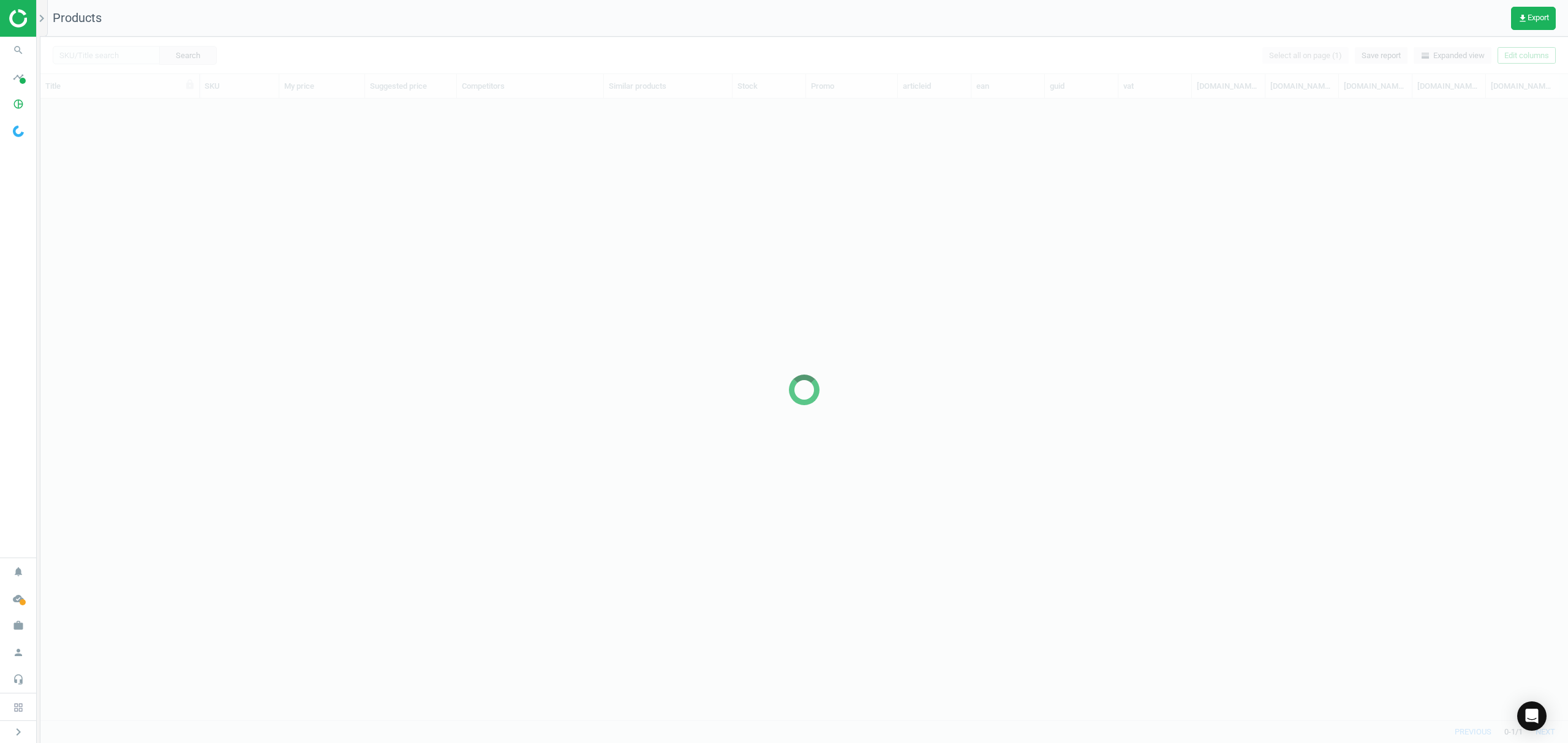
scroll to position [596, 1515]
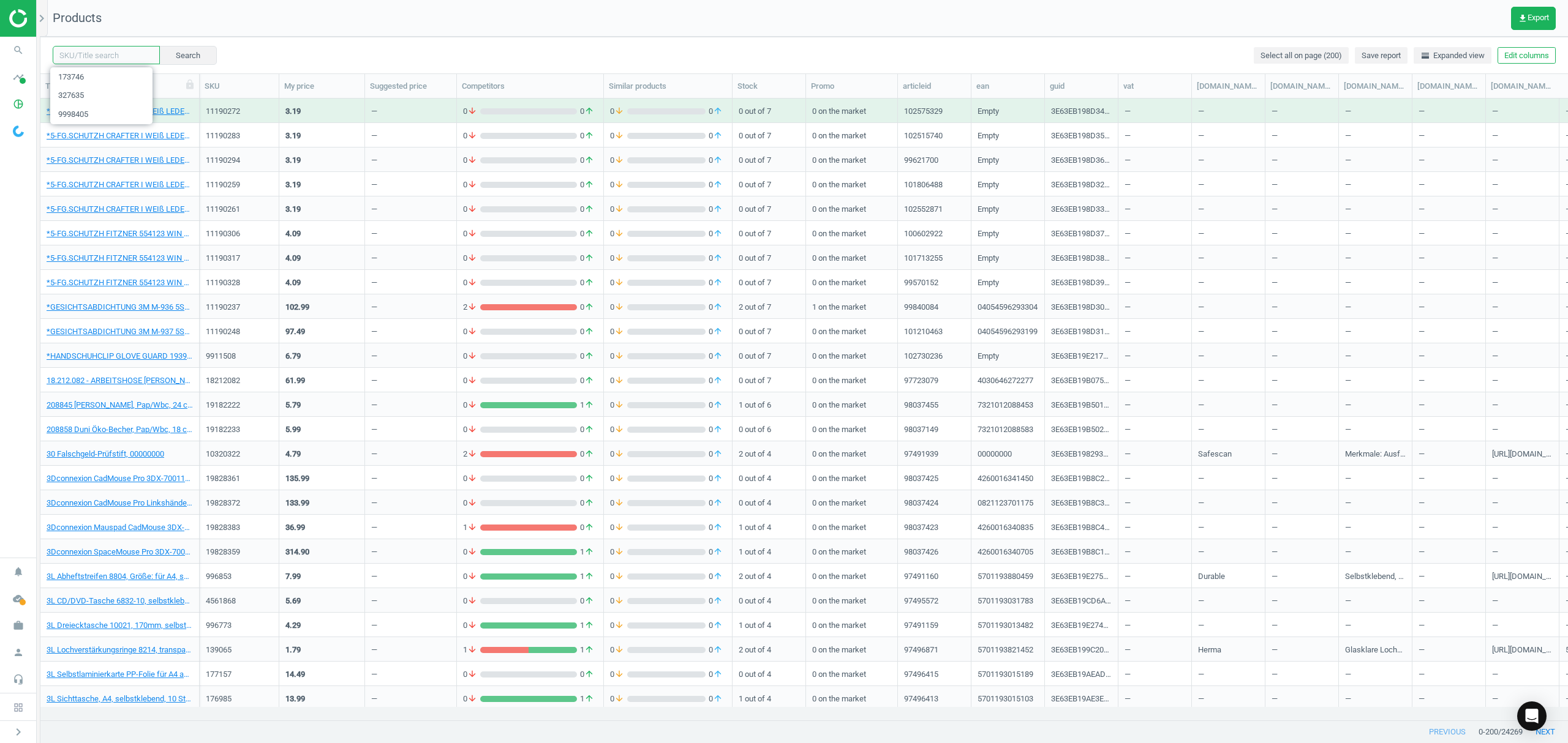
click at [110, 59] on input "text" at bounding box center [106, 55] width 107 height 18
paste input "173735"
type input "173735"
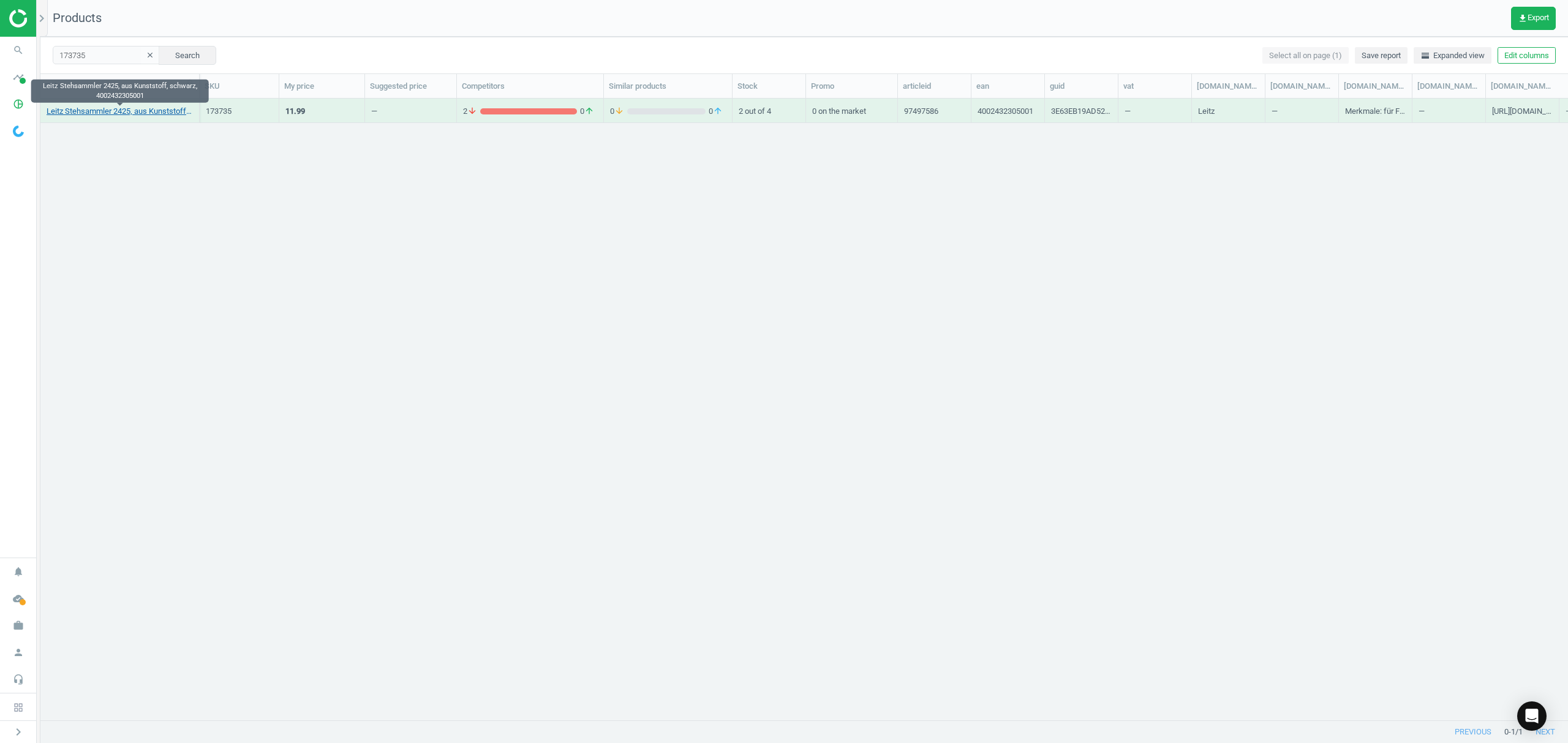
click at [150, 109] on link "Leitz Stehsammler 2425, aus Kunststoff, schwarz, 4002432305001" at bounding box center [120, 111] width 146 height 11
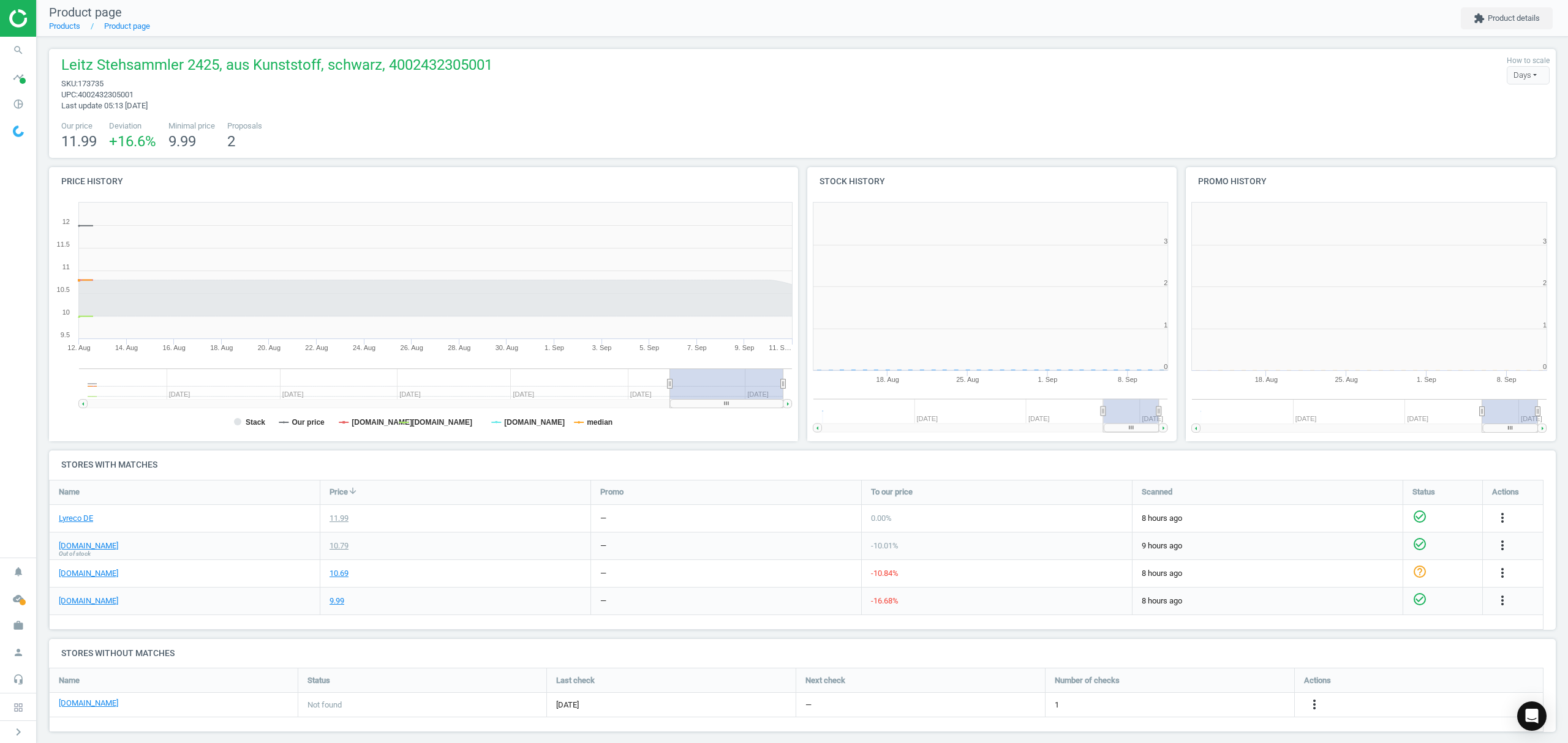
scroll to position [270, 392]
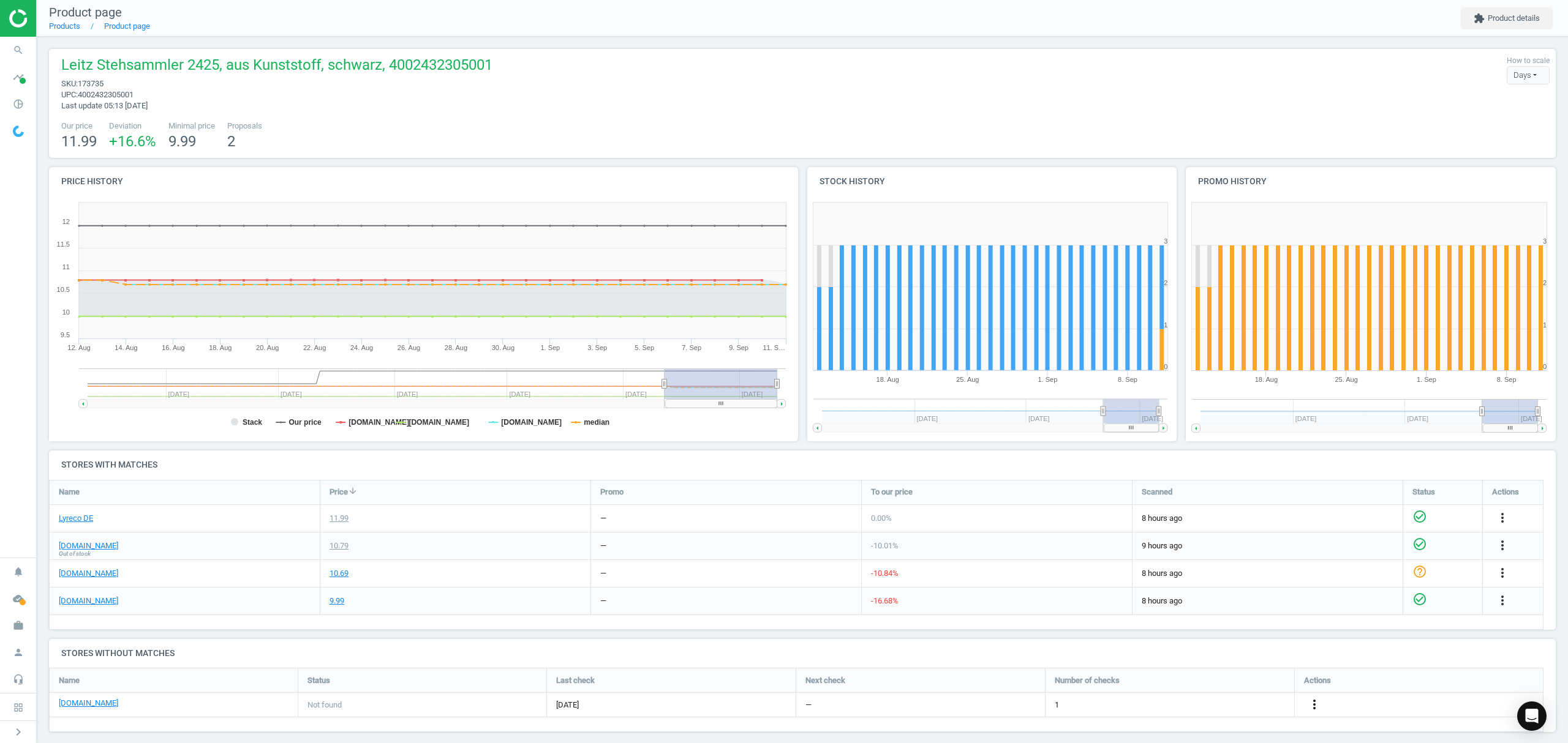
click at [1315, 704] on icon "more_vert" at bounding box center [1315, 704] width 15 height 15
click at [1188, 704] on link "Edit URL/product option" at bounding box center [1219, 706] width 168 height 19
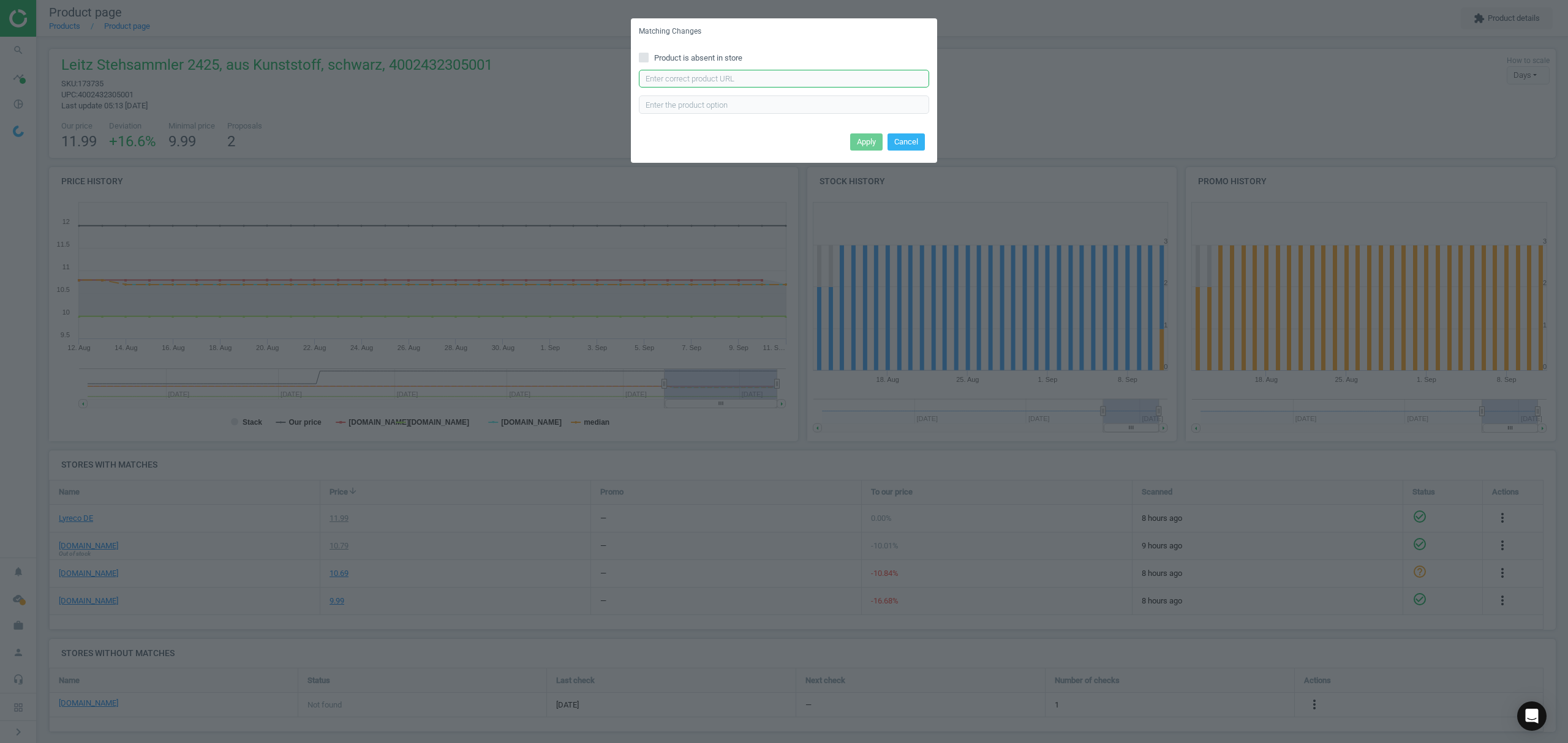
click at [684, 79] on input "text" at bounding box center [784, 79] width 291 height 18
paste input "https://www.office-discount.de/leitz-kunststoff-stehsammler-664268"
type input "https://www.office-discount.de/leitz-kunststoff-stehsammler-664268"
click at [868, 142] on button "Apply" at bounding box center [866, 142] width 32 height 17
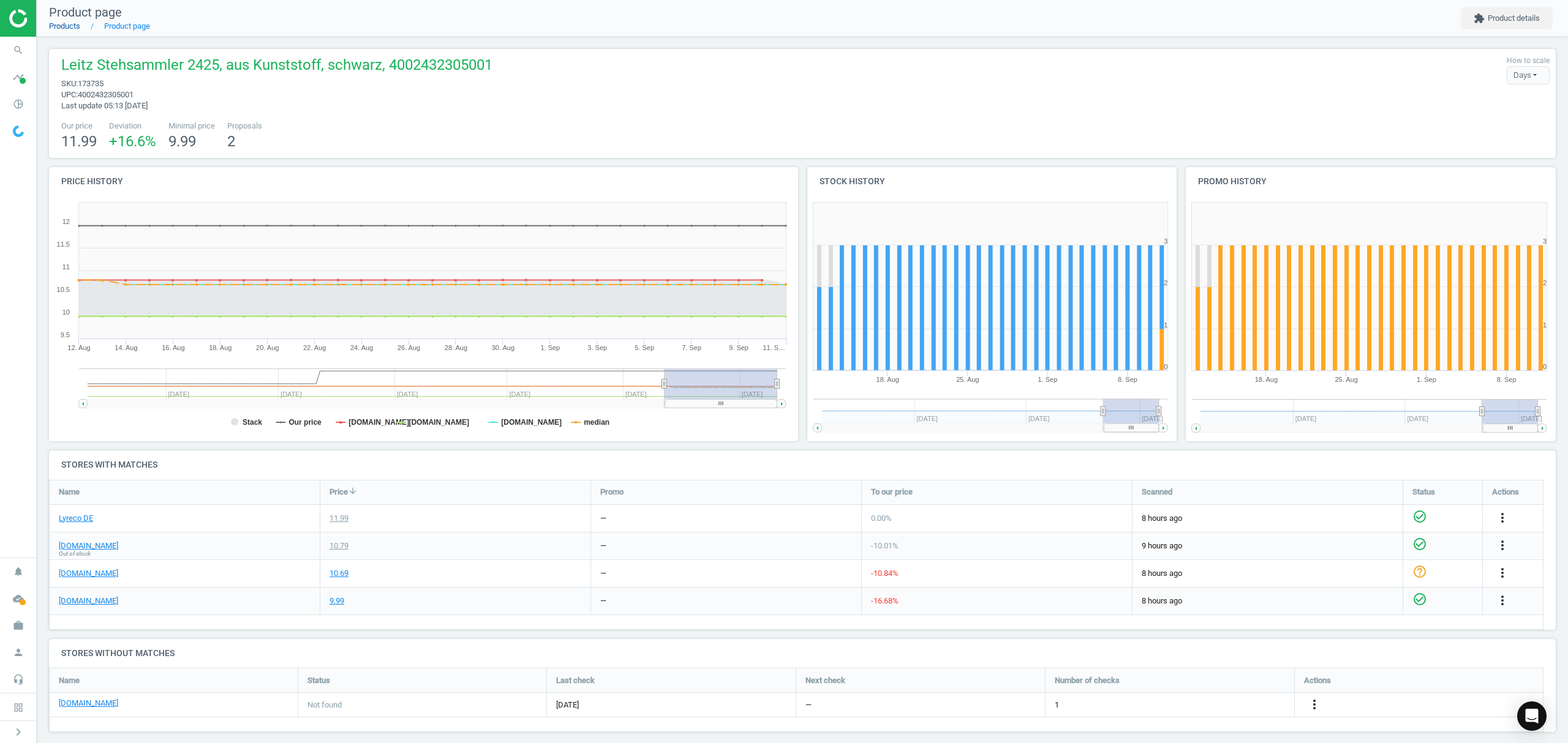
click at [55, 26] on link "Products" at bounding box center [64, 26] width 31 height 9
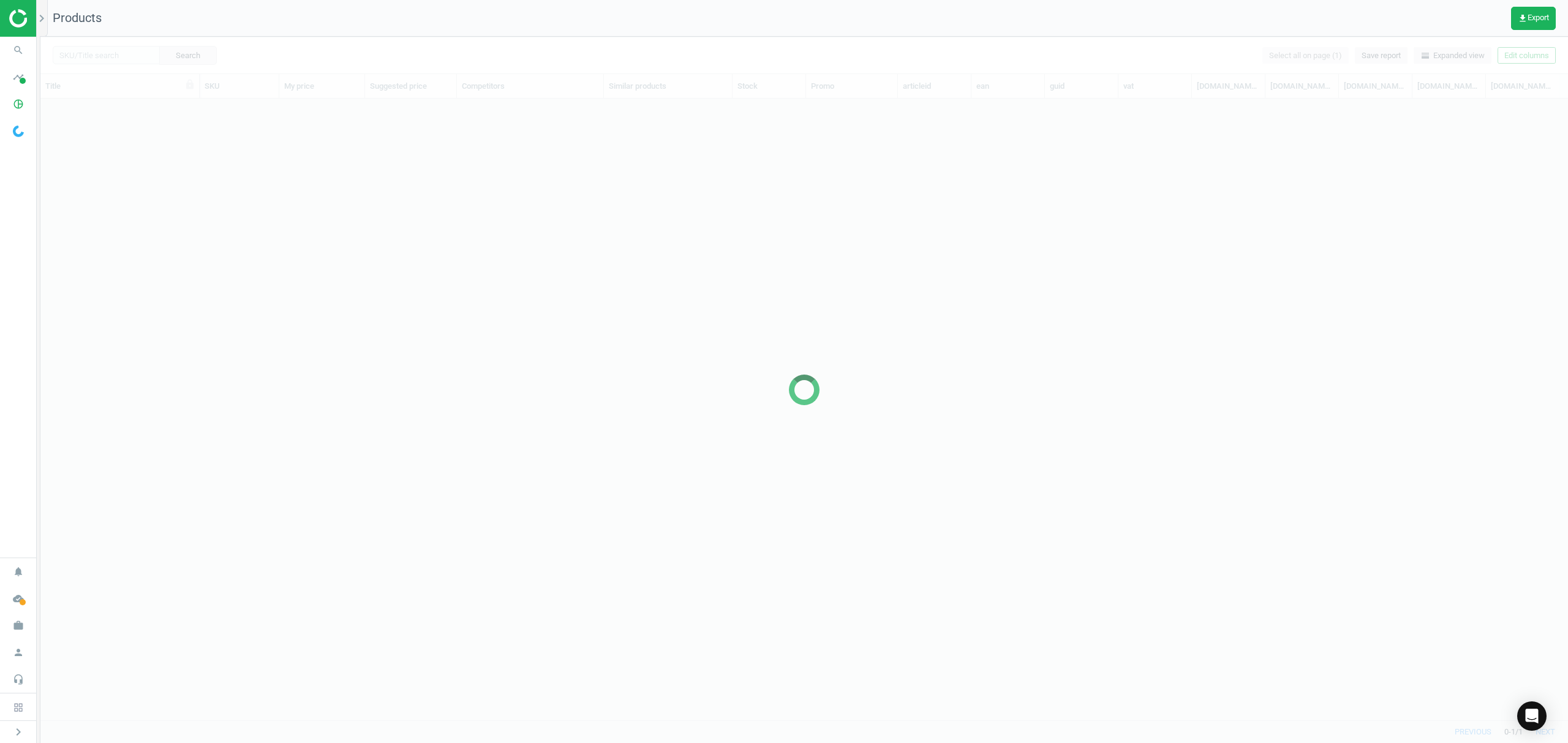
scroll to position [596, 1515]
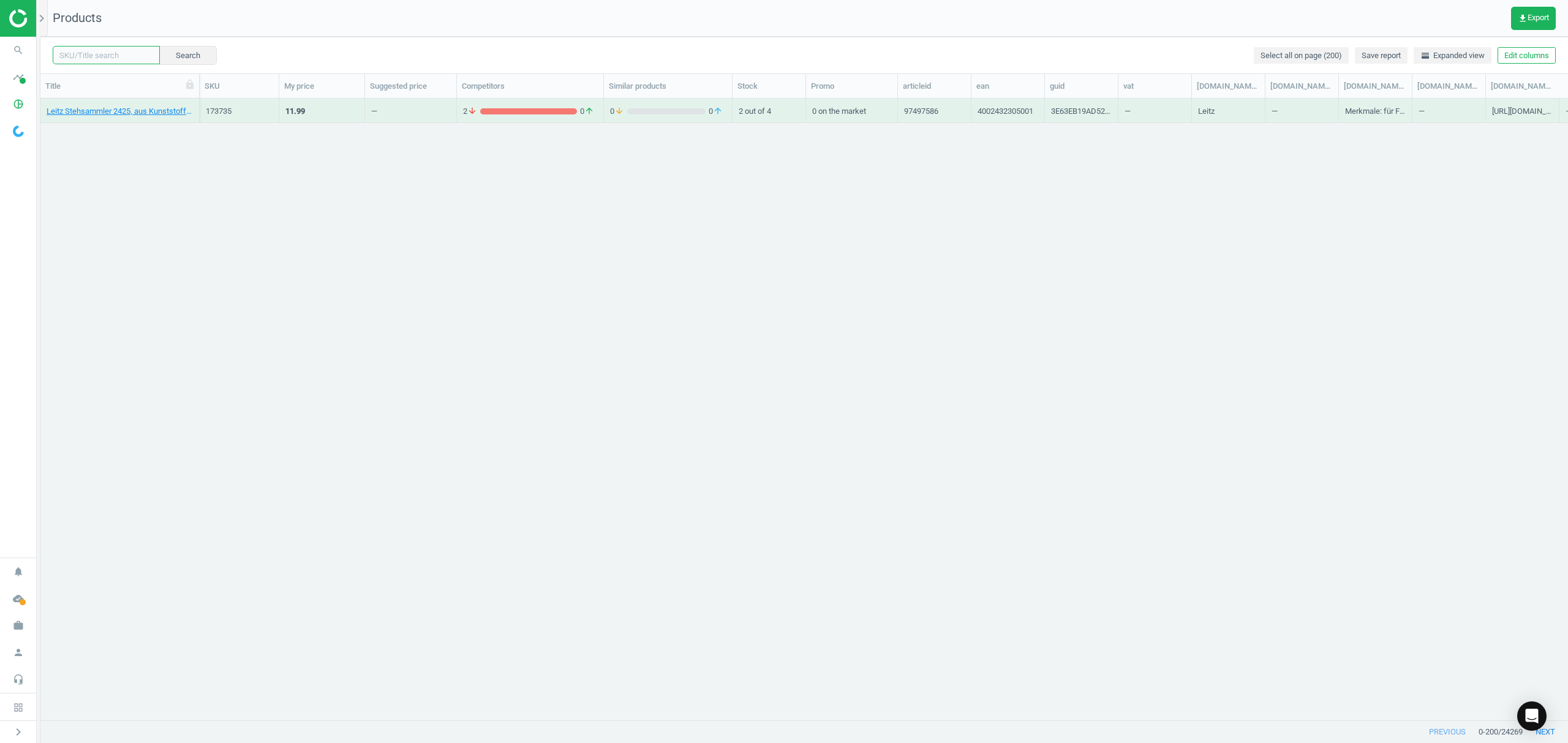
click at [109, 56] on input "text" at bounding box center [106, 55] width 107 height 18
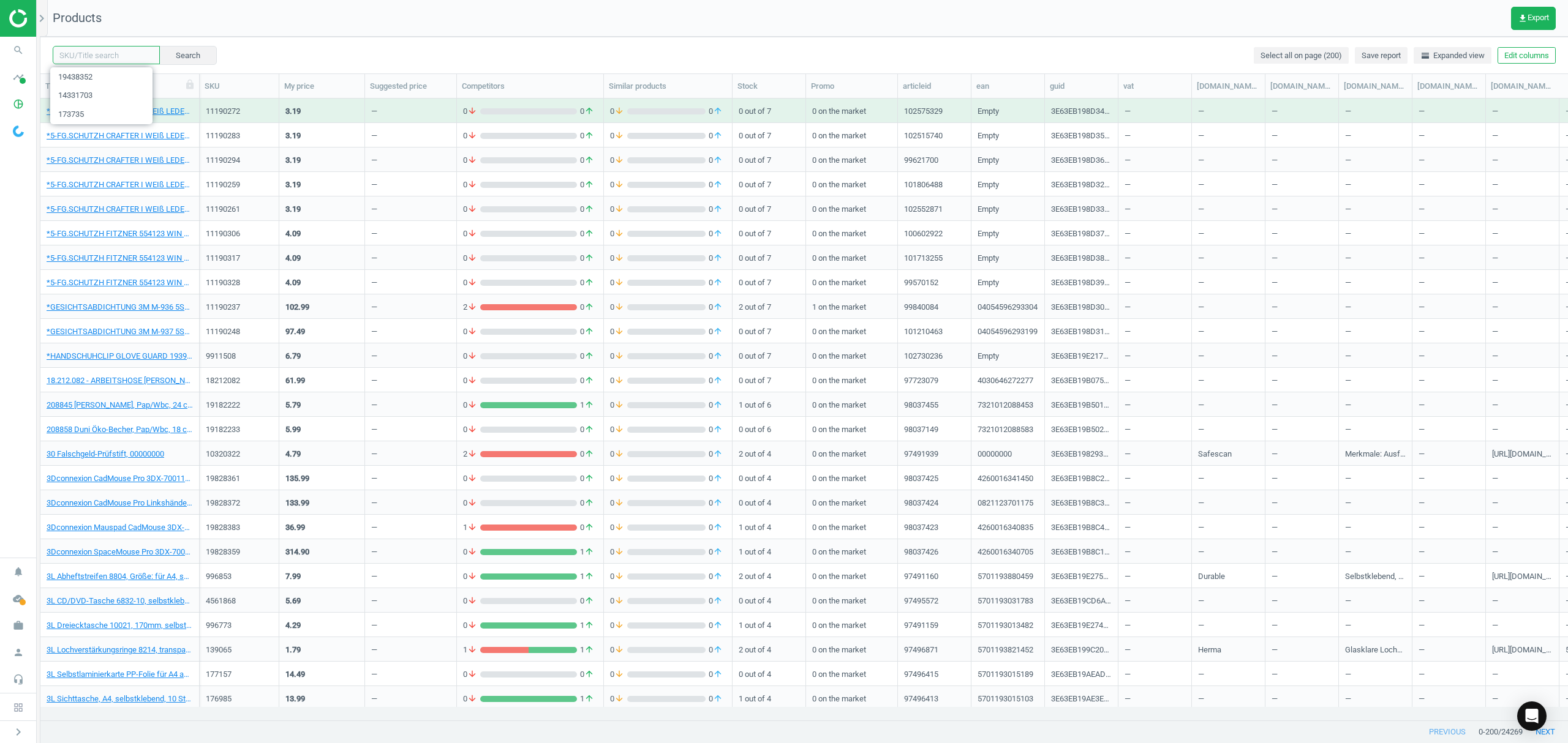
paste input "19438352"
type input "19438352"
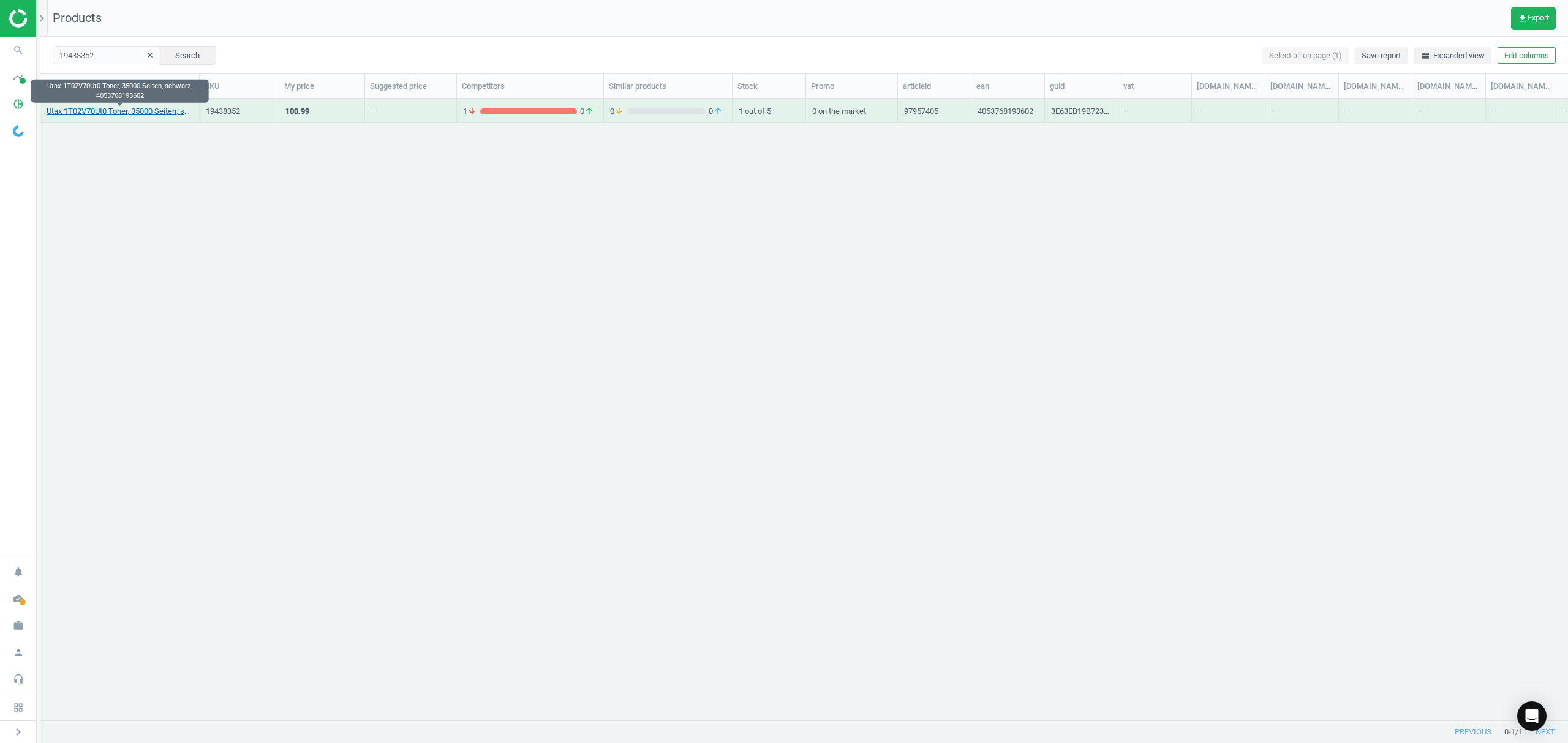
click at [125, 112] on link "Utax 1T02V70Ut0 Toner, 35000 Seiten, schwarz, 4053768193602" at bounding box center [120, 111] width 146 height 11
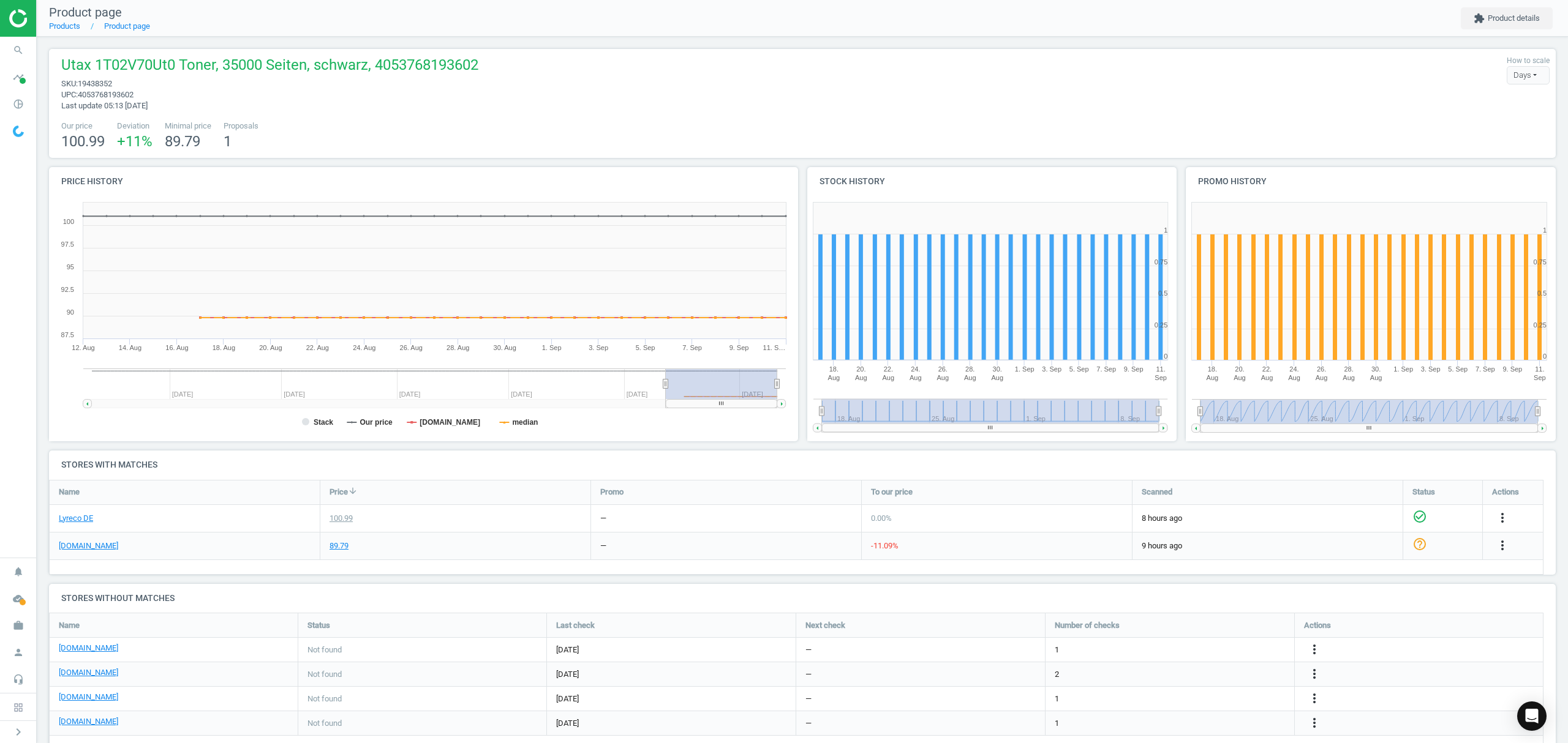
click at [99, 82] on span "19438352" at bounding box center [95, 83] width 34 height 9
copy span "19438352"
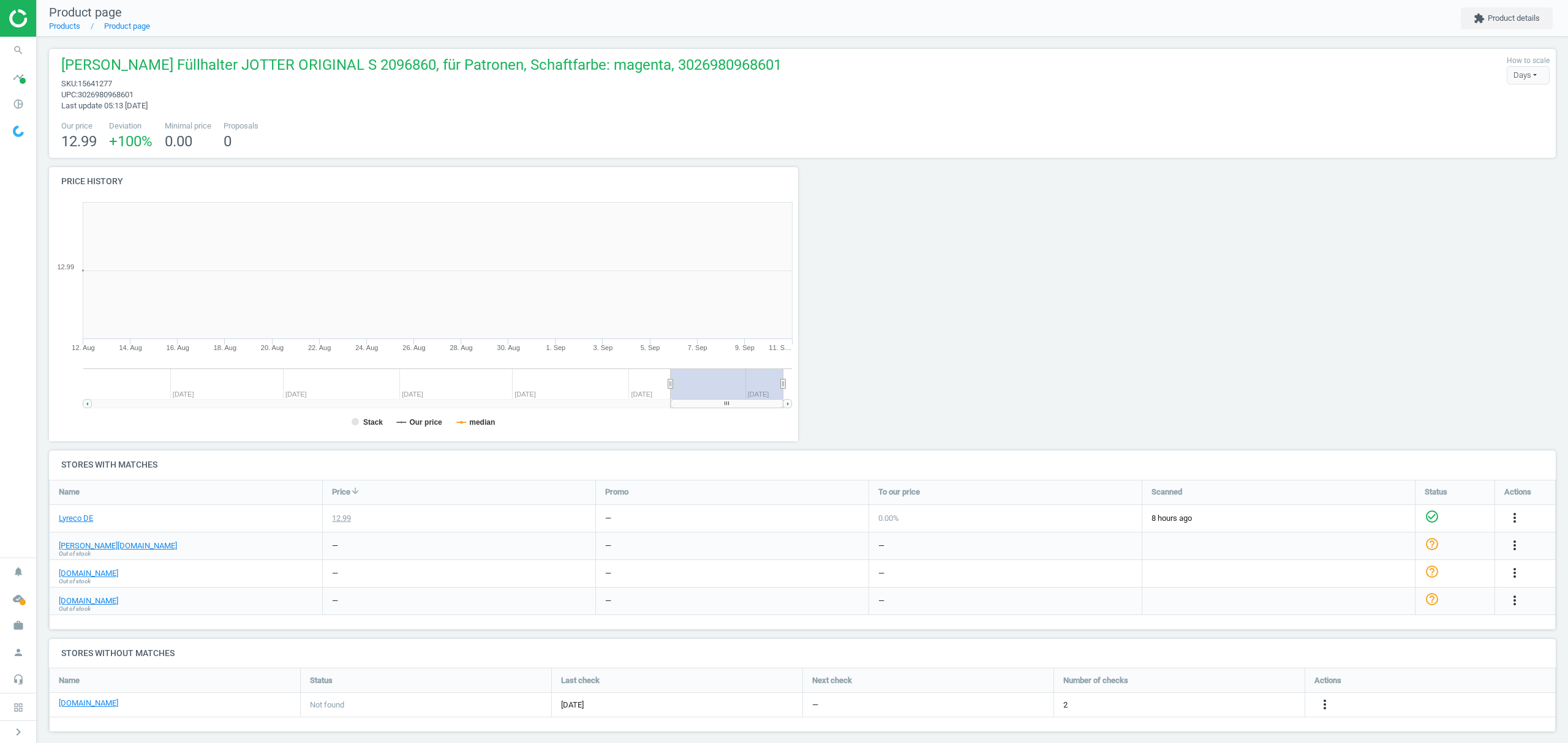
scroll to position [270, 768]
click at [65, 23] on link "Products" at bounding box center [64, 26] width 31 height 9
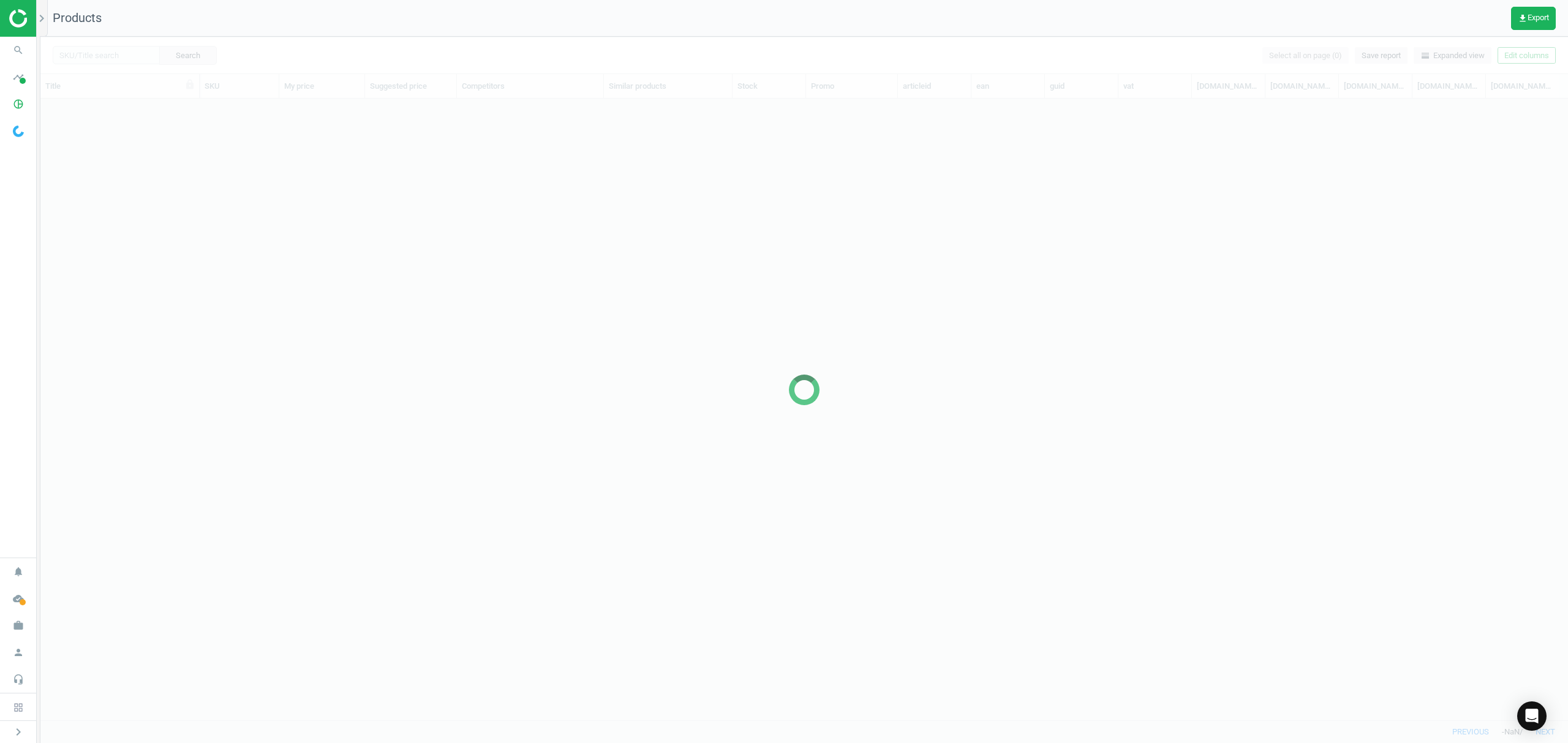
scroll to position [596, 1515]
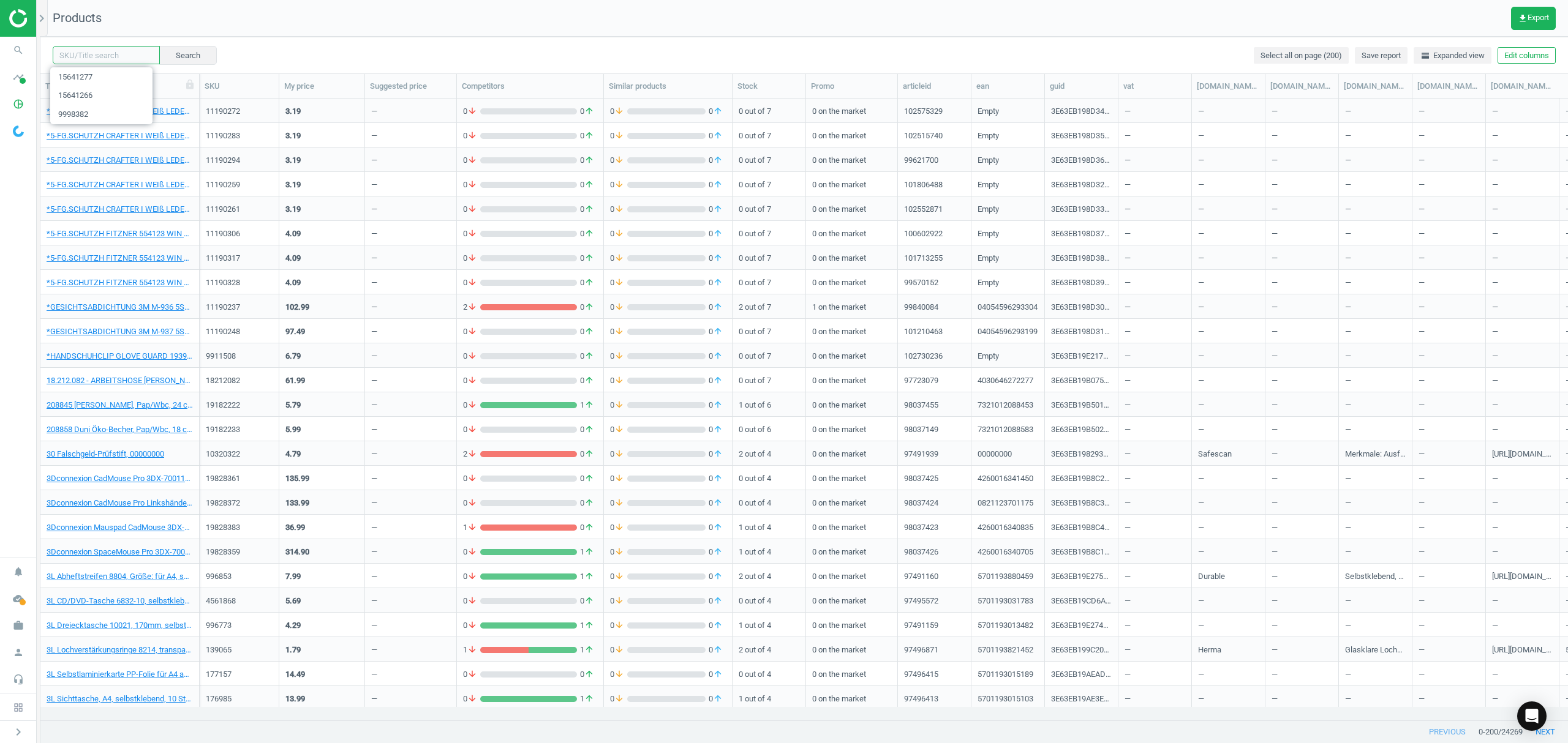
click at [112, 54] on input "text" at bounding box center [106, 55] width 107 height 18
paste input "9998405"
type input "9998405"
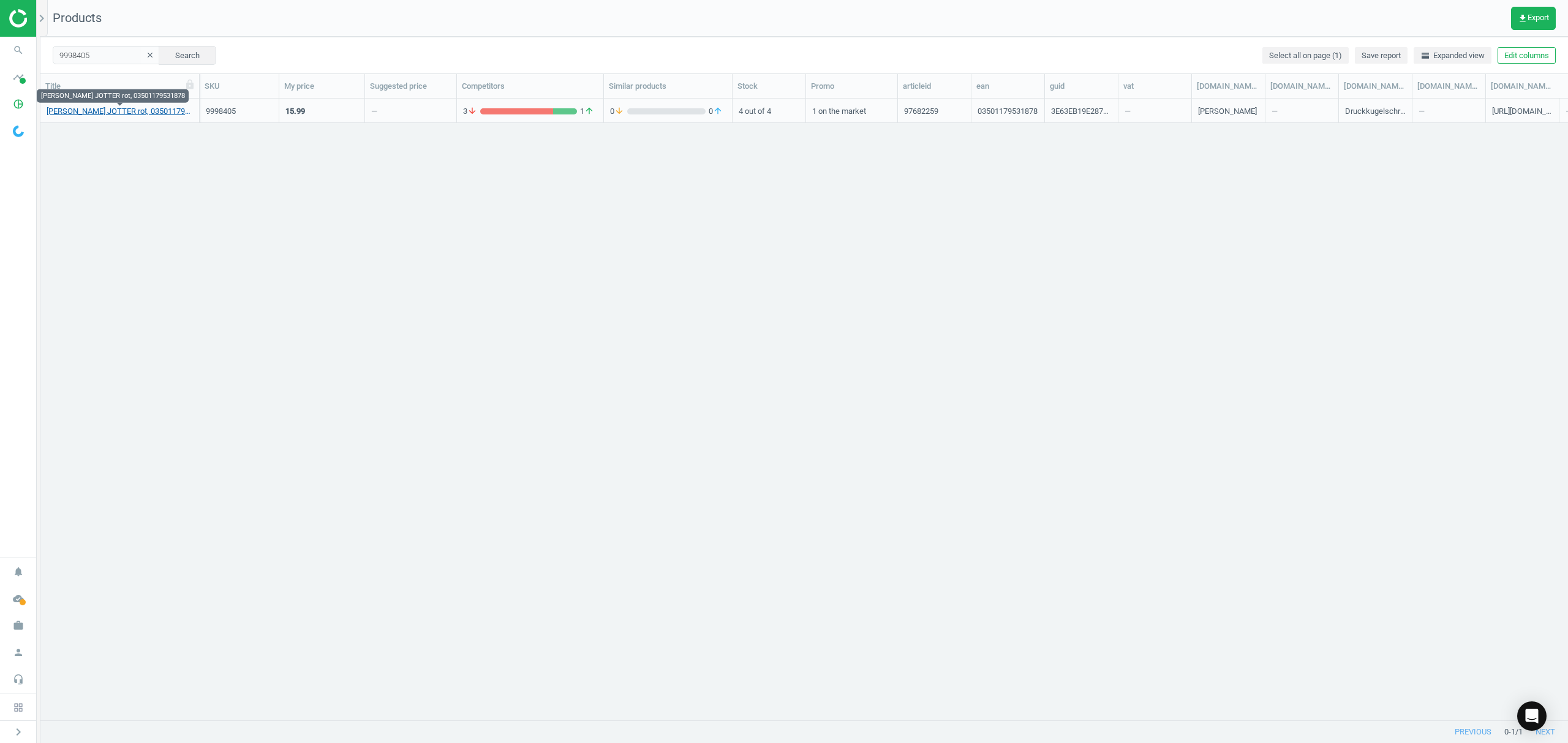
click at [96, 112] on link "[PERSON_NAME] JOTTER rot, 03501179531878" at bounding box center [120, 111] width 146 height 11
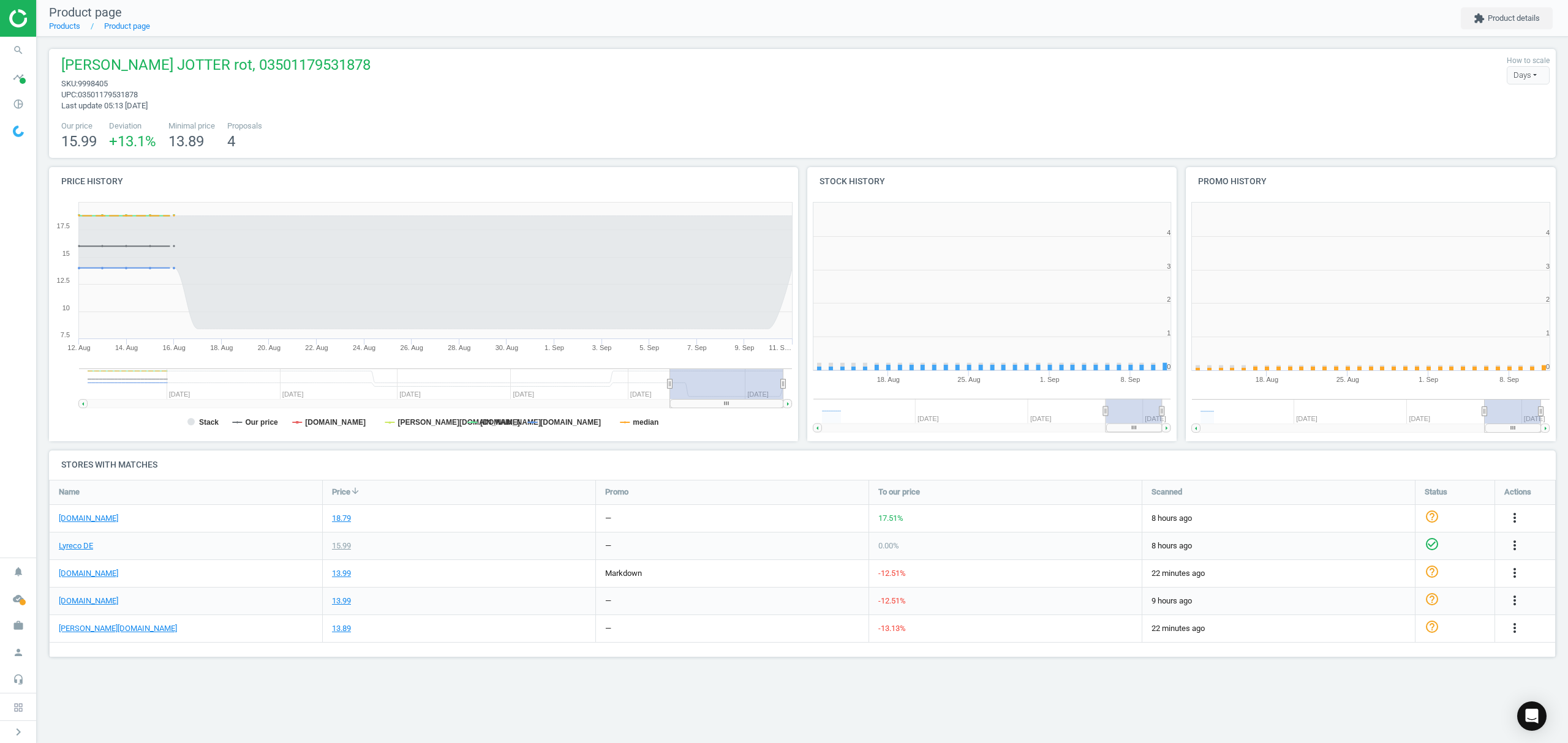
scroll to position [270, 394]
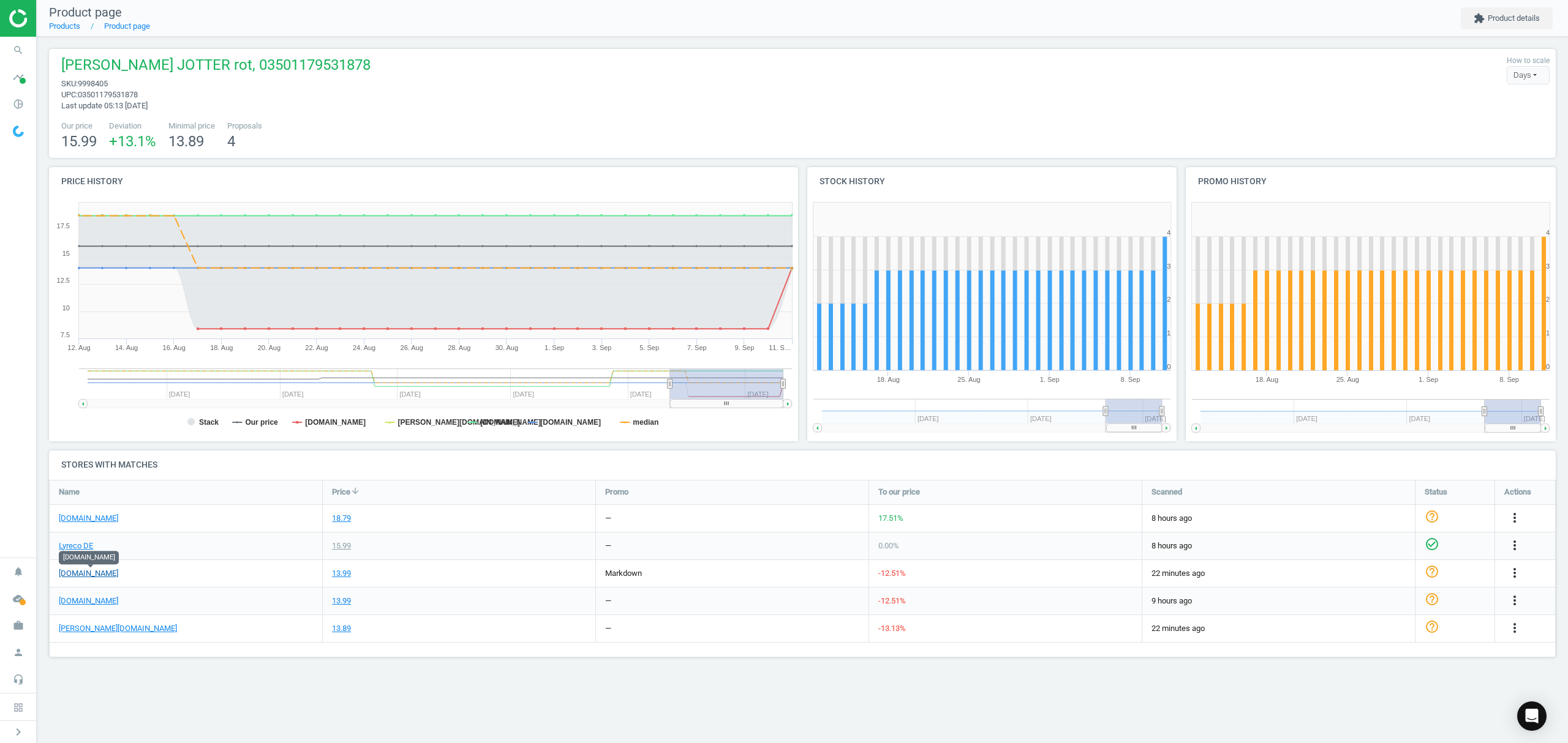
click at [88, 571] on link "[DOMAIN_NAME]" at bounding box center [88, 573] width 59 height 11
click at [66, 28] on link "Products" at bounding box center [64, 26] width 31 height 9
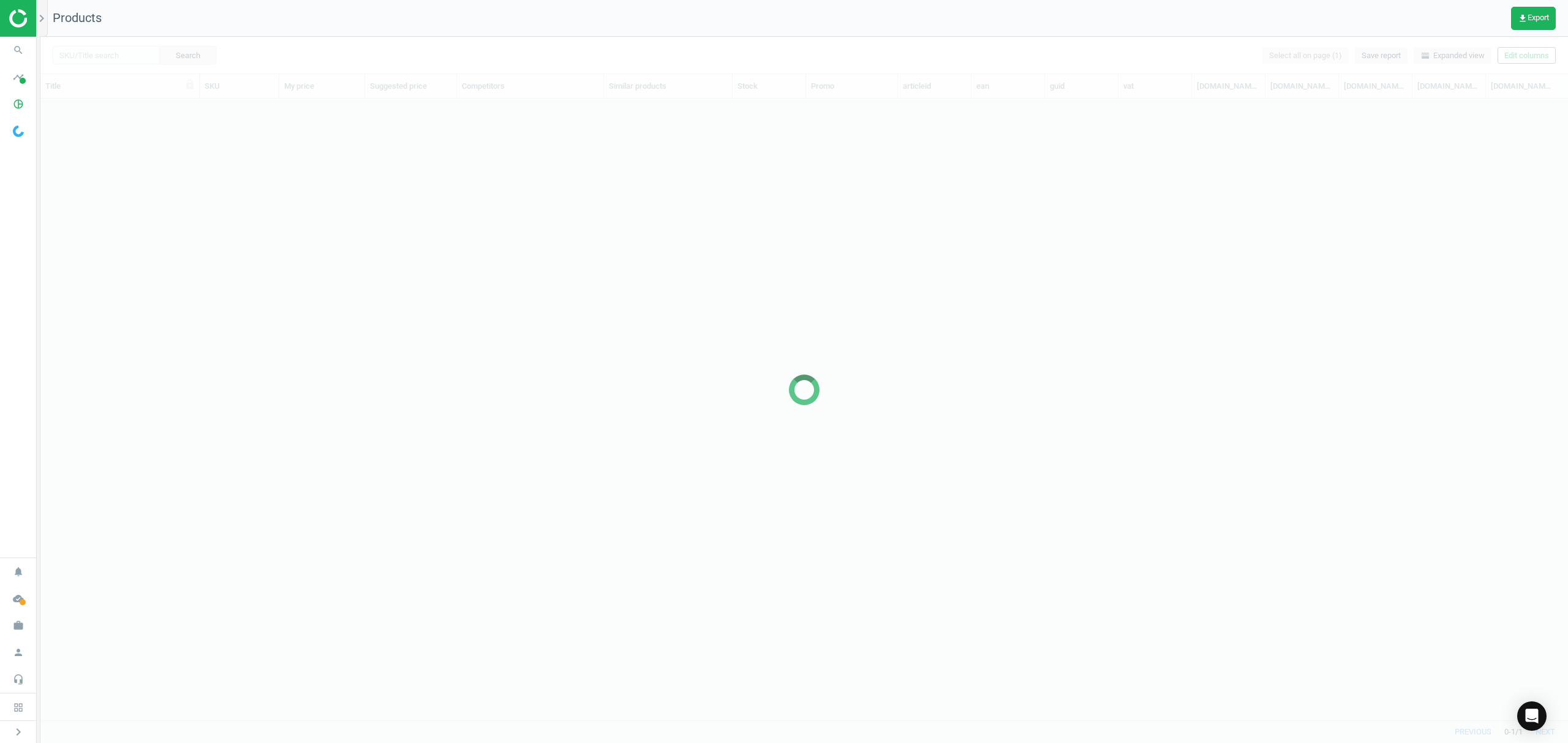
scroll to position [596, 1515]
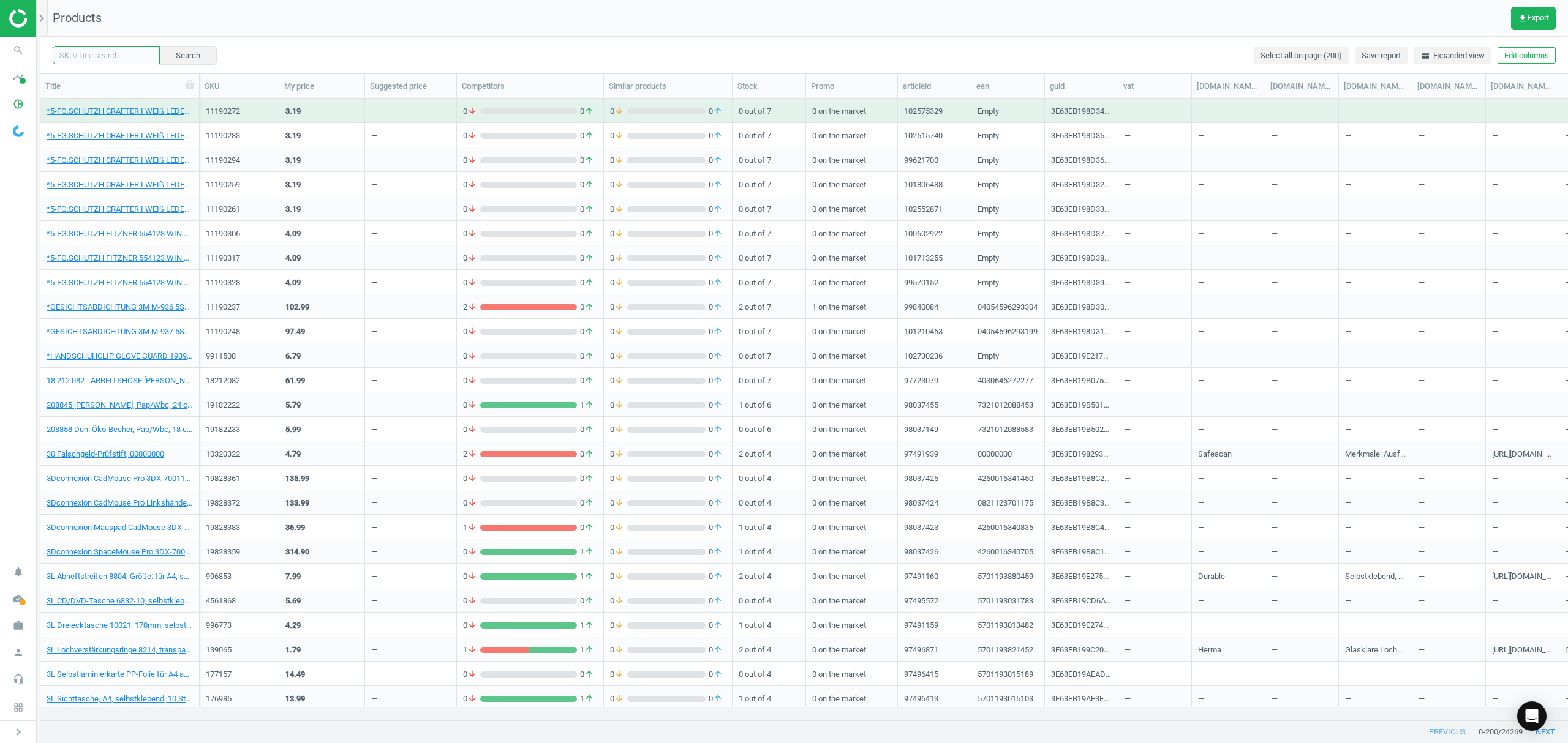
click at [96, 60] on input "text" at bounding box center [106, 55] width 107 height 18
paste input "327635"
type input "327635"
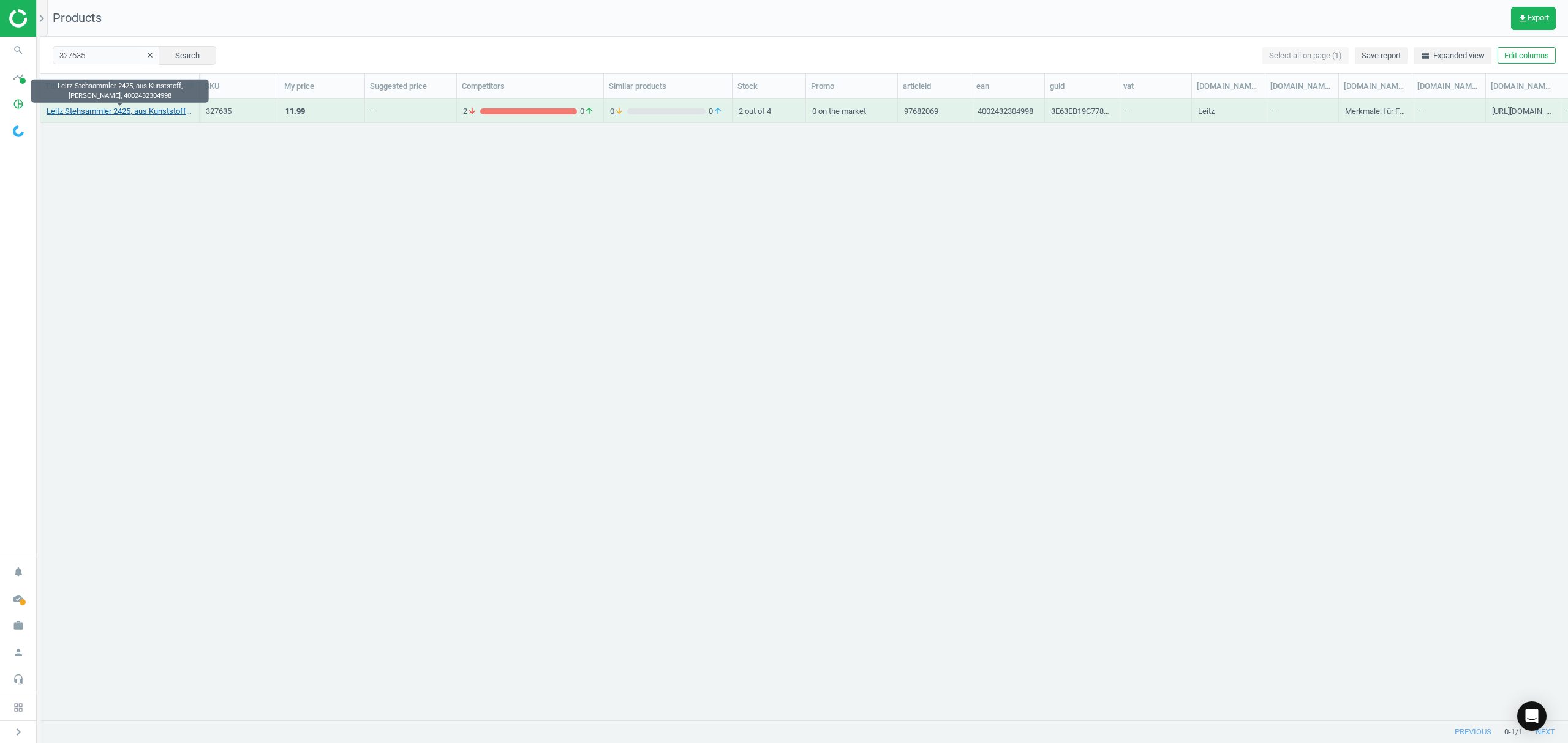
click at [131, 108] on link "Leitz Stehsammler 2425, aus Kunststoff, [PERSON_NAME], 4002432304998" at bounding box center [120, 111] width 146 height 11
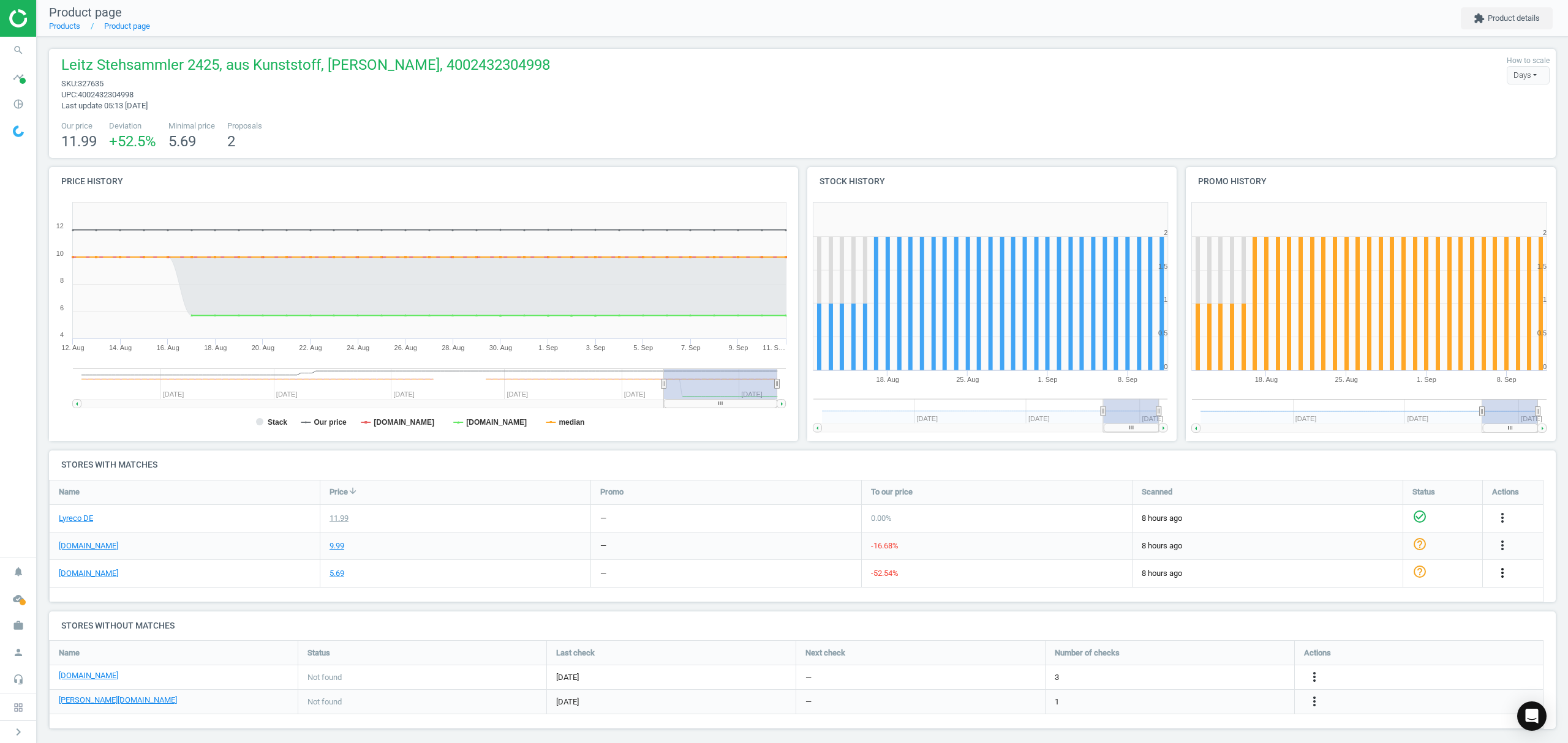
click at [1503, 574] on icon "more_vert" at bounding box center [1502, 573] width 15 height 15
click at [1360, 600] on link "Edit URL/product option" at bounding box center [1407, 602] width 168 height 19
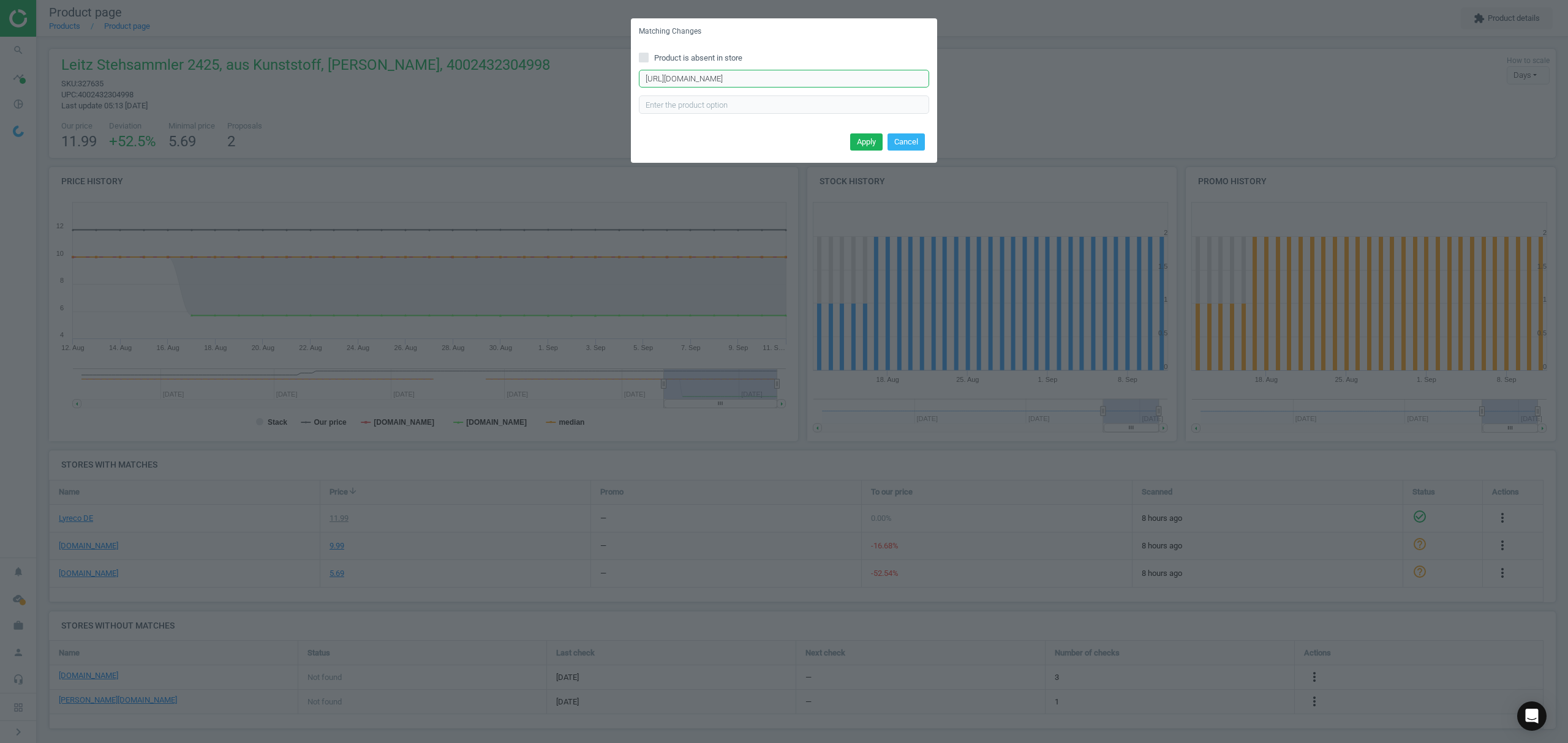
click at [779, 77] on input "https://www.office-discount.de/leitz-trennwand-fuer-stehsammler-664300" at bounding box center [784, 79] width 291 height 18
paste input "kunststoff-stehsammler-66425"
type input "https://www.office-discount.de/leitz-kunststoff-stehsammler-664250"
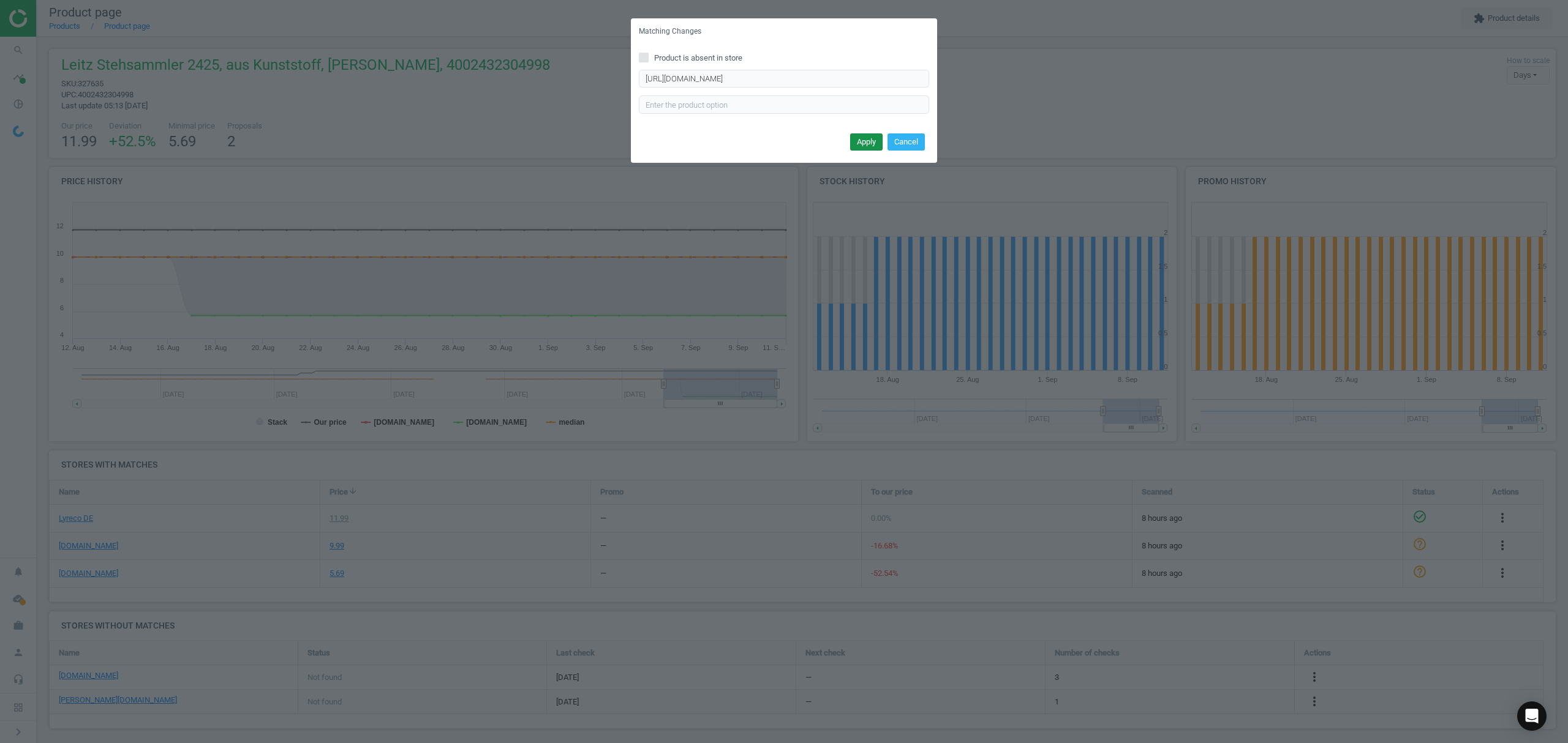
click at [857, 136] on button "Apply" at bounding box center [866, 142] width 32 height 17
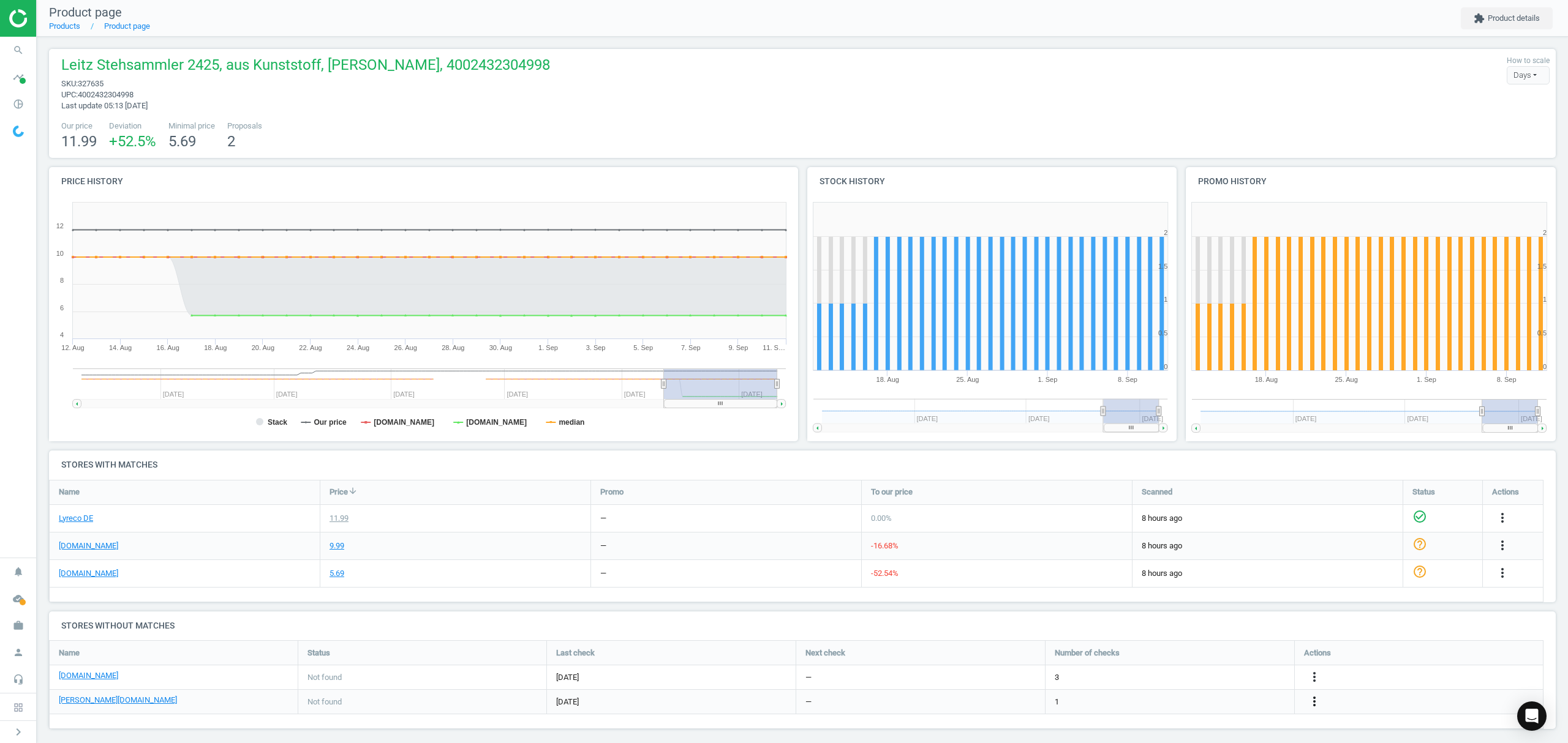
click at [1316, 698] on icon "more_vert" at bounding box center [1315, 701] width 15 height 15
click at [1206, 698] on link "Edit URL/product option" at bounding box center [1219, 702] width 168 height 19
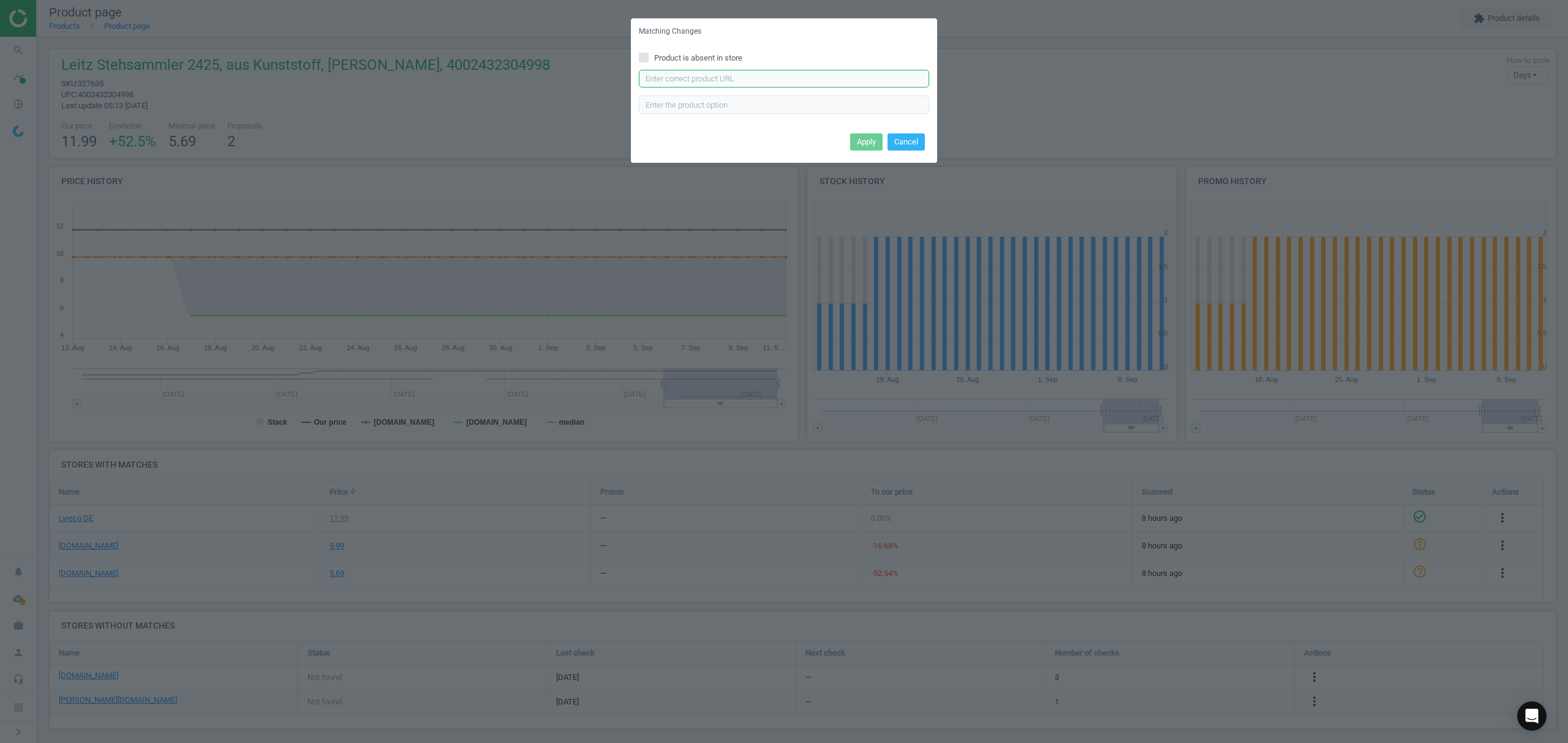
click at [735, 79] on input "text" at bounding box center [784, 79] width 291 height 18
paste input "https://www.otto-office.com/de/Leitz-Stehsammler-2425/62221/p"
type input "https://www.otto-office.com/de/Leitz-Stehsammler-2425/62221/p"
click at [863, 138] on button "Apply" at bounding box center [866, 142] width 32 height 17
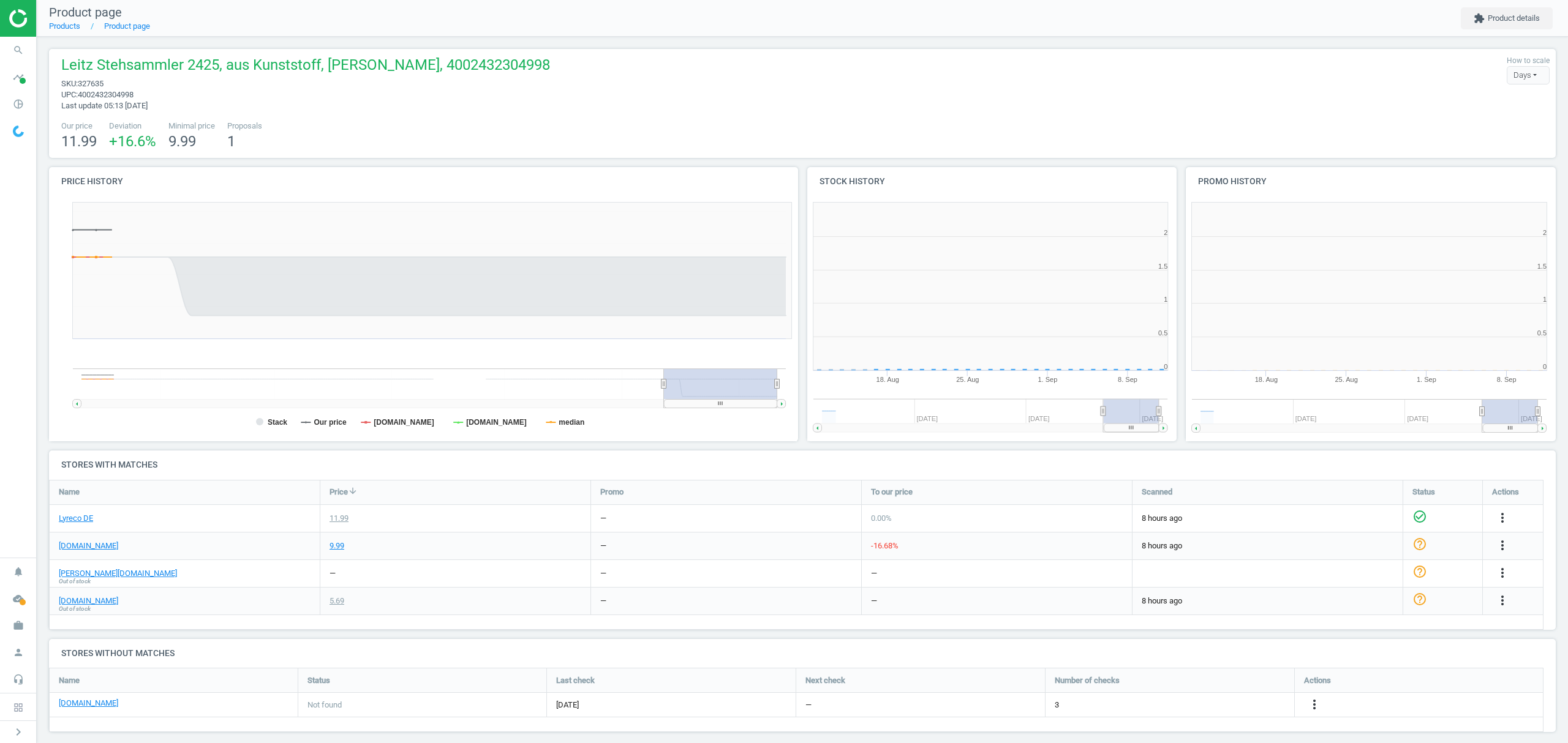
scroll to position [270, 392]
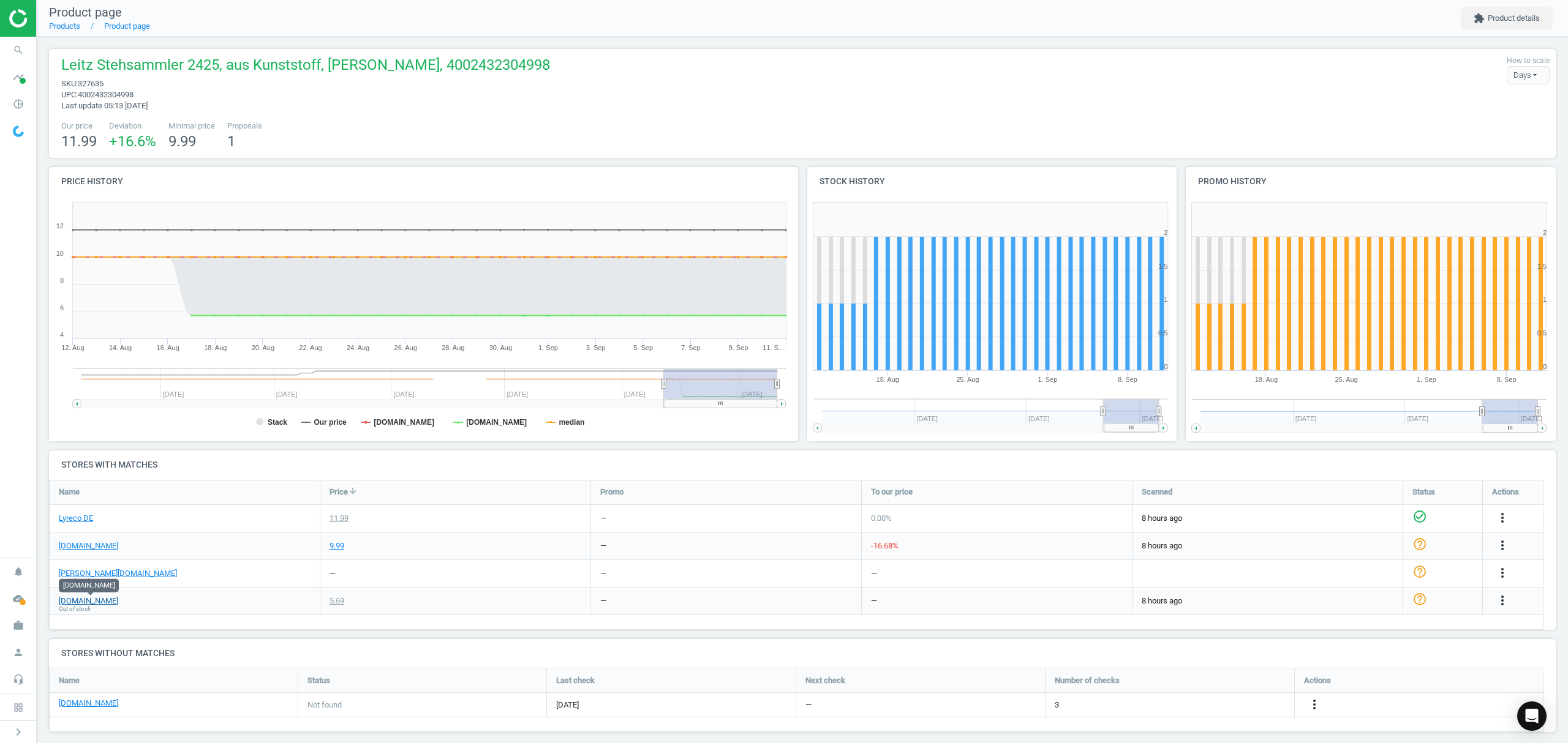
click at [74, 603] on link "[DOMAIN_NAME]" at bounding box center [88, 601] width 59 height 11
drag, startPoint x: 1313, startPoint y: 703, endPoint x: 1304, endPoint y: 701, distance: 9.2
click at [1312, 703] on icon "more_vert" at bounding box center [1315, 704] width 15 height 15
click at [1201, 708] on link "Edit URL/product option" at bounding box center [1219, 706] width 168 height 19
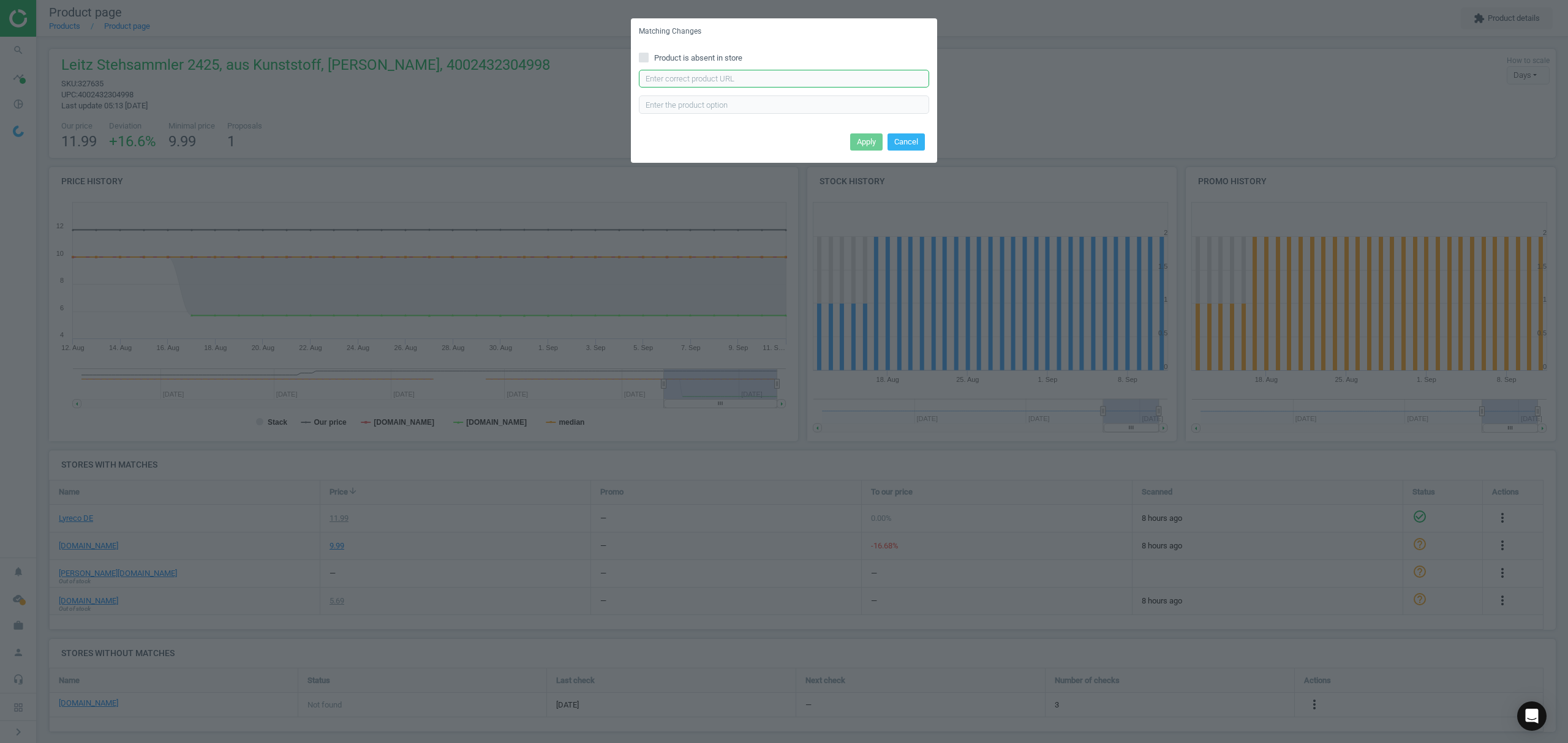
click at [762, 80] on input "text" at bounding box center [784, 79] width 291 height 18
paste input "[URL][DOMAIN_NAME][PERSON_NAME]"
type input "[URL][DOMAIN_NAME][PERSON_NAME]"
click at [860, 143] on button "Apply" at bounding box center [866, 142] width 32 height 17
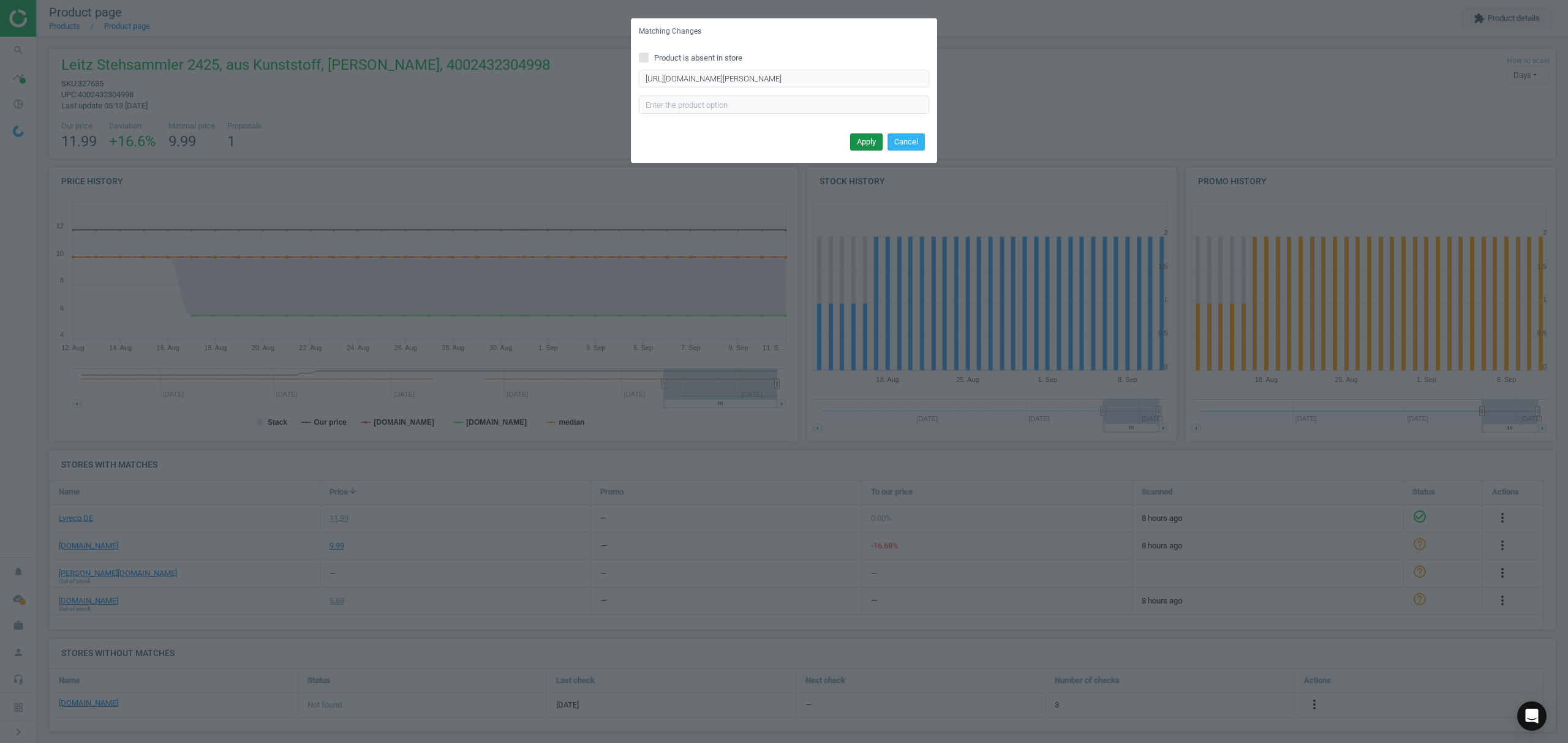
scroll to position [0, 0]
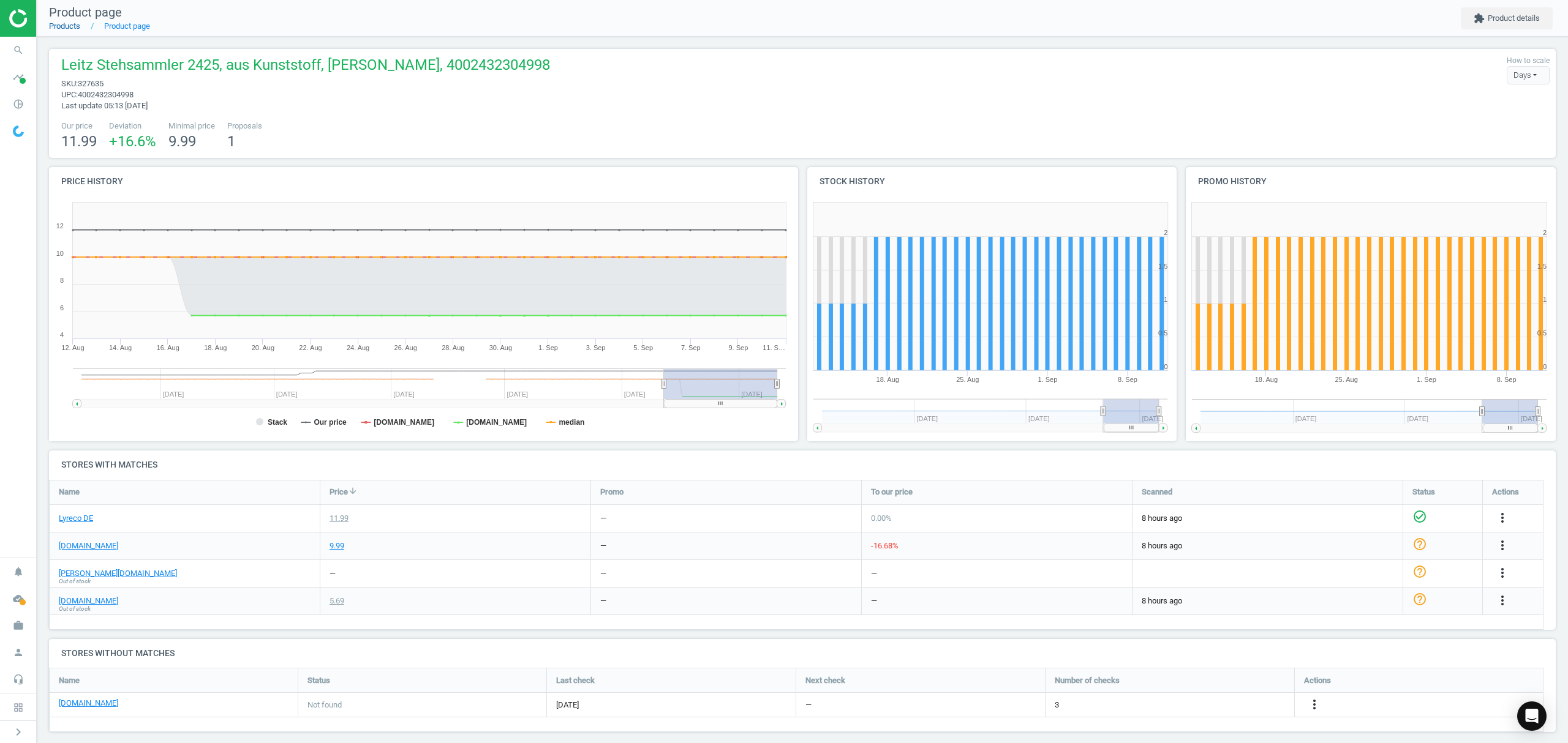
click at [64, 27] on link "Products" at bounding box center [64, 26] width 31 height 9
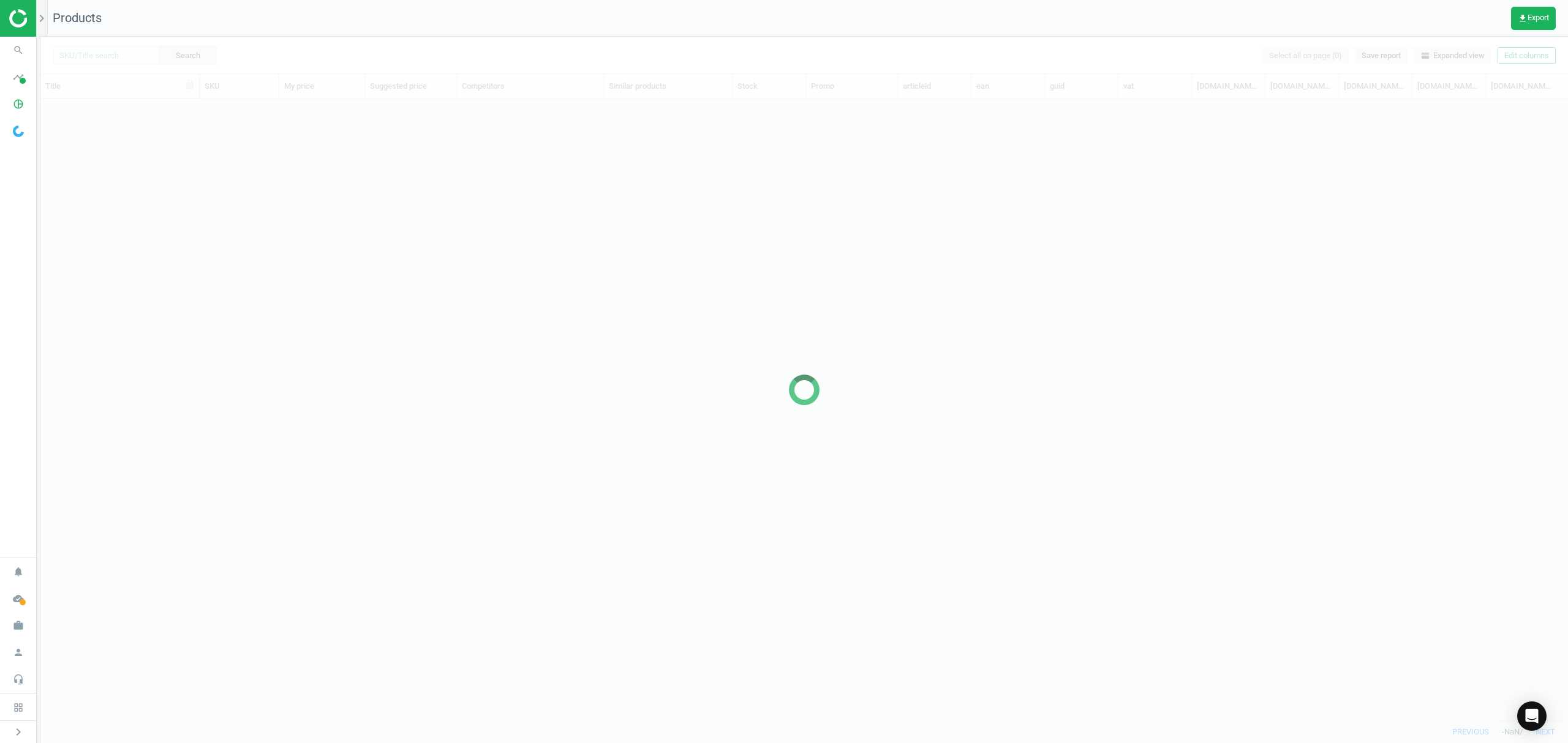
scroll to position [596, 1515]
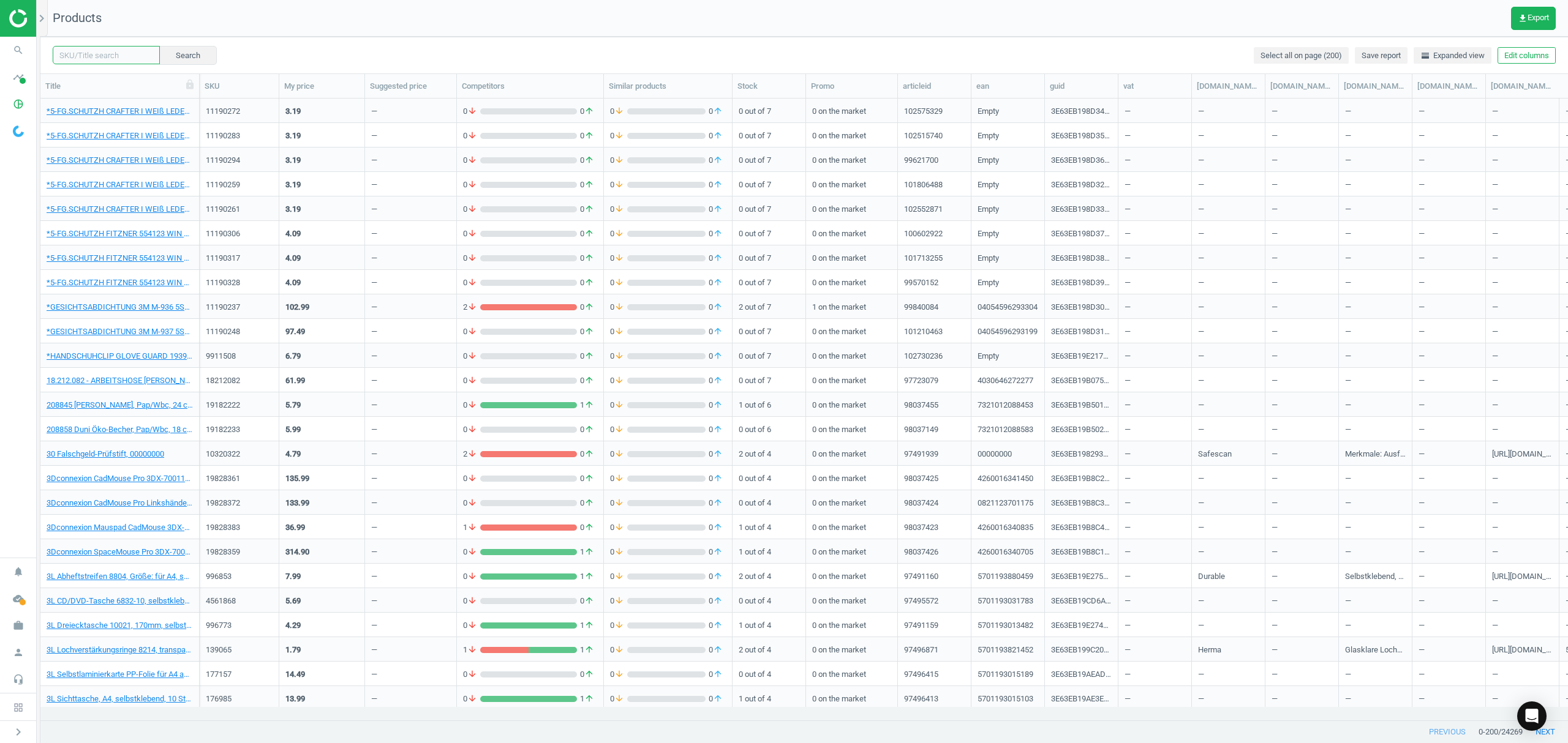
click at [94, 55] on input "text" at bounding box center [106, 55] width 107 height 18
paste input "14331703"
type input "14331703"
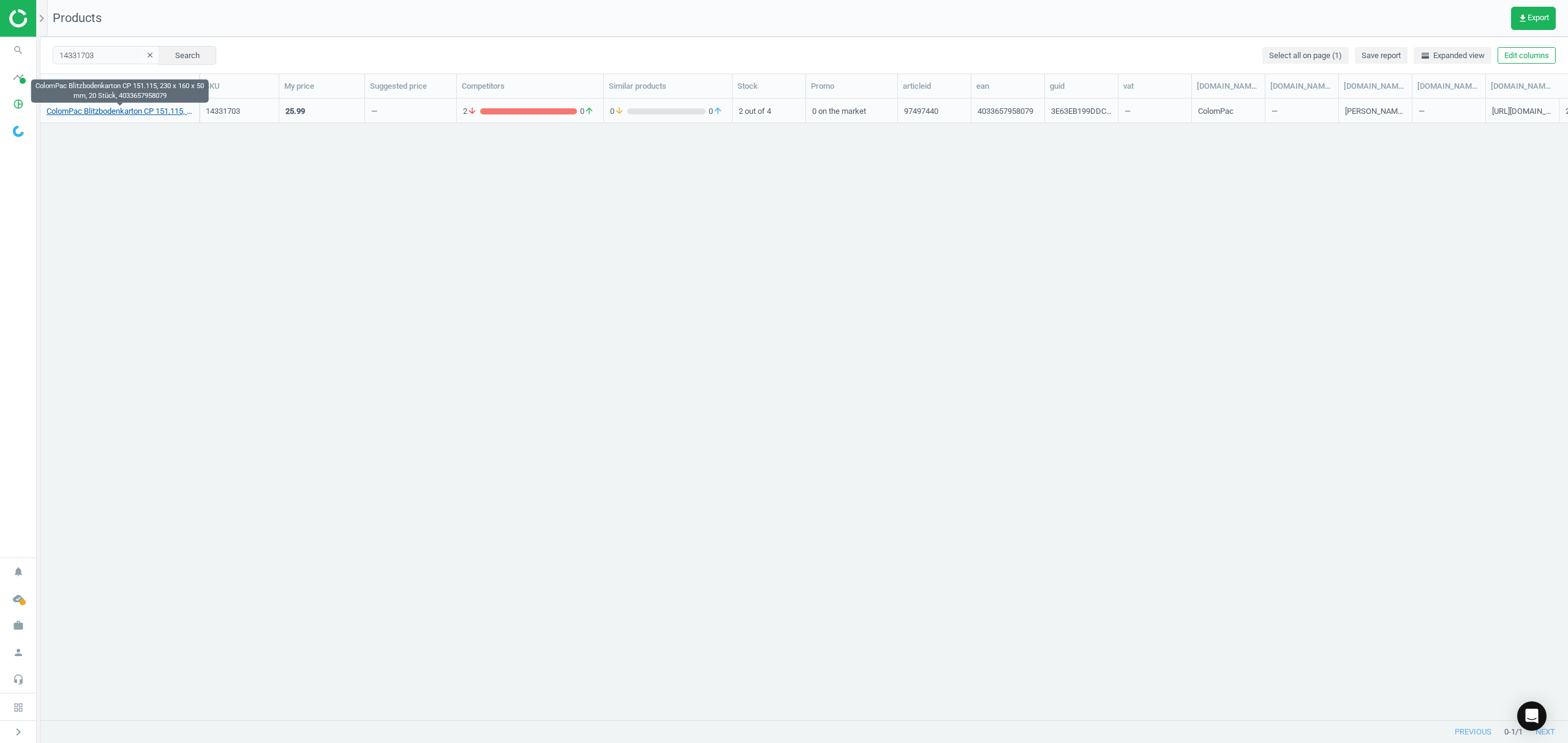
click at [158, 109] on link "ColomPac Blitzbodenkarton CP 151.115, 230 x 160 x 50 mm, 20 Stück, 4033657958079" at bounding box center [120, 111] width 146 height 11
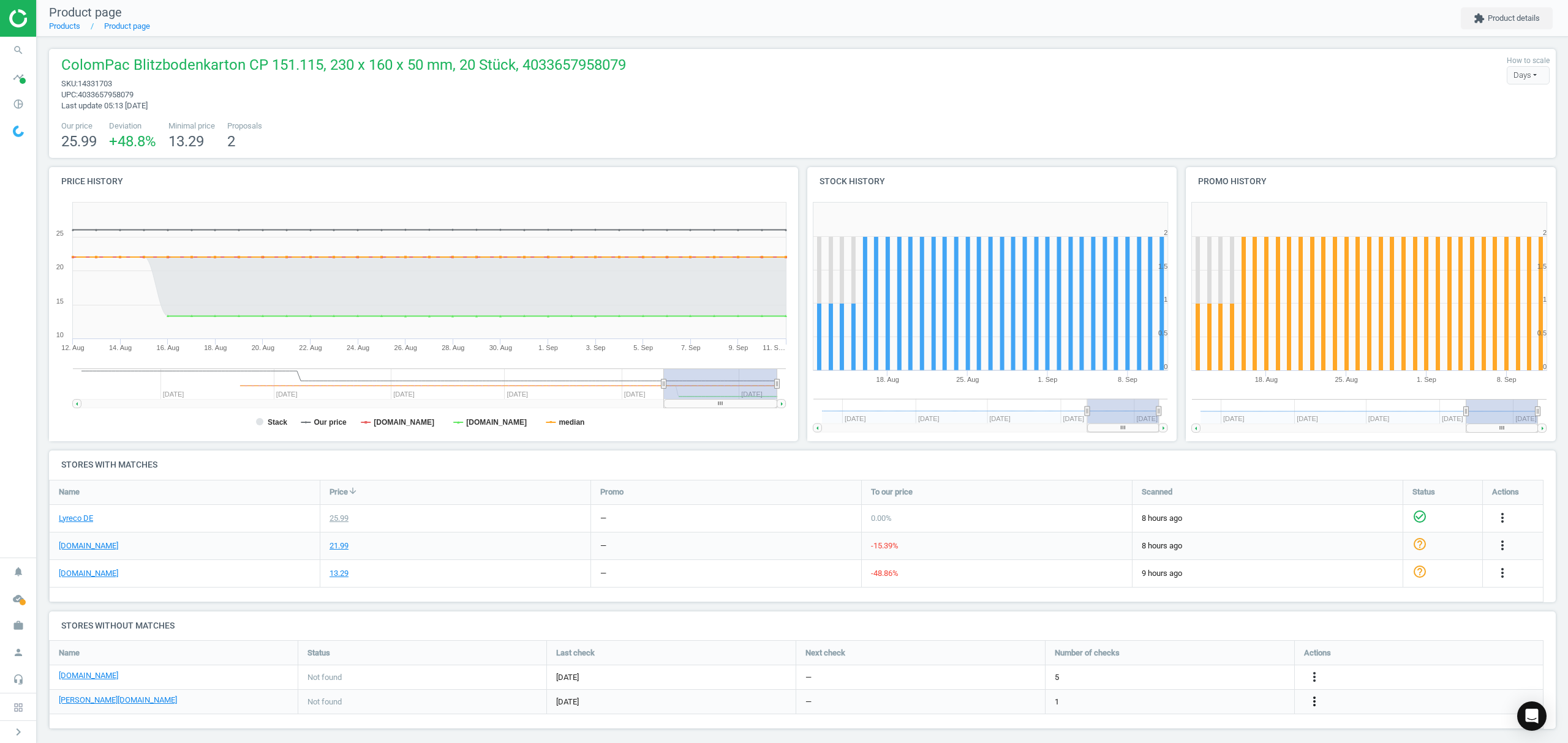
click at [1313, 703] on icon "more_vert" at bounding box center [1315, 701] width 15 height 15
click at [1209, 700] on link "Edit URL/product option" at bounding box center [1219, 702] width 168 height 19
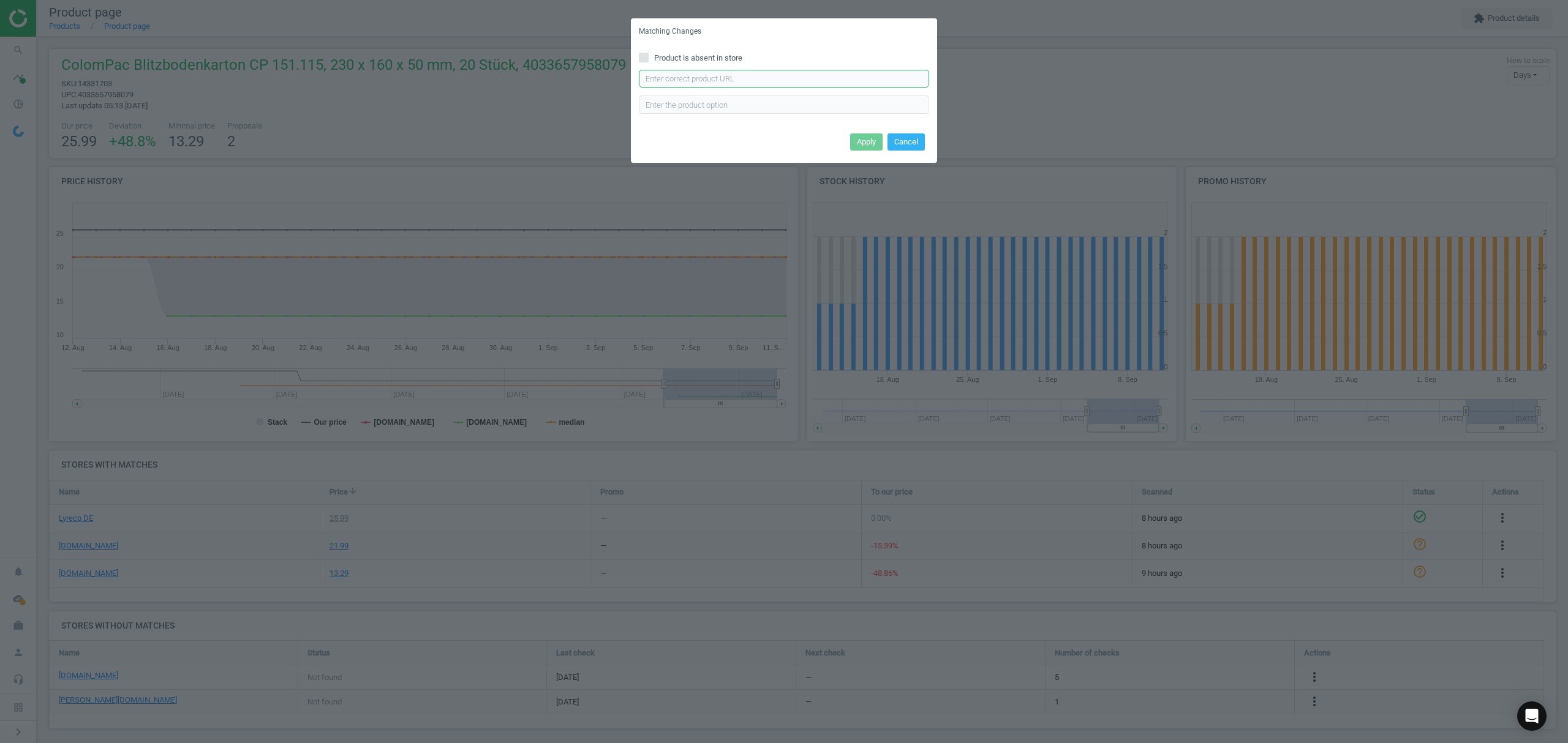
click at [703, 74] on input "text" at bounding box center [784, 79] width 291 height 18
paste input "[URL][DOMAIN_NAME][PERSON_NAME][PERSON_NAME]"
type input "[URL][DOMAIN_NAME][PERSON_NAME][PERSON_NAME]"
click at [871, 139] on button "Apply" at bounding box center [866, 142] width 32 height 17
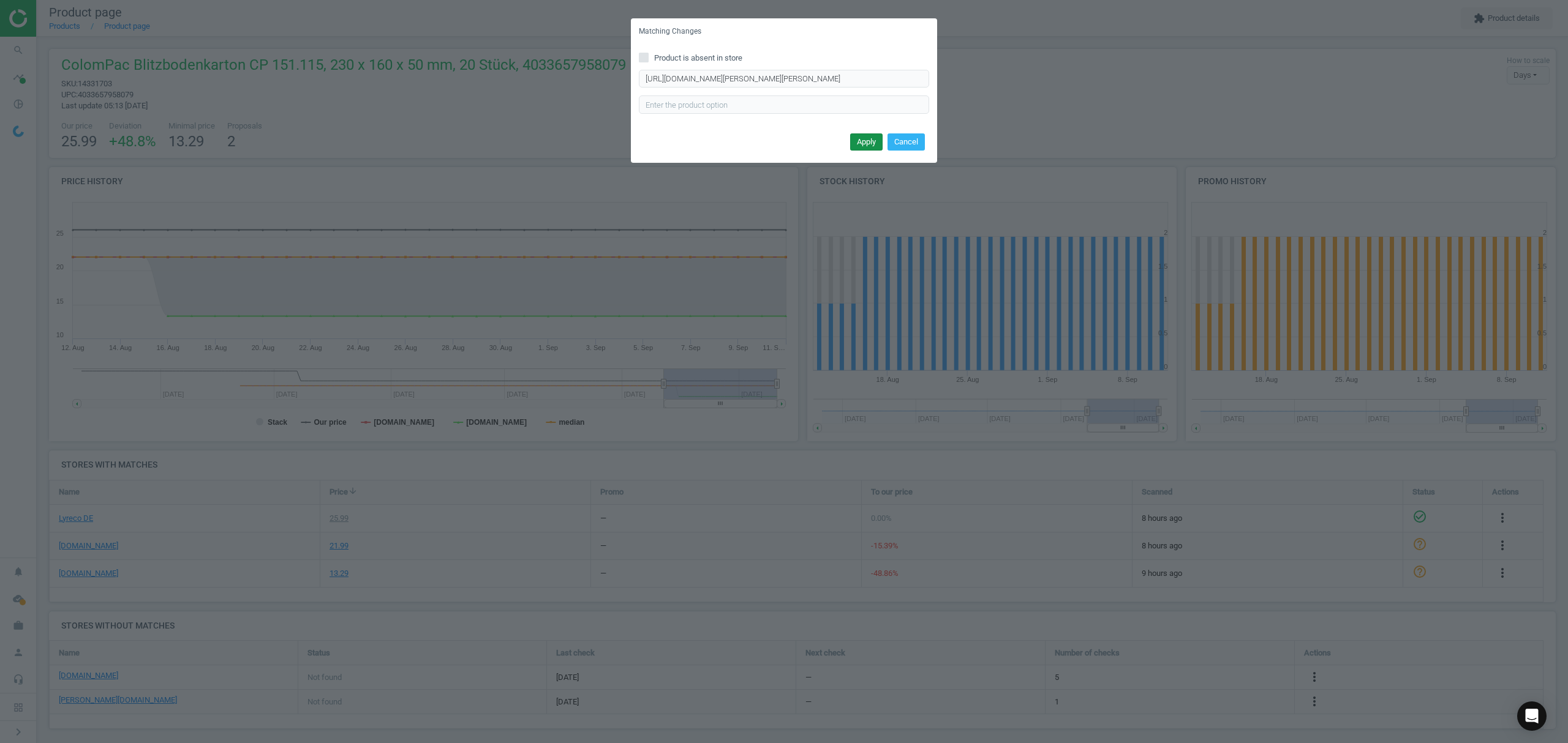
scroll to position [0, 0]
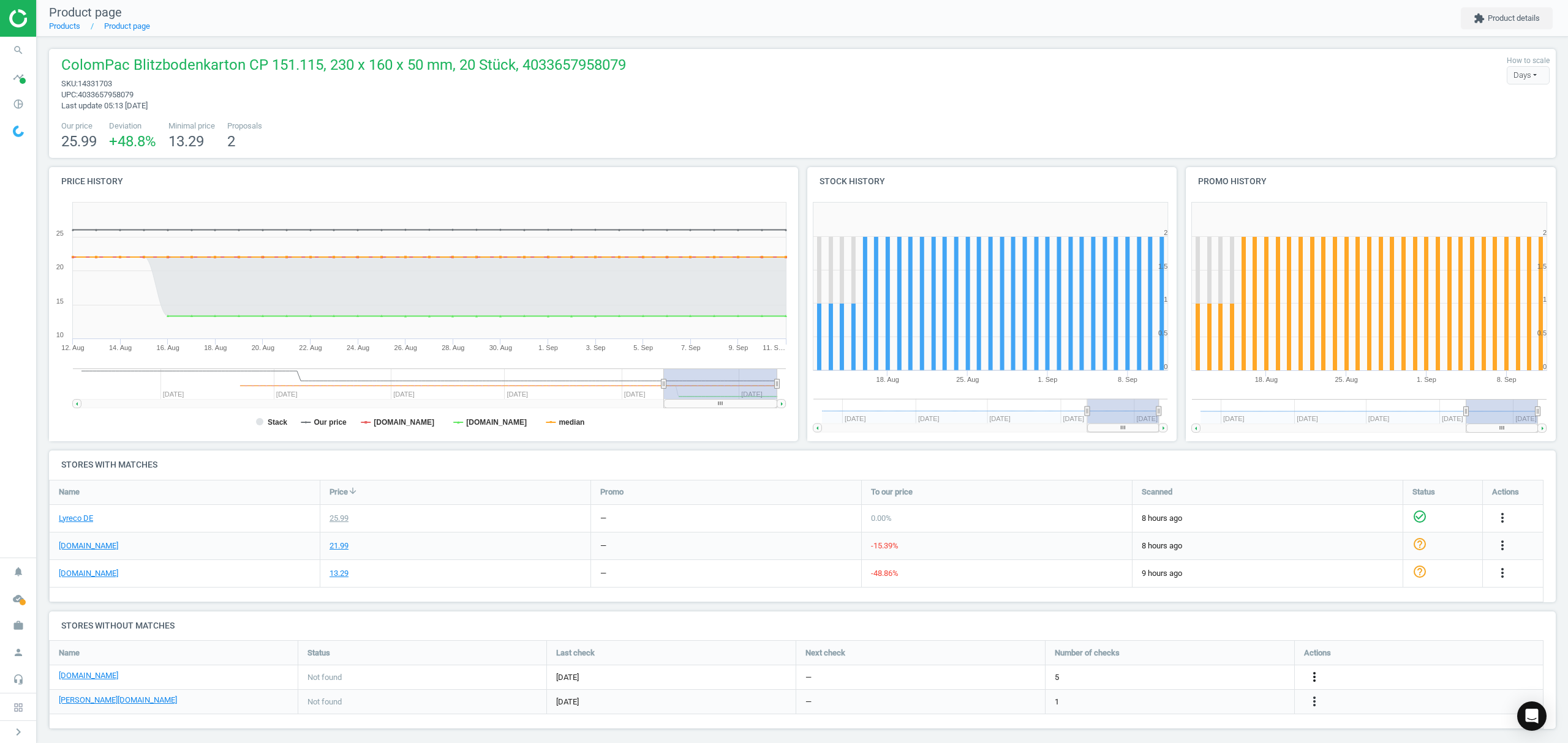
click at [1316, 674] on icon "more_vert" at bounding box center [1315, 677] width 15 height 15
click at [1209, 677] on link "Edit URL/product option" at bounding box center [1219, 678] width 168 height 19
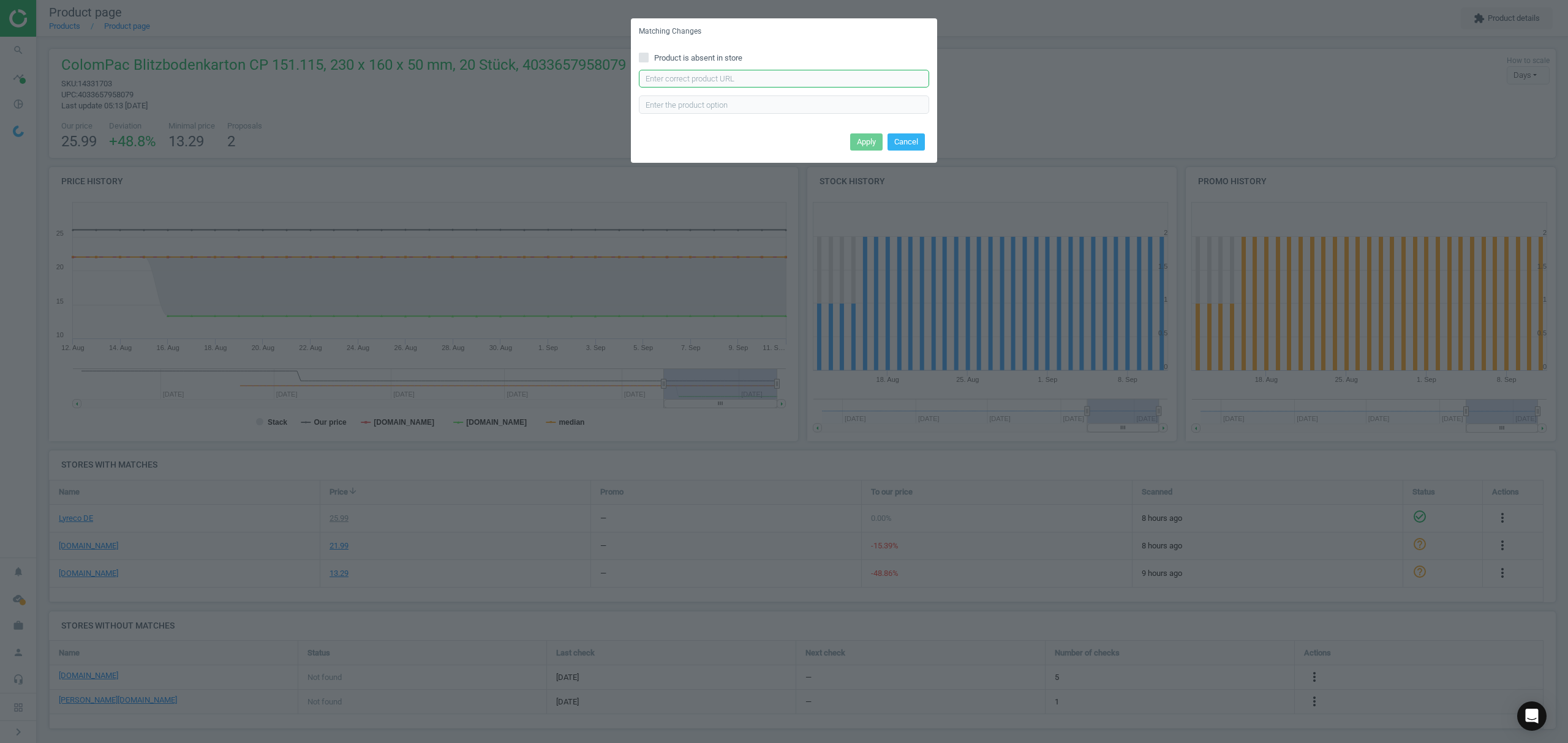
click at [752, 85] on input "text" at bounding box center [784, 79] width 291 height 18
paste input "[URL][DOMAIN_NAME][PERSON_NAME]"
type input "[URL][DOMAIN_NAME][PERSON_NAME]"
click at [865, 142] on button "Apply" at bounding box center [866, 142] width 32 height 17
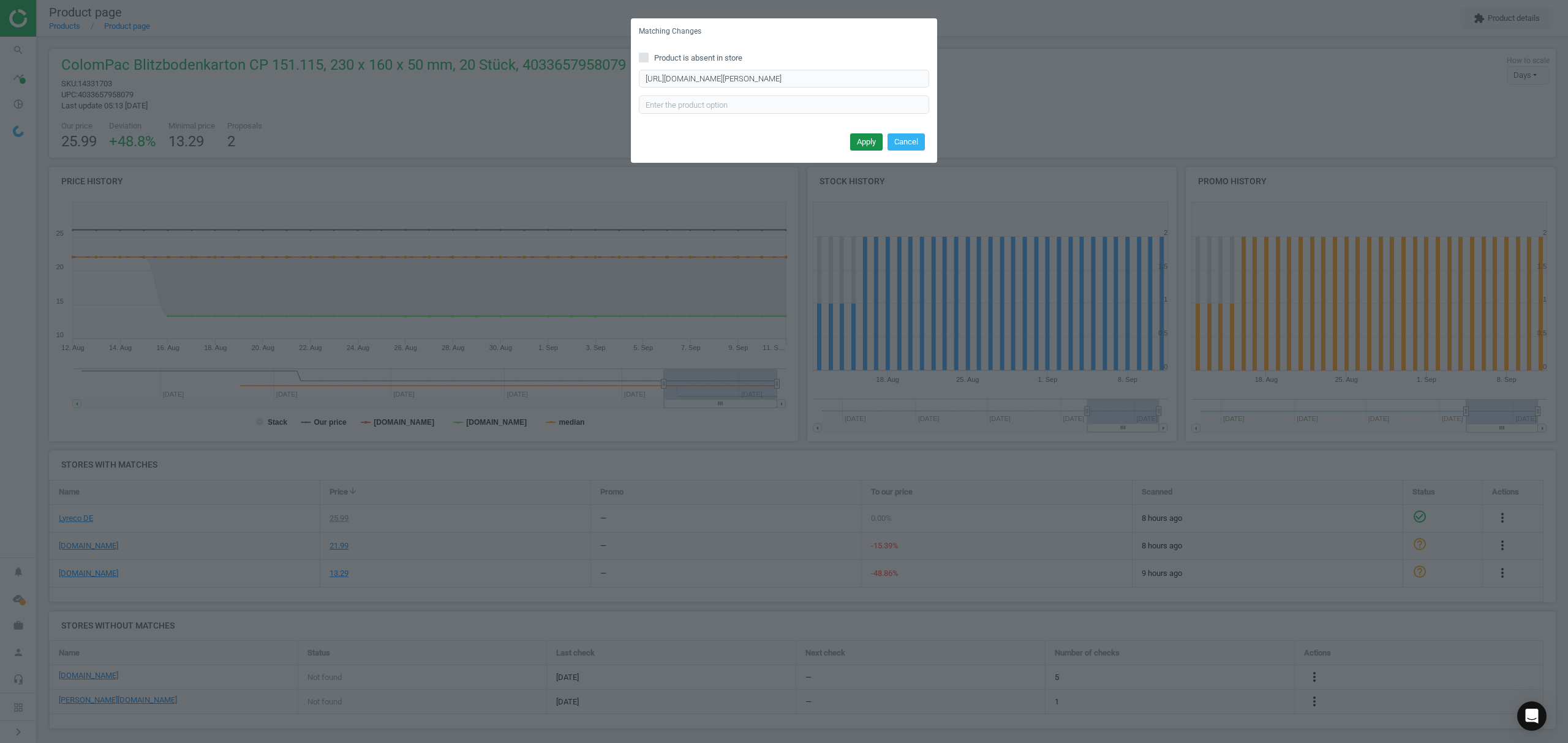
scroll to position [0, 0]
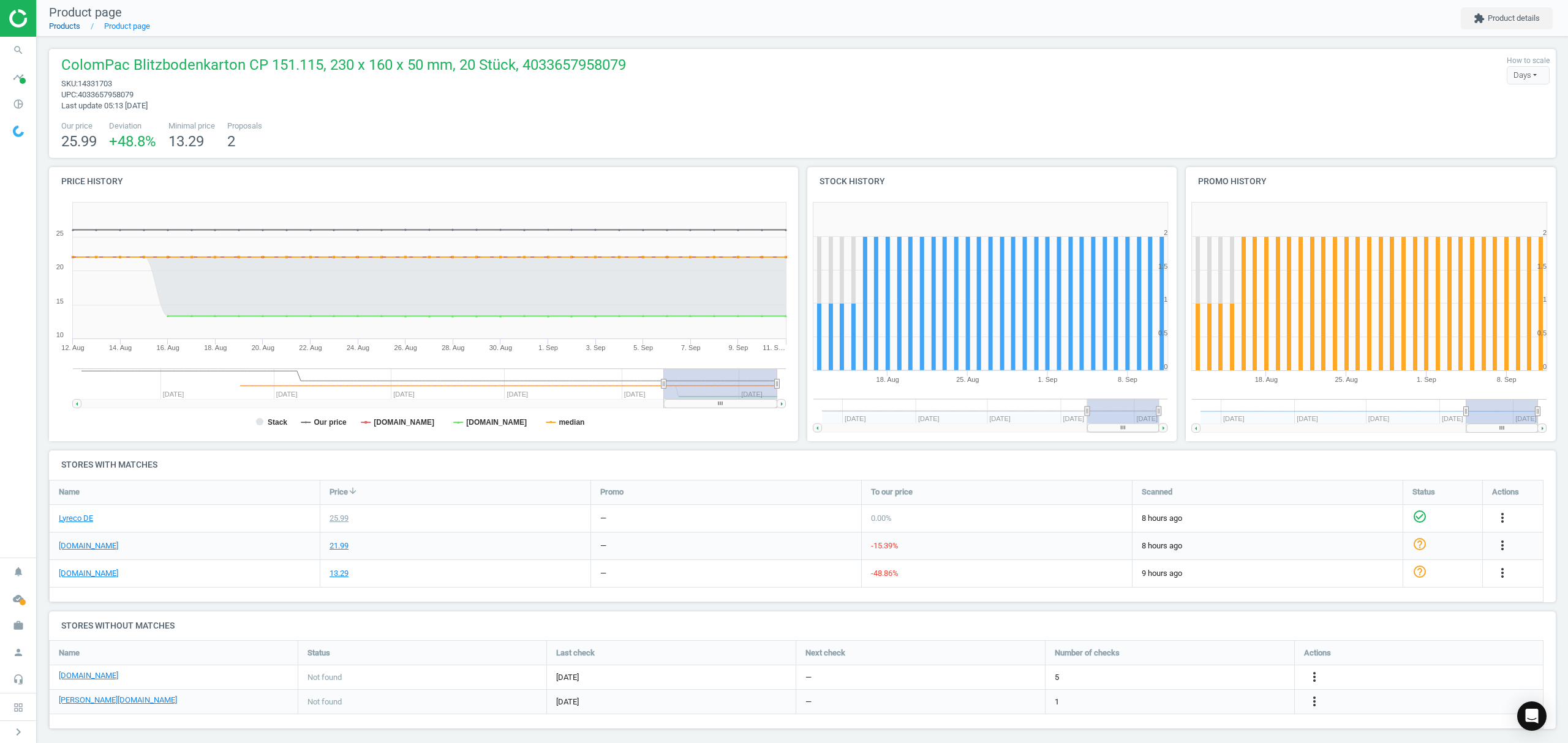
click at [54, 25] on link "Products" at bounding box center [64, 26] width 31 height 9
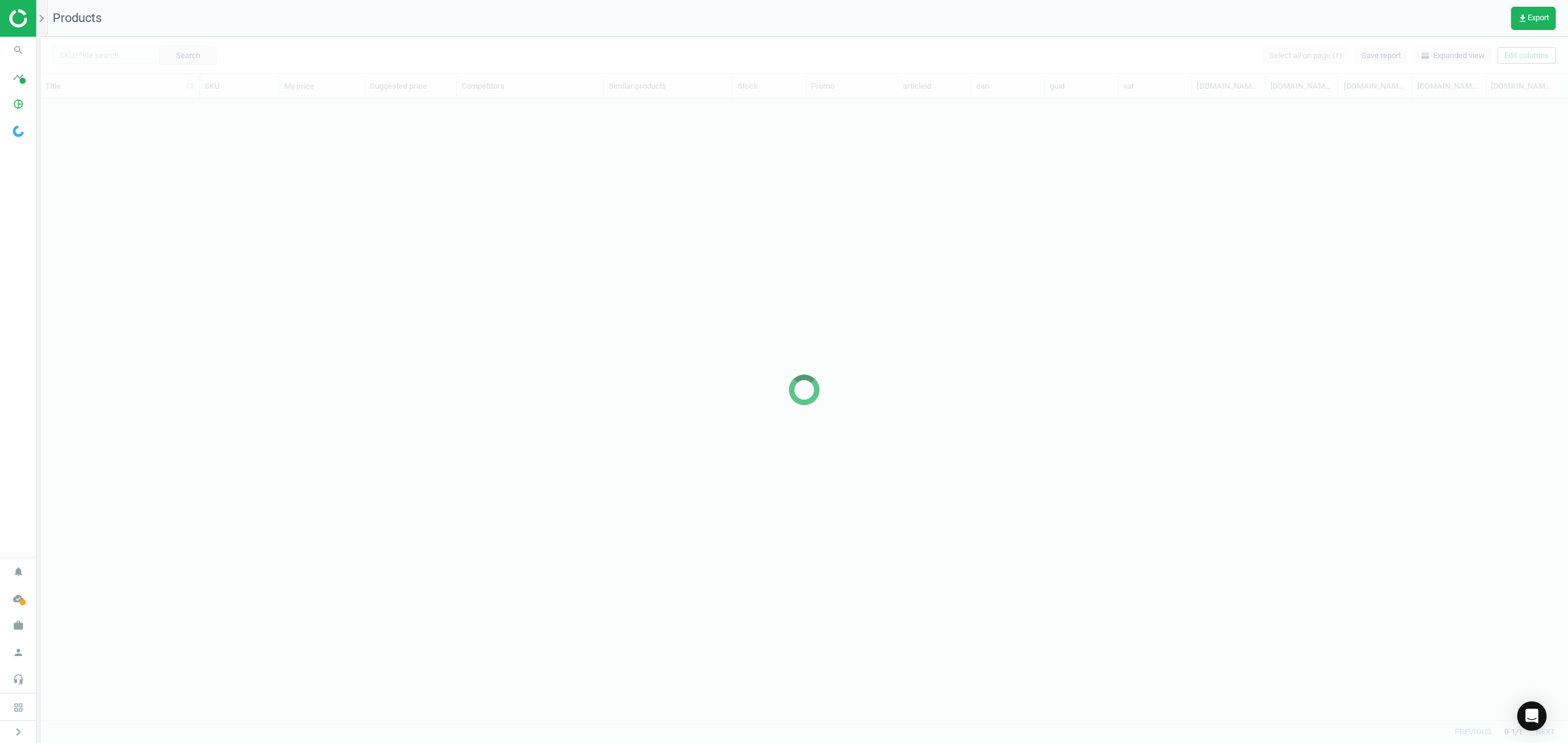
scroll to position [596, 1515]
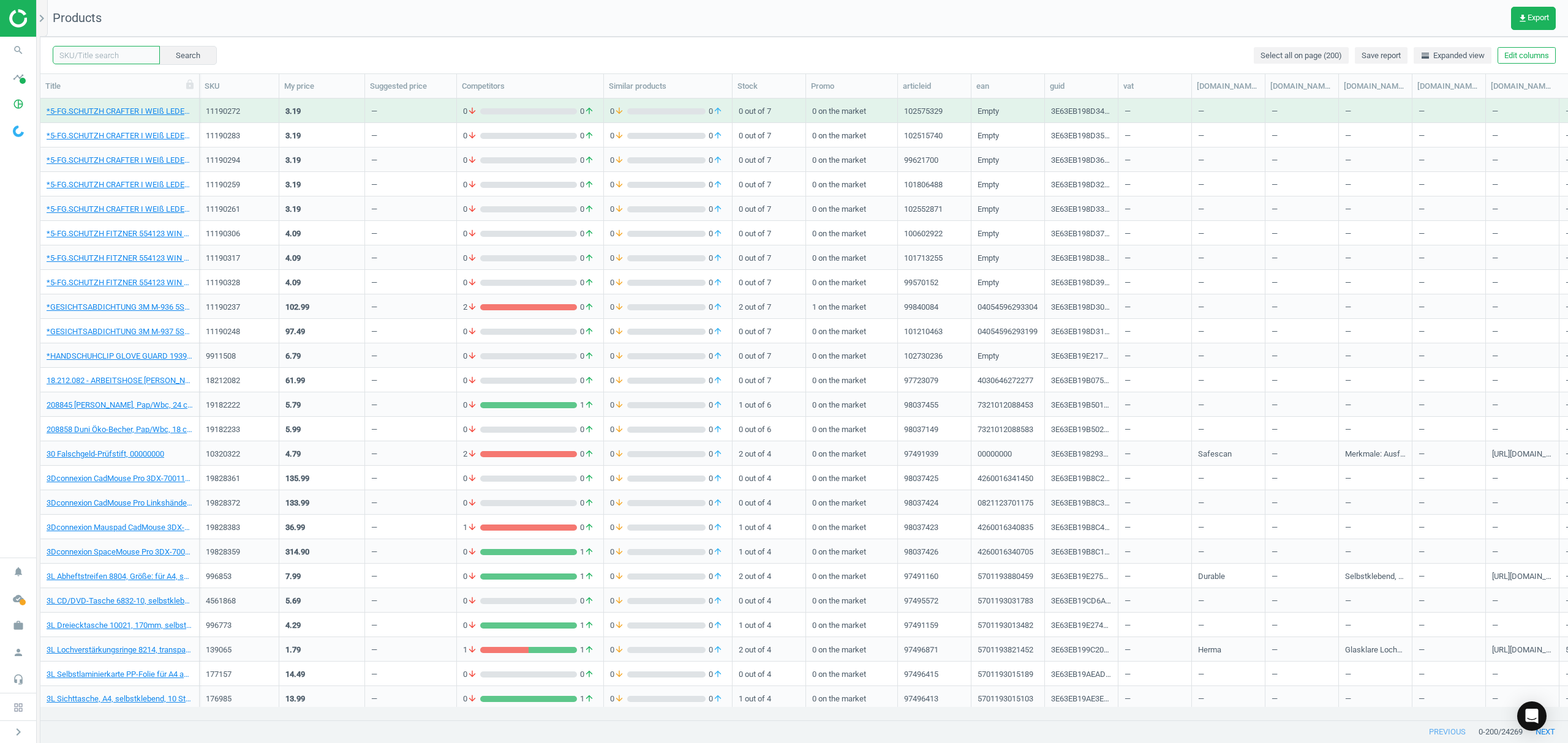
drag, startPoint x: 107, startPoint y: 58, endPoint x: 127, endPoint y: 57, distance: 20.0
click at [107, 58] on input "text" at bounding box center [106, 55] width 107 height 18
paste input "19438352"
type input "19438352"
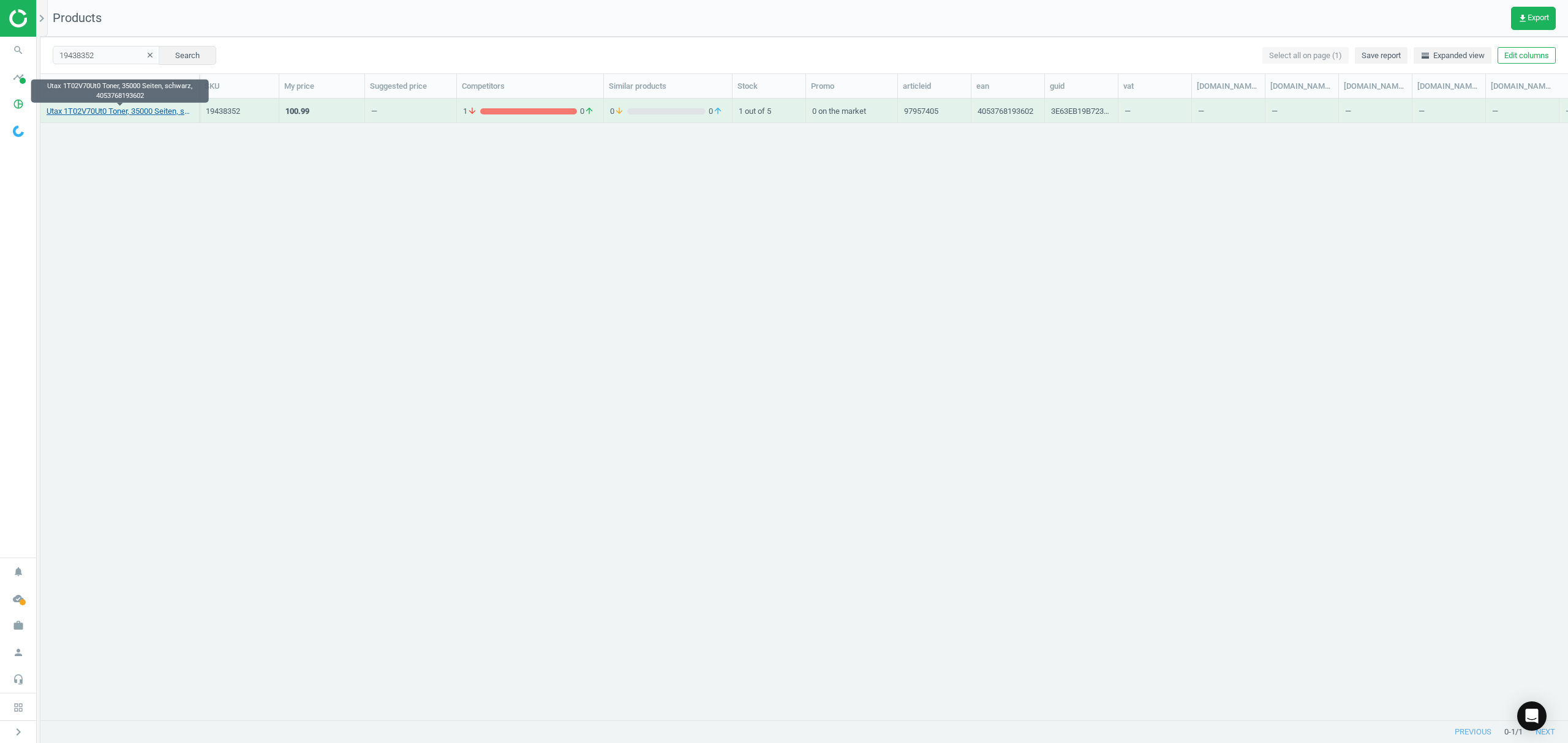
click at [131, 111] on link "Utax 1T02V70Ut0 Toner, 35000 Seiten, schwarz, 4053768193602" at bounding box center [120, 111] width 146 height 11
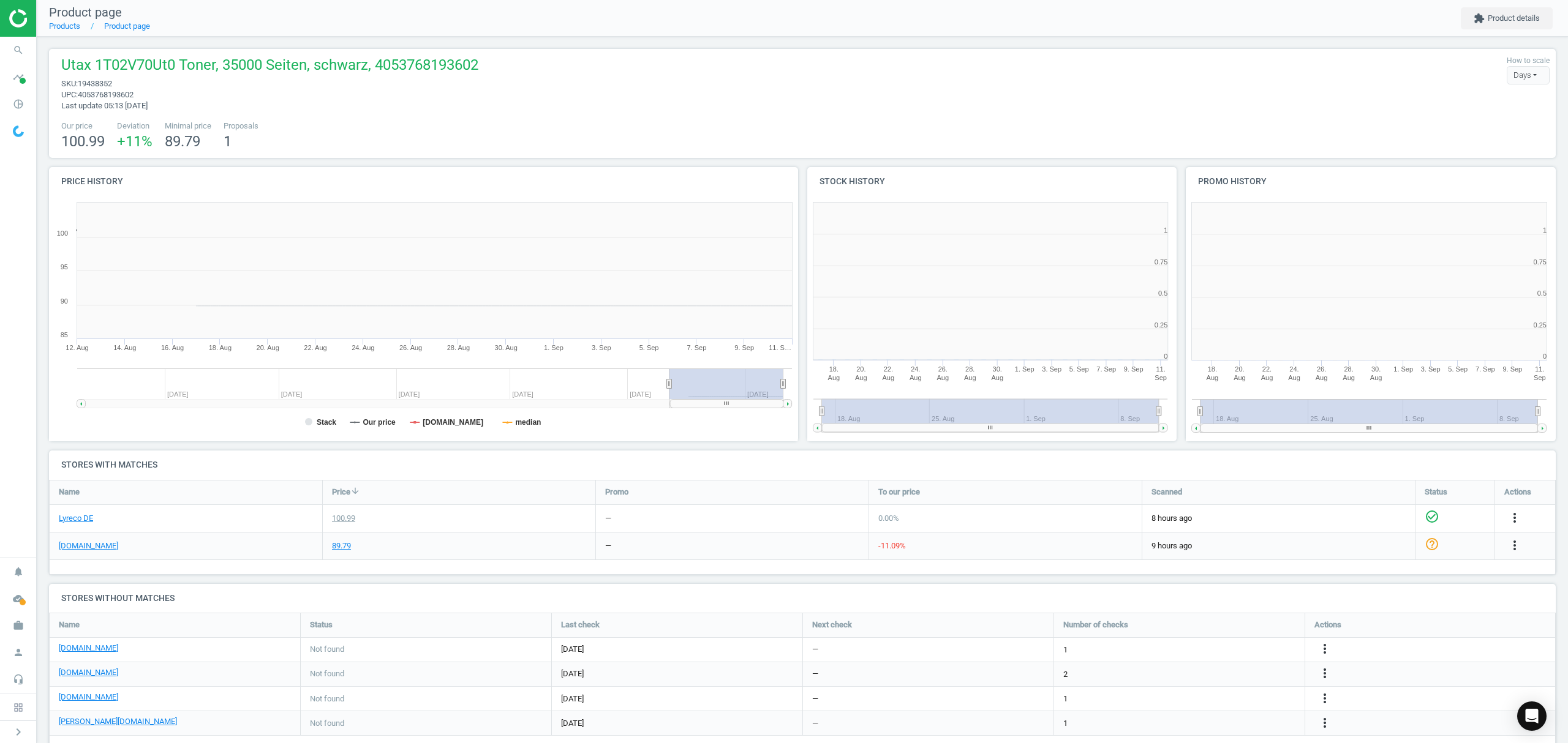
scroll to position [270, 768]
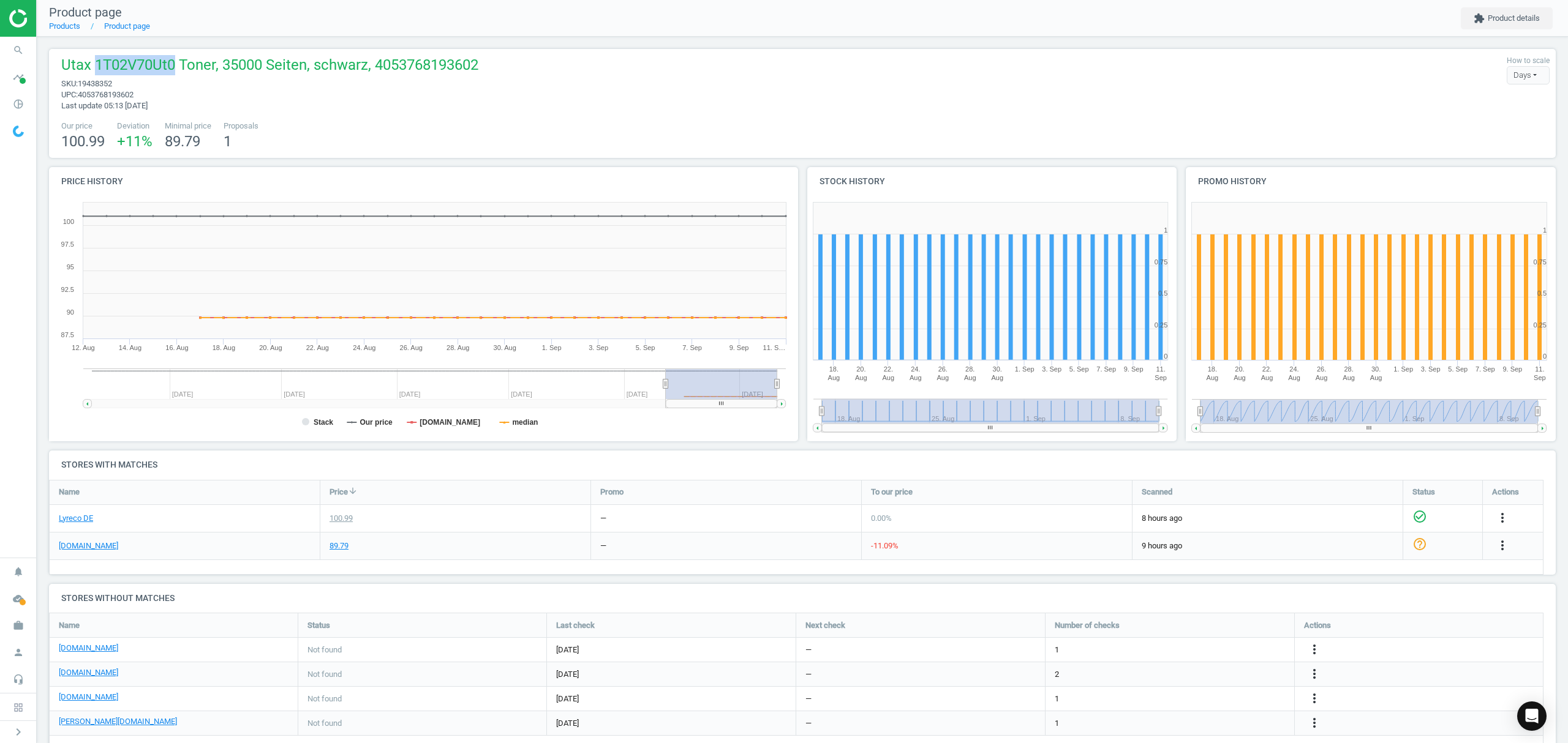
drag, startPoint x: 172, startPoint y: 65, endPoint x: 96, endPoint y: 66, distance: 76.0
click at [96, 66] on span "Utax 1T02V70Ut0 Toner, 35000 Seiten, schwarz, 4053768193602" at bounding box center [269, 66] width 417 height 23
copy span "1T02V70Ut0"
